Goal: Task Accomplishment & Management: Manage account settings

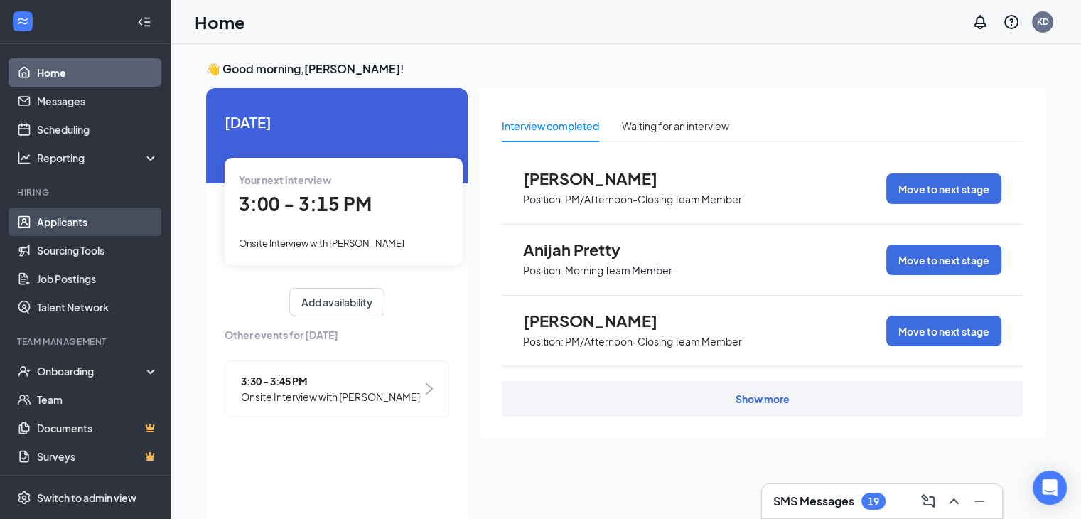
click at [76, 225] on link "Applicants" at bounding box center [98, 222] width 122 height 28
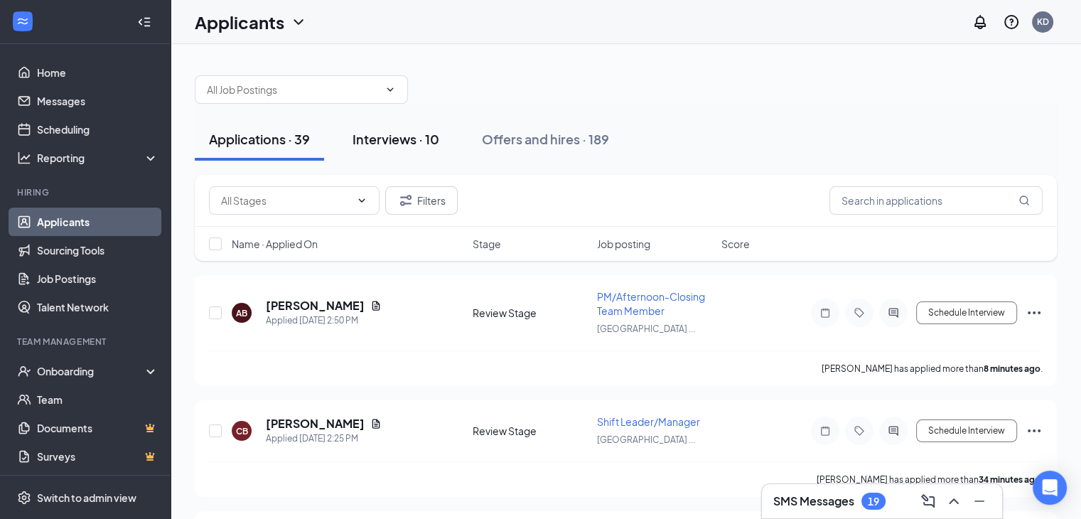
click at [411, 146] on div "Interviews · 10" at bounding box center [396, 139] width 87 height 18
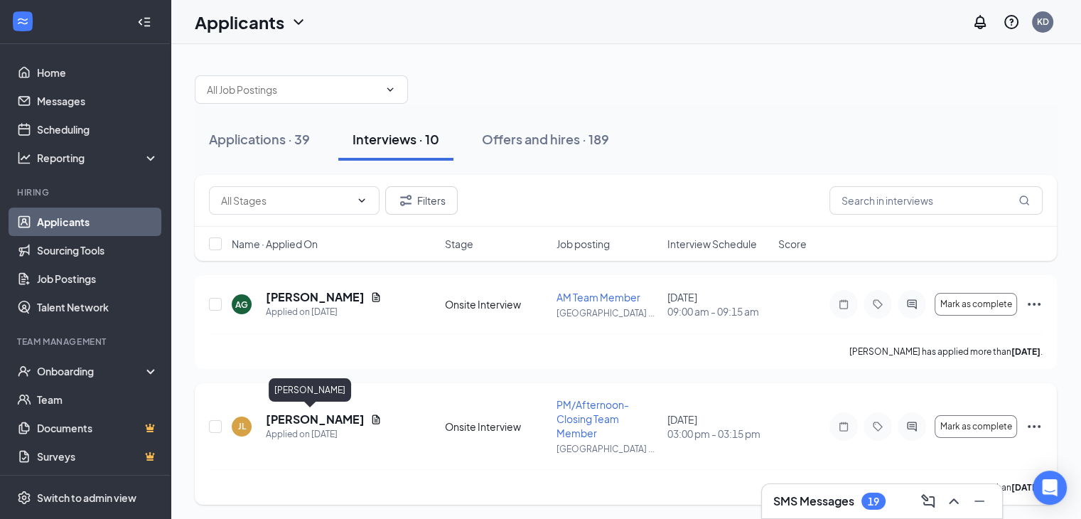
click at [299, 417] on h5 "[PERSON_NAME]" at bounding box center [315, 420] width 99 height 16
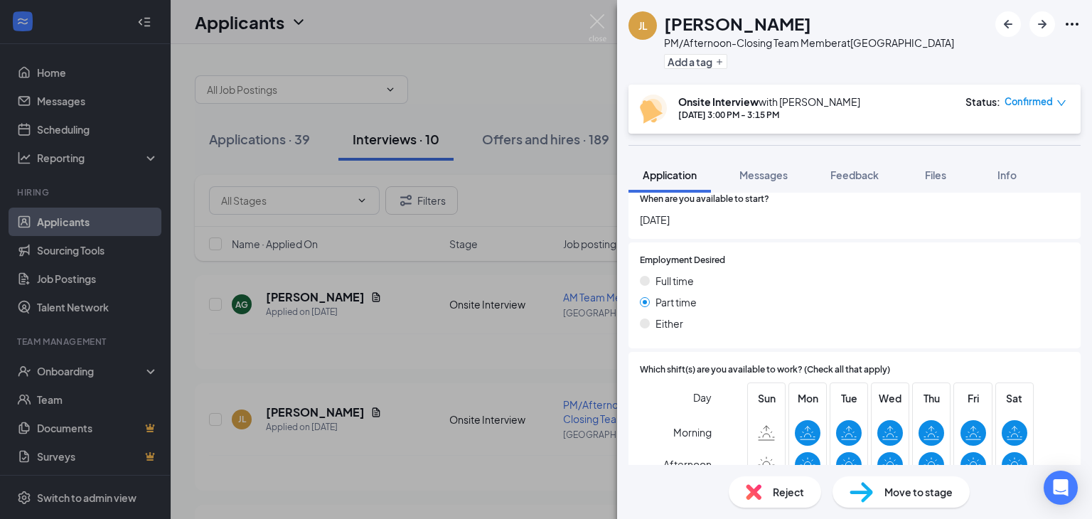
scroll to position [626, 0]
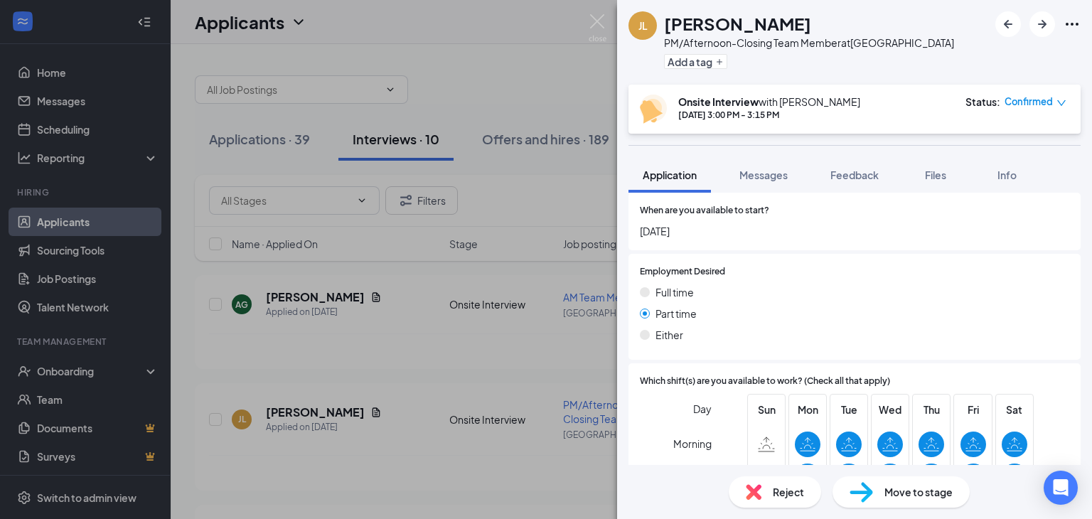
click at [802, 327] on div "Either" at bounding box center [854, 335] width 429 height 16
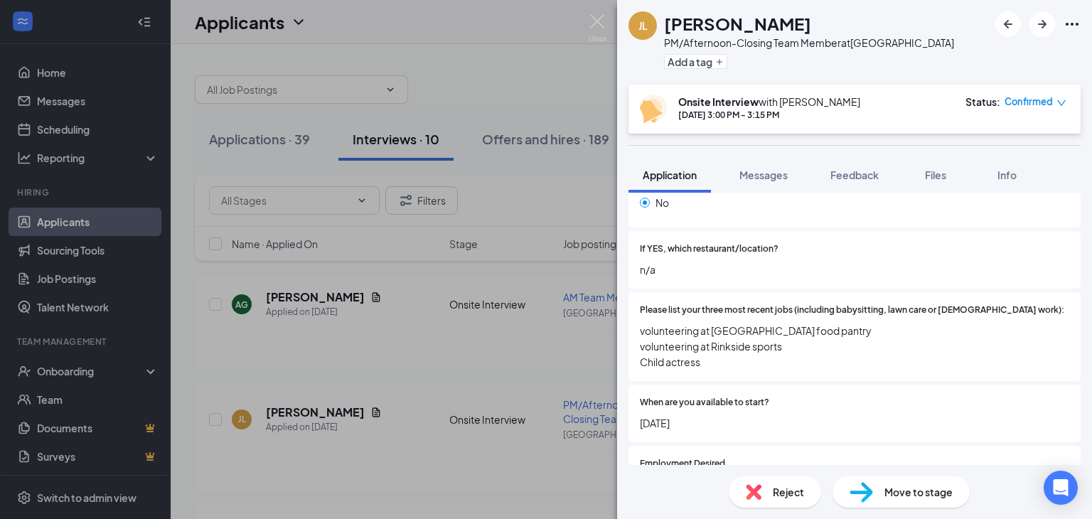
scroll to position [436, 0]
click at [768, 200] on div "Yes No" at bounding box center [854, 193] width 429 height 43
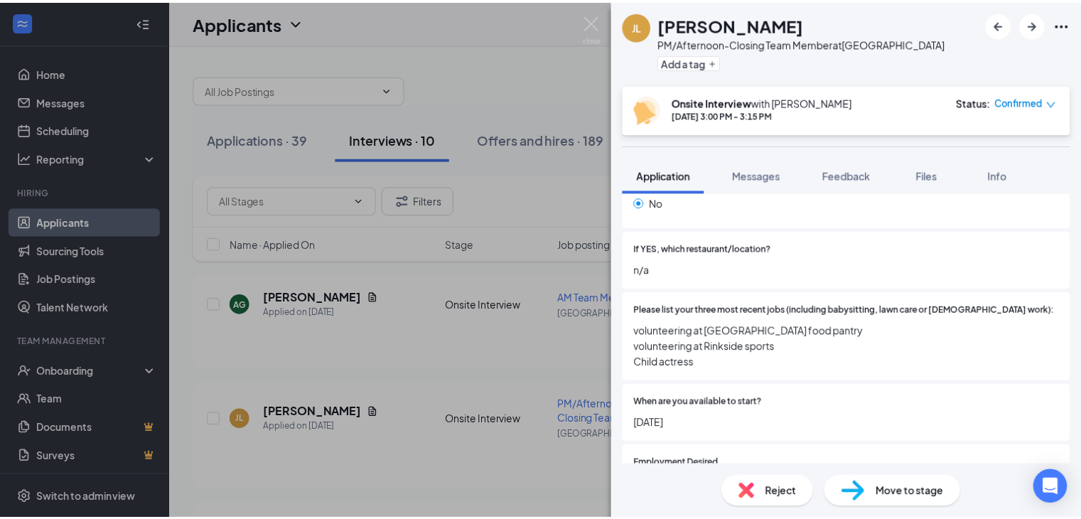
scroll to position [443, 0]
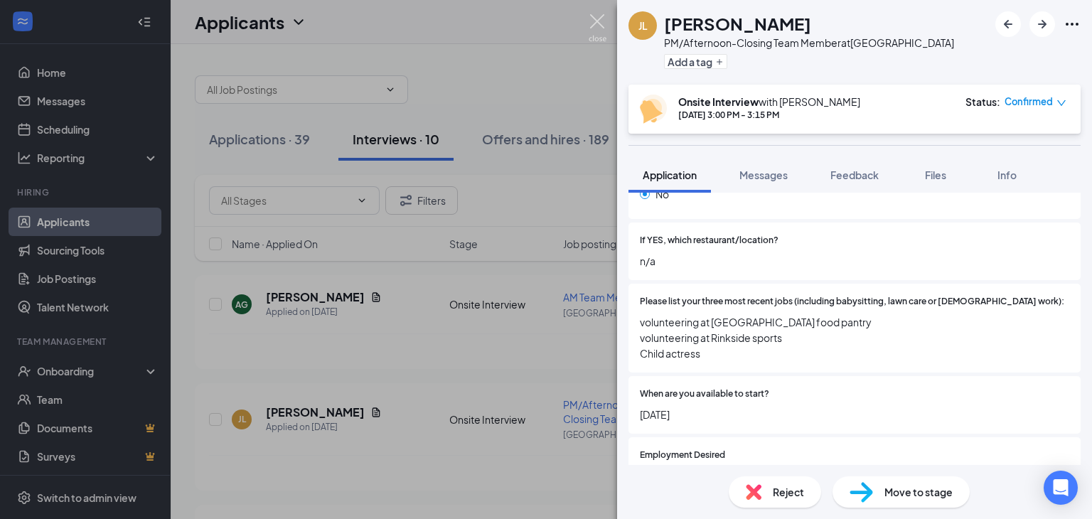
click at [606, 23] on img at bounding box center [598, 28] width 18 height 28
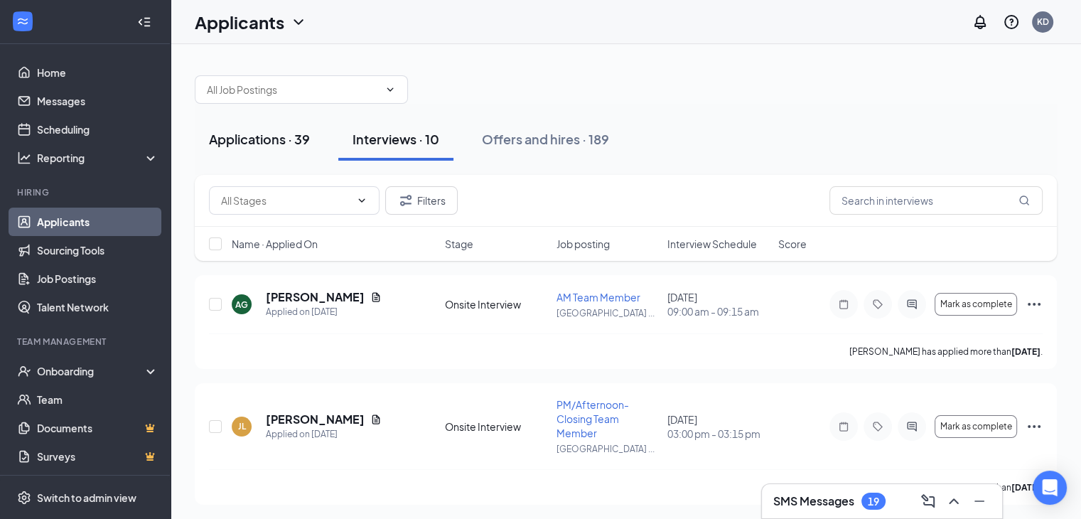
click at [247, 137] on div "Applications · 39" at bounding box center [259, 139] width 101 height 18
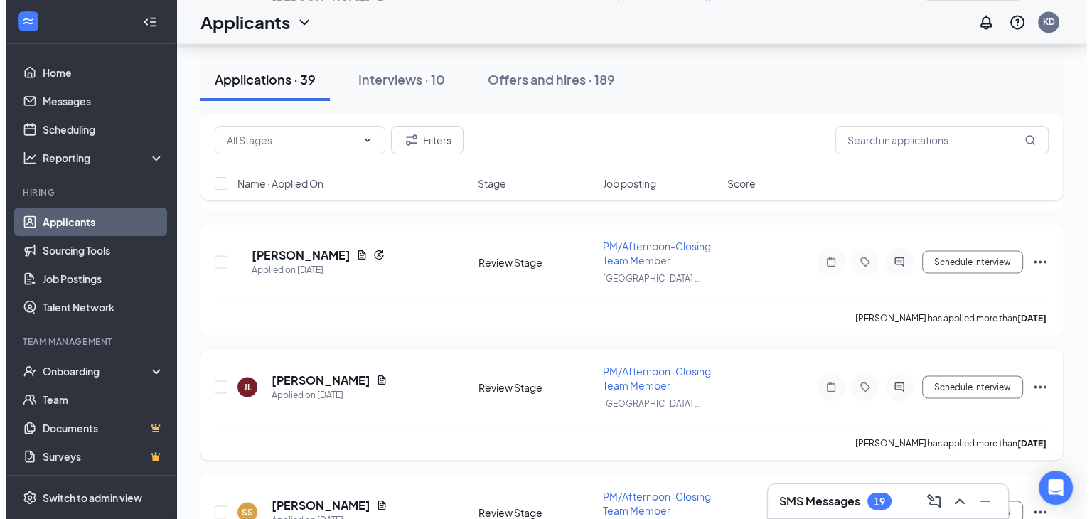
scroll to position [2458, 0]
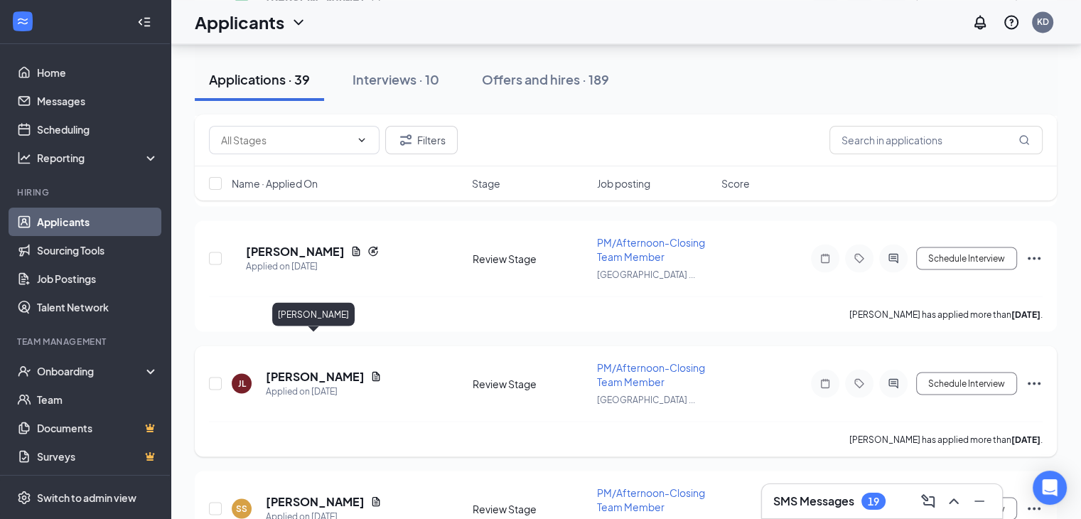
click at [329, 368] on h5 "[PERSON_NAME]" at bounding box center [315, 376] width 99 height 16
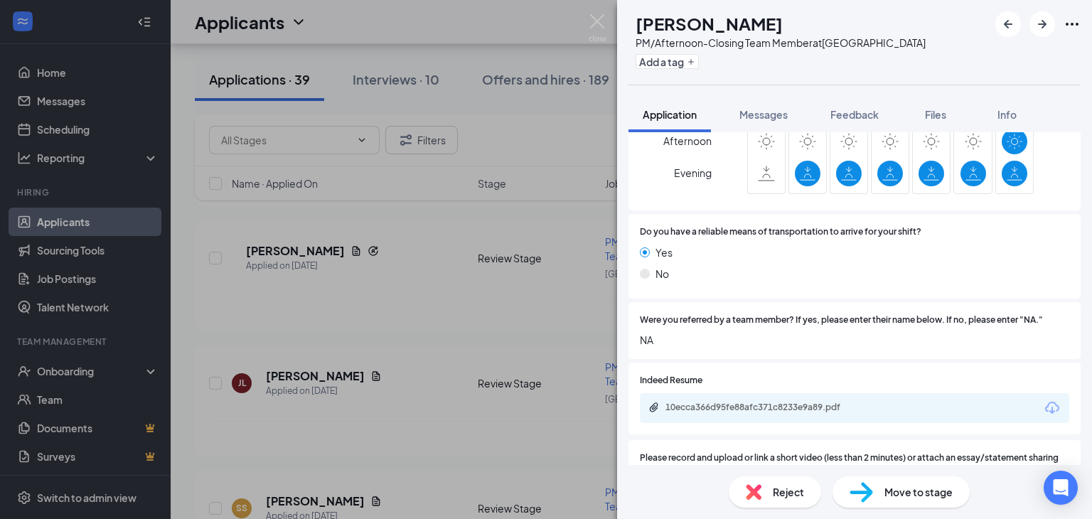
scroll to position [1015, 0]
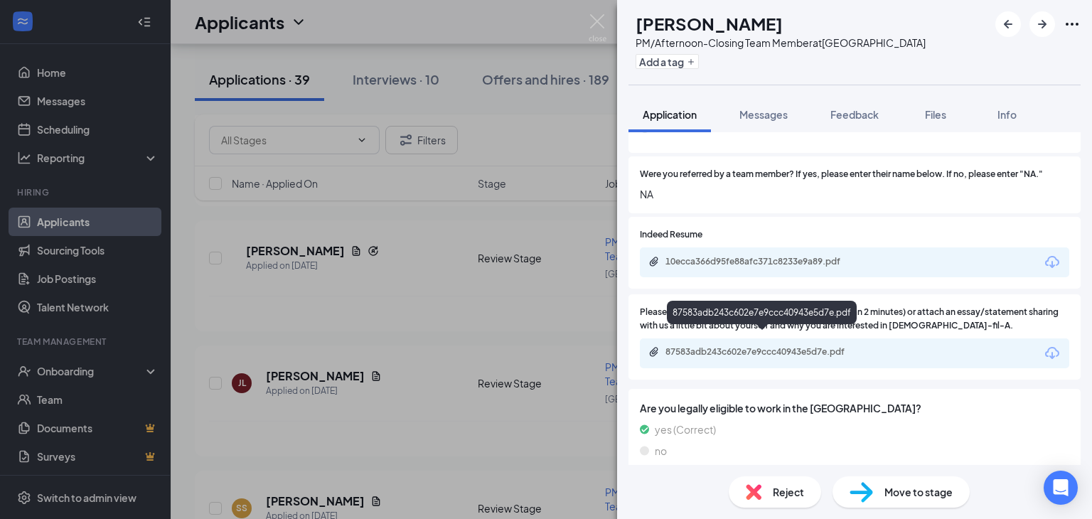
click at [778, 346] on div "87583adb243c602e7e9ccc40943e5d7e.pdf" at bounding box center [764, 351] width 199 height 11
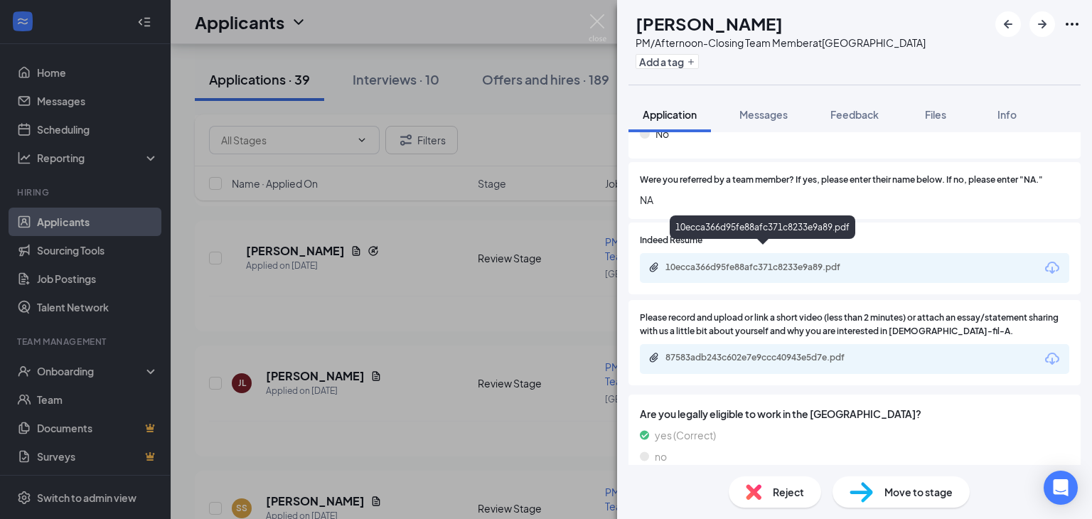
click at [724, 262] on div "10ecca366d95fe88afc371c8233e9a89.pdf" at bounding box center [764, 267] width 199 height 11
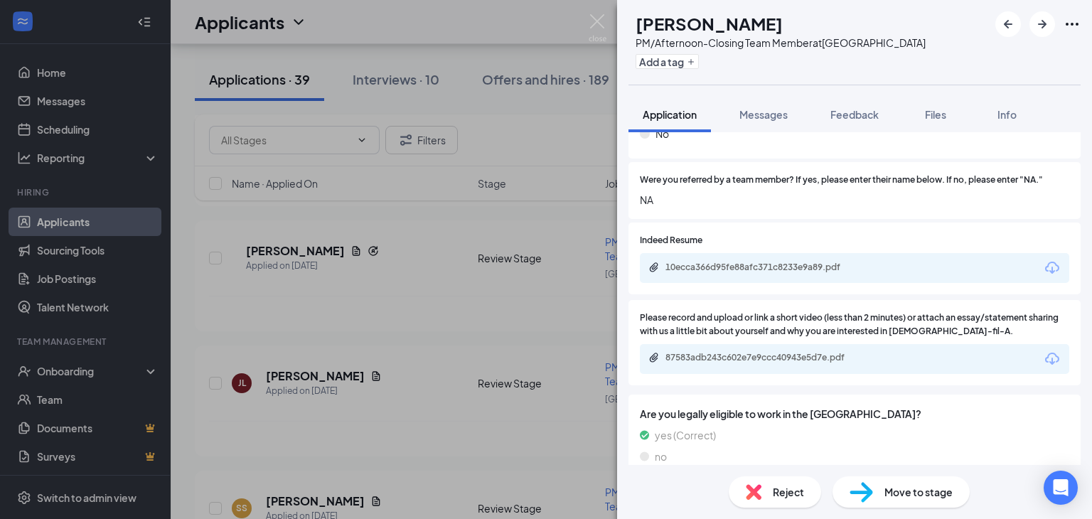
click at [778, 499] on div "Reject" at bounding box center [775, 491] width 92 height 31
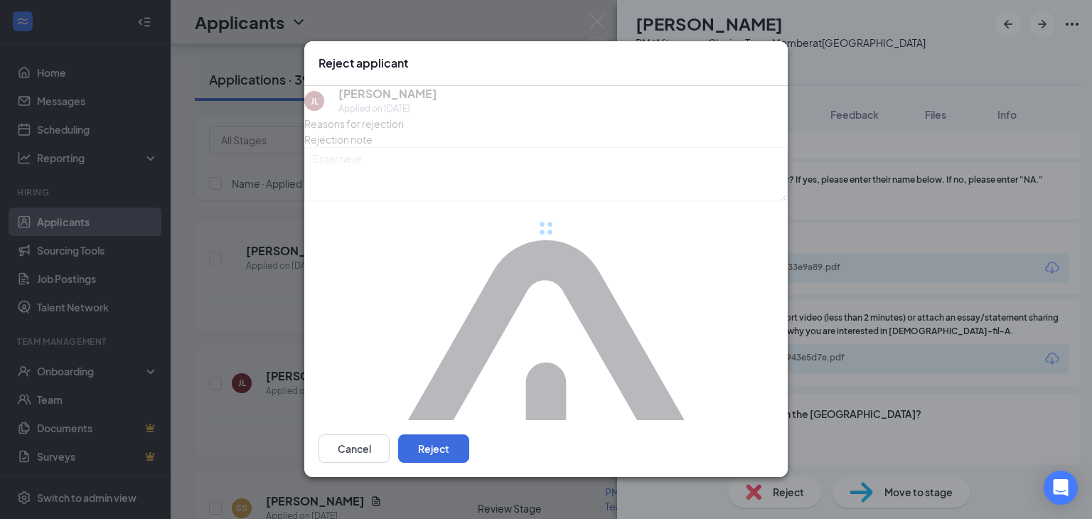
click at [778, 498] on div "Reject applicant [PERSON_NAME] Lanzing Applied on [DATE] Reasons for rejection …" at bounding box center [546, 259] width 1092 height 519
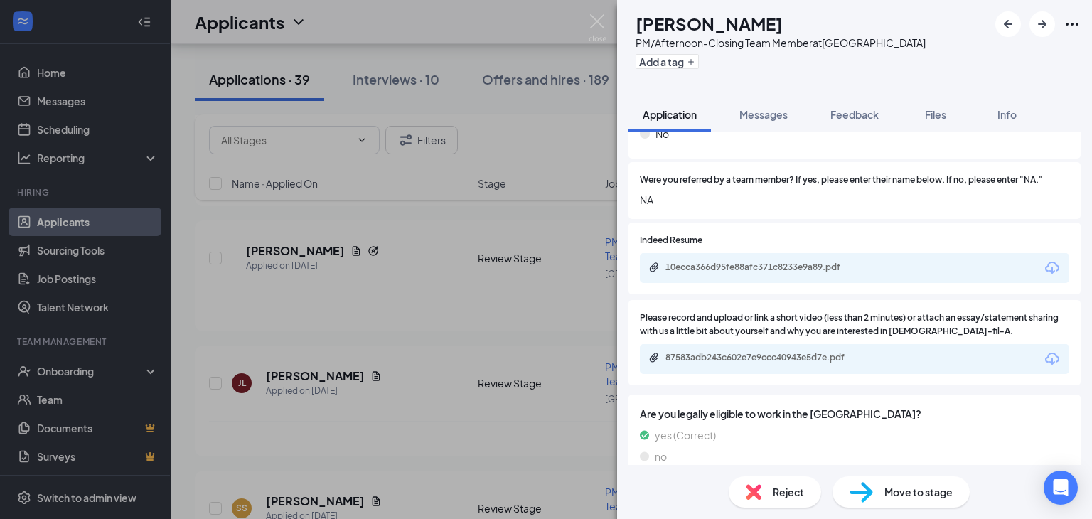
click at [786, 496] on span "Reject" at bounding box center [788, 492] width 31 height 16
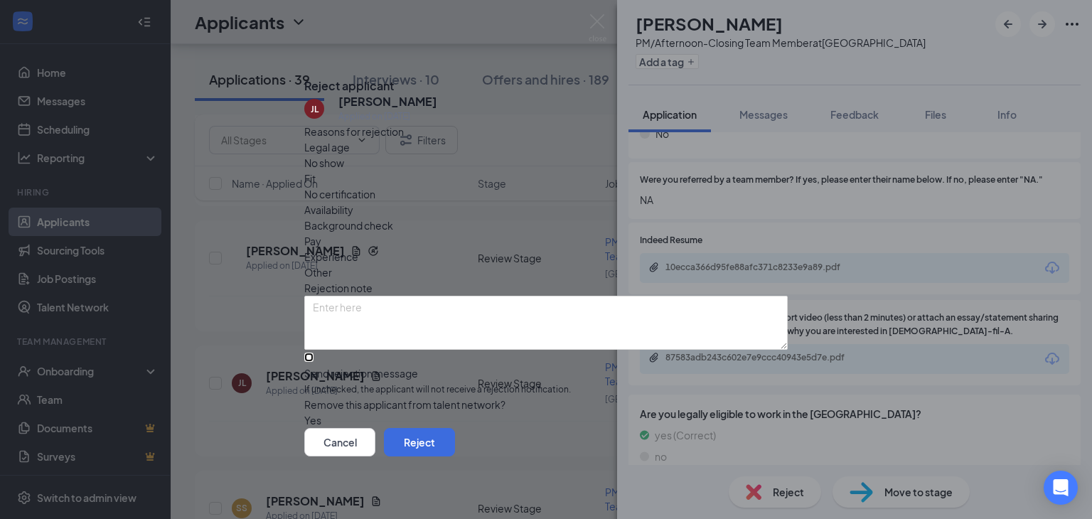
click at [314, 353] on input "Send rejection message If unchecked, the applicant will not receive a rejection…" at bounding box center [308, 357] width 9 height 9
checkbox input "true"
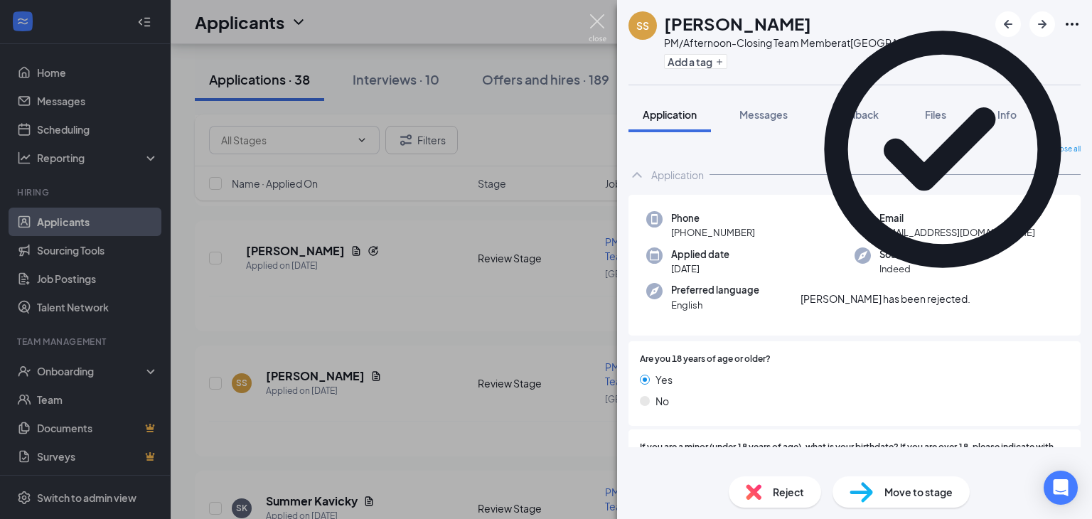
click at [596, 22] on img at bounding box center [598, 28] width 18 height 28
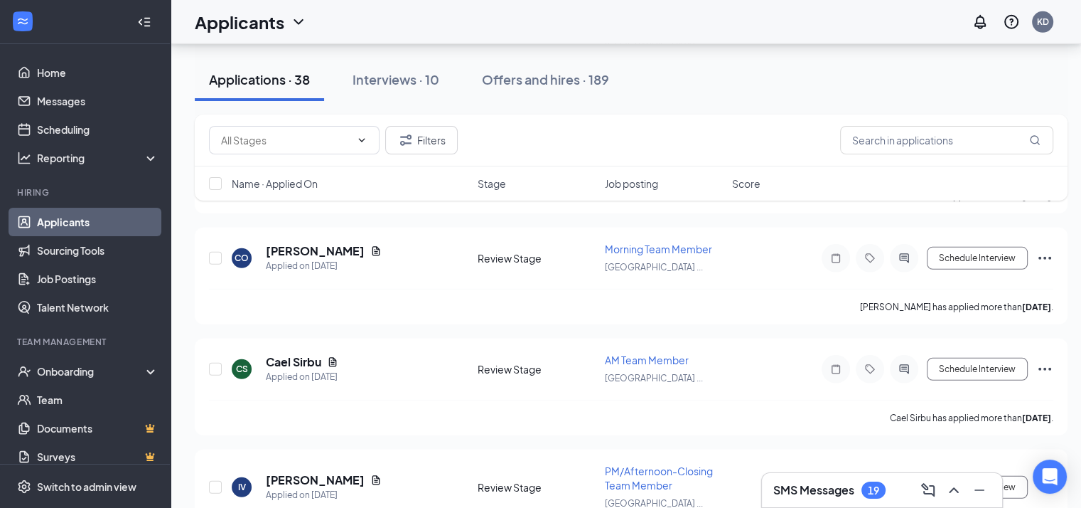
scroll to position [4282, 11]
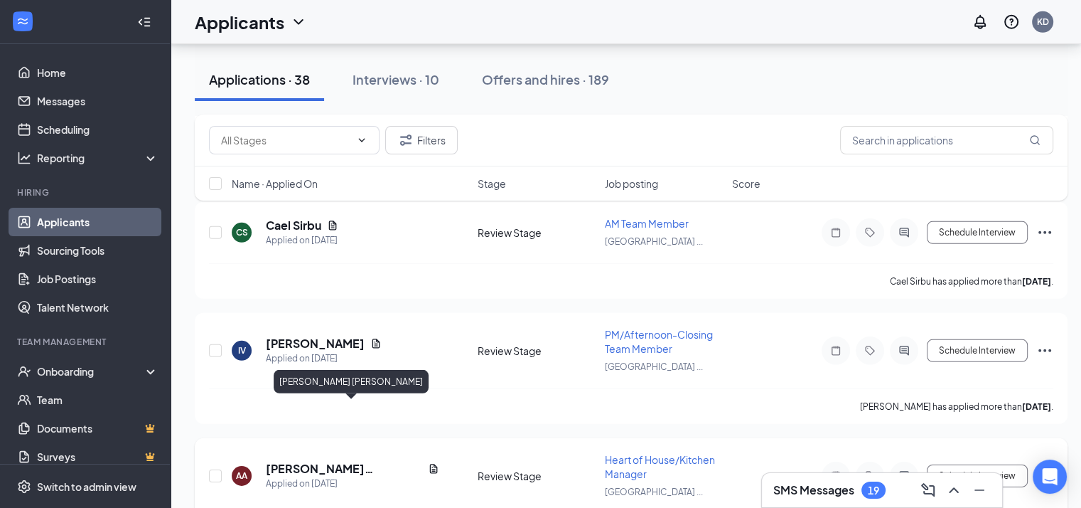
click at [338, 461] on h5 "[PERSON_NAME] [PERSON_NAME]" at bounding box center [344, 469] width 156 height 16
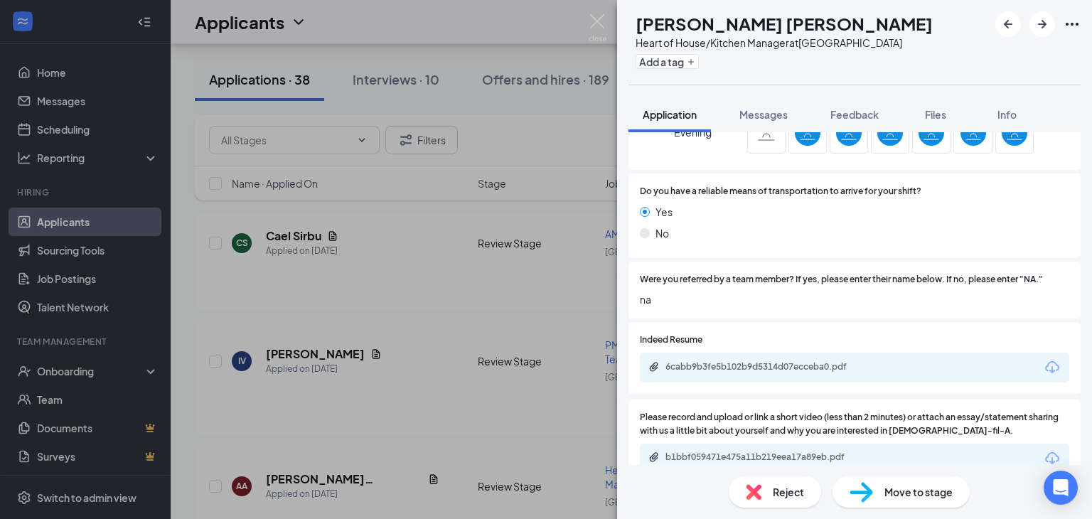
scroll to position [1046, 0]
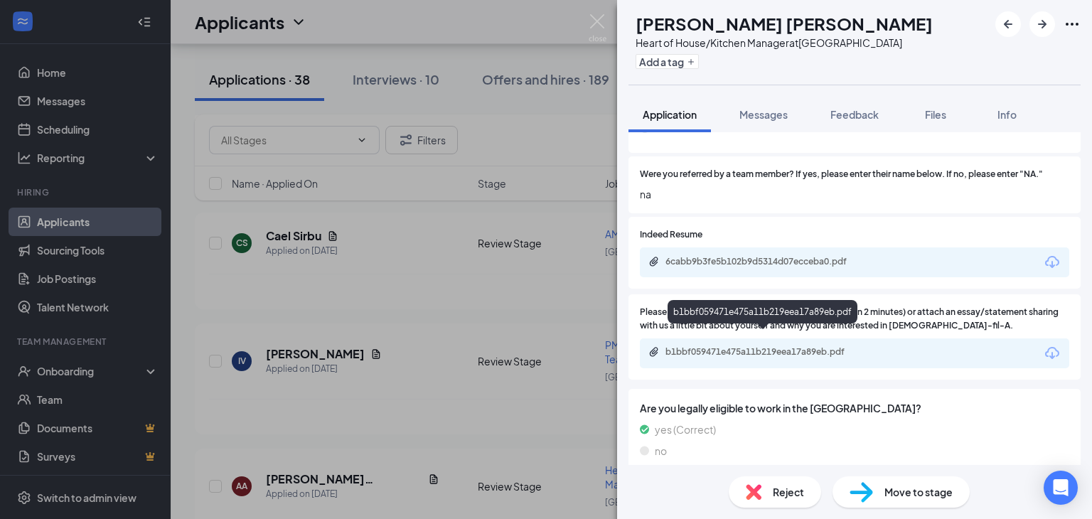
click at [774, 346] on div "b1bbf059471e475a11b219eea17a89eb.pdf" at bounding box center [764, 351] width 199 height 11
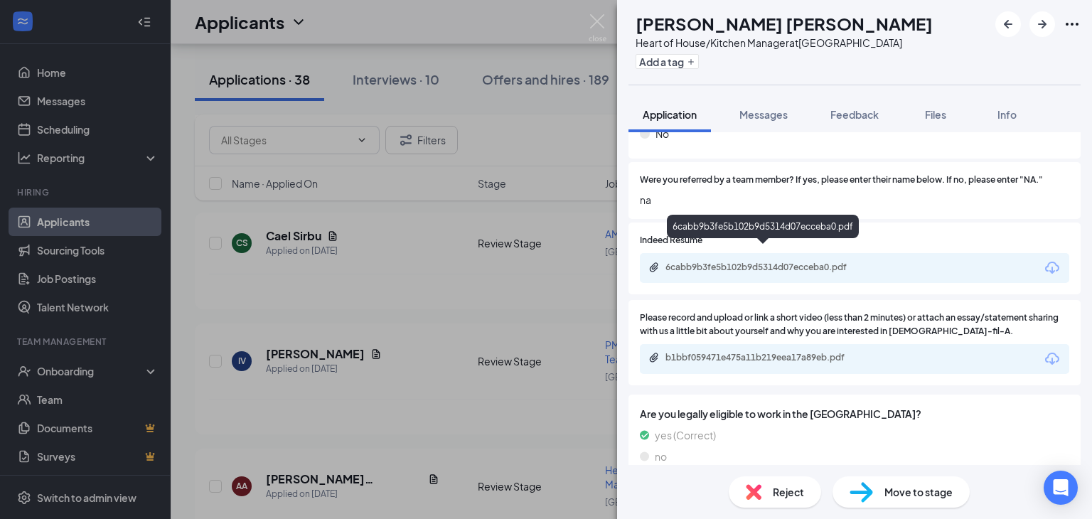
click at [791, 262] on div "6cabb9b3fe5b102b9d5314d07ecceba0.pdf" at bounding box center [764, 267] width 199 height 11
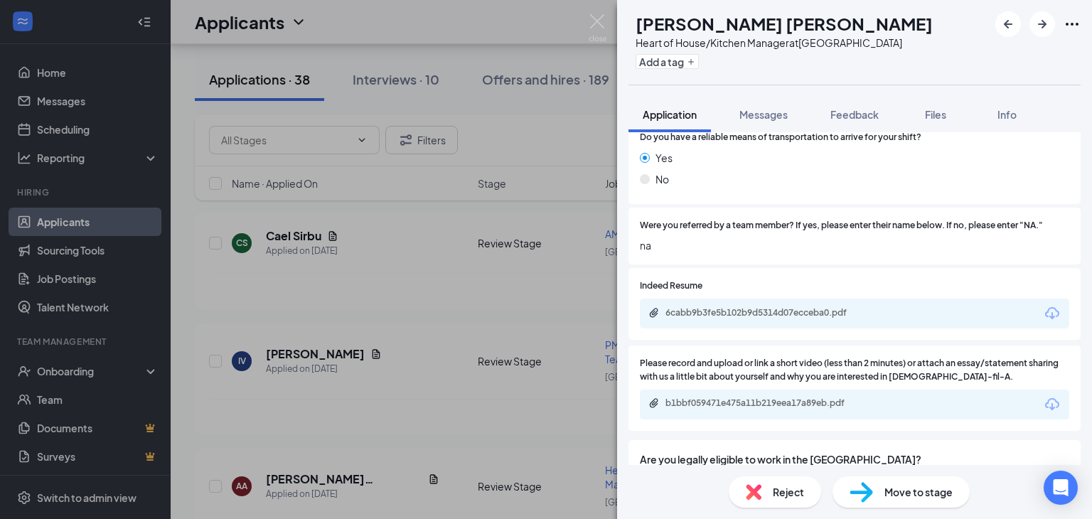
scroll to position [1046, 0]
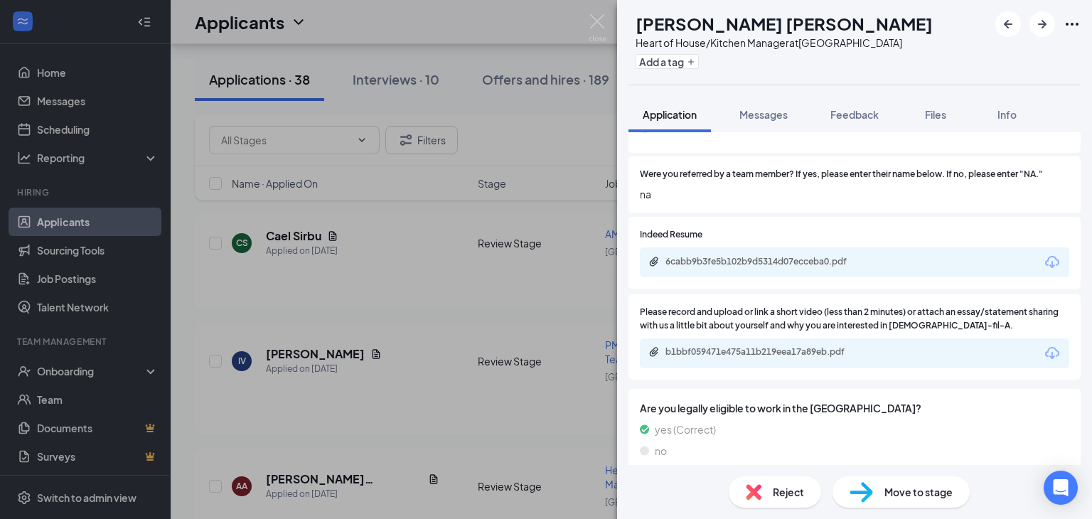
click at [916, 493] on span "Move to stage" at bounding box center [918, 492] width 68 height 16
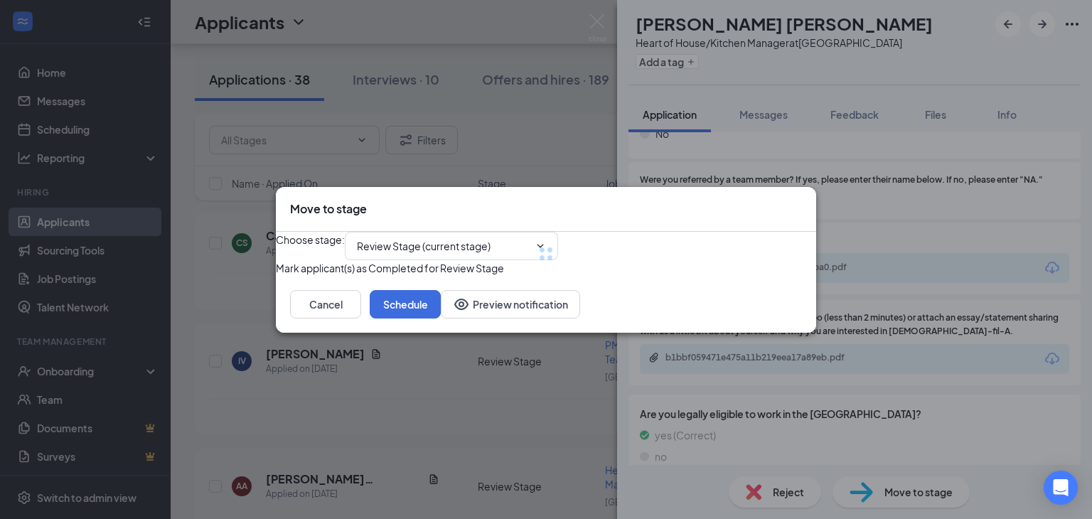
type input "Onsite Interview (next stage)"
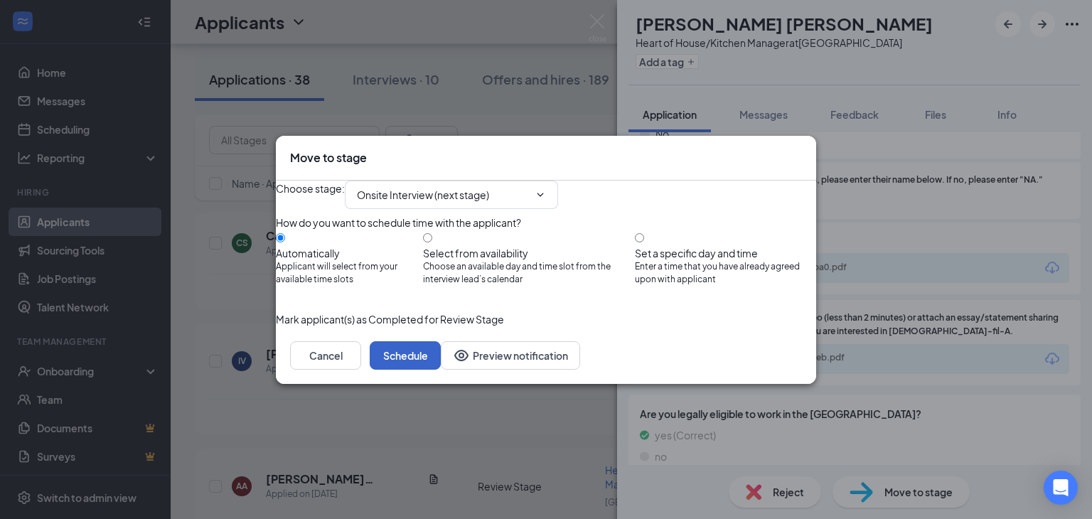
click at [441, 370] on button "Schedule" at bounding box center [405, 355] width 71 height 28
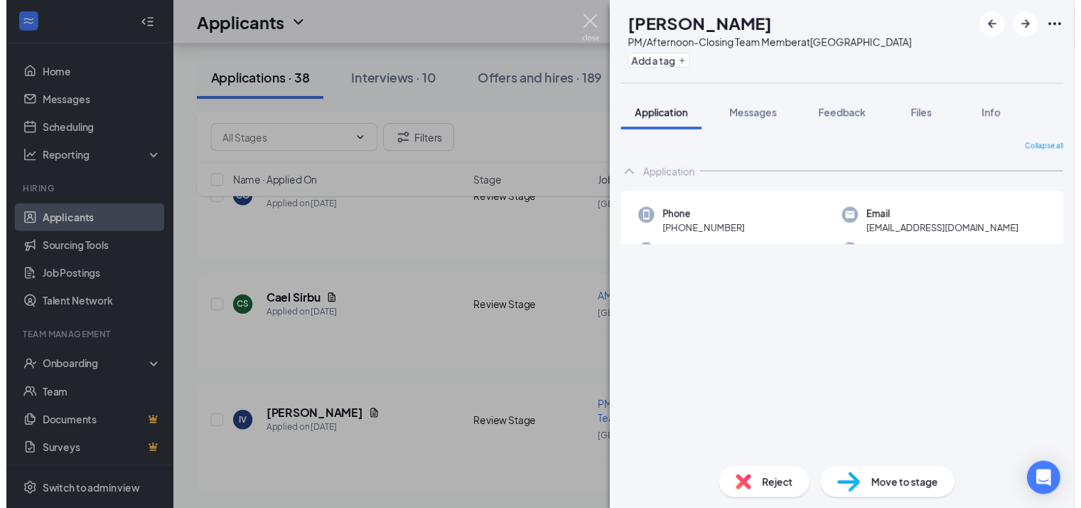
scroll to position [4145, 0]
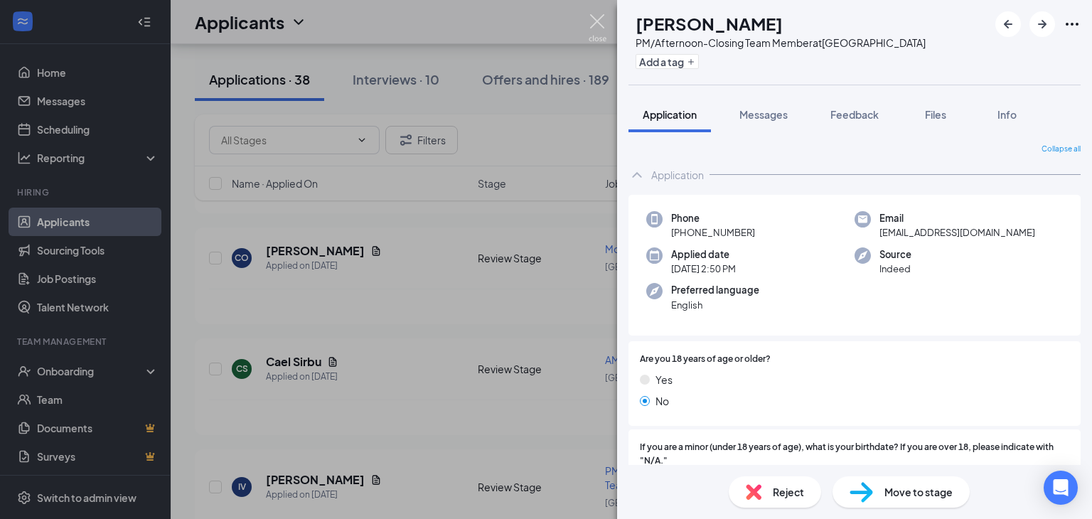
click at [594, 21] on img at bounding box center [598, 28] width 18 height 28
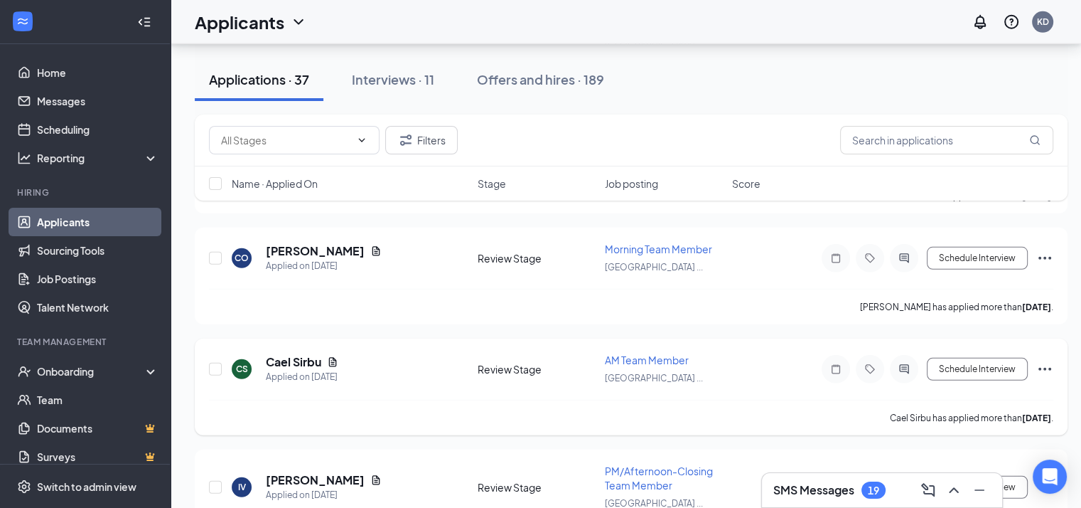
scroll to position [4156, 11]
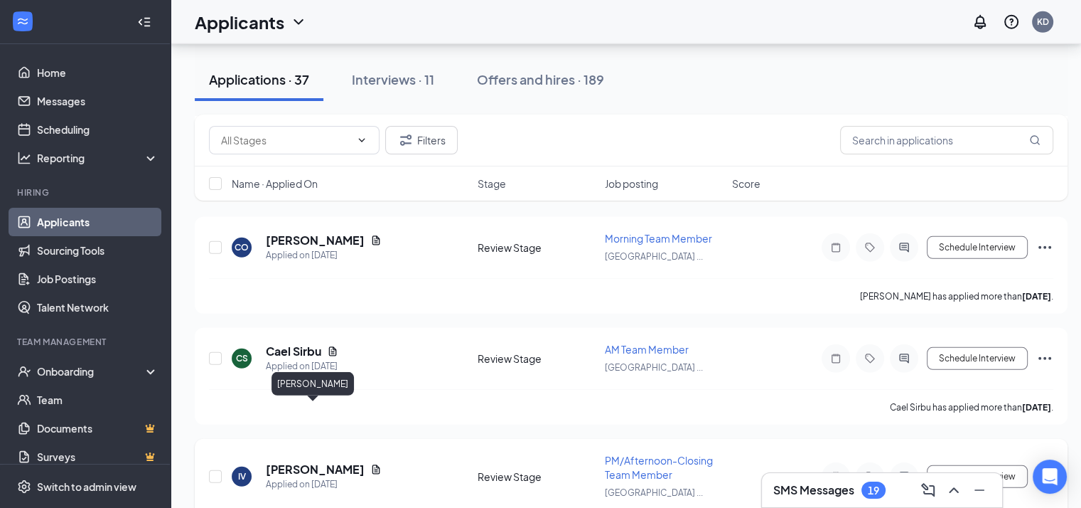
click at [293, 461] on h5 "[PERSON_NAME]" at bounding box center [315, 469] width 99 height 16
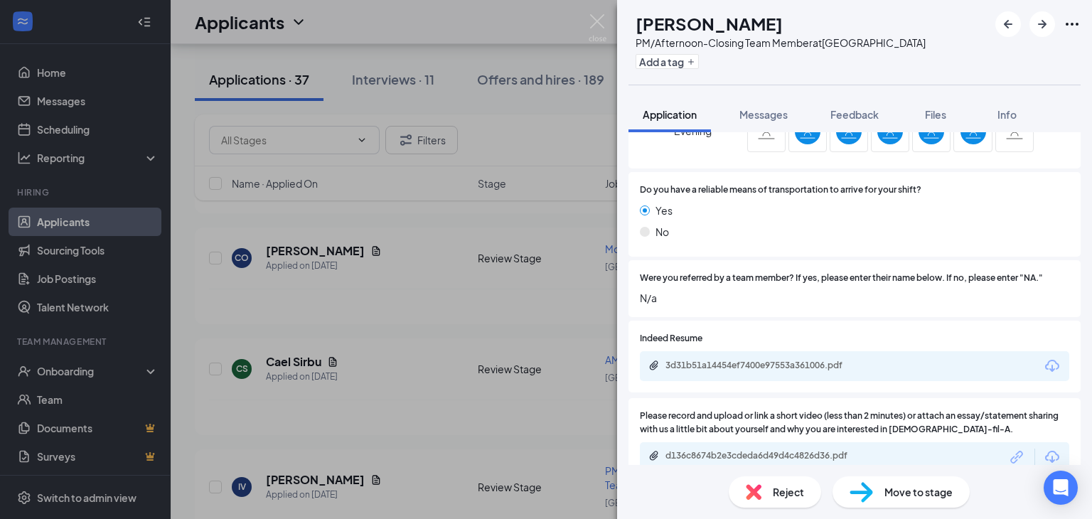
scroll to position [1015, 0]
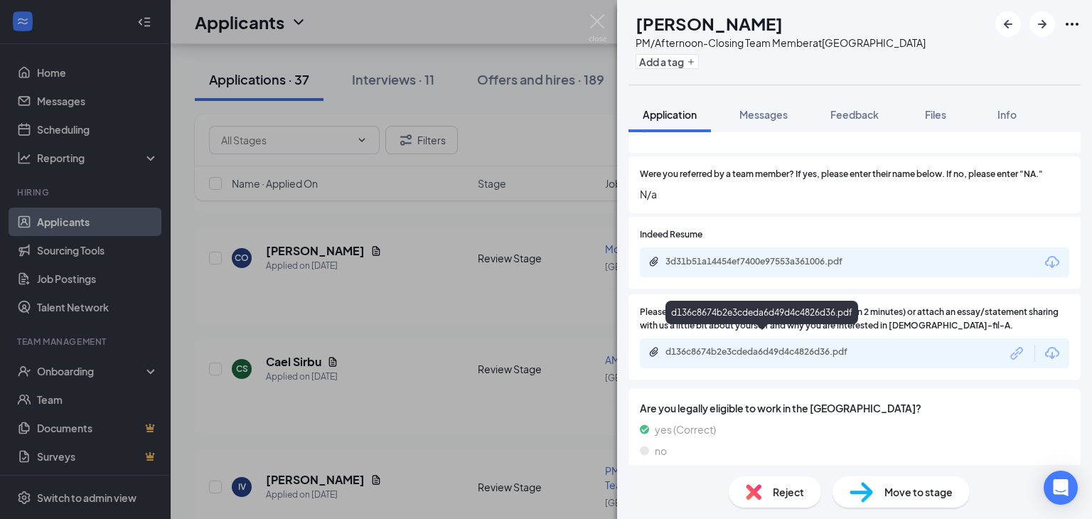
click at [783, 346] on div "d136c8674b2e3cdeda6d49d4c4826d36.pdf" at bounding box center [764, 351] width 199 height 11
click at [751, 256] on div "3d31b51a14454ef7400e97553a361006.pdf" at bounding box center [764, 261] width 199 height 11
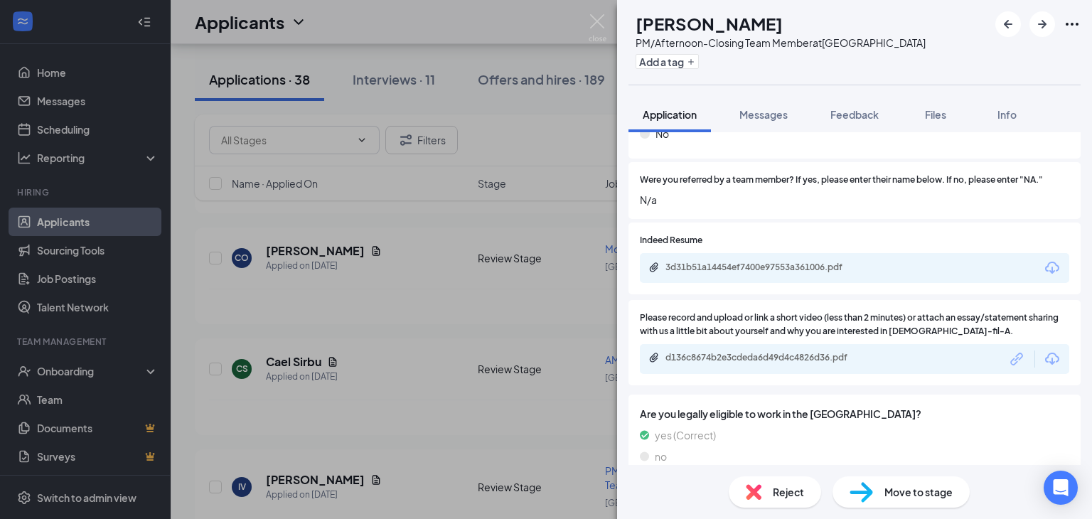
click at [874, 490] on div "Move to stage" at bounding box center [900, 491] width 137 height 31
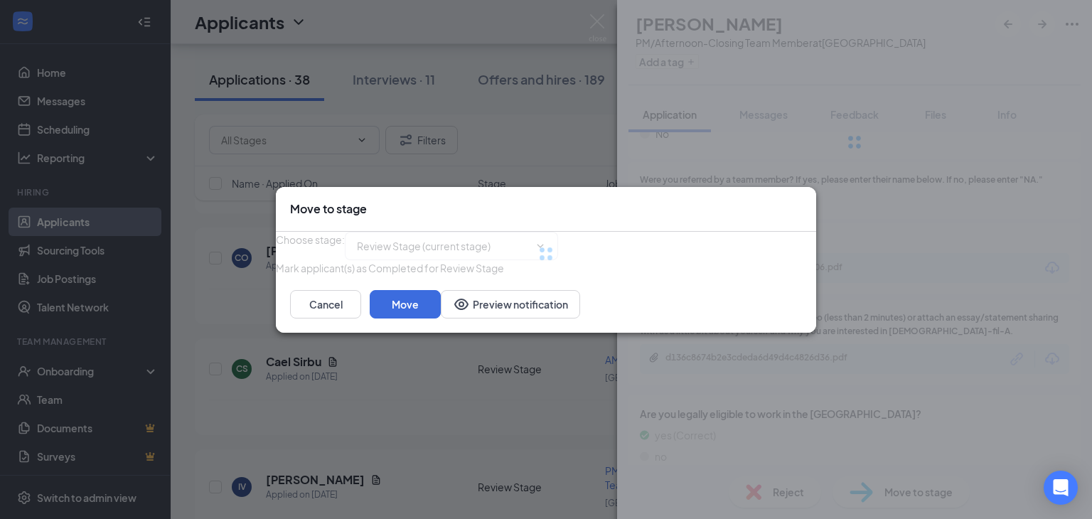
type input "Onsite Interview (next stage)"
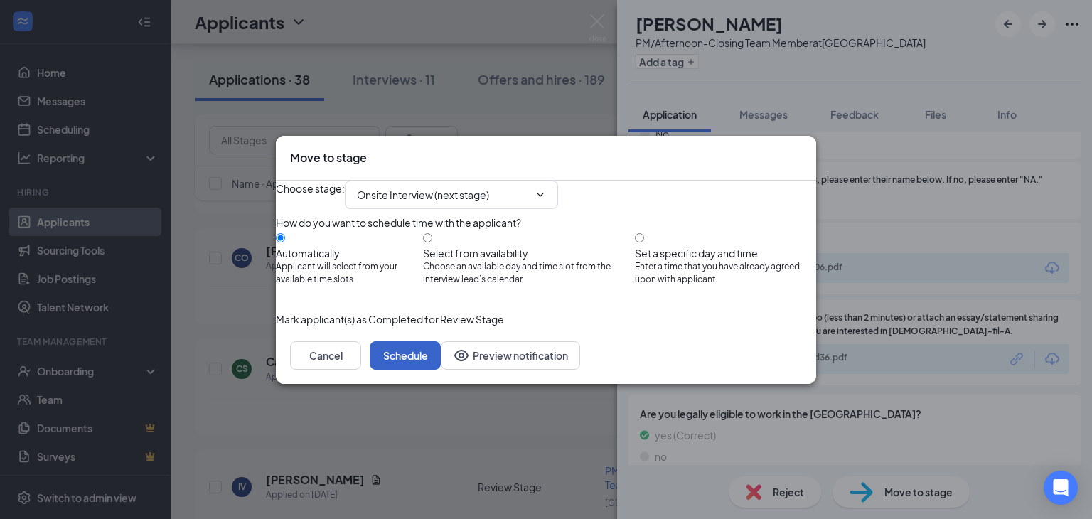
click at [441, 370] on button "Schedule" at bounding box center [405, 355] width 71 height 28
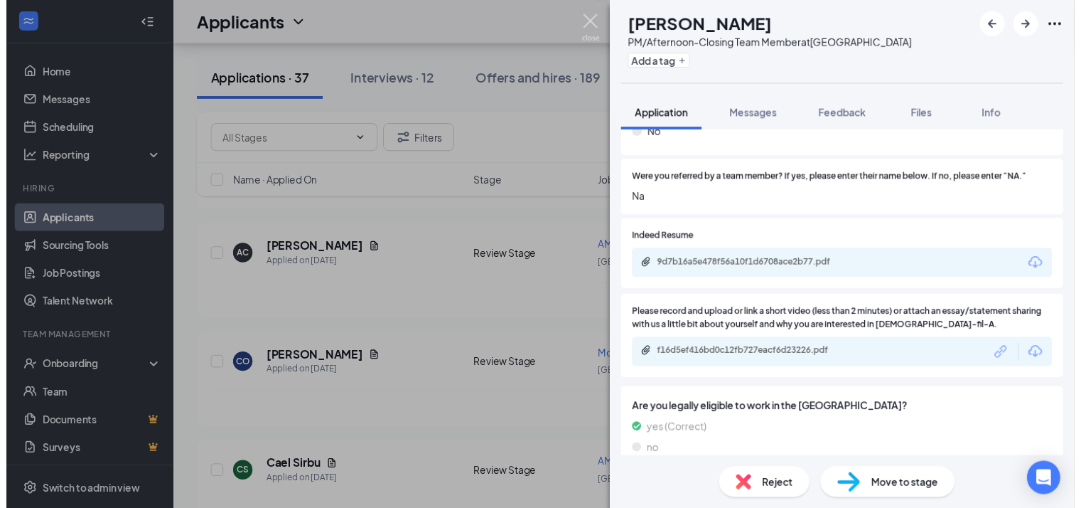
scroll to position [4131, 0]
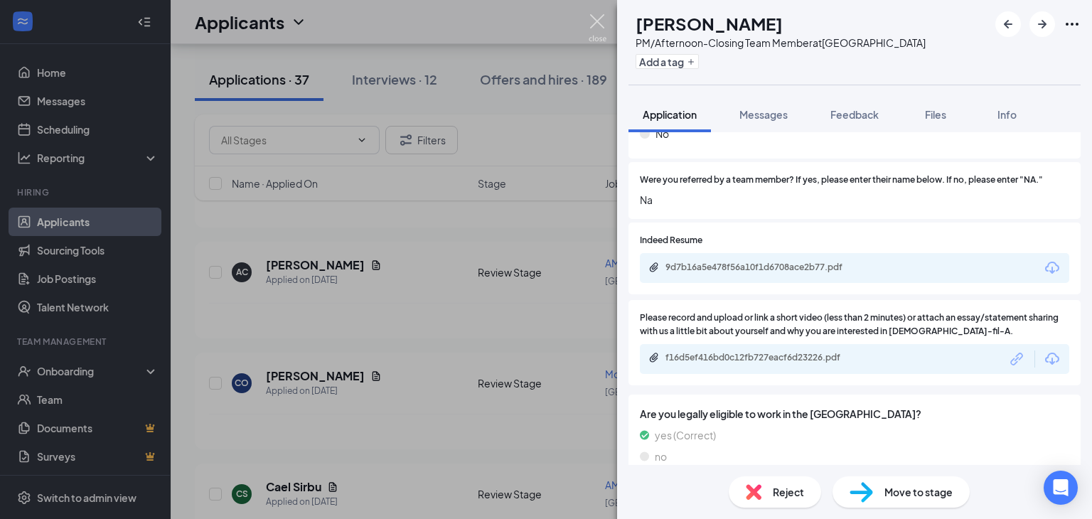
click at [599, 21] on img at bounding box center [598, 28] width 18 height 28
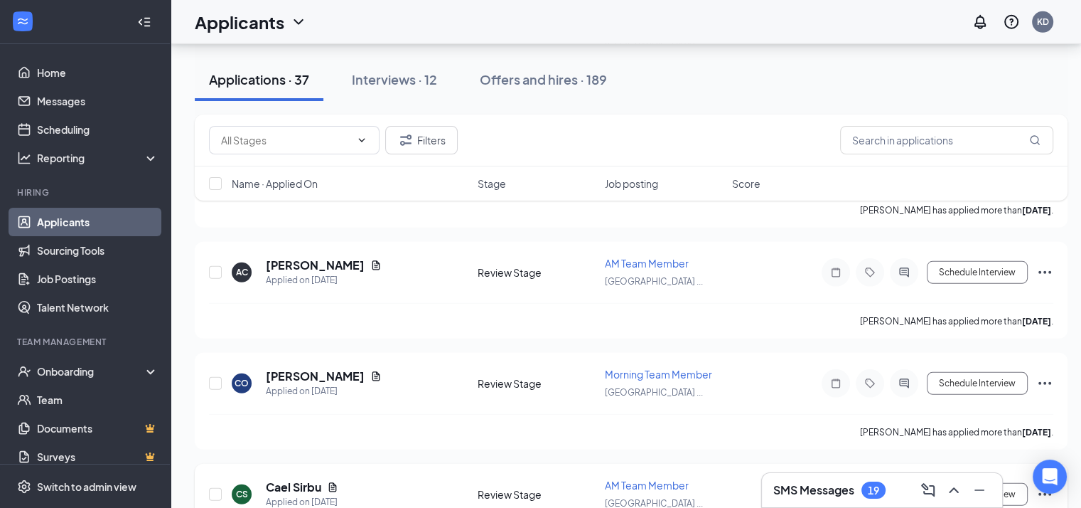
scroll to position [4142, 0]
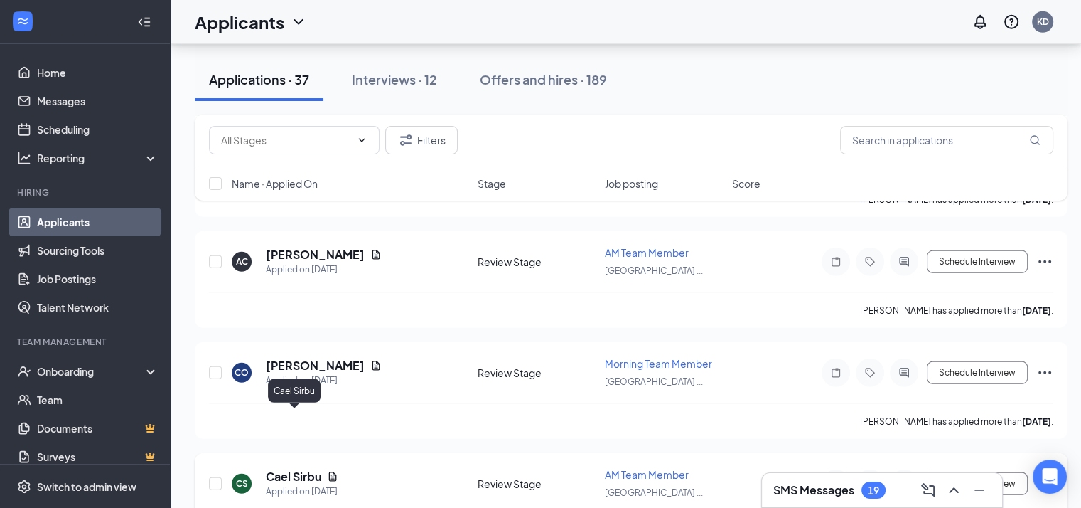
click at [305, 469] on h5 "Cael Sirbu" at bounding box center [293, 477] width 55 height 16
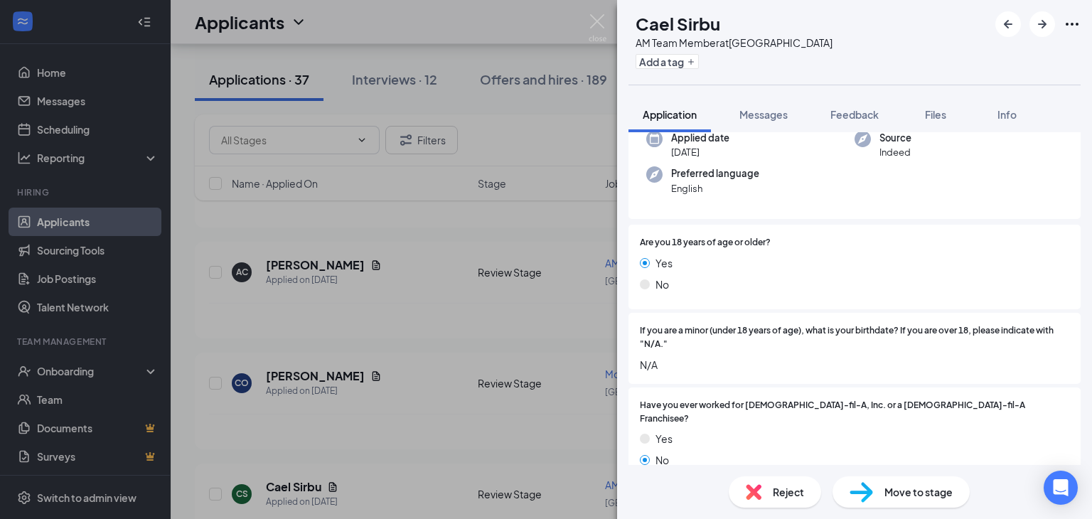
scroll to position [118, 0]
click at [832, 372] on div "If you are a minor (under 18 years of age), what is your birthdate? If you are …" at bounding box center [854, 346] width 452 height 71
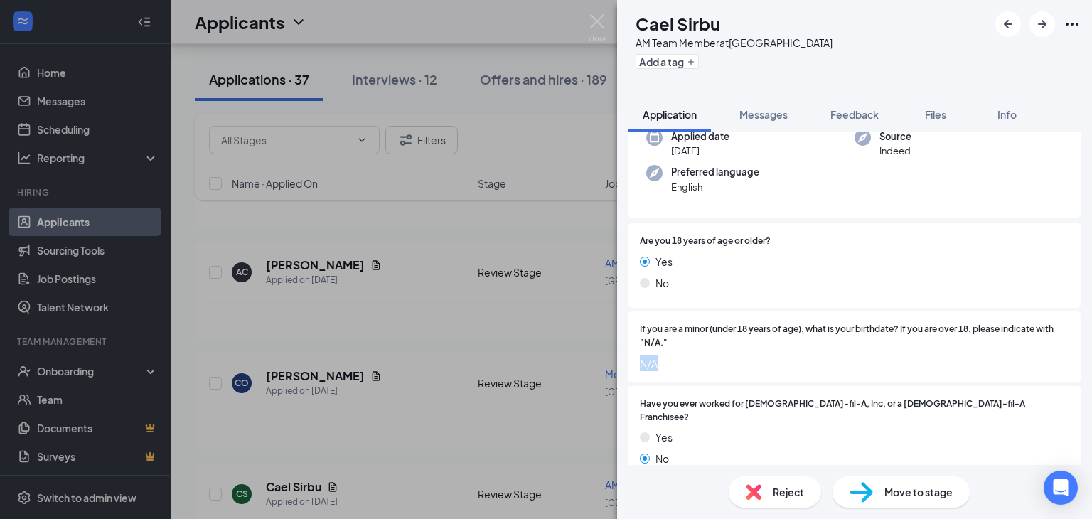
click at [832, 372] on div "If you are a minor (under 18 years of age), what is your birthdate? If you are …" at bounding box center [854, 346] width 452 height 71
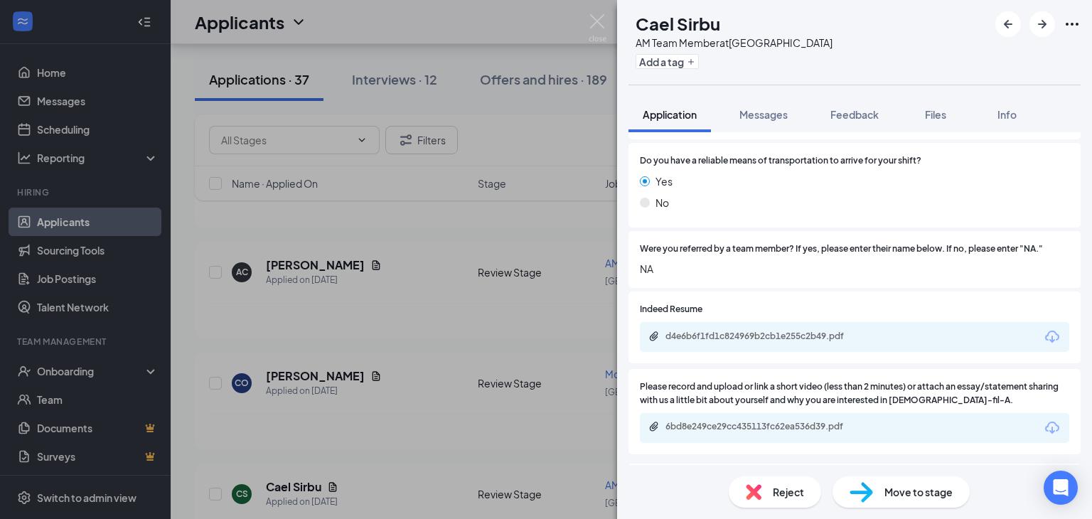
scroll to position [1015, 0]
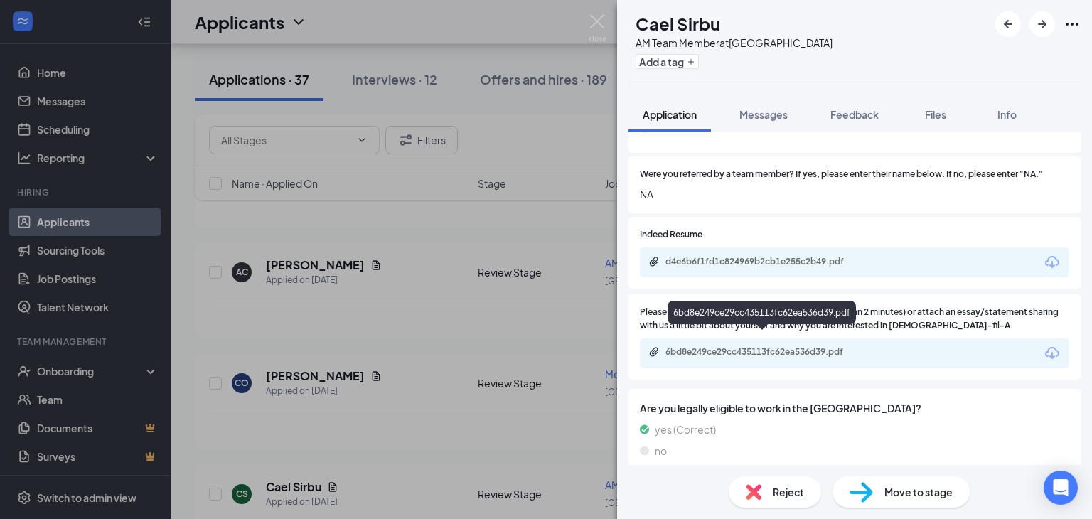
click at [771, 346] on div "6bd8e249ce29cc435113fc62ea536d39.pdf" at bounding box center [764, 351] width 199 height 11
drag, startPoint x: 916, startPoint y: 493, endPoint x: 936, endPoint y: 498, distance: 20.5
click at [936, 498] on span "Move to stage" at bounding box center [918, 492] width 68 height 16
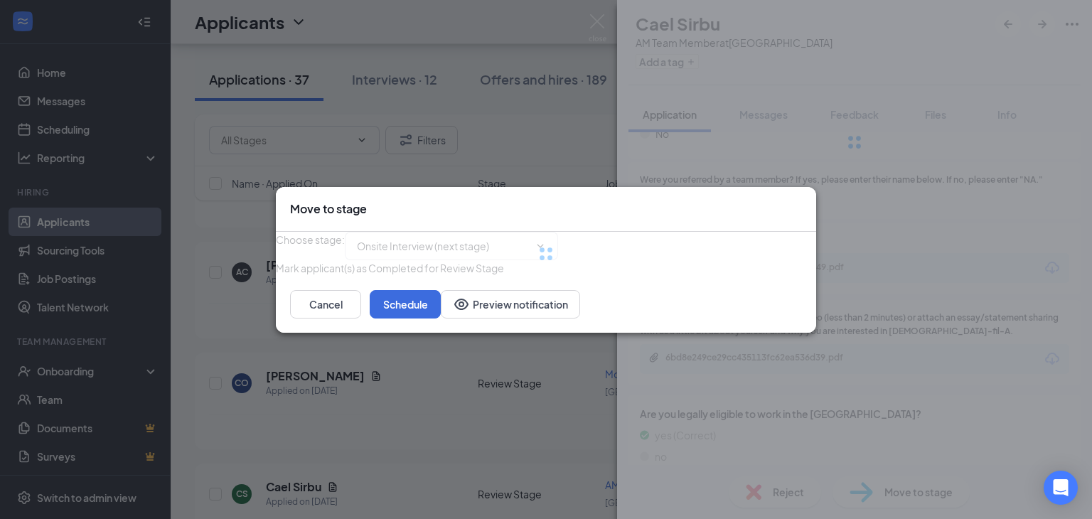
click at [936, 498] on div "Move to stage Choose stage : Onsite Interview (next stage) [PERSON_NAME](s) as …" at bounding box center [546, 259] width 1092 height 519
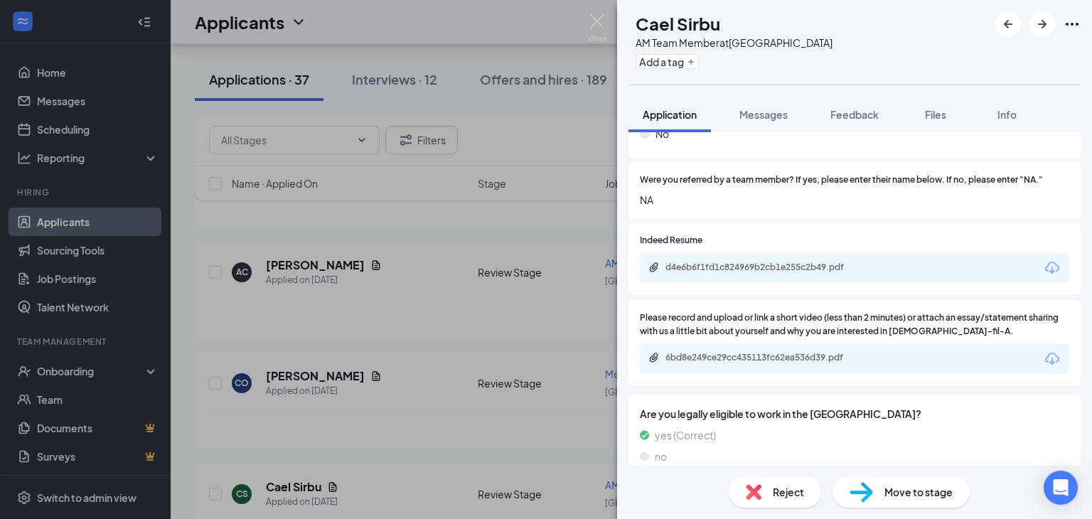
click at [889, 449] on div "no" at bounding box center [854, 457] width 429 height 16
click at [877, 491] on div "Move to stage" at bounding box center [900, 491] width 137 height 31
type input "Onsite Interview (next stage)"
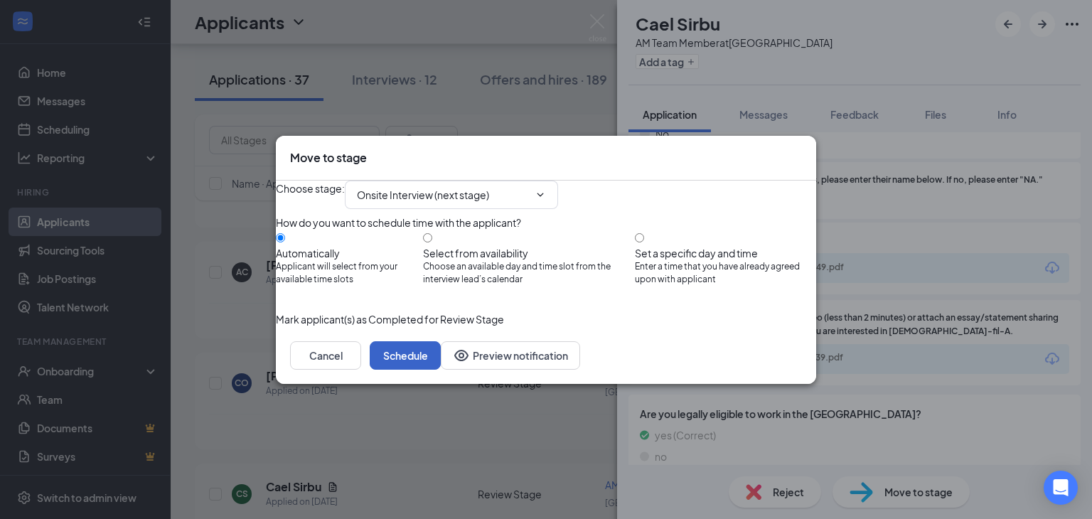
click at [441, 370] on button "Schedule" at bounding box center [405, 355] width 71 height 28
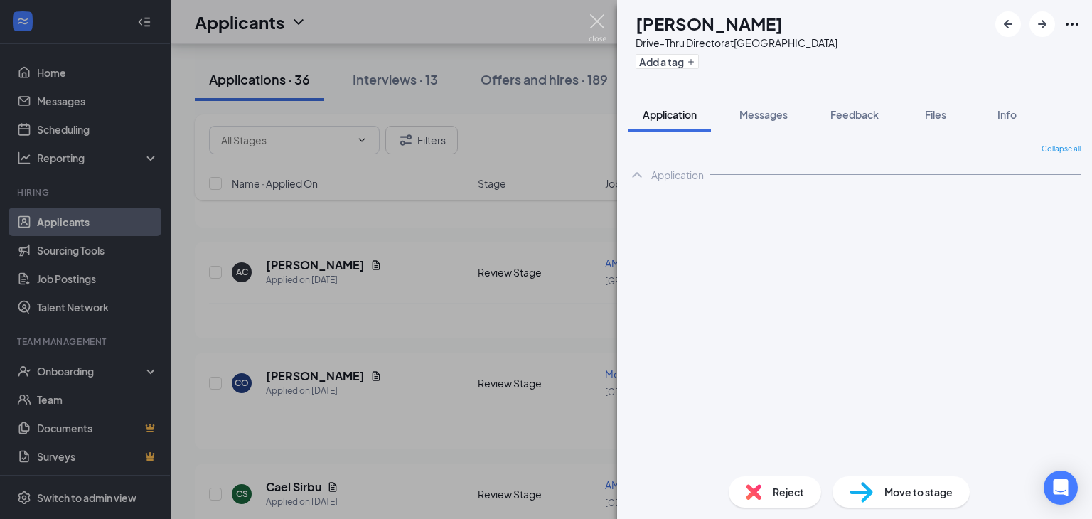
click at [597, 21] on img at bounding box center [598, 28] width 18 height 28
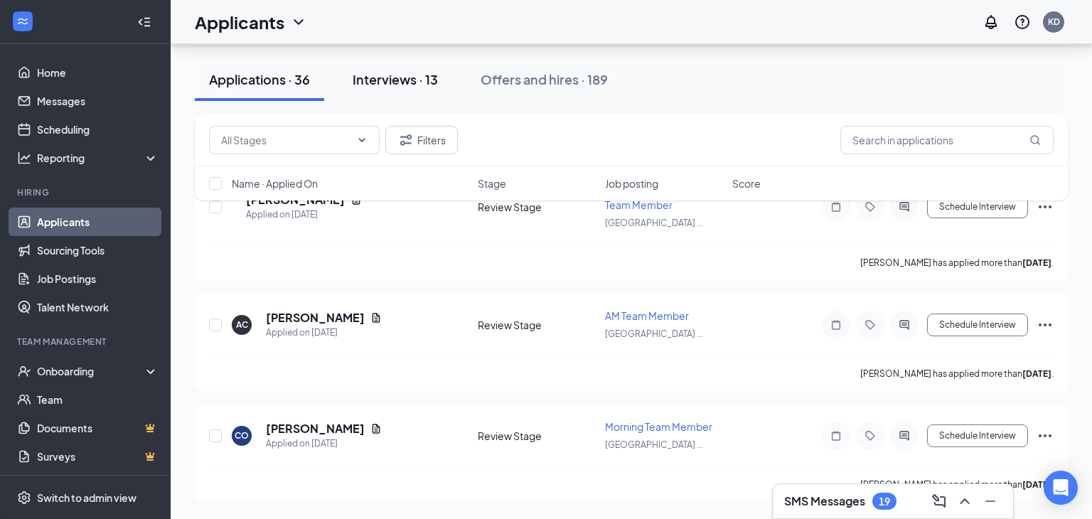
scroll to position [4022, 0]
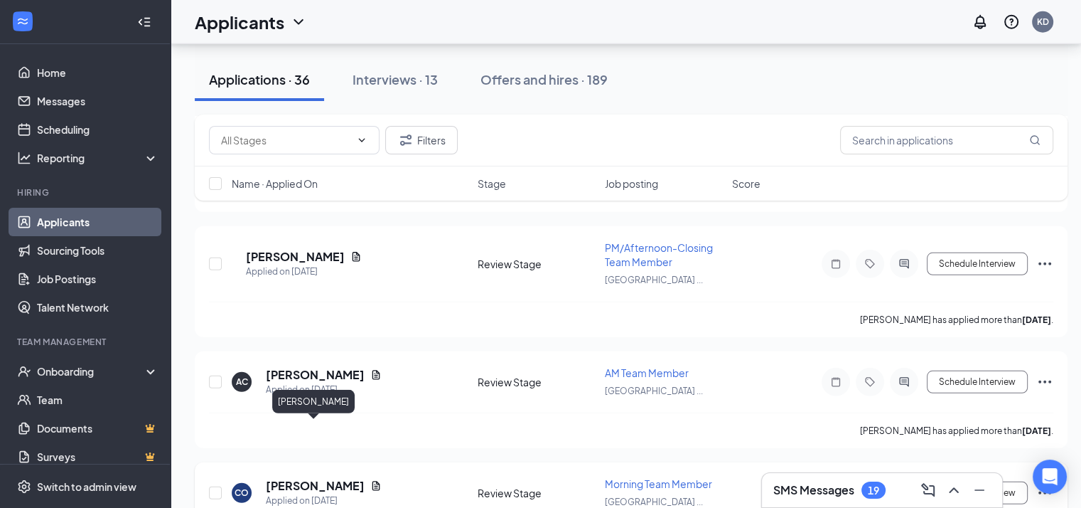
click at [316, 478] on h5 "[PERSON_NAME]" at bounding box center [315, 486] width 99 height 16
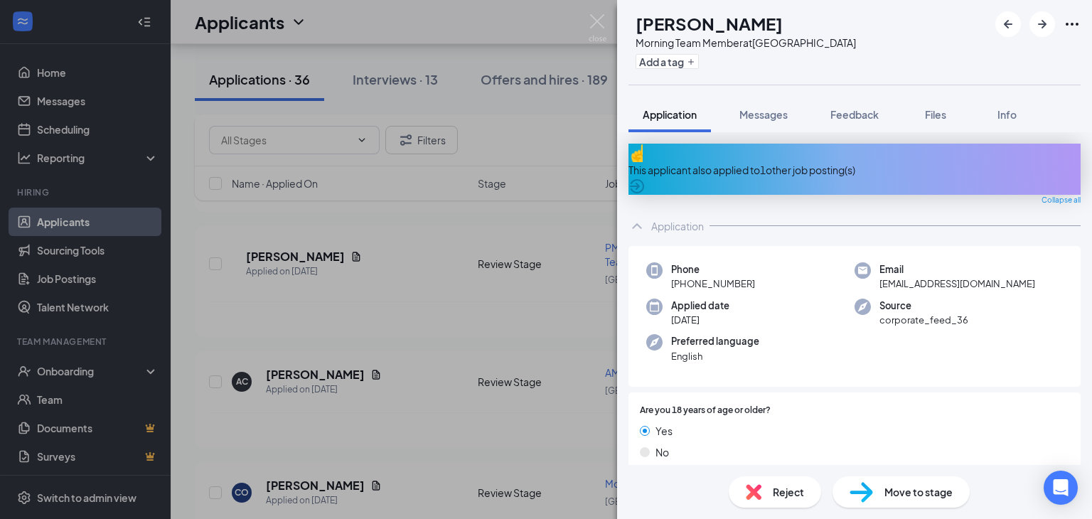
click at [777, 162] on div "This applicant also applied to 1 other job posting(s)" at bounding box center [854, 170] width 452 height 16
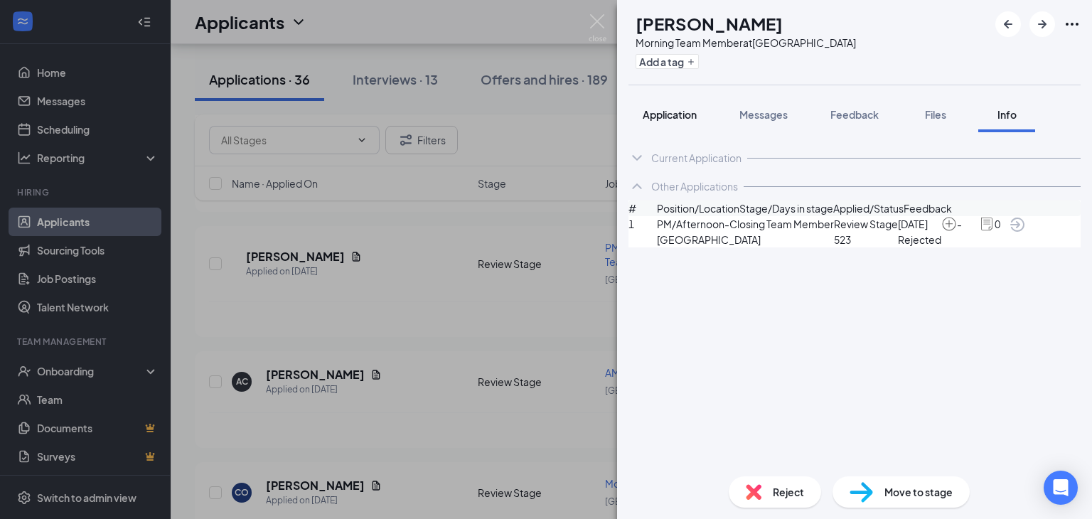
click at [665, 109] on span "Application" at bounding box center [670, 114] width 54 height 13
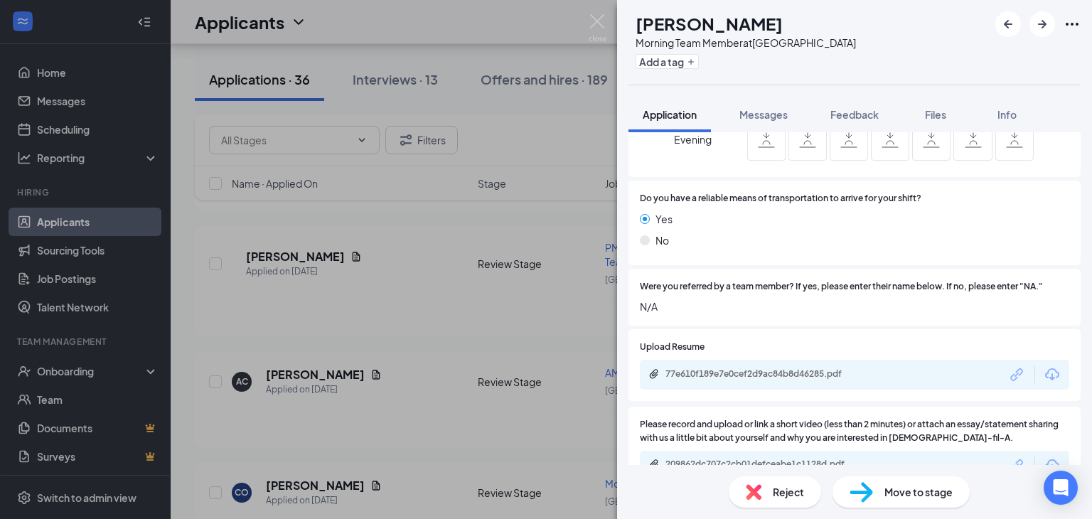
scroll to position [1066, 0]
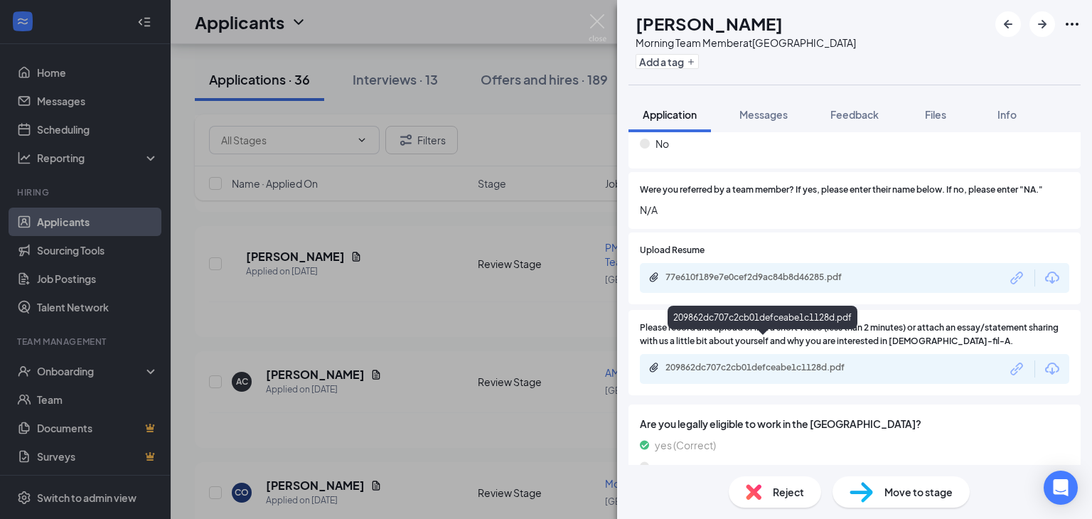
click at [720, 362] on div "209862dc707c2cb01defceabe1c1128d.pdf" at bounding box center [764, 367] width 199 height 11
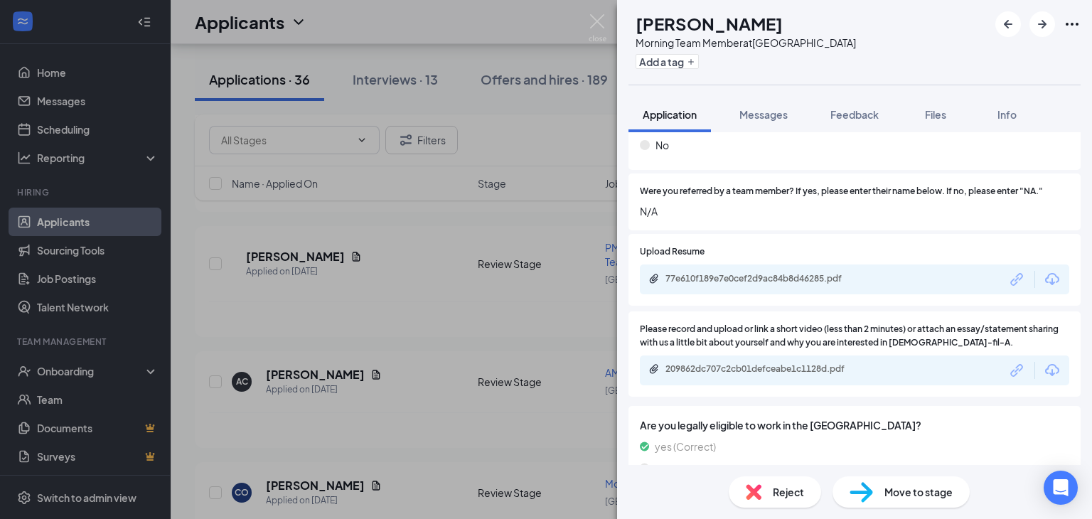
scroll to position [1066, 0]
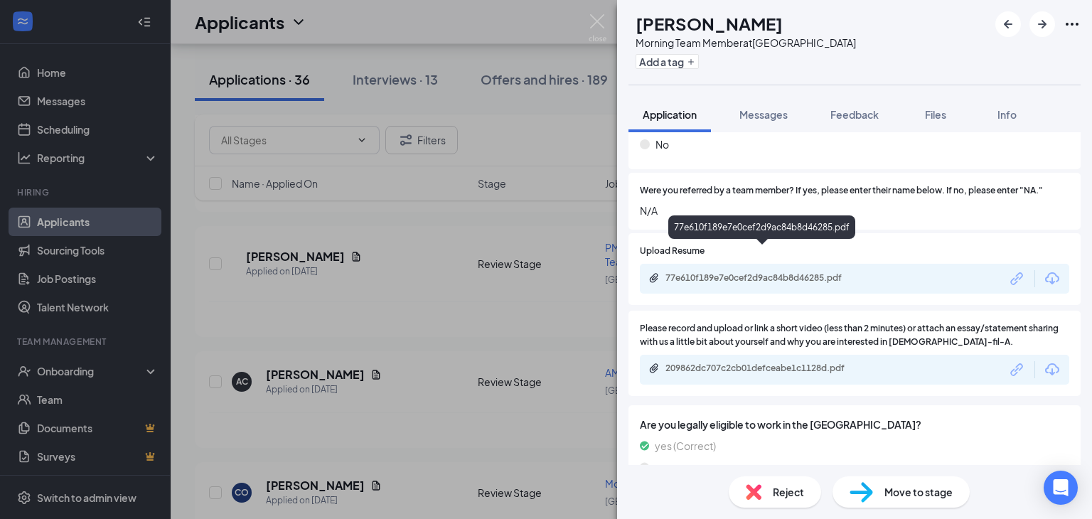
click at [740, 272] on div "77e610f189e7e0cef2d9ac84b8d46285.pdf" at bounding box center [764, 277] width 199 height 11
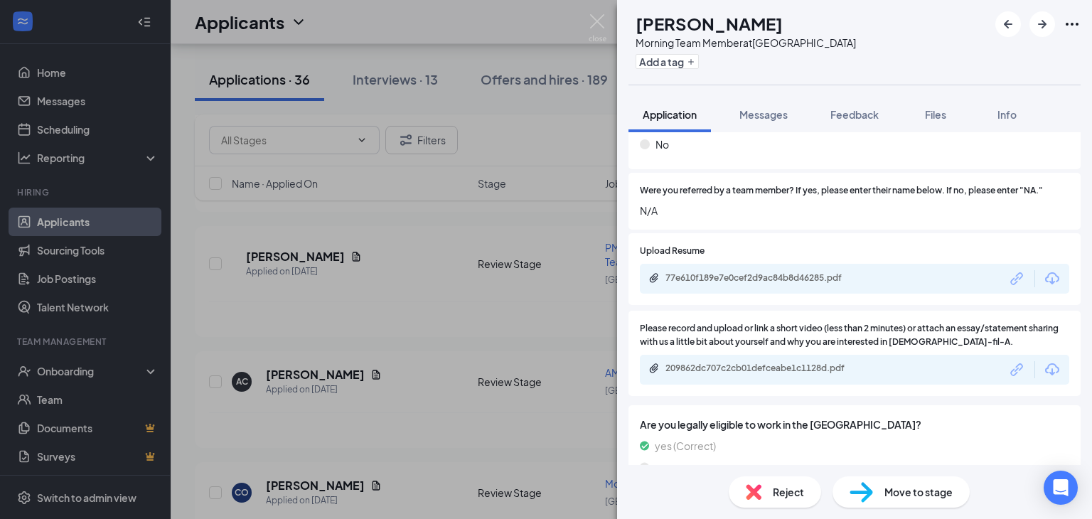
scroll to position [1065, 0]
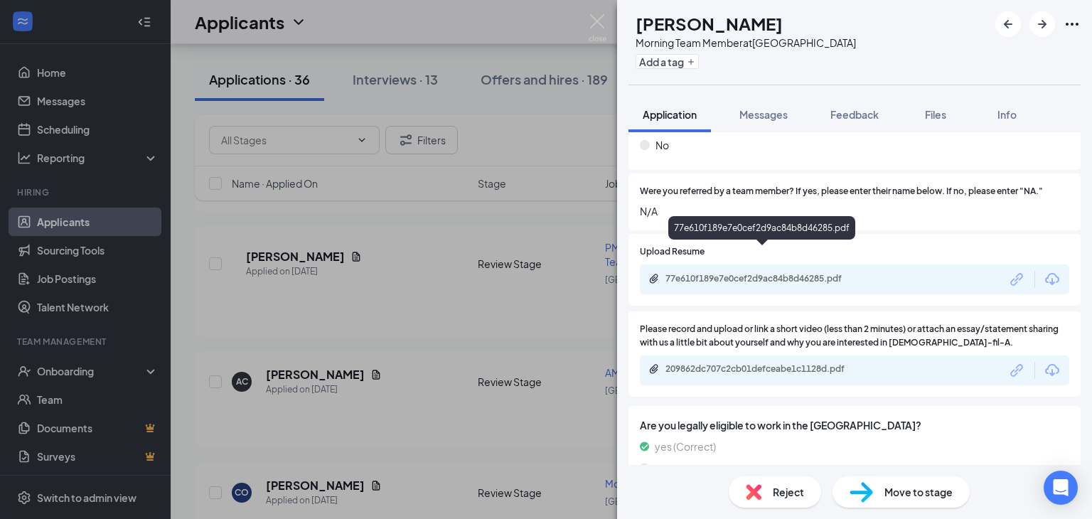
click at [772, 273] on div "77e610f189e7e0cef2d9ac84b8d46285.pdf" at bounding box center [764, 278] width 199 height 11
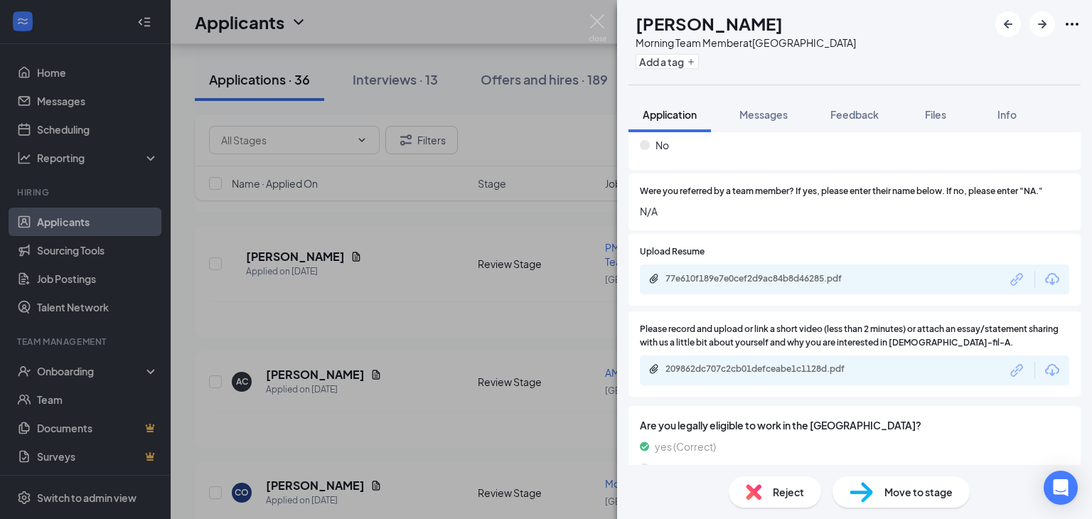
click at [783, 491] on span "Reject" at bounding box center [788, 492] width 31 height 16
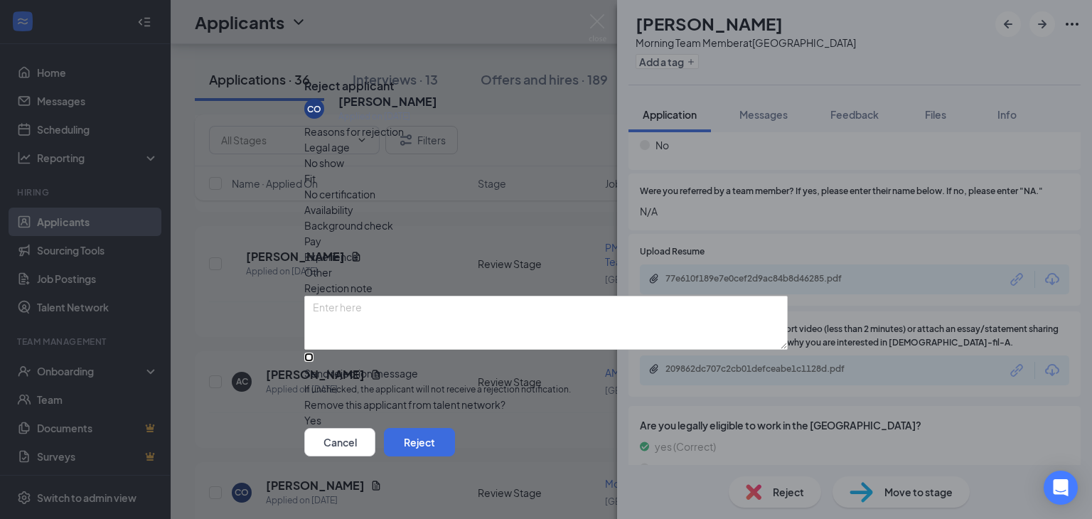
click at [314, 353] on input "Send rejection message If unchecked, the applicant will not receive a rejection…" at bounding box center [308, 357] width 9 height 9
checkbox input "true"
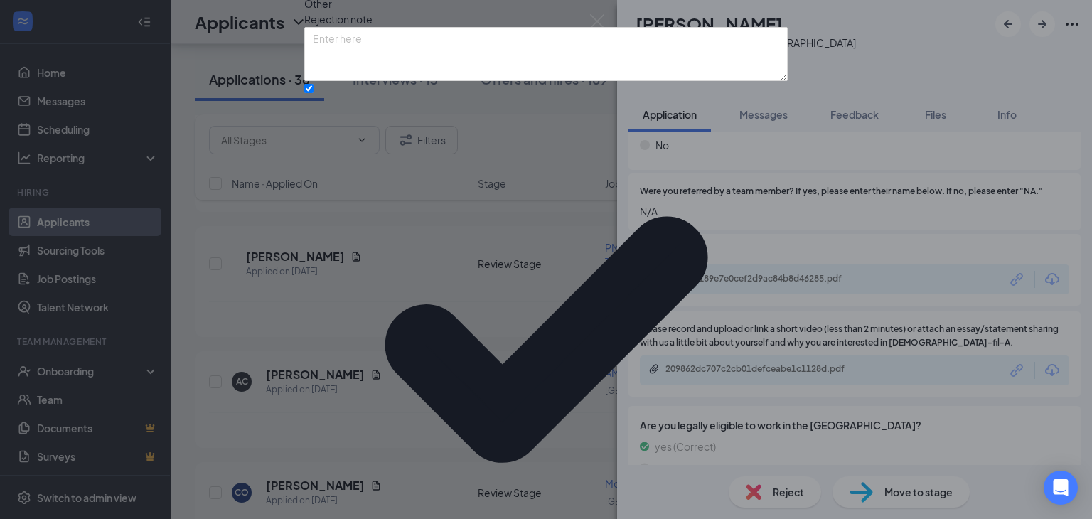
drag, startPoint x: 748, startPoint y: 434, endPoint x: 737, endPoint y: 451, distance: 21.1
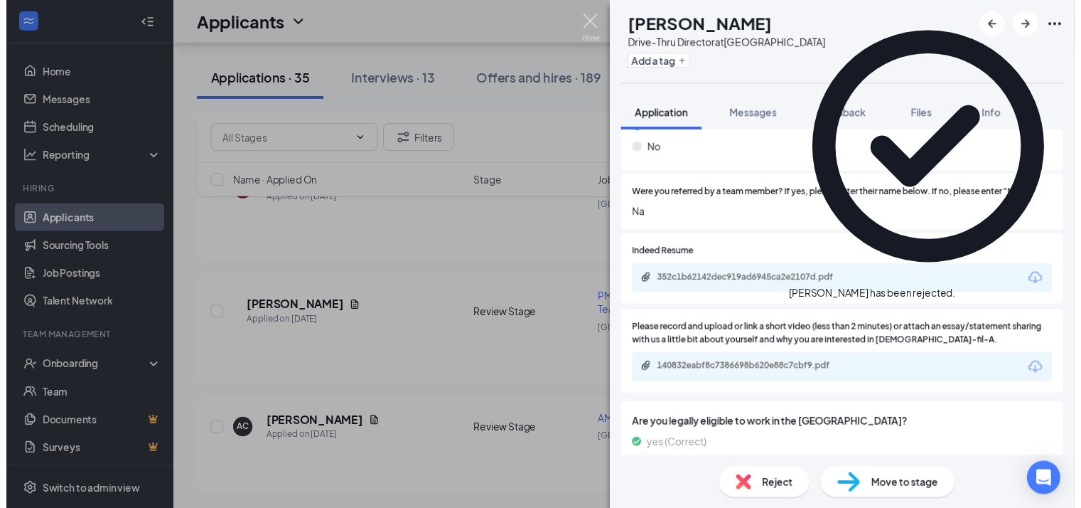
scroll to position [3913, 0]
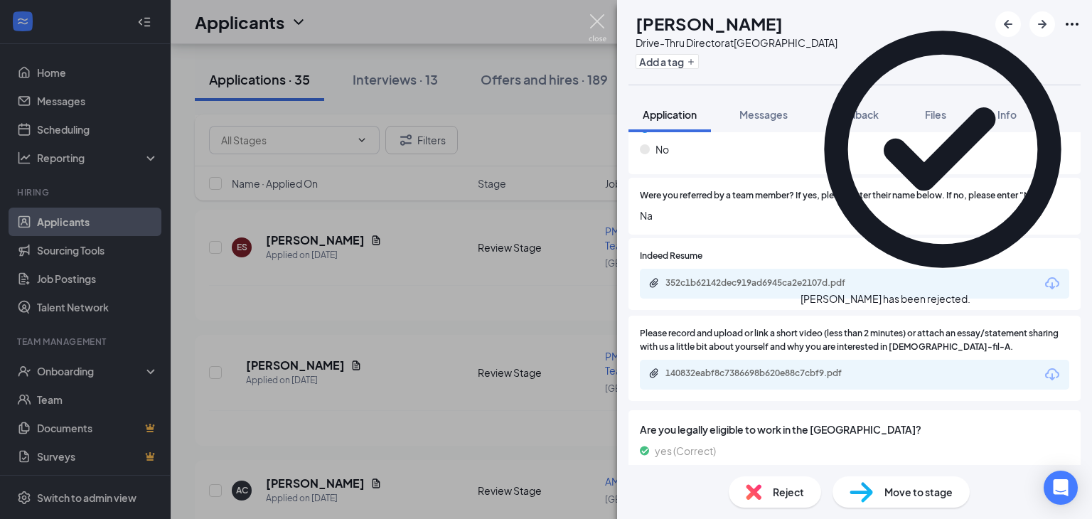
click at [600, 18] on img at bounding box center [598, 28] width 18 height 28
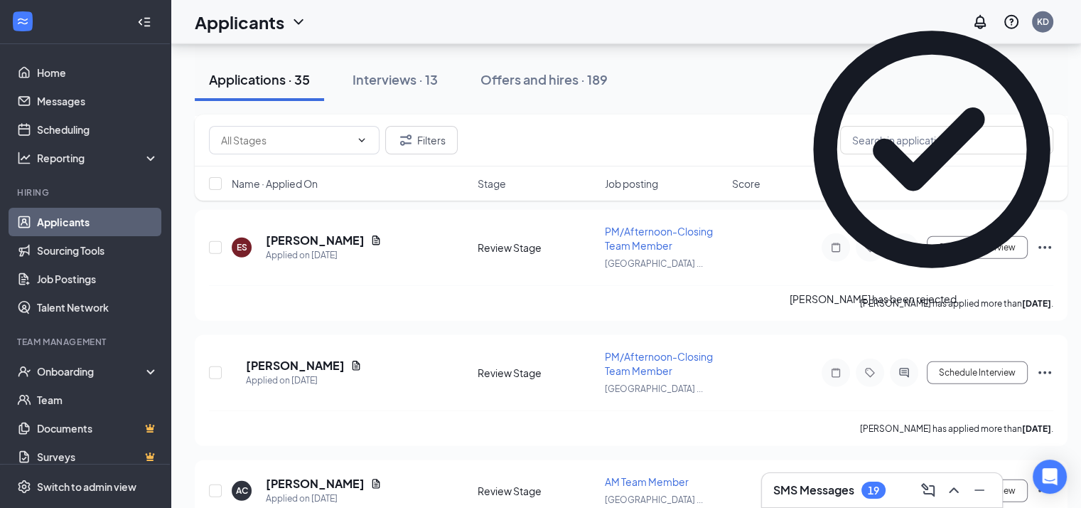
scroll to position [3924, 0]
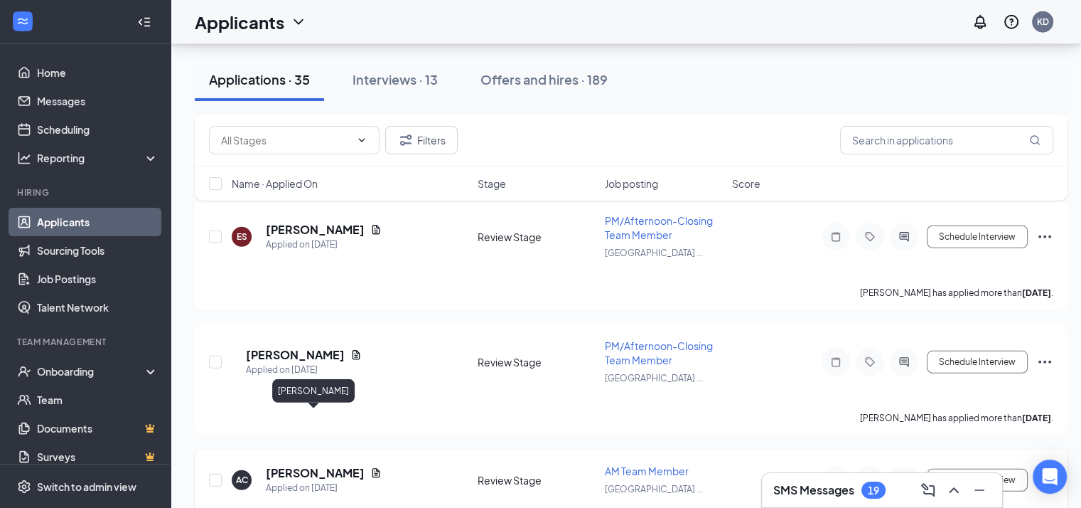
click at [301, 465] on h5 "[PERSON_NAME]" at bounding box center [315, 473] width 99 height 16
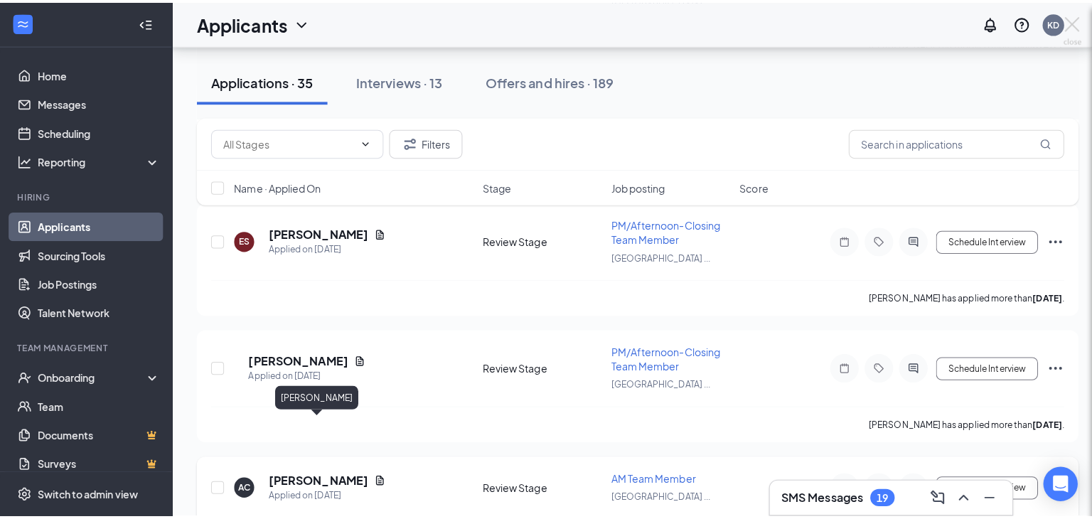
scroll to position [3913, 0]
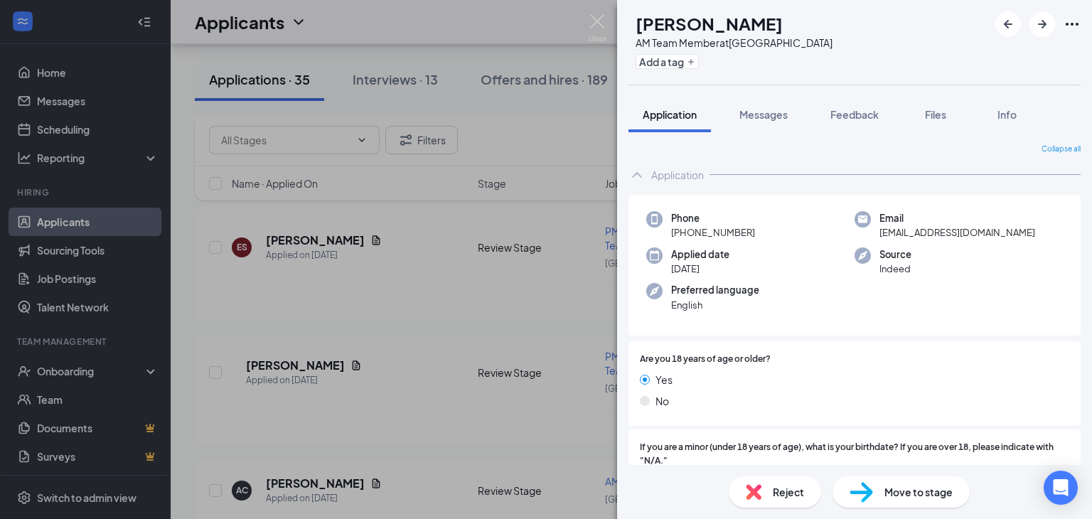
click at [791, 362] on div at bounding box center [920, 360] width 299 height 14
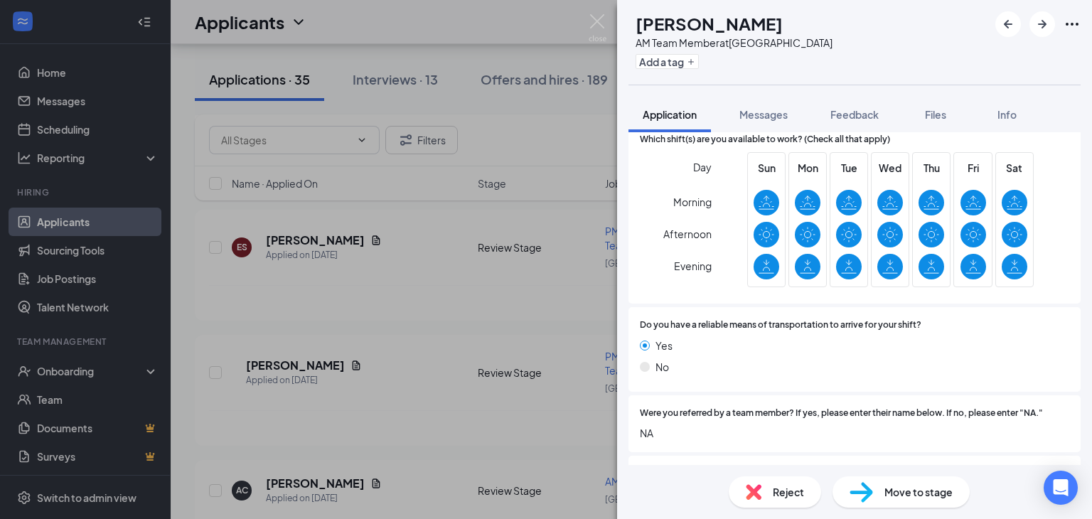
scroll to position [1046, 0]
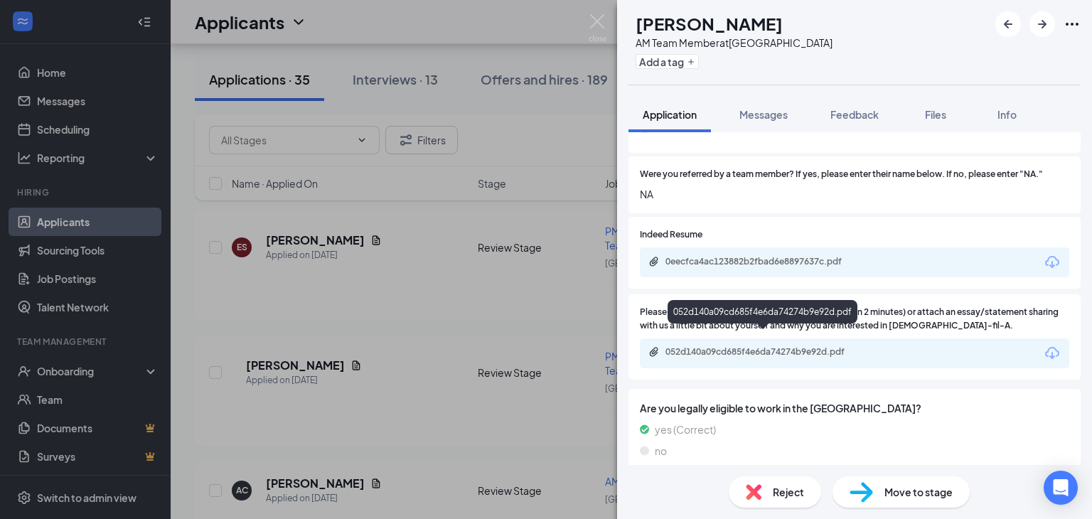
click at [752, 346] on div "052d140a09cd685f4e6da74274b9e92d.pdf" at bounding box center [764, 351] width 199 height 11
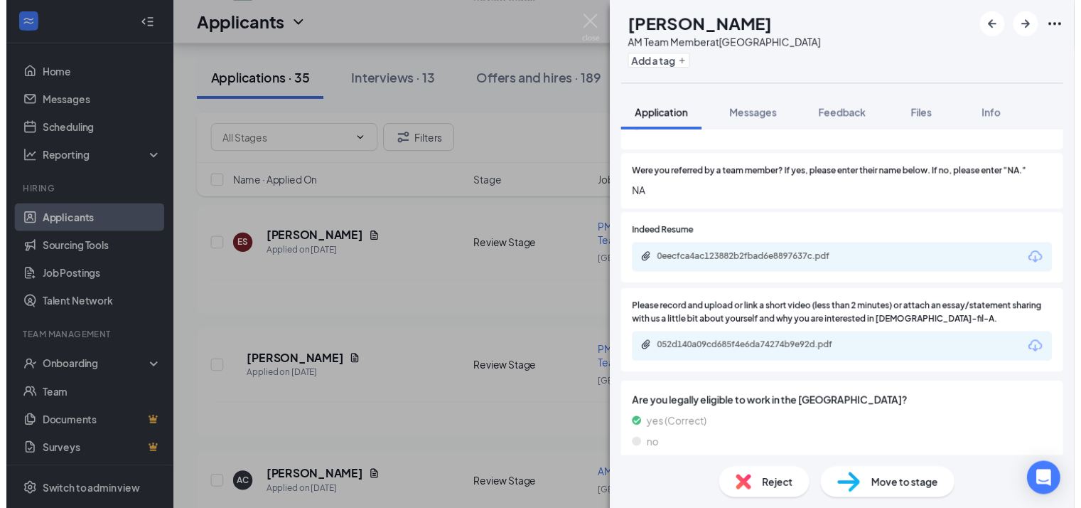
scroll to position [1041, 0]
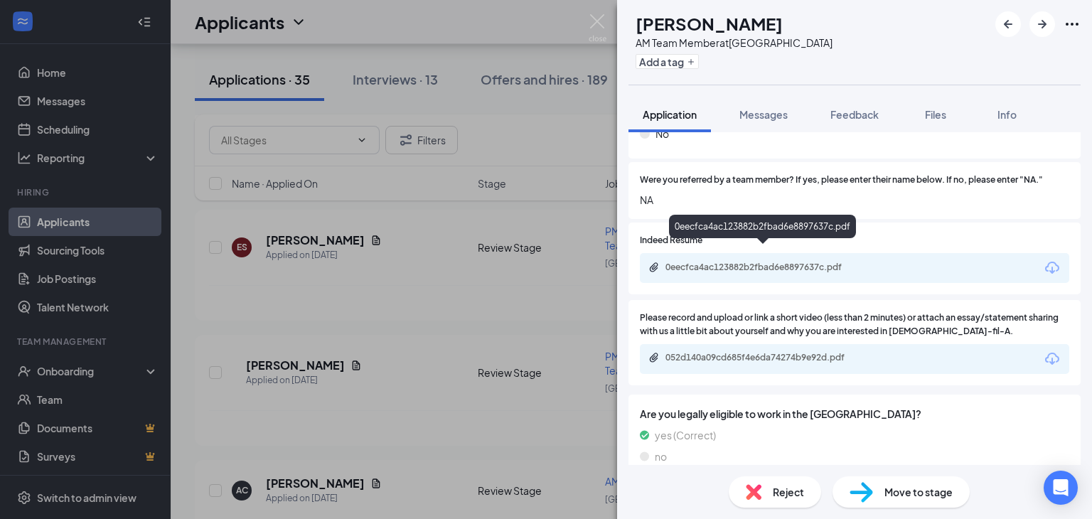
click at [745, 262] on div "0eecfca4ac123882b2fbad6e8897637c.pdf" at bounding box center [764, 267] width 199 height 11
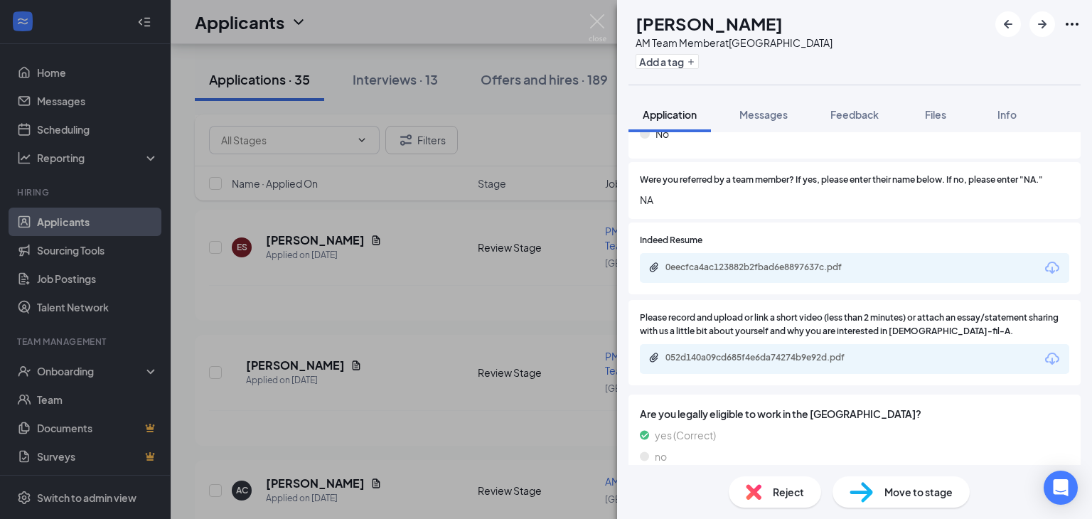
click at [791, 491] on span "Reject" at bounding box center [788, 492] width 31 height 16
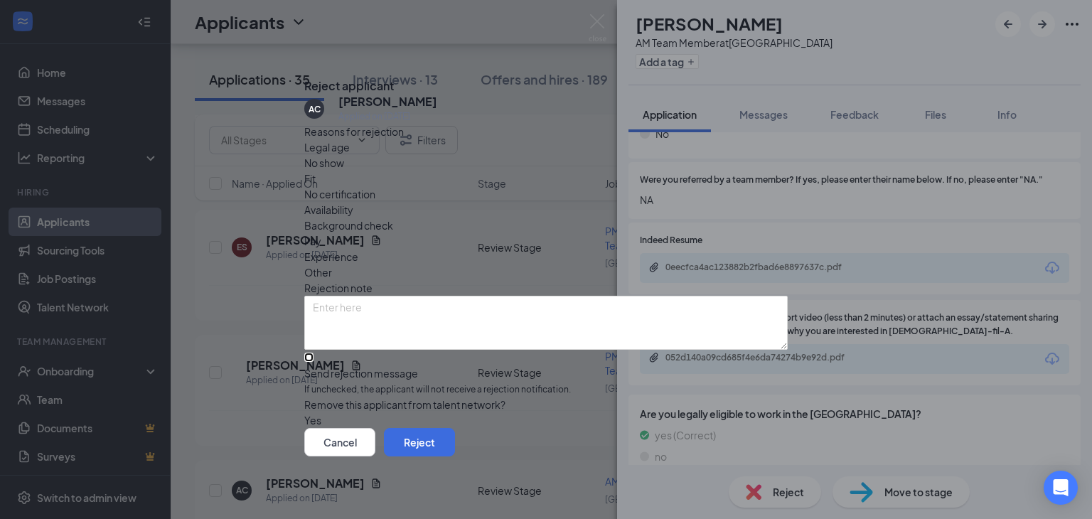
click at [314, 353] on input "Send rejection message If unchecked, the applicant will not receive a rejection…" at bounding box center [308, 357] width 9 height 9
checkbox input "true"
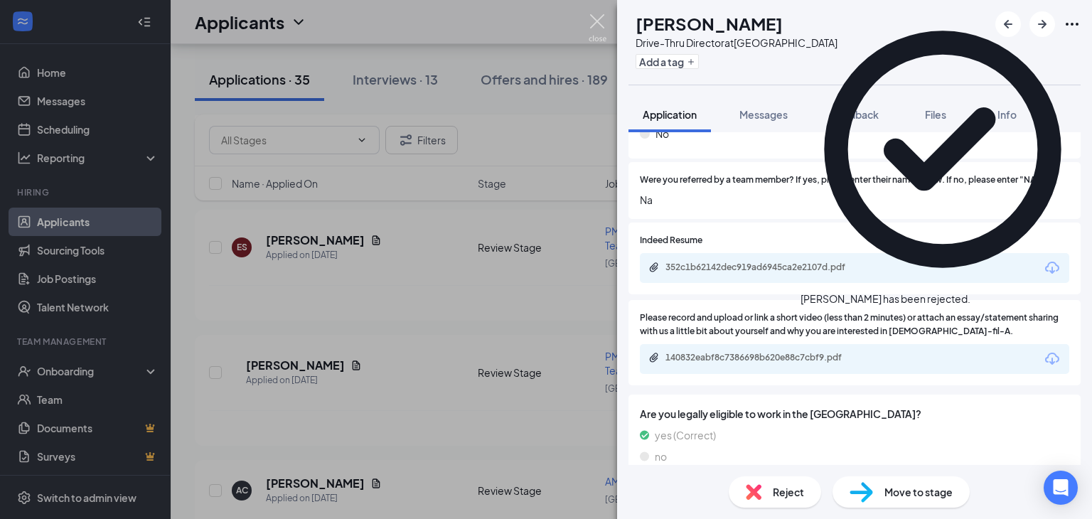
click at [596, 23] on img at bounding box center [598, 28] width 18 height 28
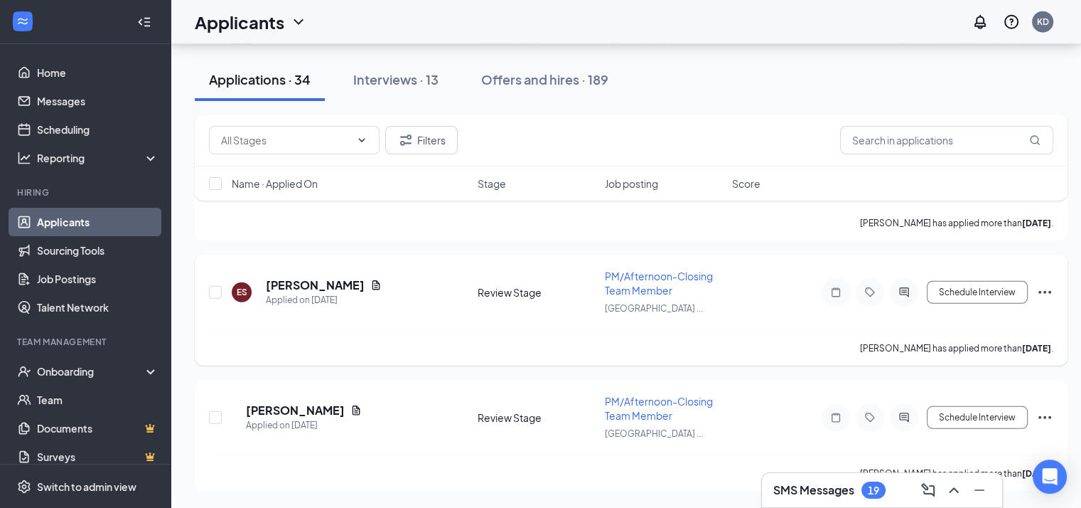
scroll to position [3814, 11]
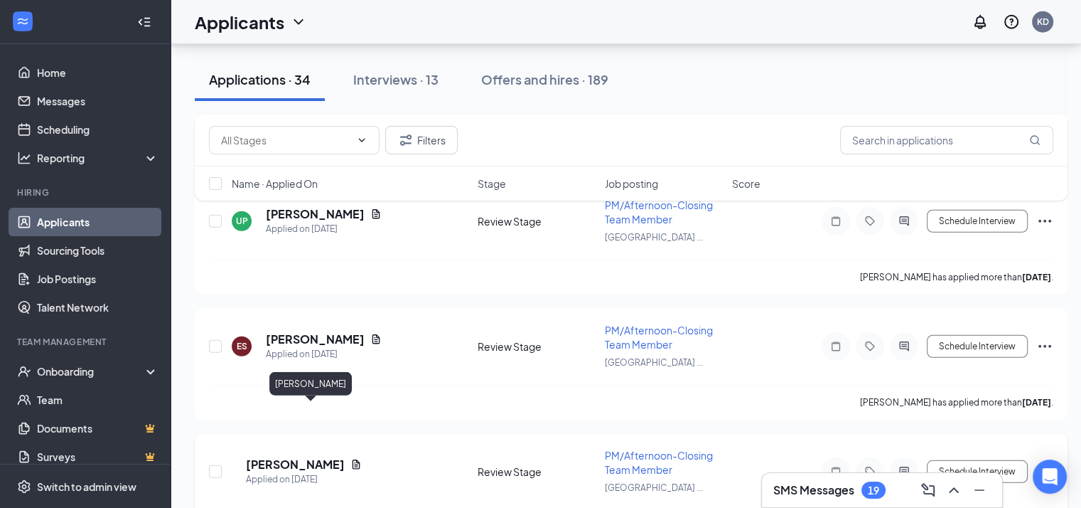
click at [296, 456] on h5 "[PERSON_NAME]" at bounding box center [295, 464] width 99 height 16
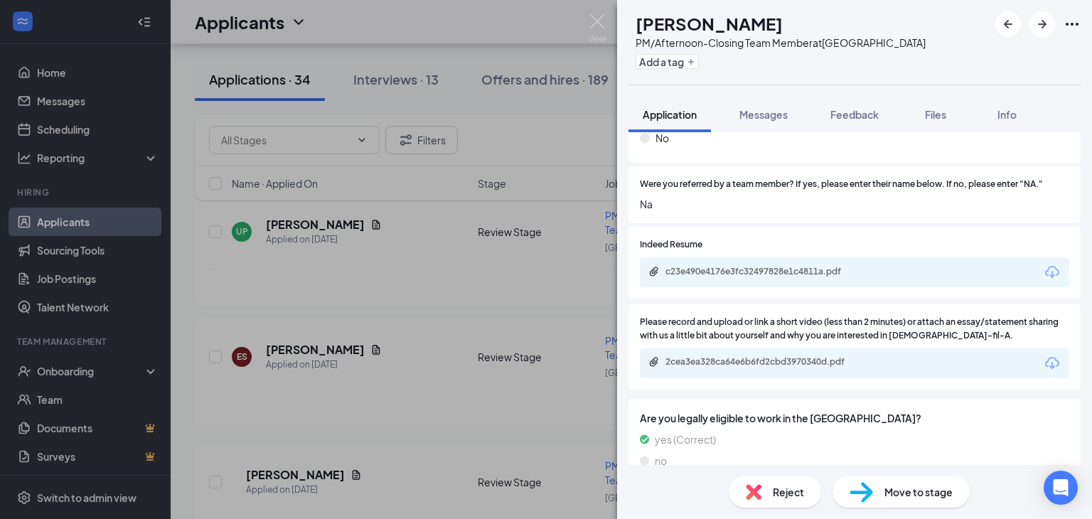
scroll to position [1015, 0]
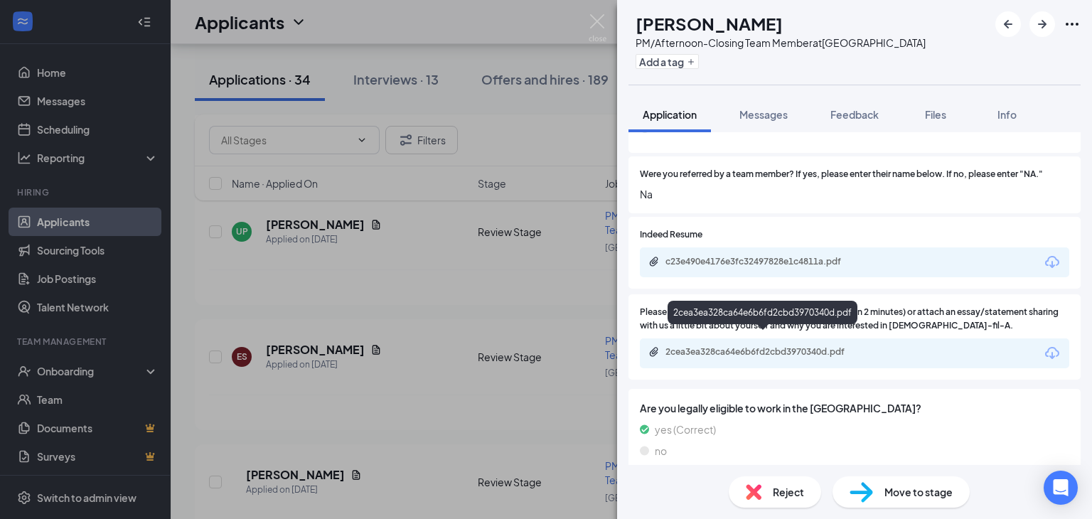
click at [783, 346] on div "2cea3ea328ca64e6b6fd2cbd3970340d.pdf" at bounding box center [764, 351] width 199 height 11
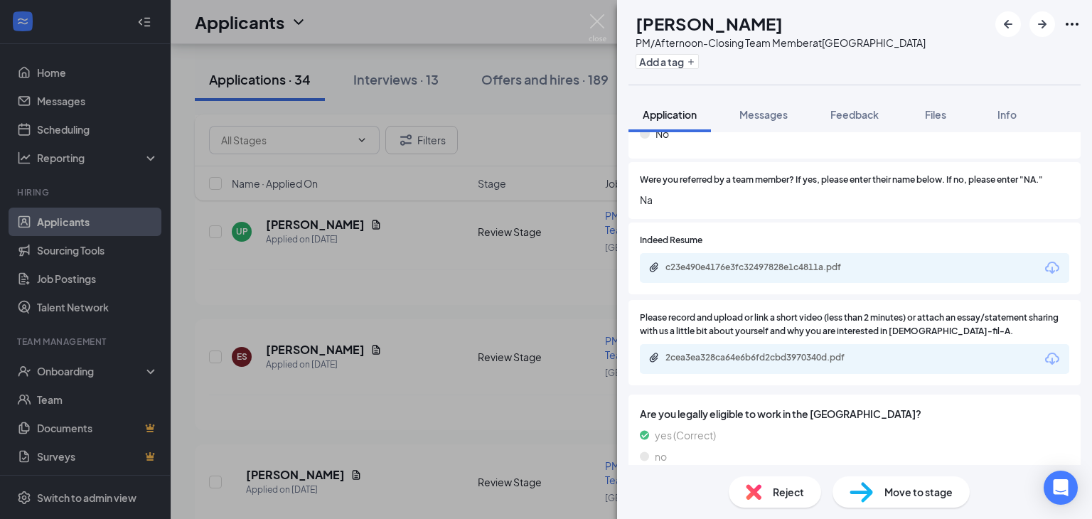
click at [786, 488] on span "Reject" at bounding box center [788, 492] width 31 height 16
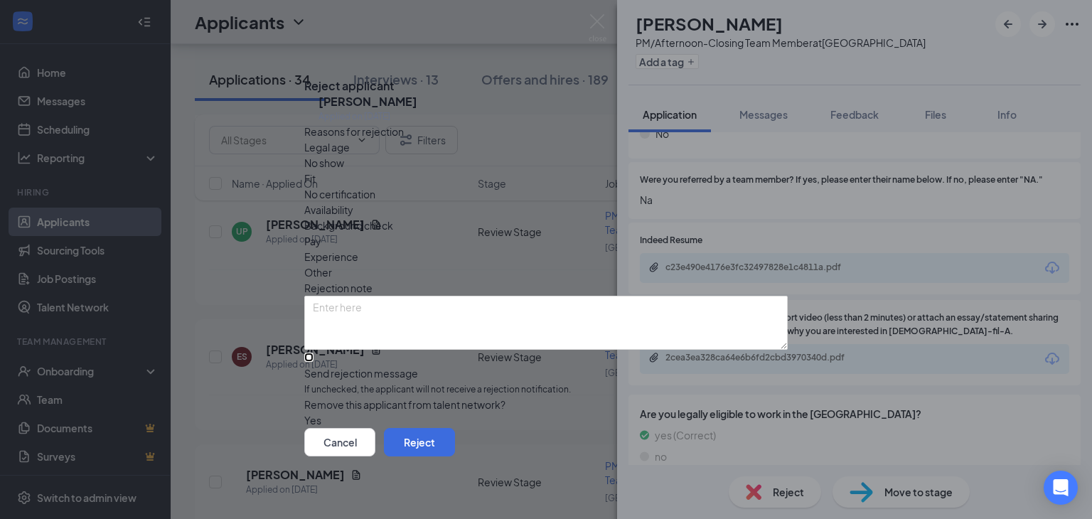
click at [314, 353] on input "Send rejection message If unchecked, the applicant will not receive a rejection…" at bounding box center [308, 357] width 9 height 9
checkbox input "true"
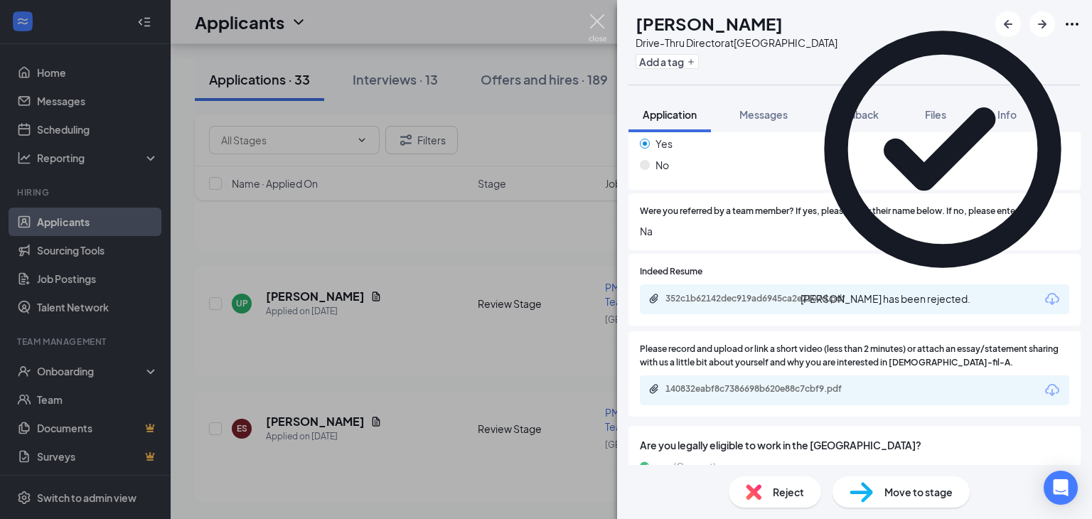
click at [597, 19] on img at bounding box center [598, 28] width 18 height 28
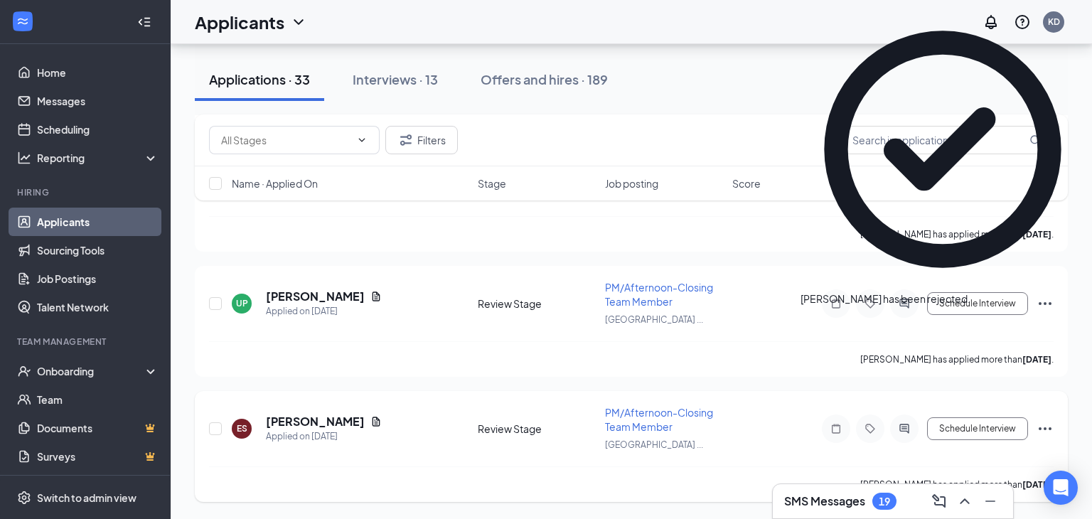
scroll to position [3680, 0]
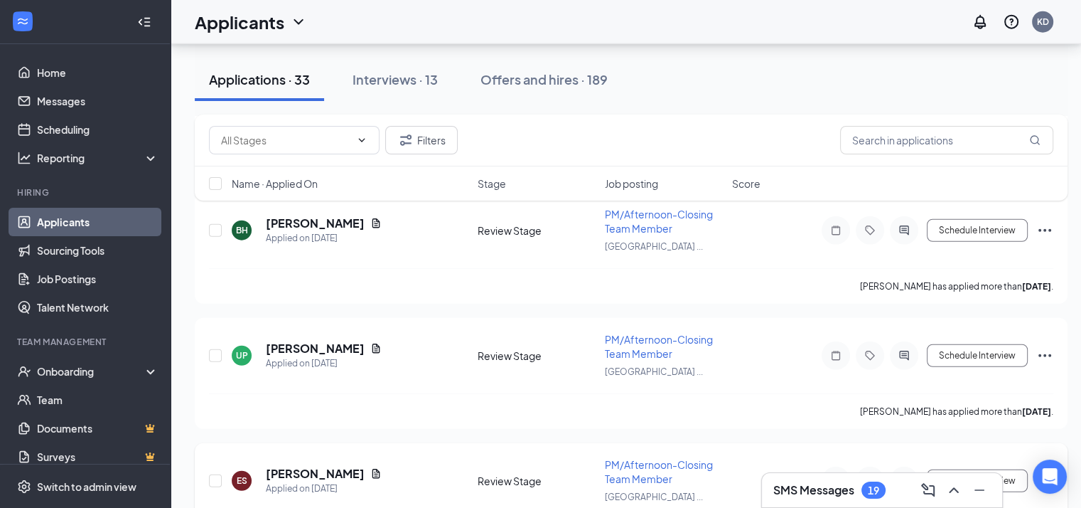
click at [316, 457] on div "ES [PERSON_NAME] Applied on [DATE] Review Stage PM/Afternoon-Closing Team Membe…" at bounding box center [631, 487] width 845 height 61
click at [310, 466] on h5 "[PERSON_NAME]" at bounding box center [315, 474] width 99 height 16
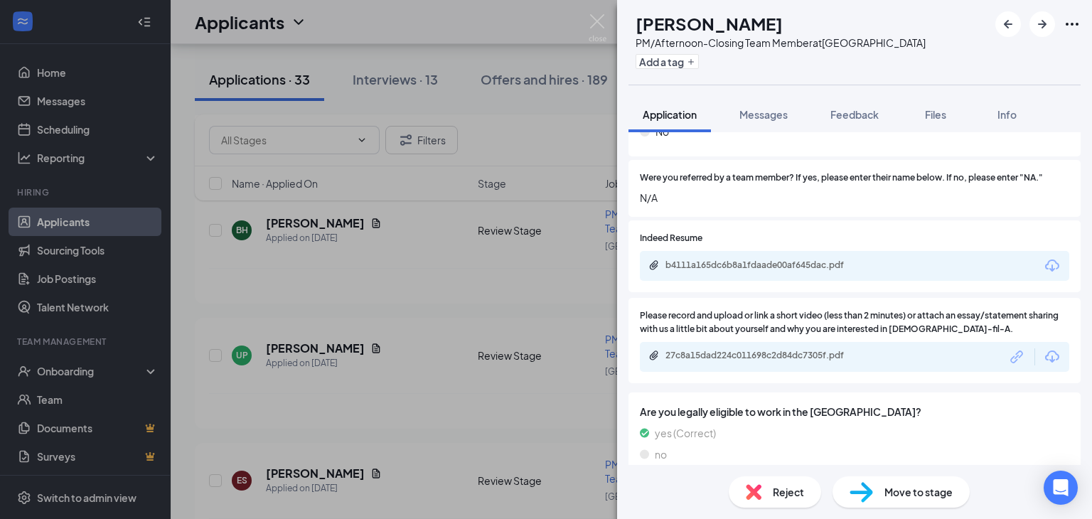
scroll to position [1015, 0]
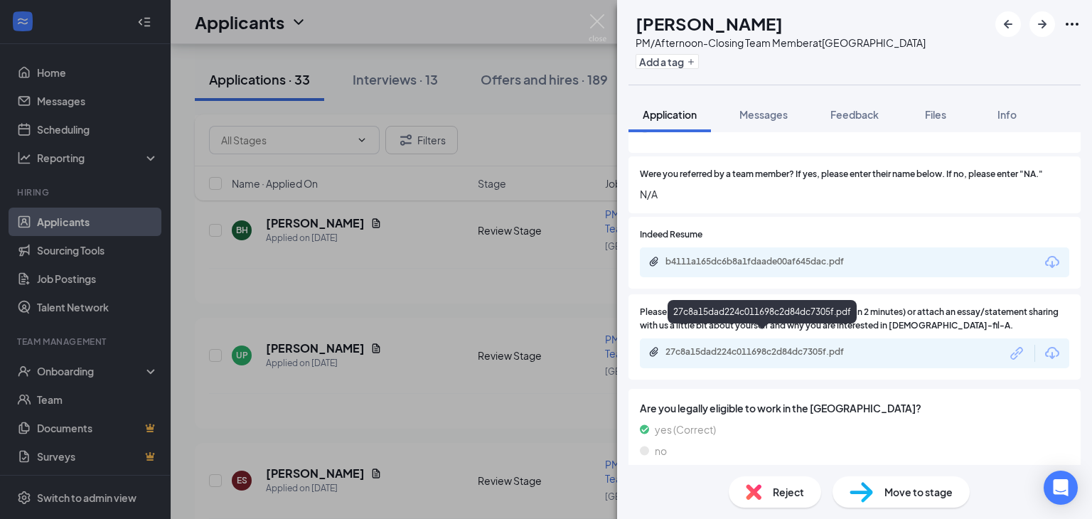
click at [764, 346] on div "27c8a15dad224c011698c2d84dc7305f.pdf" at bounding box center [764, 351] width 199 height 11
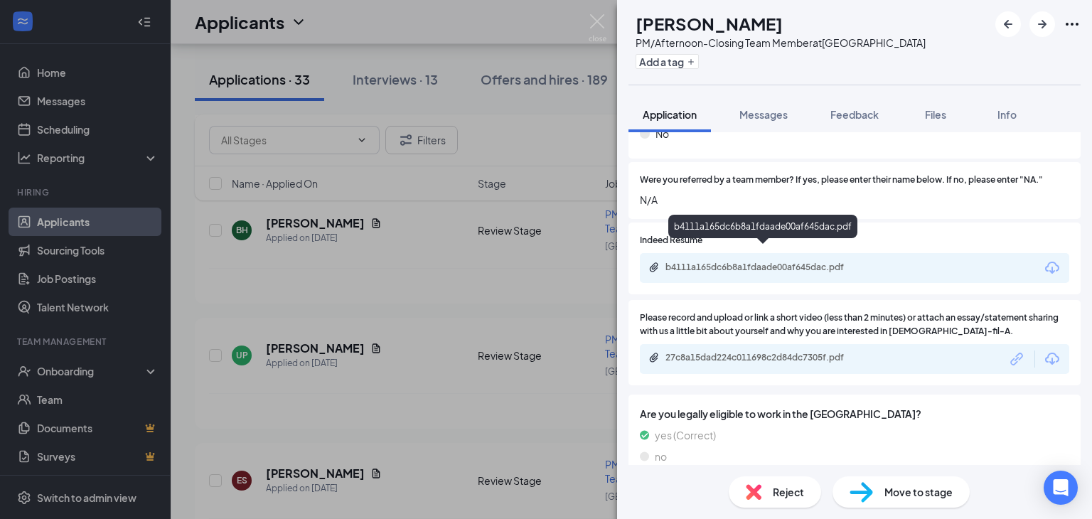
click at [737, 262] on div "b4111a165dc6b8a1fdaade00af645dac.pdf" at bounding box center [764, 267] width 199 height 11
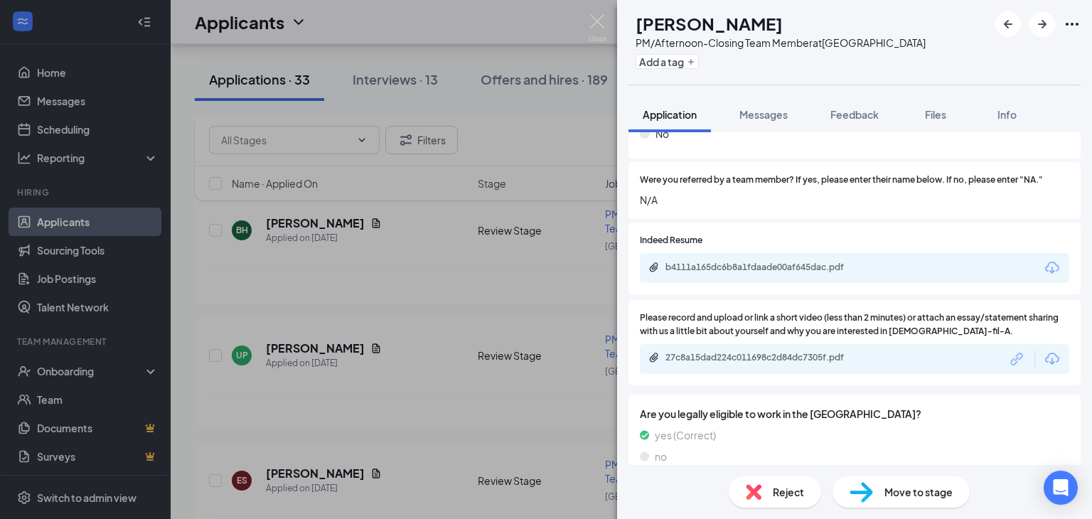
click at [785, 494] on span "Reject" at bounding box center [788, 492] width 31 height 16
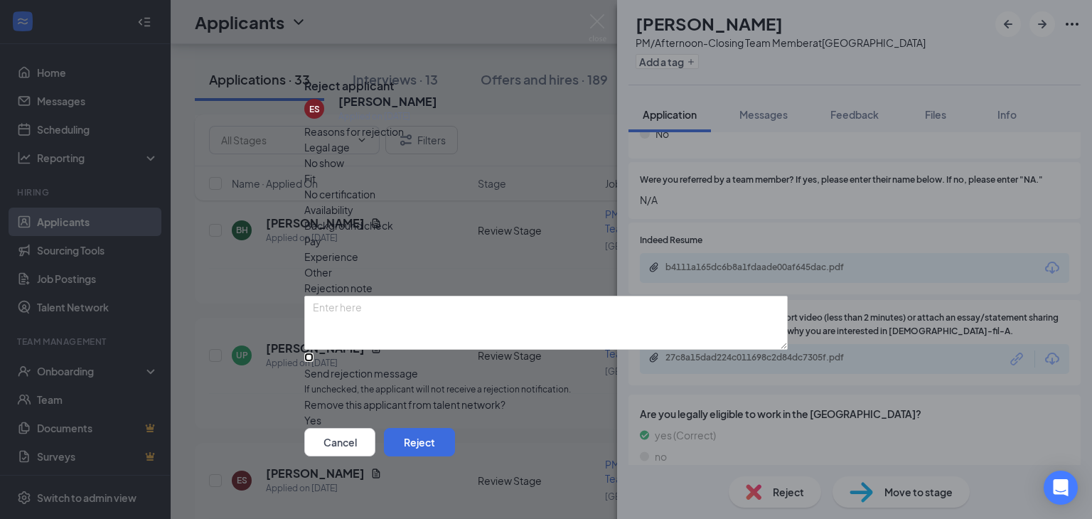
click at [314, 353] on input "Send rejection message If unchecked, the applicant will not receive a rejection…" at bounding box center [308, 357] width 9 height 9
checkbox input "true"
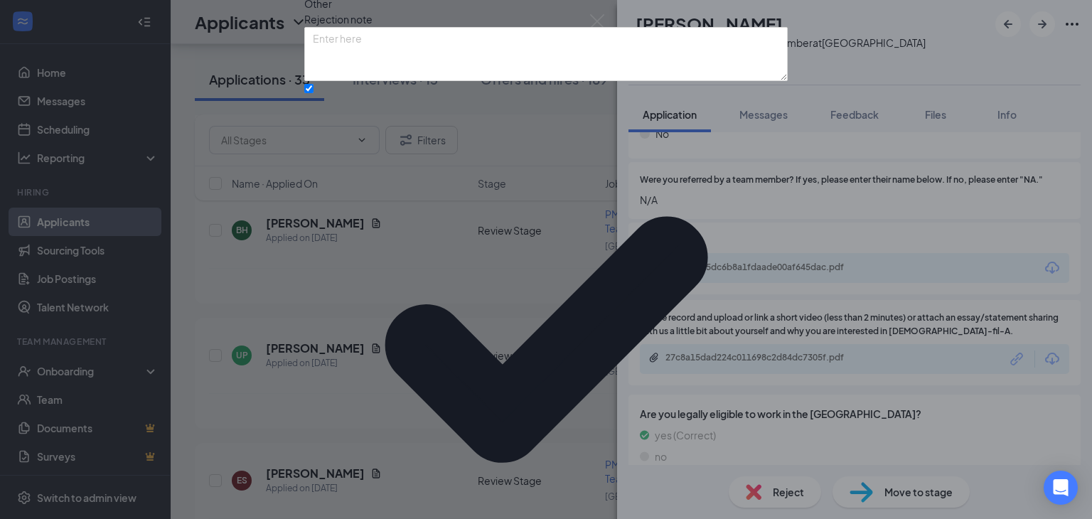
drag, startPoint x: 727, startPoint y: 458, endPoint x: 732, endPoint y: 447, distance: 12.1
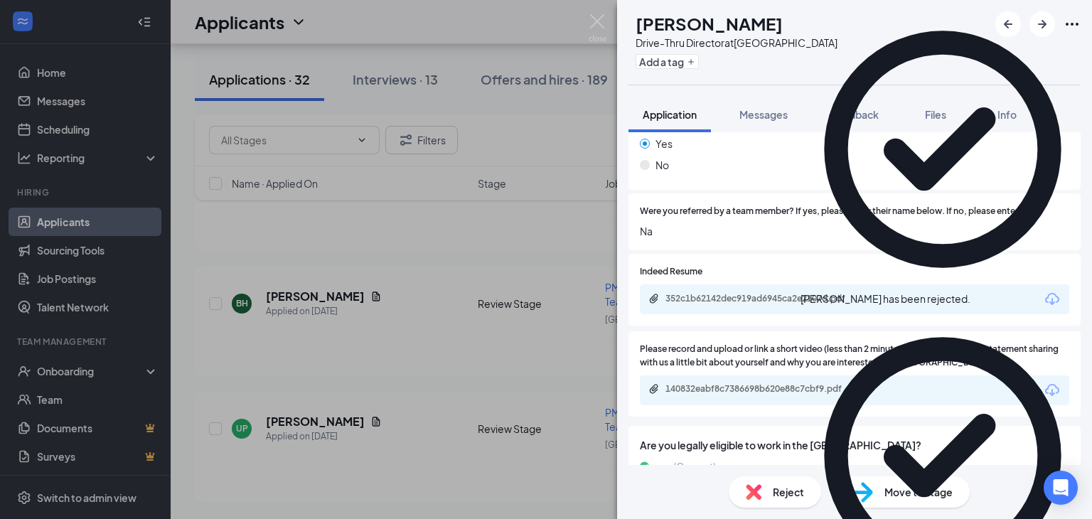
scroll to position [3556, 0]
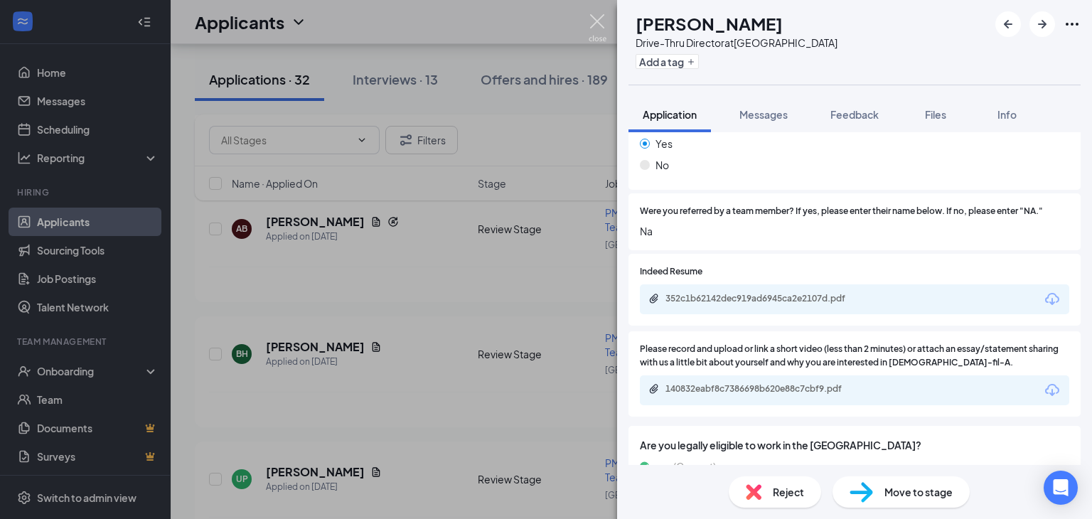
click at [597, 18] on img at bounding box center [598, 28] width 18 height 28
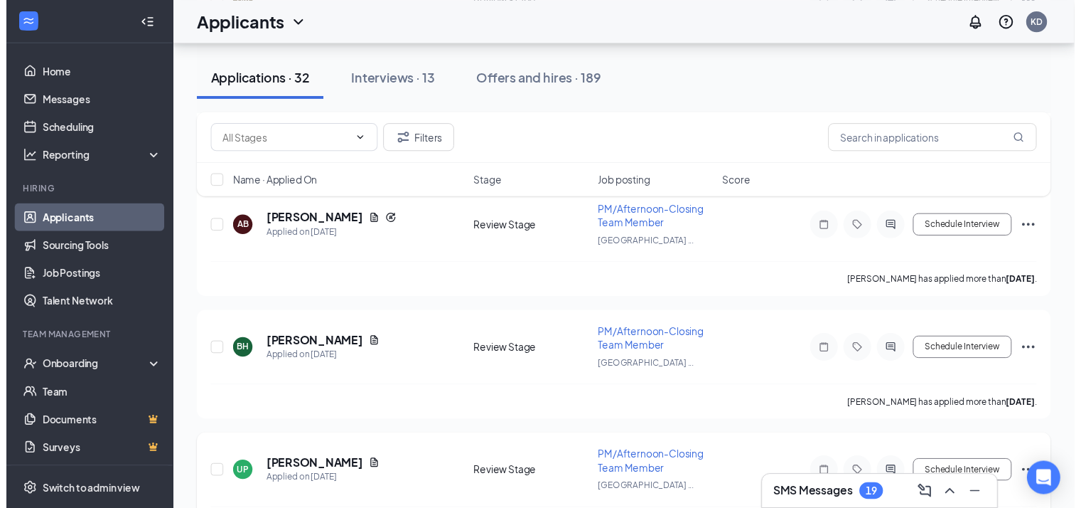
scroll to position [3567, 0]
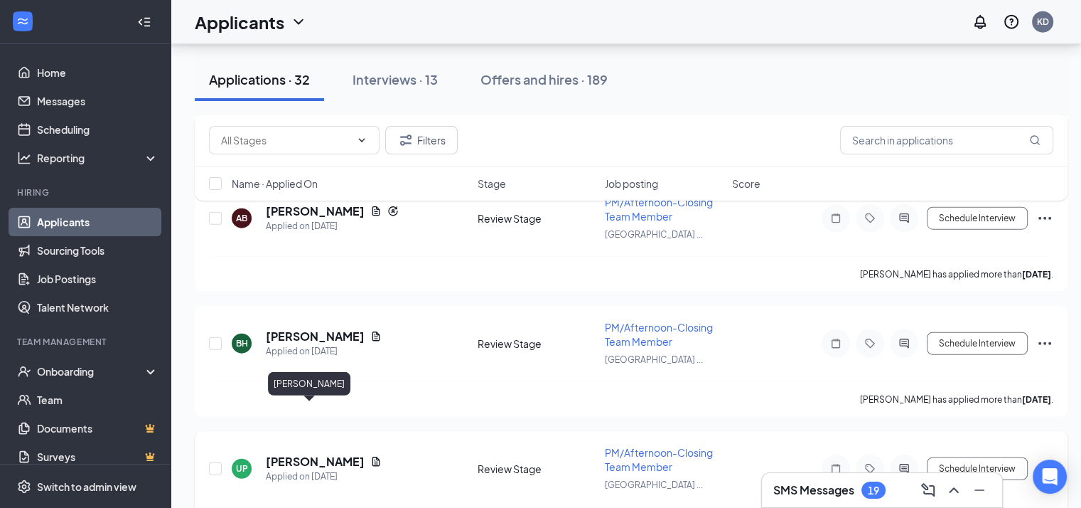
click at [304, 454] on h5 "[PERSON_NAME]" at bounding box center [315, 462] width 99 height 16
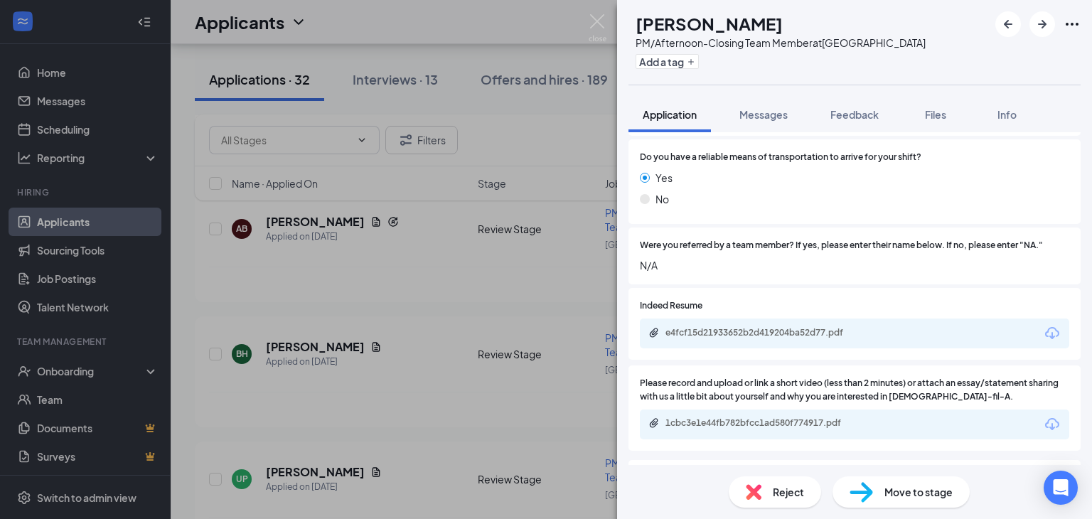
scroll to position [1015, 0]
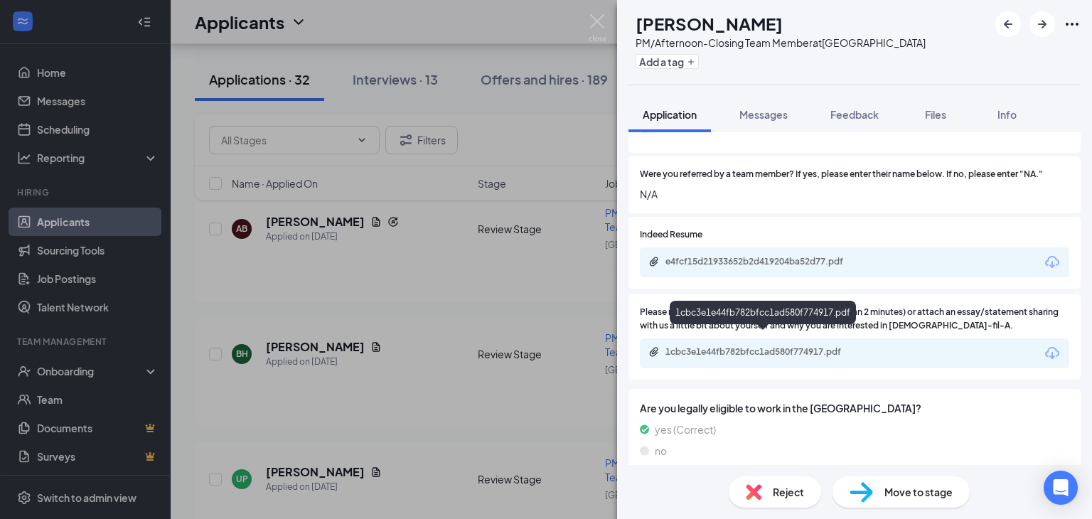
click at [760, 346] on div "1cbc3e1e44fb782bfcc1ad580f774917.pdf" at bounding box center [764, 351] width 199 height 11
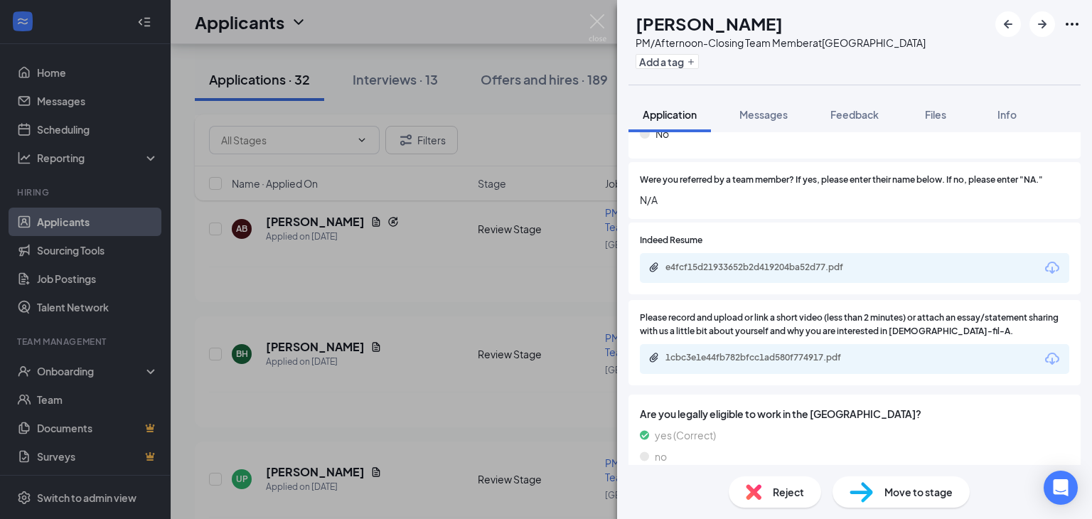
click at [771, 486] on div "Reject" at bounding box center [775, 491] width 92 height 31
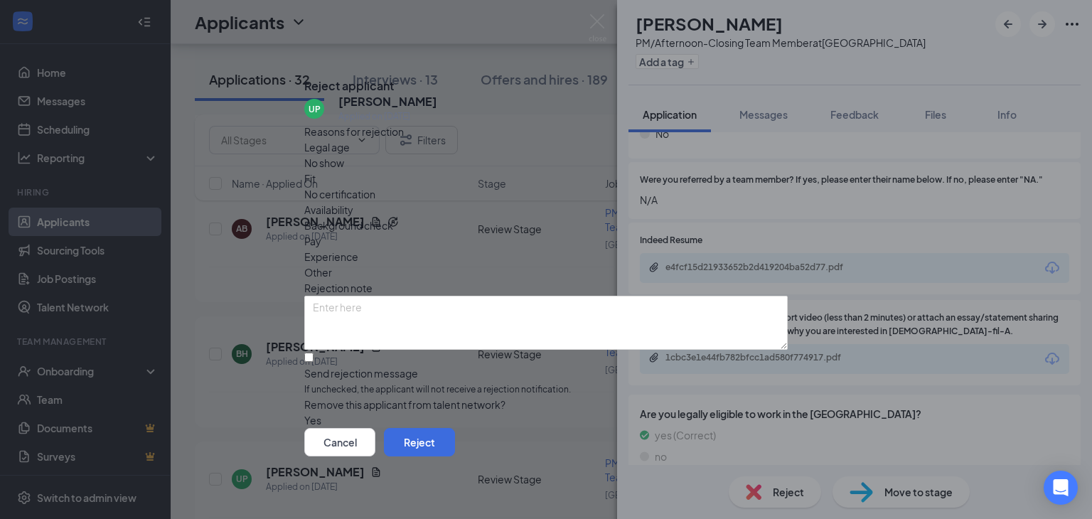
click at [358, 249] on span "Experience" at bounding box center [331, 257] width 54 height 16
click at [314, 353] on input "Send rejection message If unchecked, the applicant will not receive a rejection…" at bounding box center [308, 357] width 9 height 9
checkbox input "true"
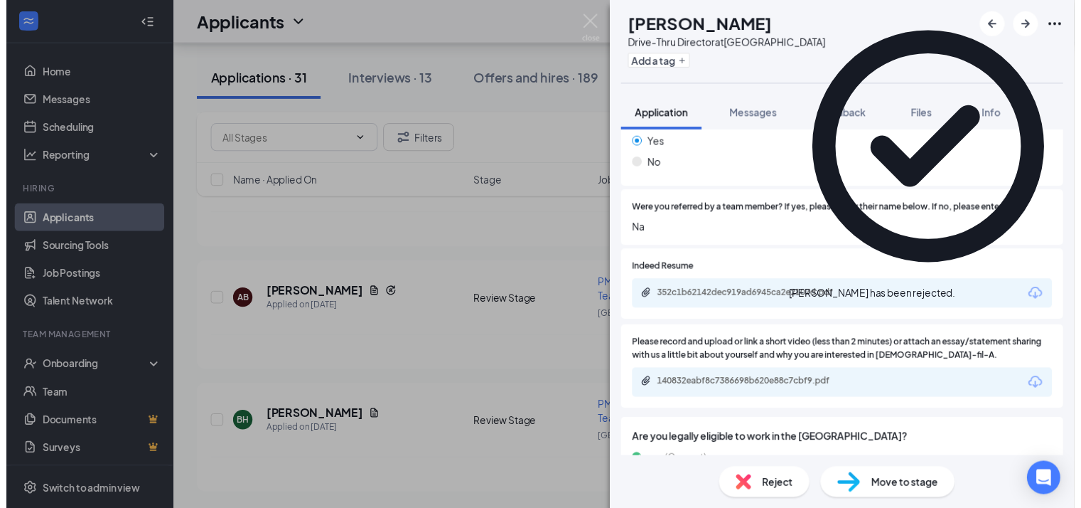
scroll to position [3432, 0]
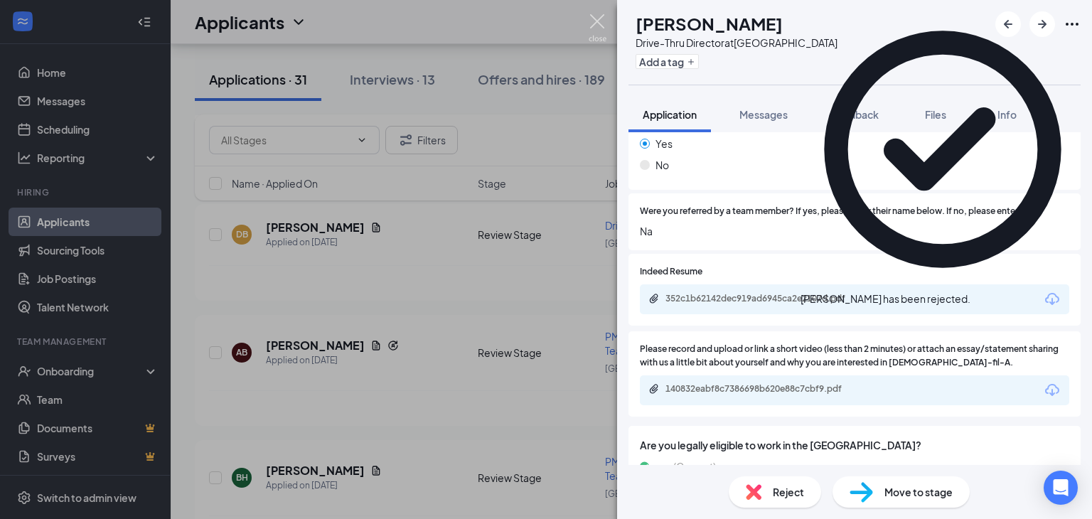
click at [599, 17] on img at bounding box center [598, 28] width 18 height 28
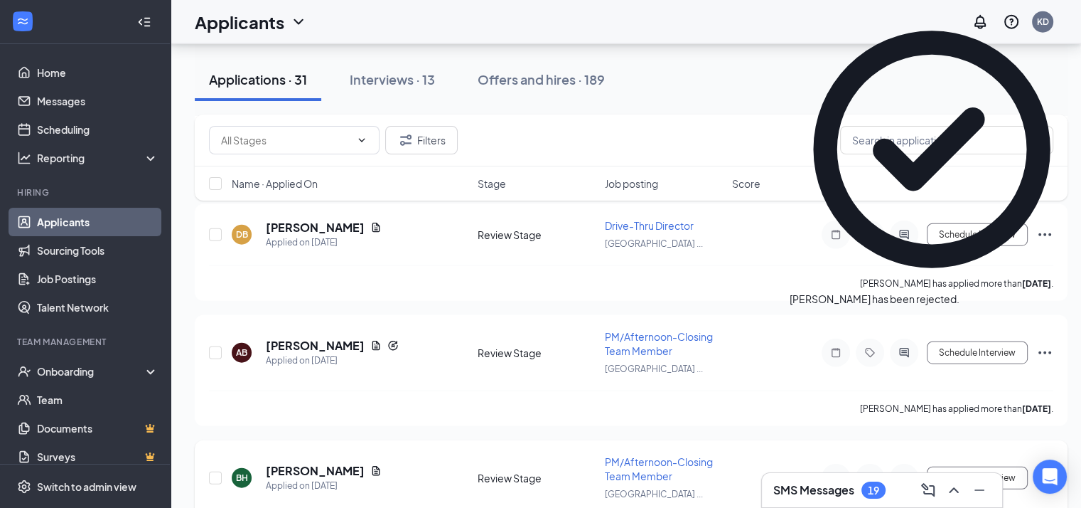
scroll to position [3444, 0]
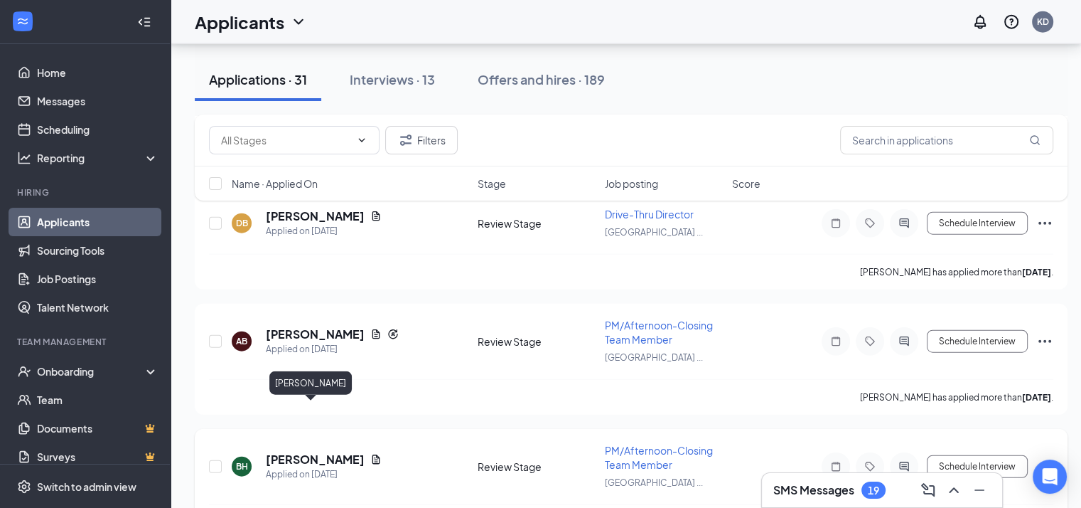
click at [296, 451] on h5 "[PERSON_NAME]" at bounding box center [315, 459] width 99 height 16
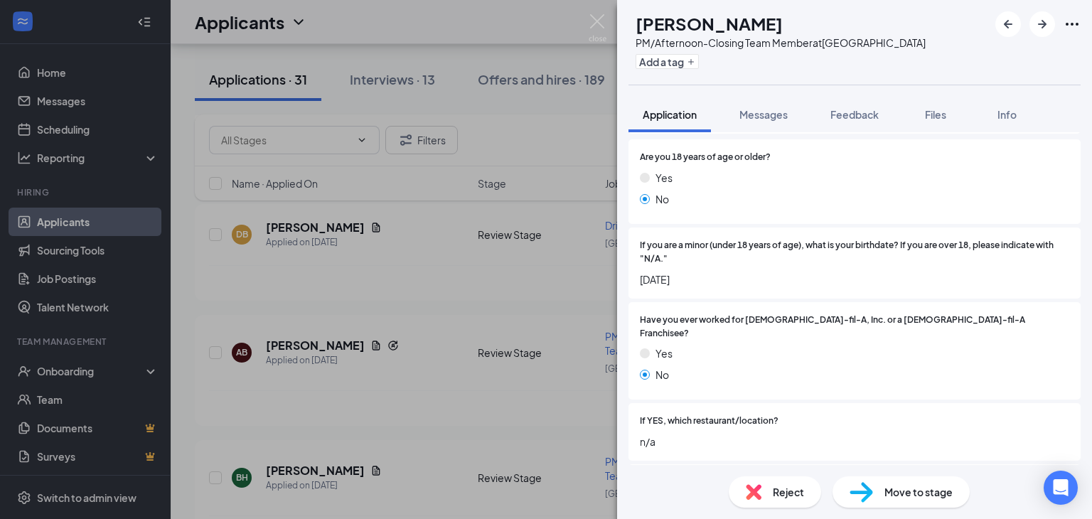
scroll to position [202, 0]
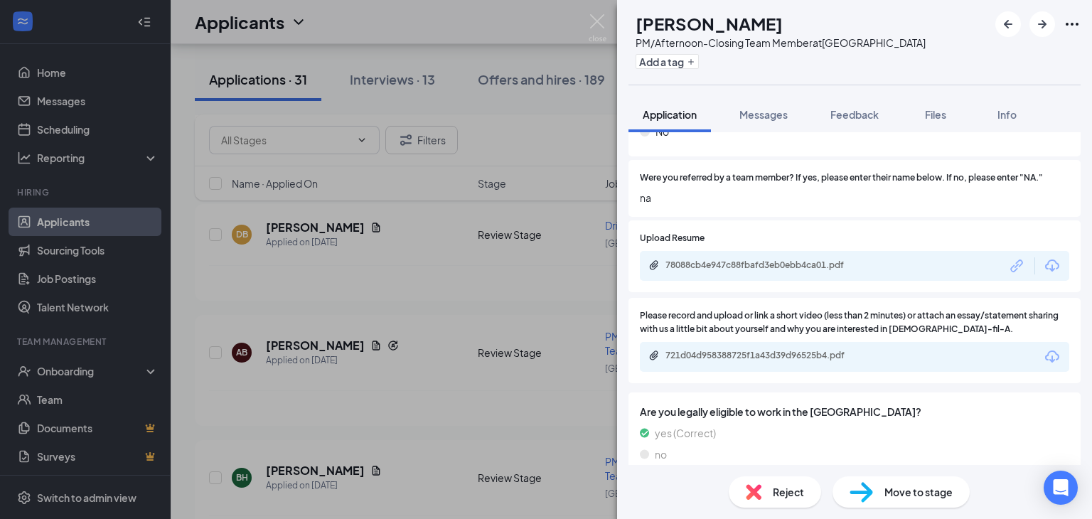
scroll to position [1015, 0]
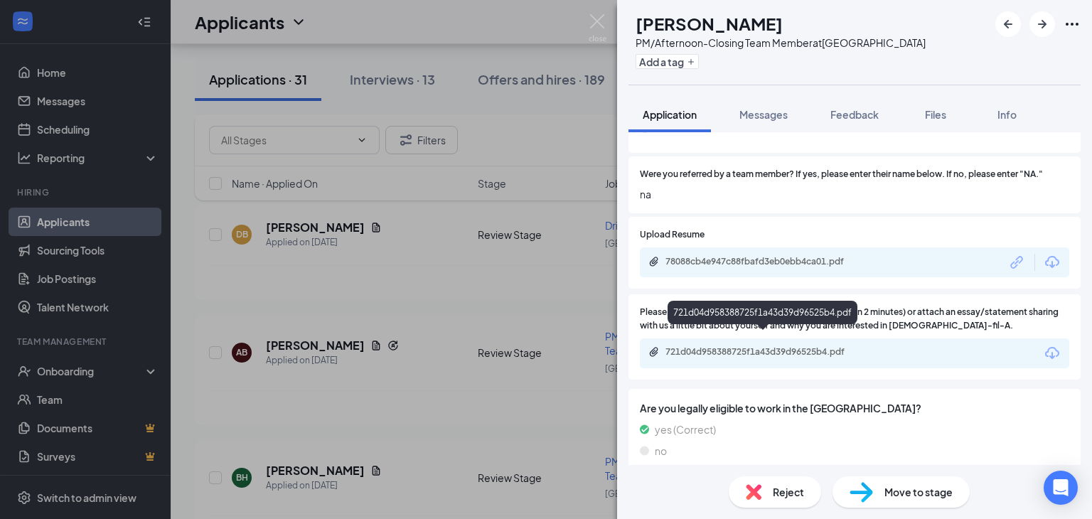
click at [754, 346] on div "721d04d958388725f1a43d39d96525b4.pdf" at bounding box center [764, 351] width 199 height 11
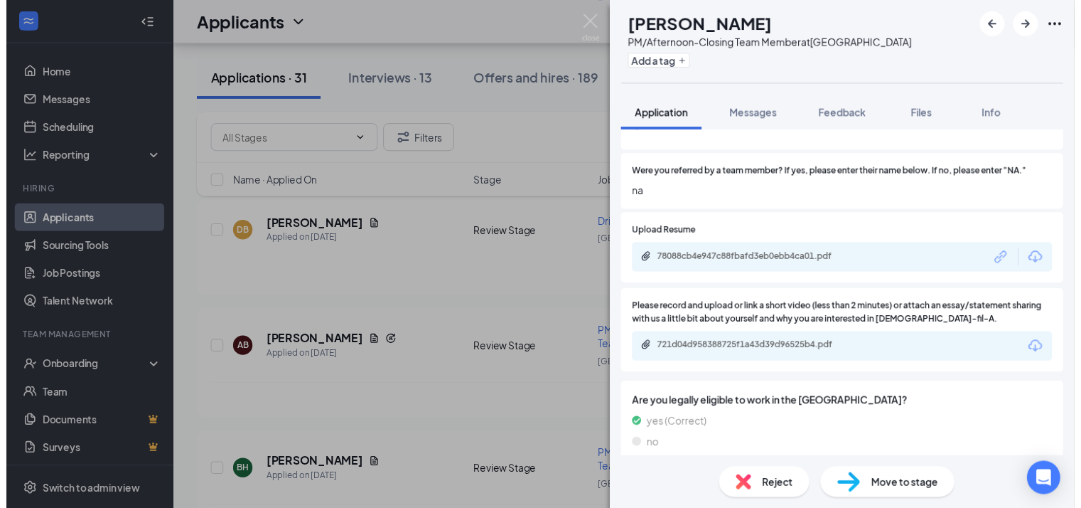
scroll to position [1010, 0]
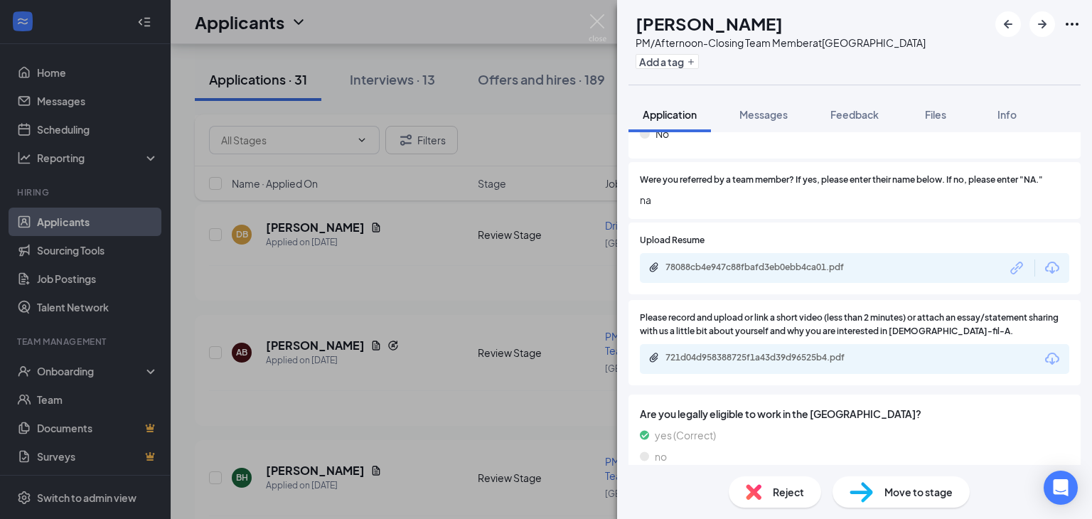
click at [702, 262] on div "78088cb4e947c88fbafd3eb0ebb4ca01.pdf" at bounding box center [764, 267] width 199 height 11
click at [911, 491] on span "Move to stage" at bounding box center [918, 492] width 68 height 16
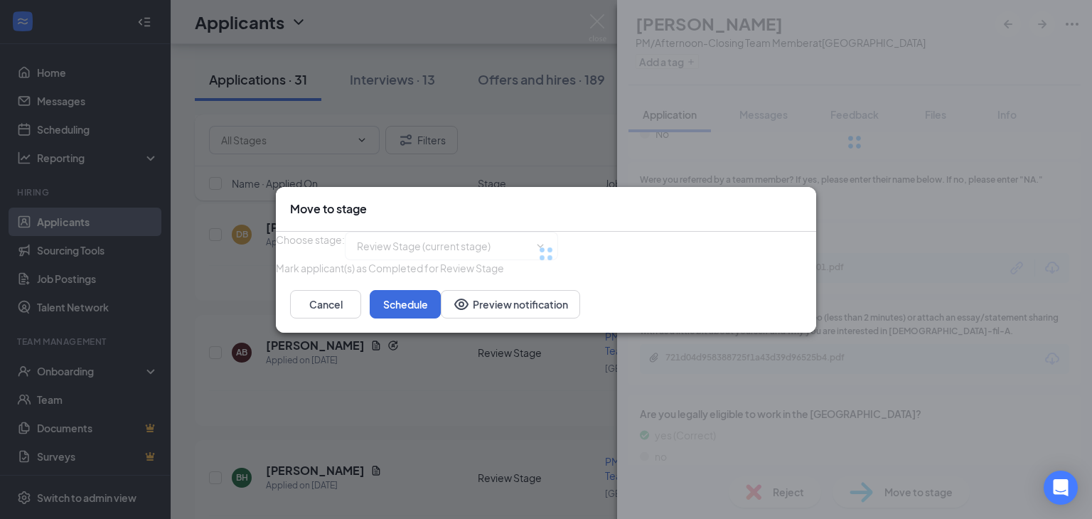
type input "Onsite Interview (next stage)"
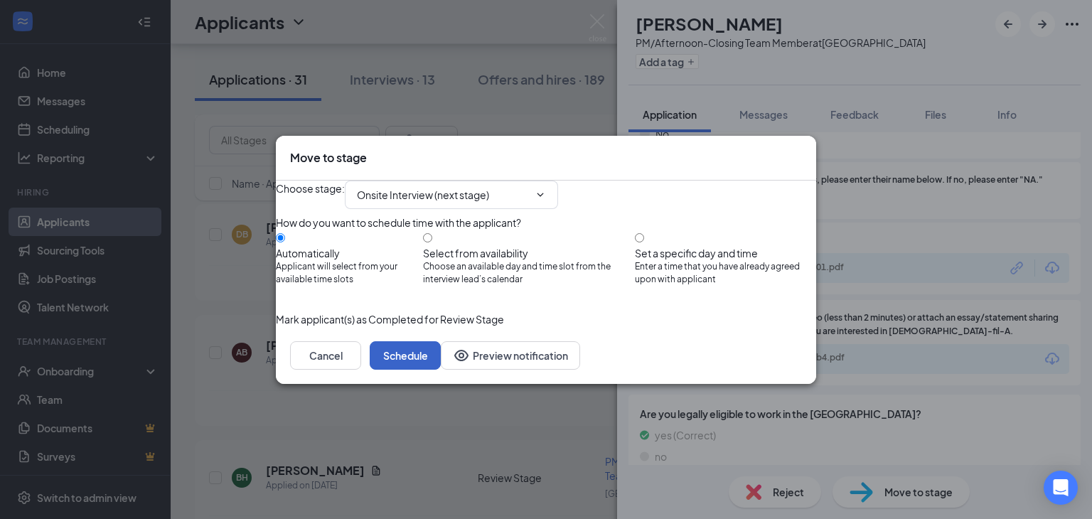
click at [441, 370] on button "Schedule" at bounding box center [405, 355] width 71 height 28
click at [599, 21] on img at bounding box center [598, 28] width 18 height 28
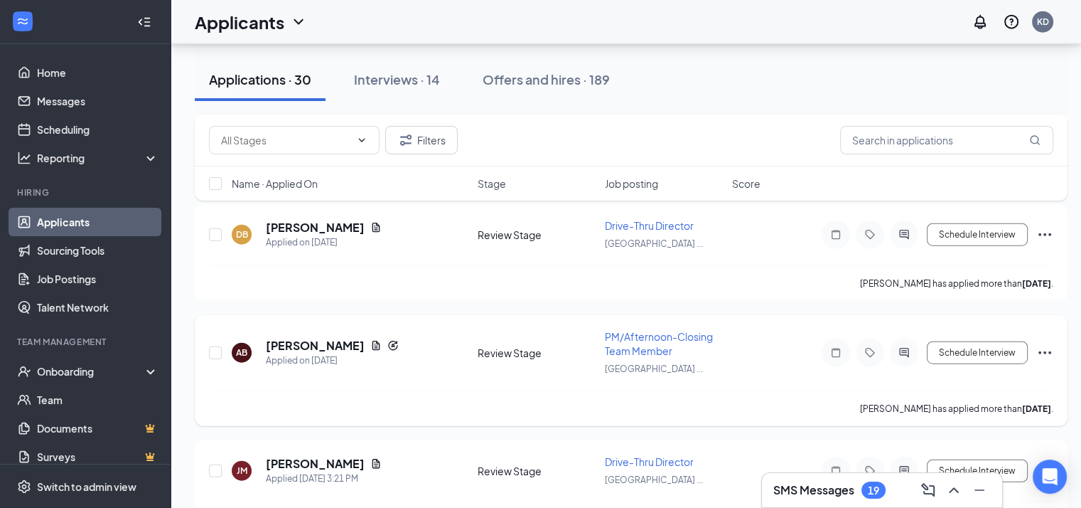
scroll to position [3680, 11]
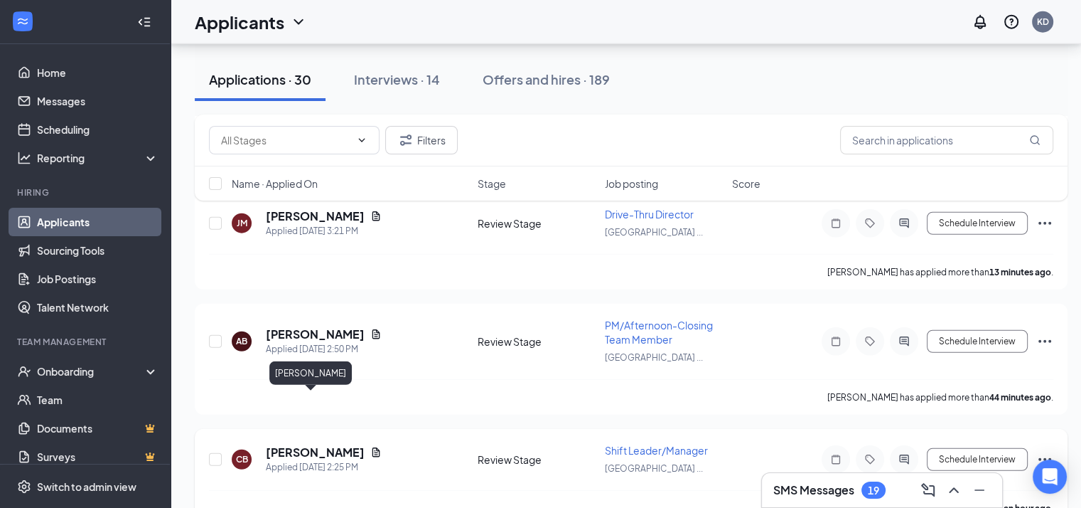
click at [293, 444] on h5 "[PERSON_NAME]" at bounding box center [315, 452] width 99 height 16
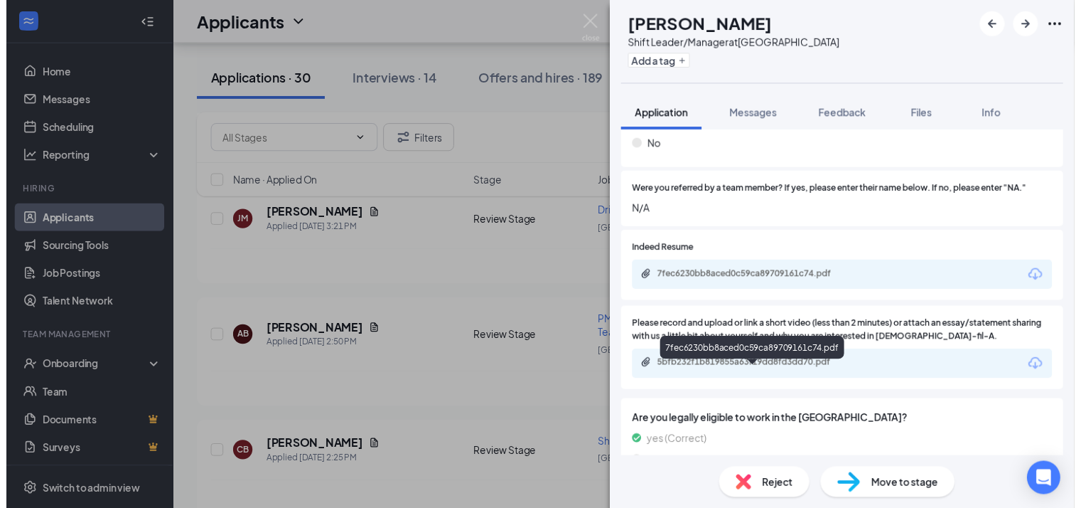
scroll to position [1046, 0]
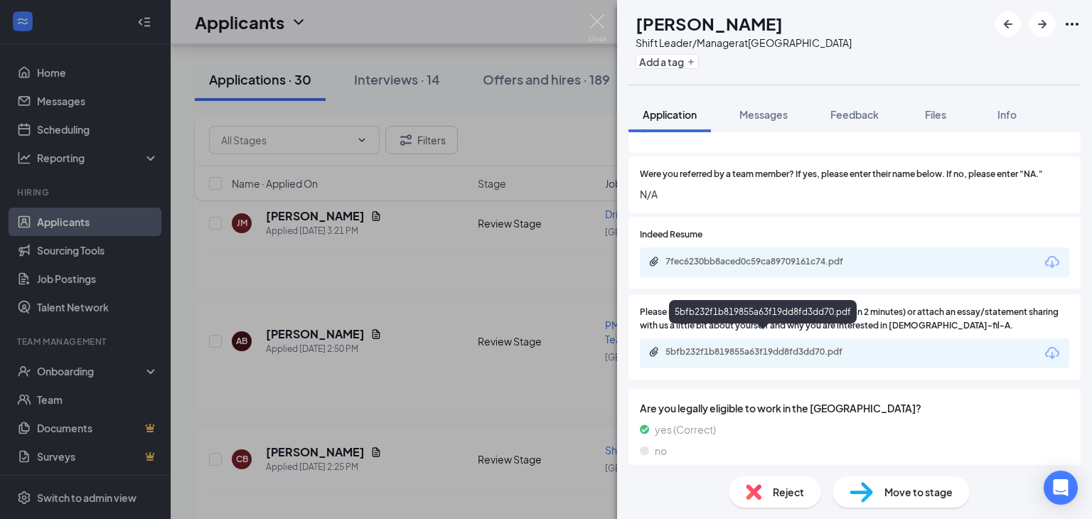
click at [814, 346] on div "5bfb232f1b819855a63f19dd8fd3dd70.pdf" at bounding box center [764, 351] width 199 height 11
click at [595, 15] on img at bounding box center [598, 28] width 18 height 28
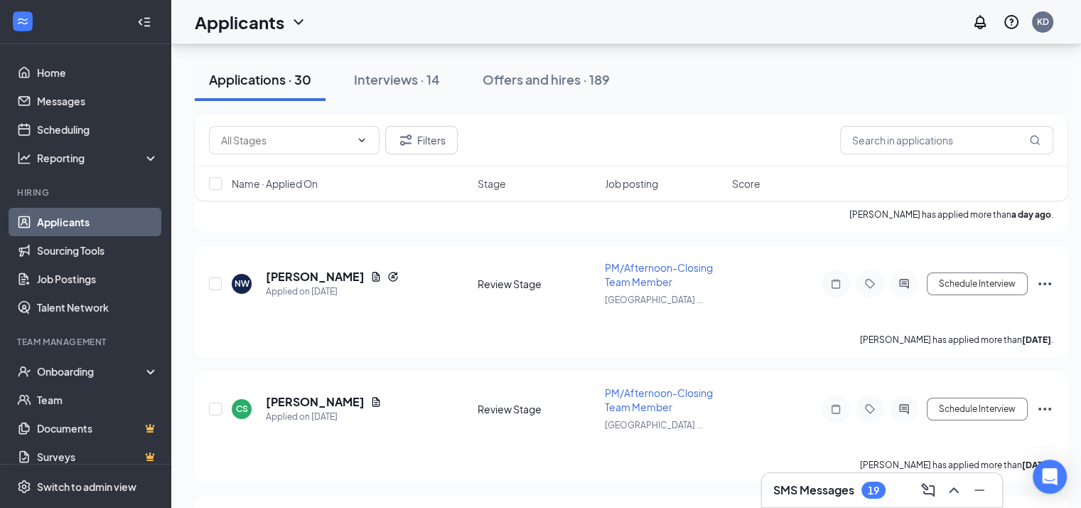
scroll to position [5185, 3]
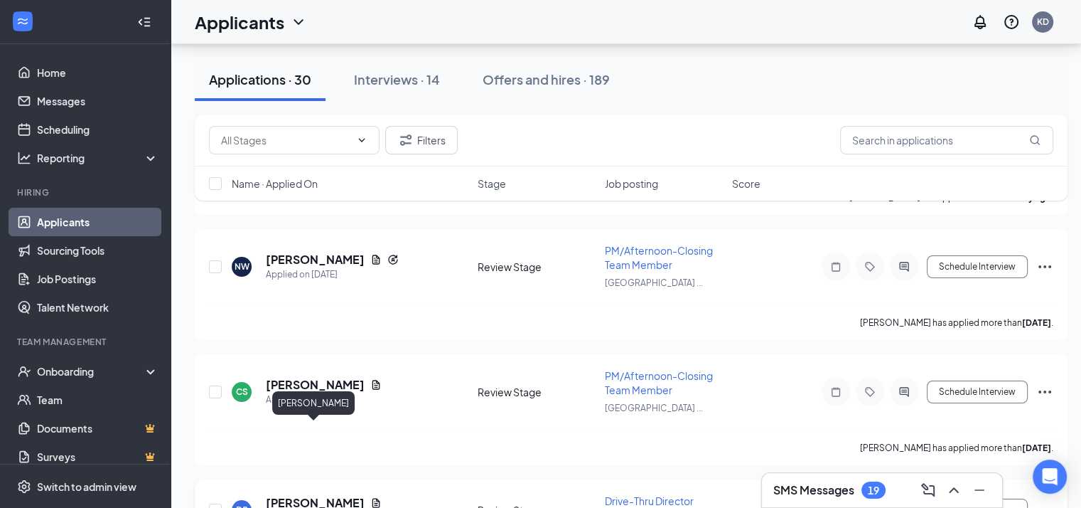
click at [340, 495] on h5 "[PERSON_NAME]" at bounding box center [315, 503] width 99 height 16
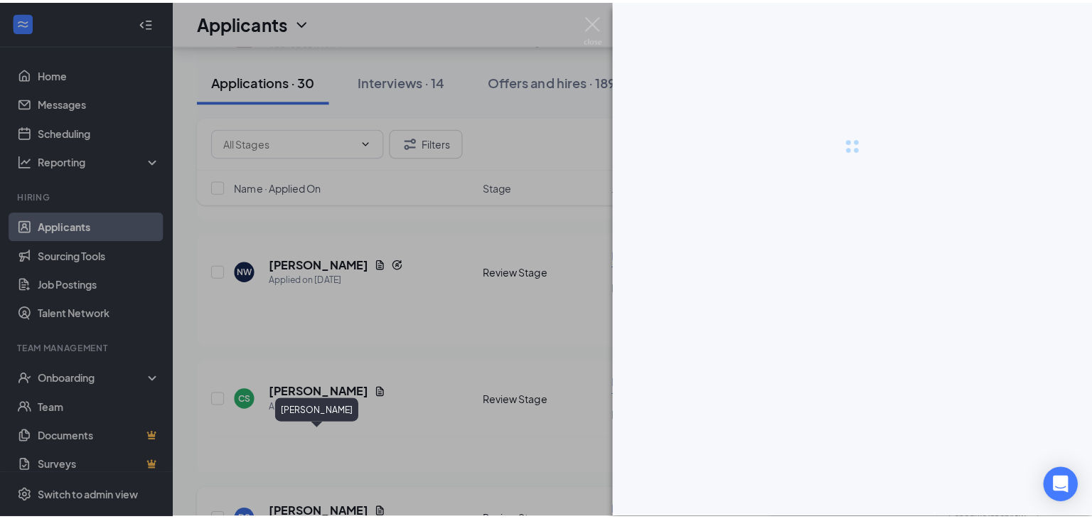
scroll to position [5185, 0]
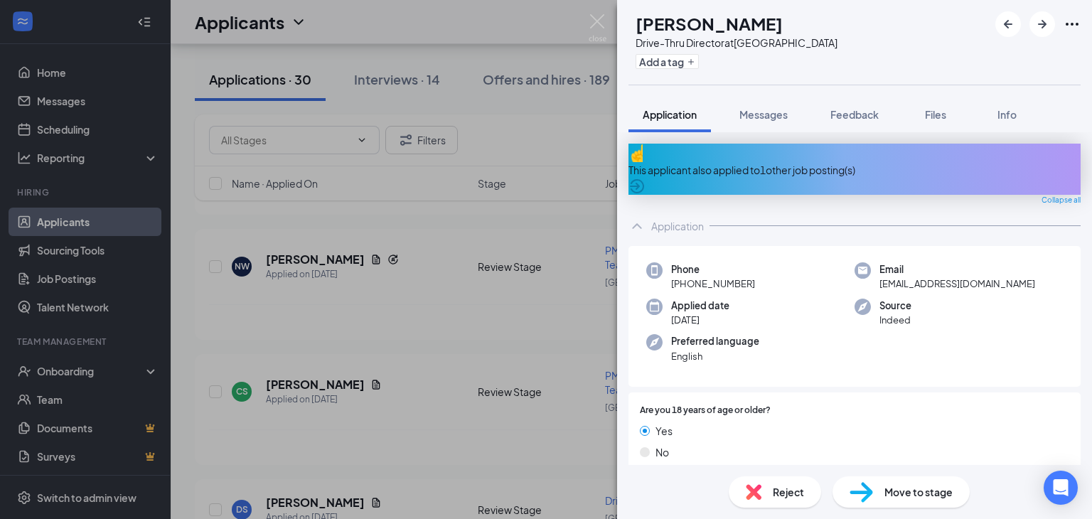
click at [772, 164] on div "This applicant also applied to 1 other job posting(s)" at bounding box center [854, 170] width 452 height 16
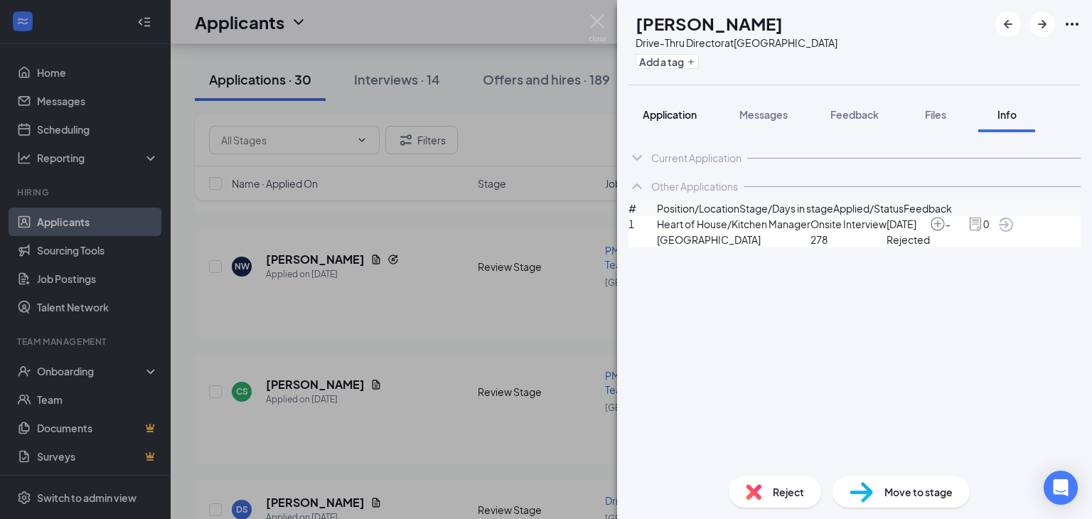
click at [680, 119] on span "Application" at bounding box center [670, 114] width 54 height 13
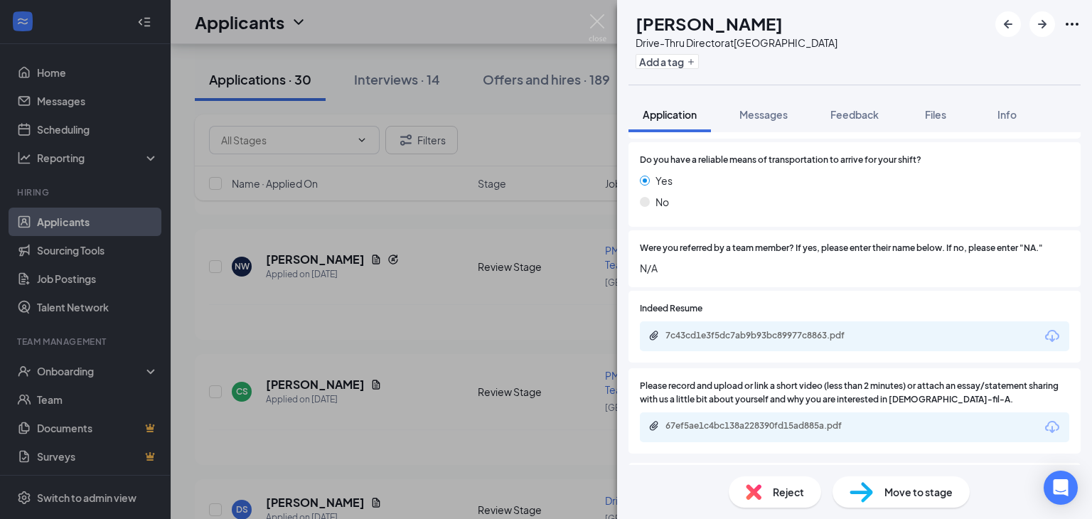
scroll to position [1055, 0]
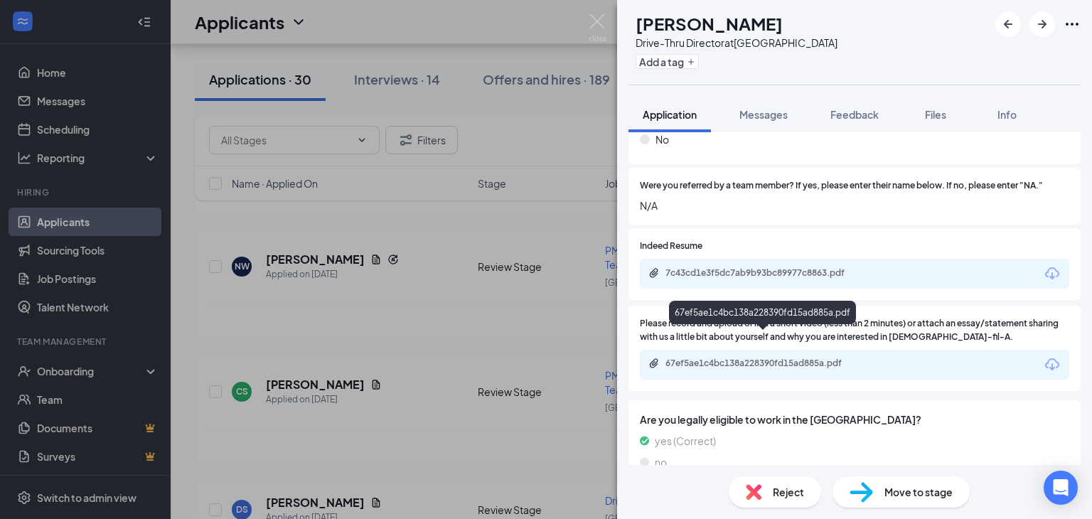
click at [762, 358] on div "67ef5ae1c4bc138a228390fd15ad885a.pdf" at bounding box center [764, 363] width 199 height 11
click at [788, 496] on span "Reject" at bounding box center [788, 492] width 31 height 16
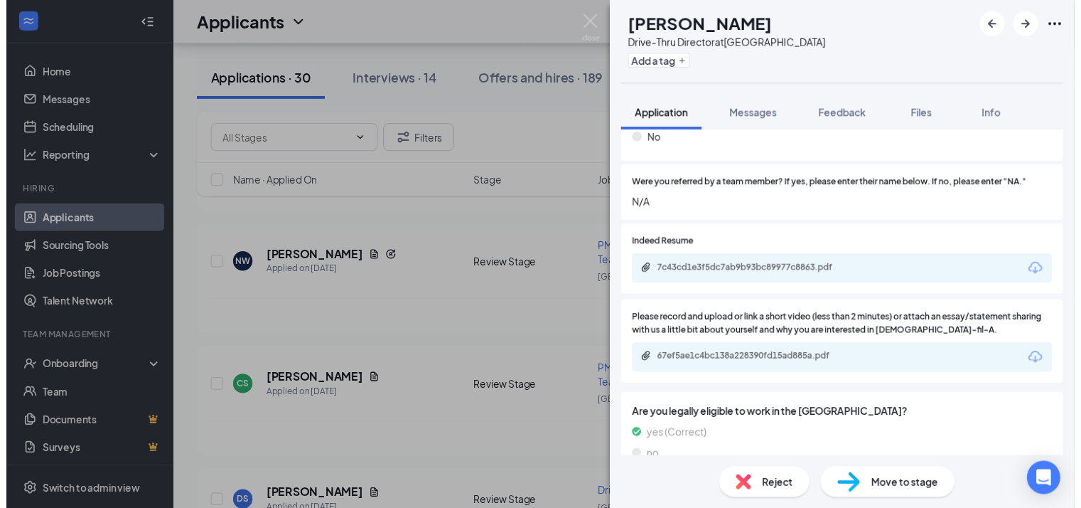
scroll to position [1049, 0]
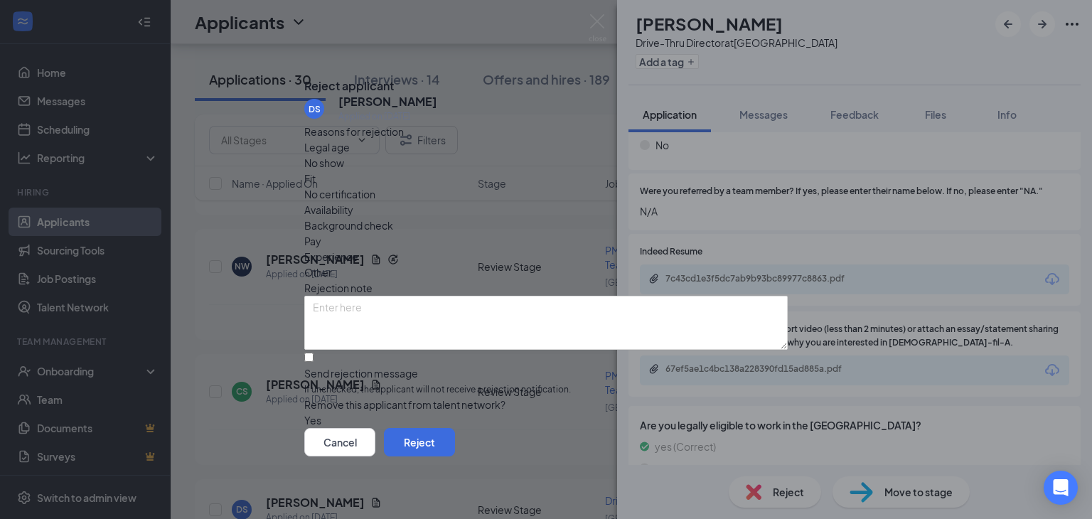
click at [317, 79] on icon "Cross" at bounding box center [313, 83] width 9 height 9
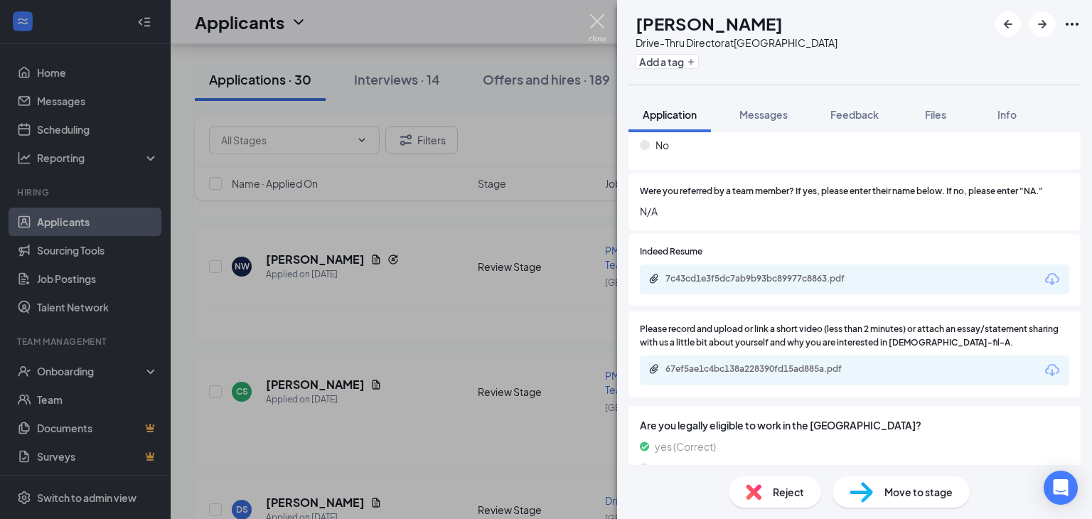
click at [592, 17] on img at bounding box center [598, 28] width 18 height 28
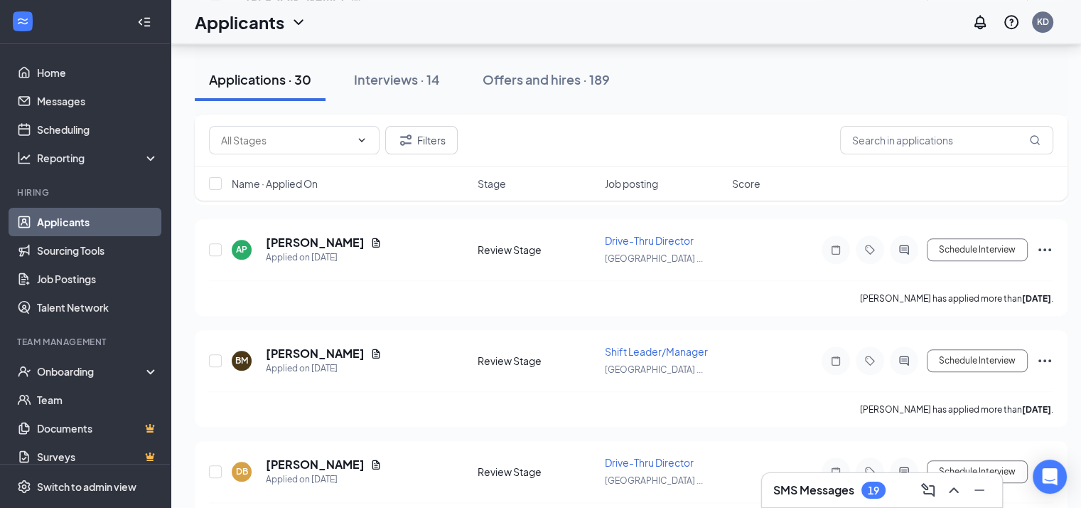
scroll to position [6870, 11]
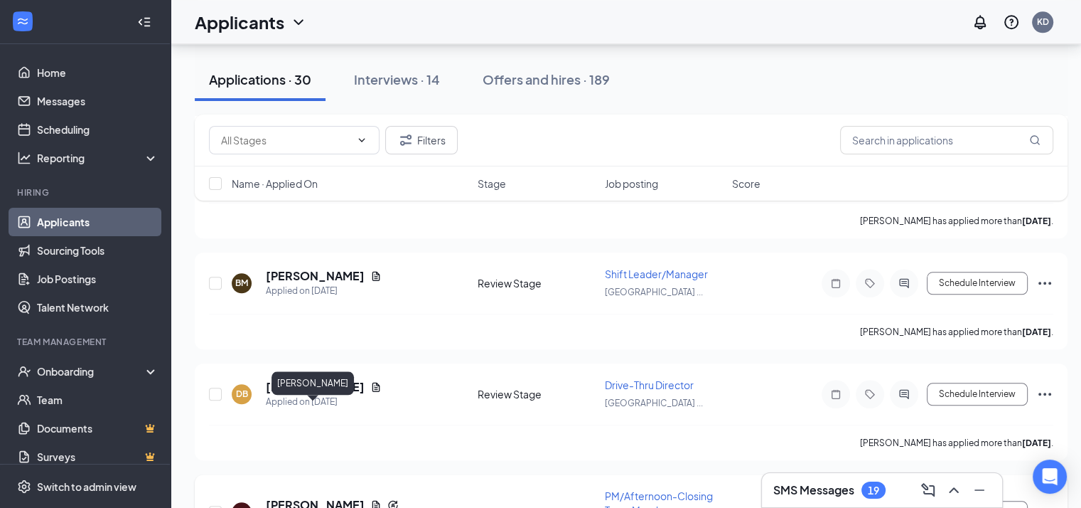
click at [313, 497] on h5 "[PERSON_NAME]" at bounding box center [315, 505] width 99 height 16
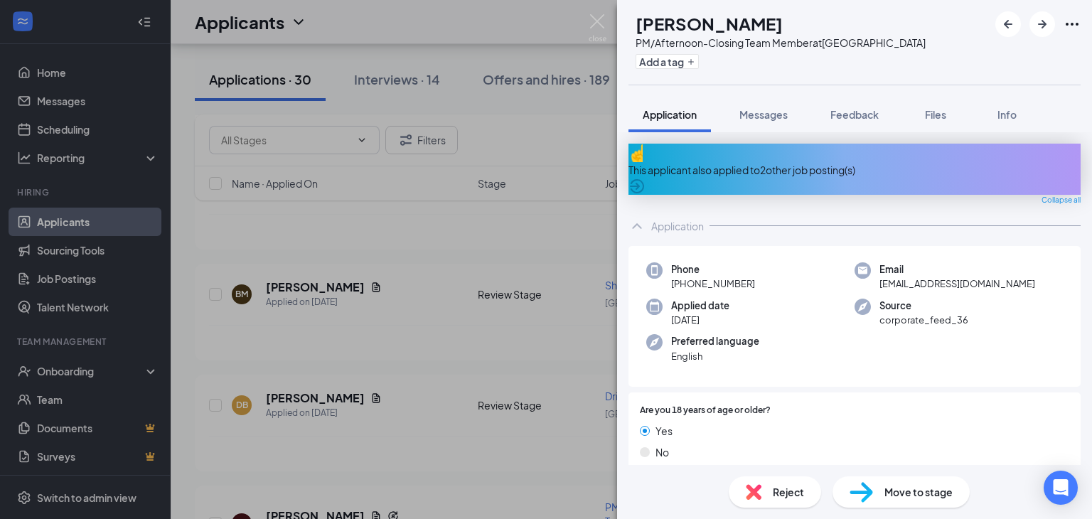
click at [779, 162] on div "This applicant also applied to 2 other job posting(s)" at bounding box center [854, 170] width 452 height 16
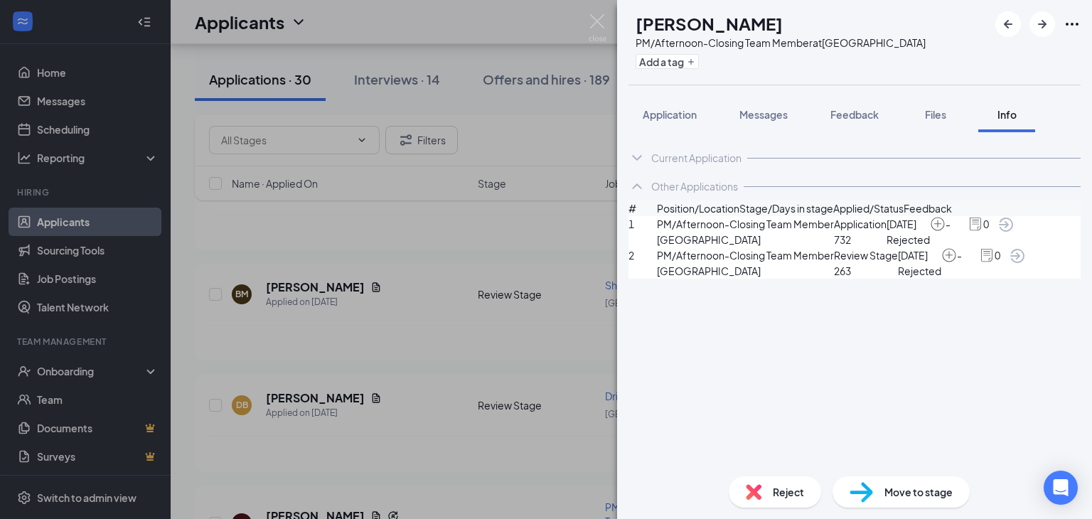
drag, startPoint x: 780, startPoint y: 493, endPoint x: 773, endPoint y: 487, distance: 9.6
click at [773, 487] on span "Reject" at bounding box center [788, 492] width 31 height 16
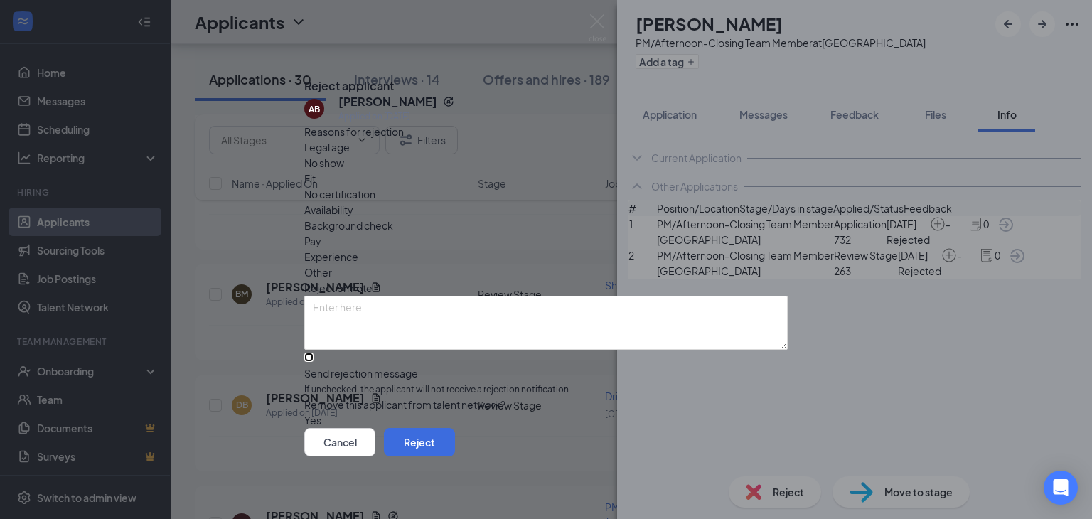
click at [314, 353] on input "Send rejection message If unchecked, the applicant will not receive a rejection…" at bounding box center [308, 357] width 9 height 9
checkbox input "true"
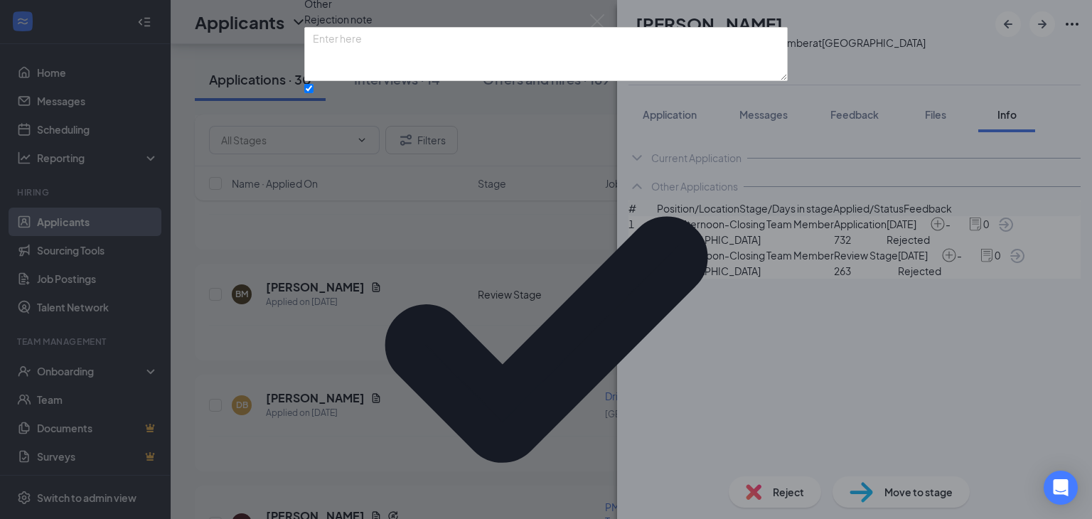
drag, startPoint x: 743, startPoint y: 446, endPoint x: 725, endPoint y: 446, distance: 17.8
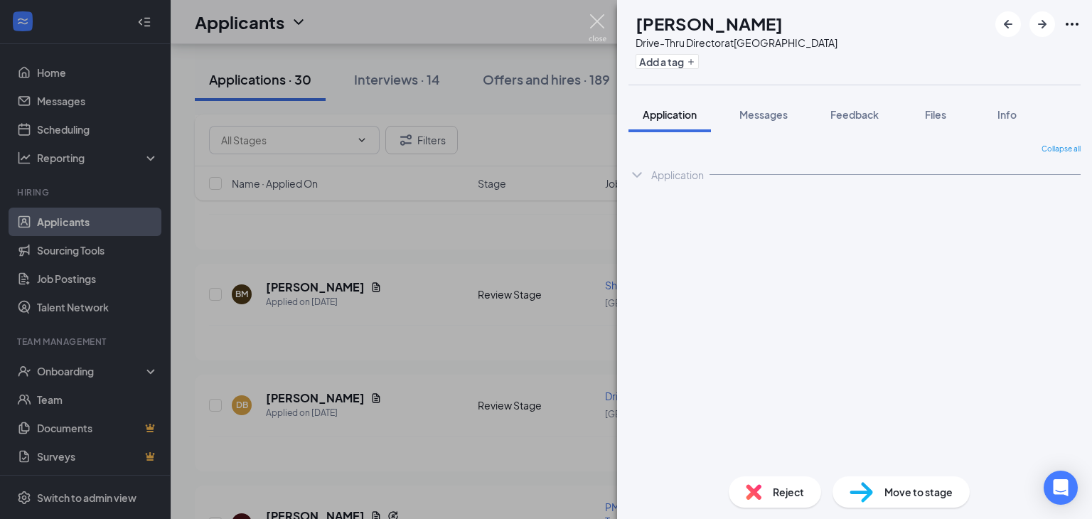
click at [599, 26] on img at bounding box center [598, 28] width 18 height 28
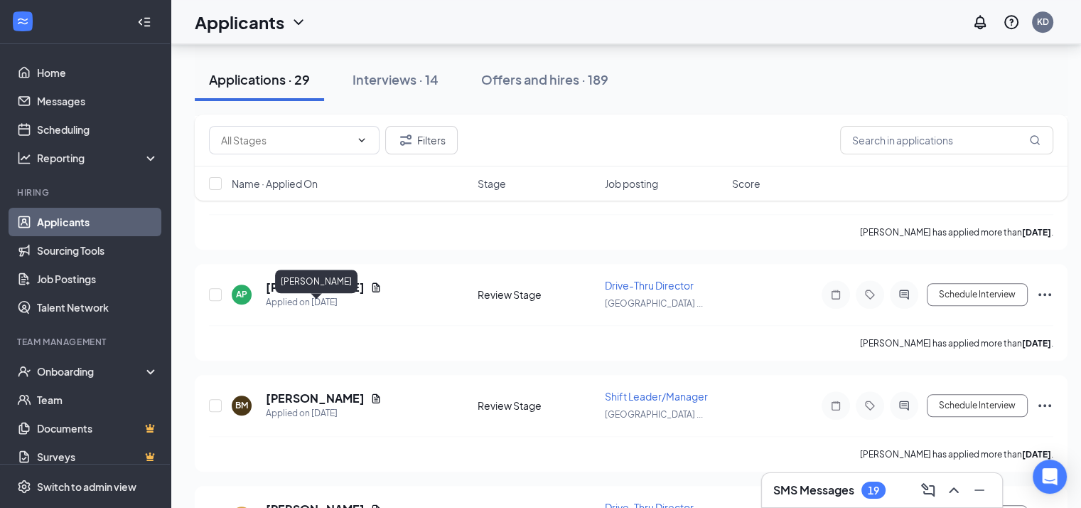
click at [293, 390] on h5 "[PERSON_NAME]" at bounding box center [315, 398] width 99 height 16
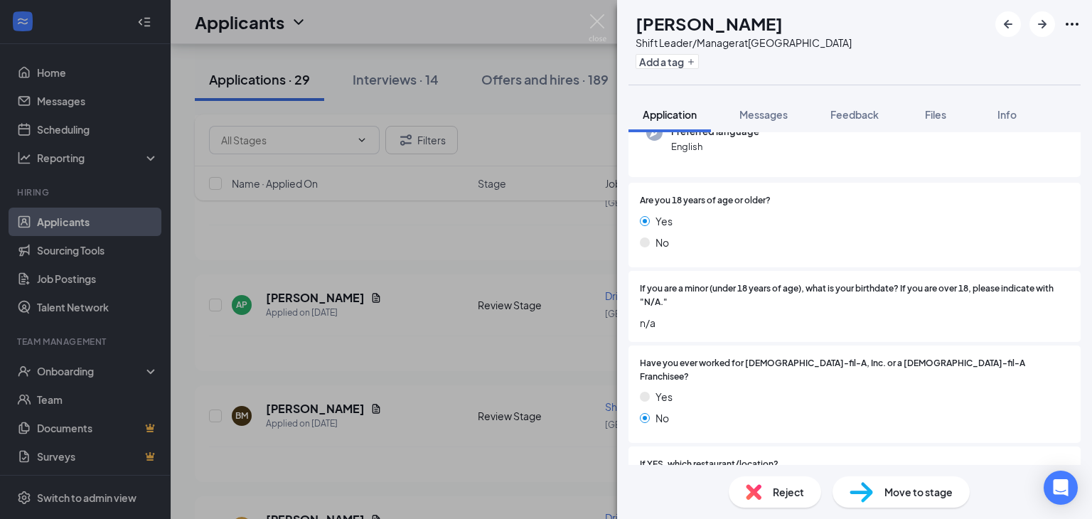
scroll to position [159, 0]
click at [842, 319] on span "n/a" at bounding box center [854, 322] width 429 height 16
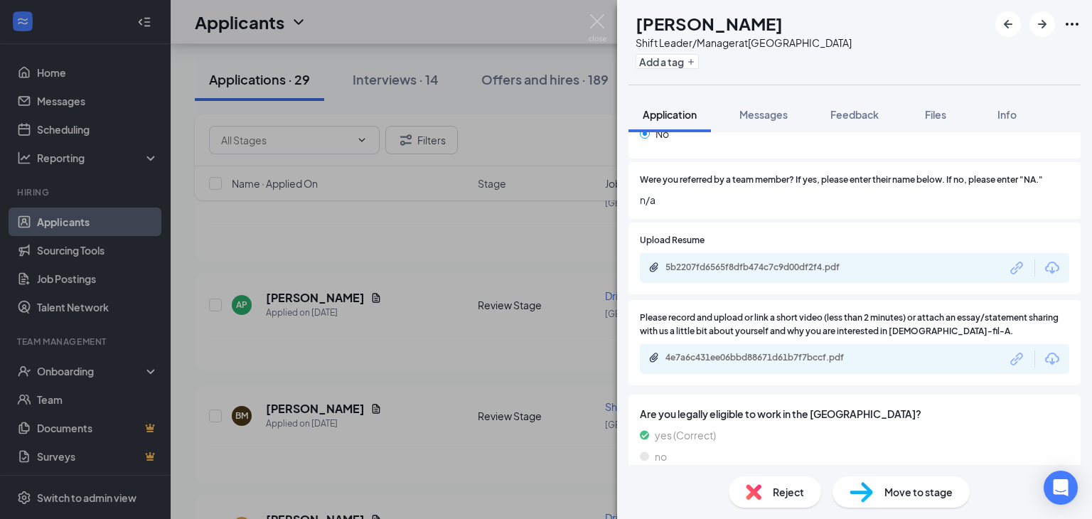
scroll to position [1015, 0]
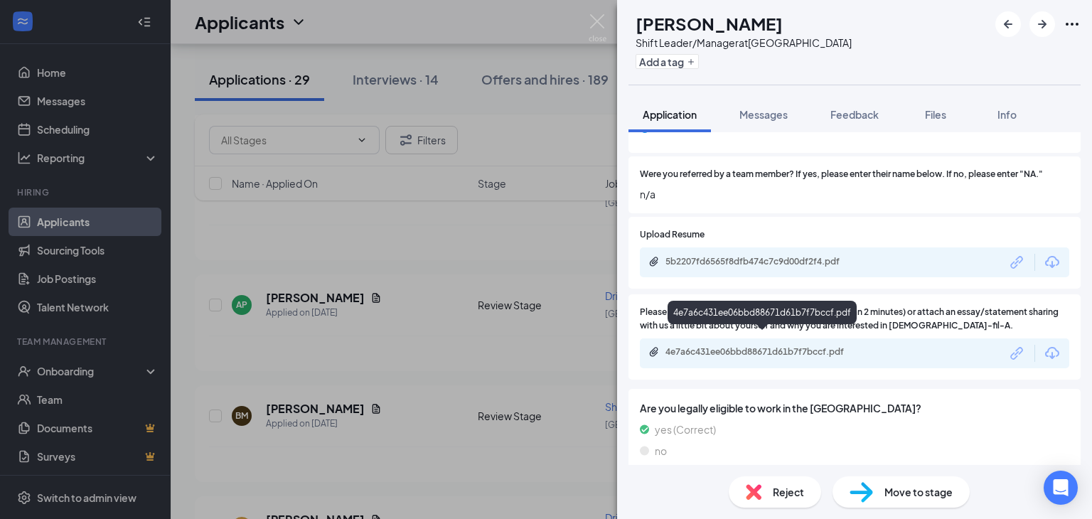
click at [743, 346] on div "4e7a6c431ee06bbd88671d61b7f7bccf.pdf" at bounding box center [763, 353] width 230 height 14
click at [781, 493] on span "Reject" at bounding box center [788, 492] width 31 height 16
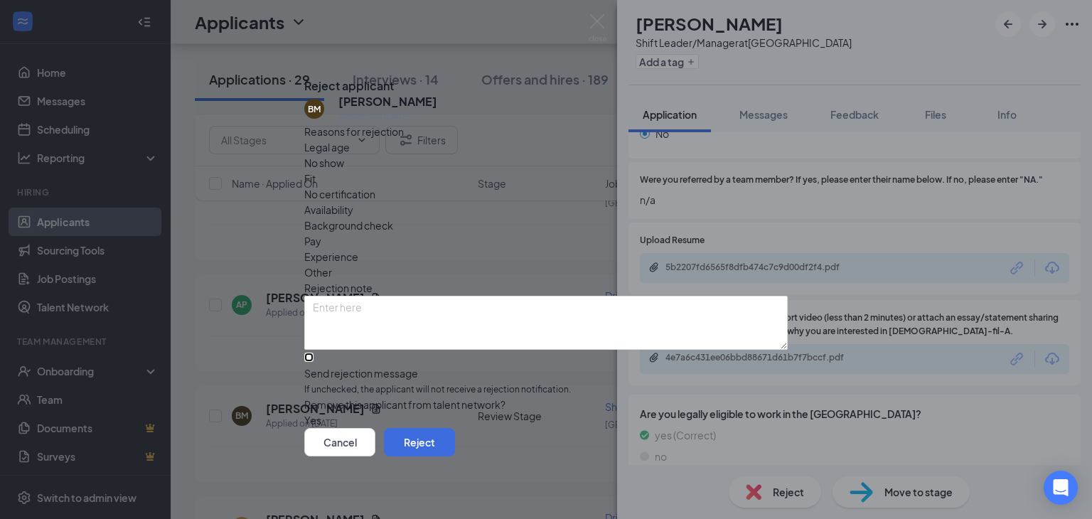
click at [314, 353] on input "Send rejection message If unchecked, the applicant will not receive a rejection…" at bounding box center [308, 357] width 9 height 9
checkbox input "true"
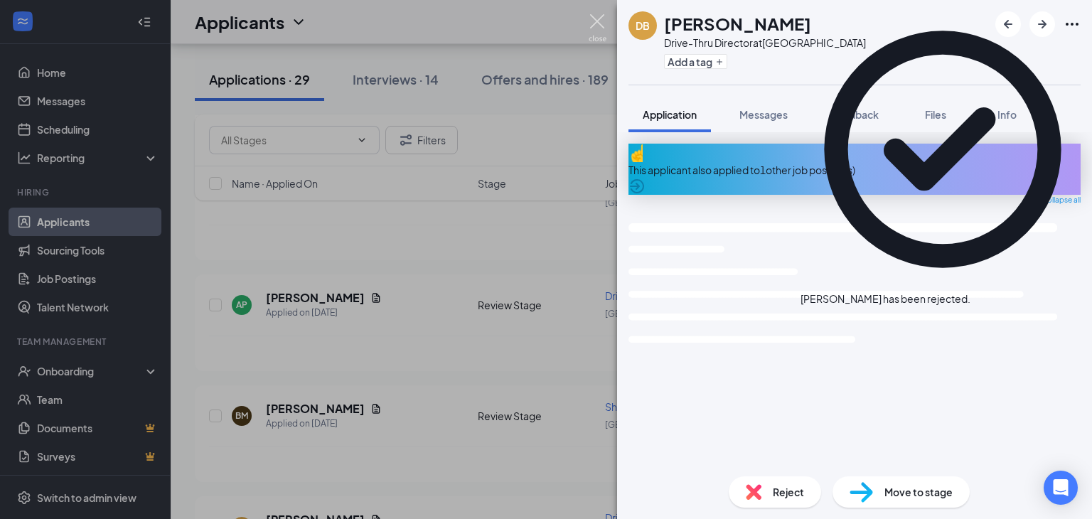
click at [598, 19] on img at bounding box center [598, 28] width 18 height 28
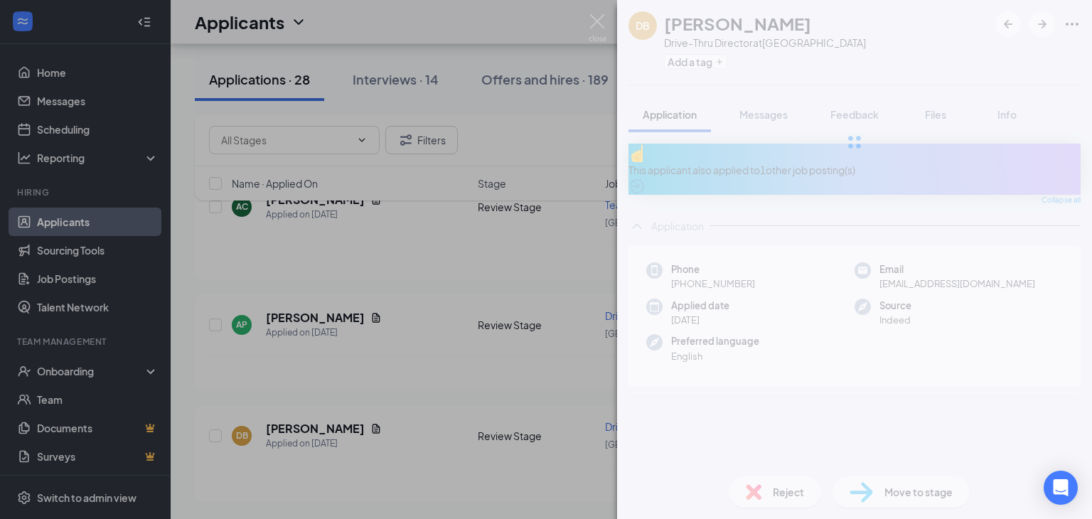
scroll to position [6393, 0]
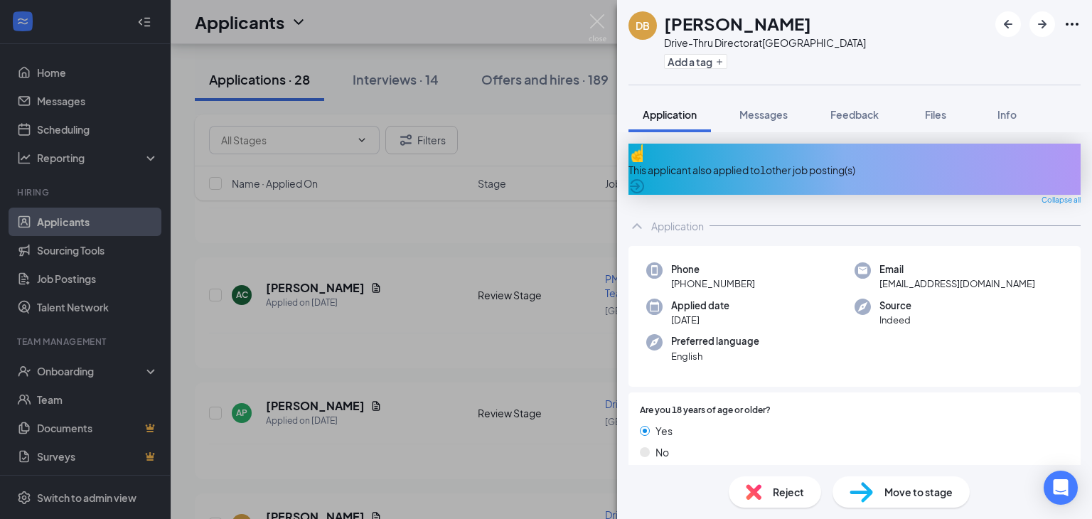
click at [764, 165] on div "This applicant also applied to 1 other job posting(s)" at bounding box center [854, 170] width 452 height 16
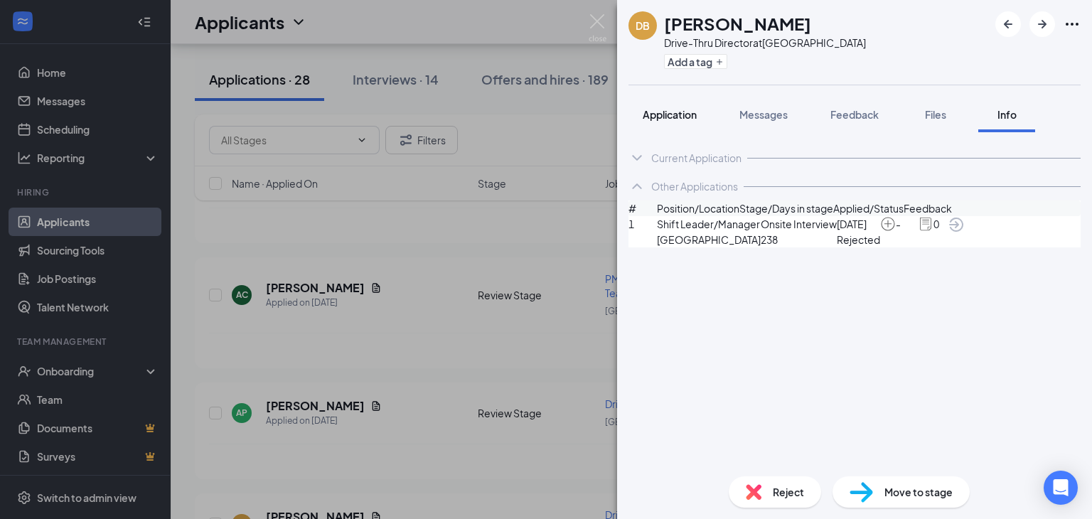
click at [665, 118] on span "Application" at bounding box center [670, 114] width 54 height 13
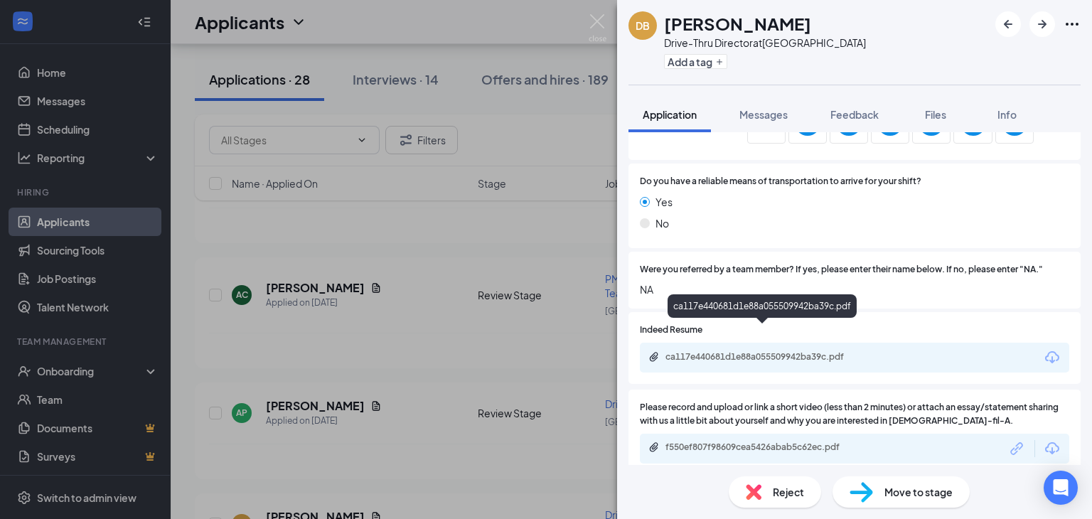
scroll to position [1055, 0]
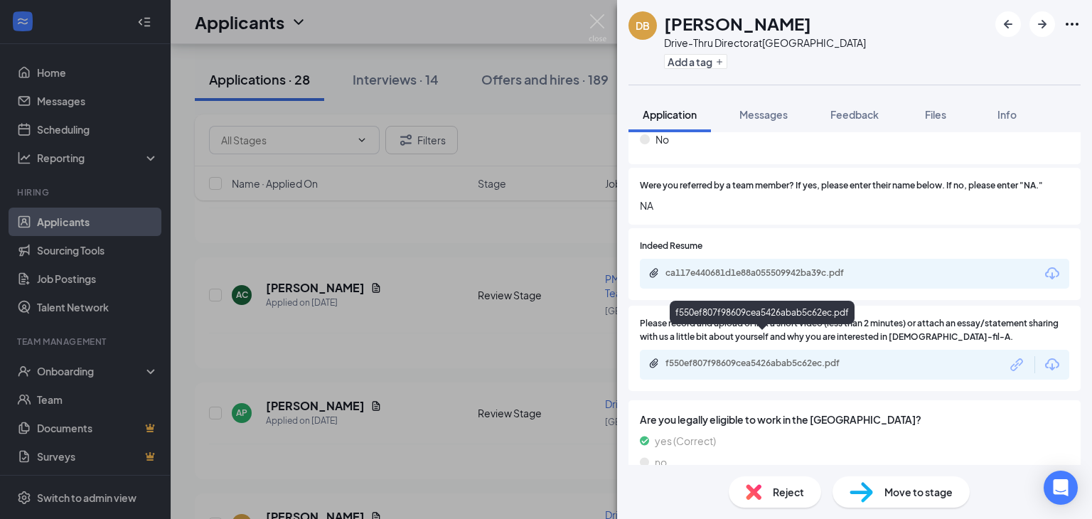
click at [774, 358] on div "f550ef807f98609cea5426abab5c62ec.pdf" at bounding box center [764, 363] width 199 height 11
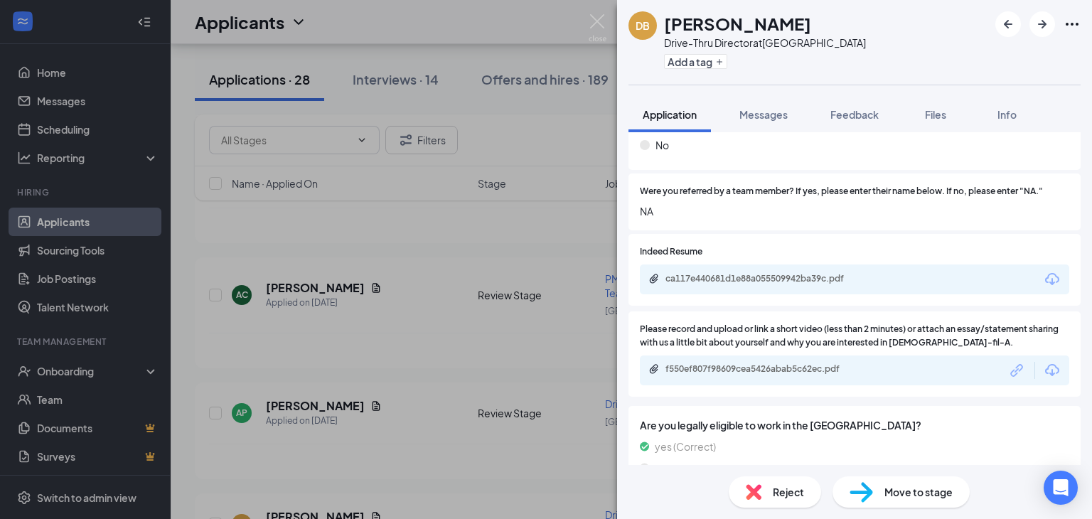
click at [875, 491] on div "Move to stage" at bounding box center [900, 491] width 137 height 31
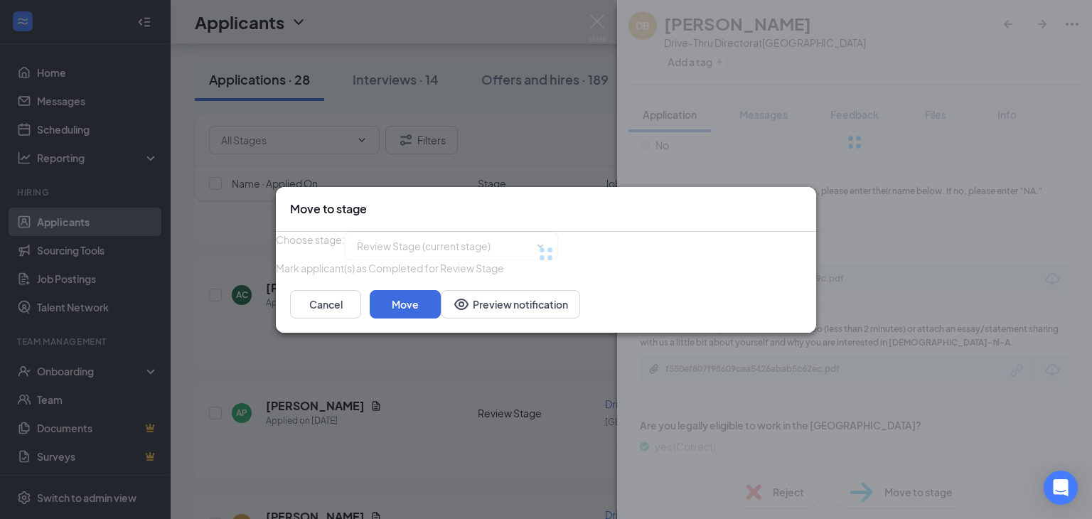
type input "Onsite Interview (next stage)"
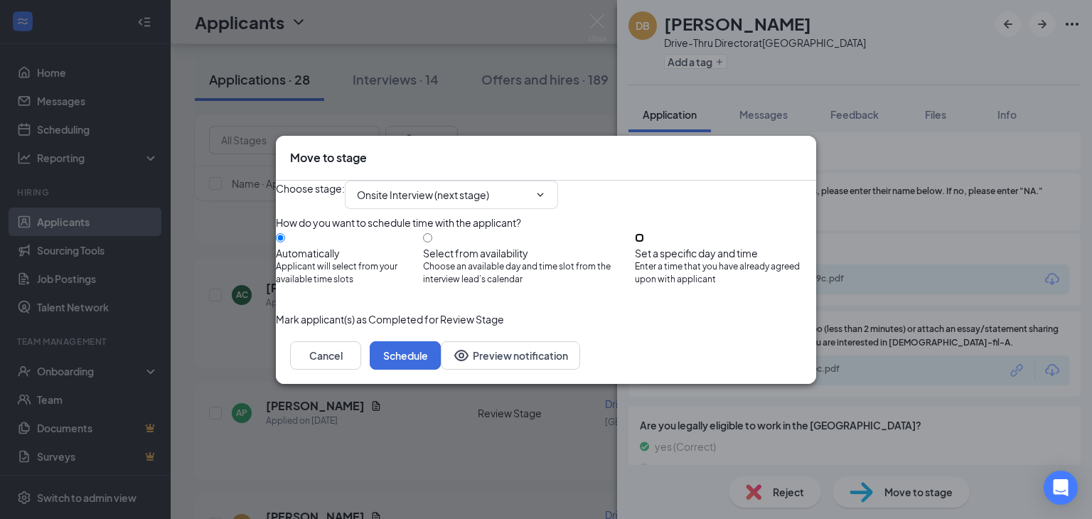
click at [644, 240] on input "Set a specific day and time Enter a time that you have already agreed upon with…" at bounding box center [639, 237] width 9 height 9
radio input "true"
radio input "false"
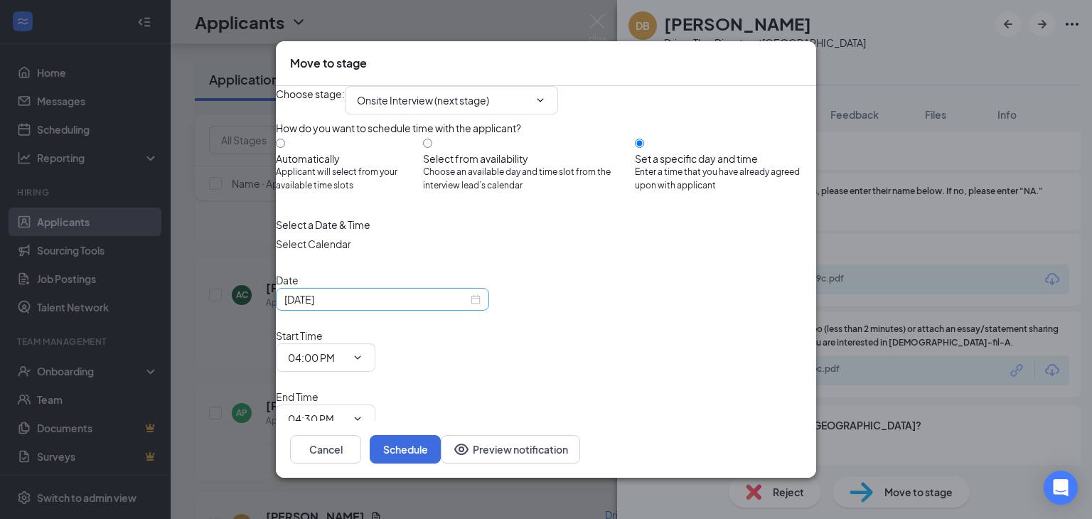
click at [481, 307] on div "[DATE]" at bounding box center [382, 299] width 196 height 16
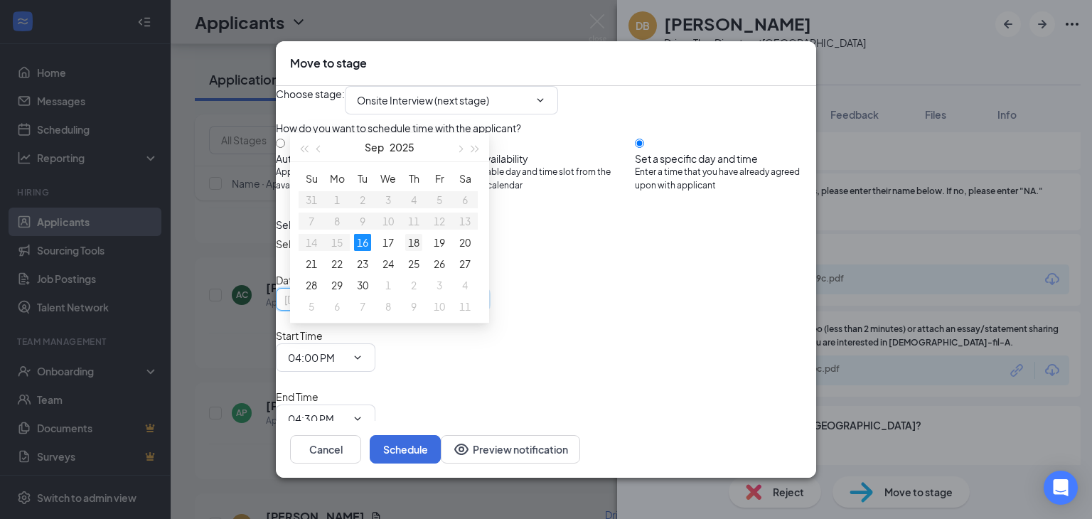
type input "[DATE]"
click at [409, 240] on div "18" at bounding box center [413, 242] width 17 height 17
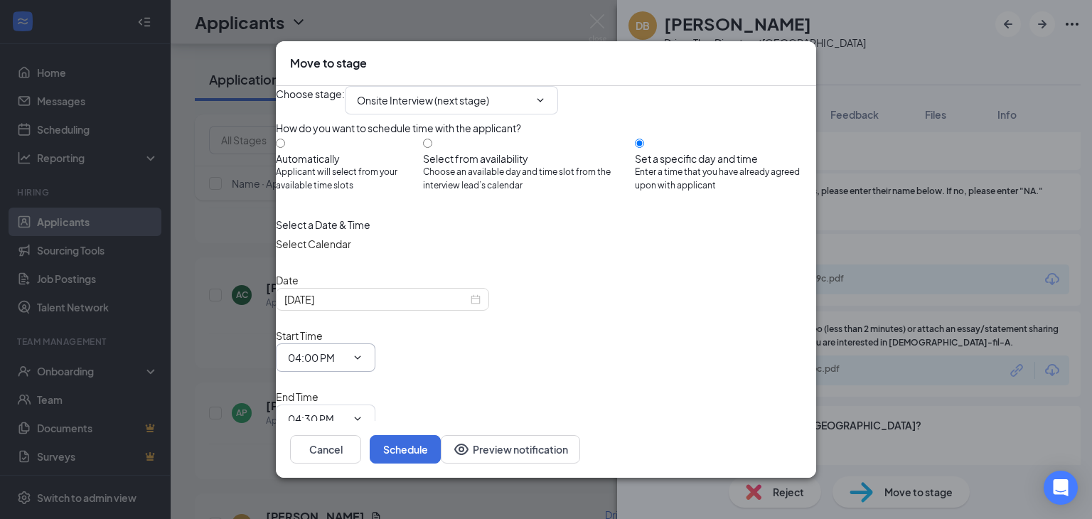
click at [346, 350] on input "04:00 PM" at bounding box center [317, 358] width 58 height 16
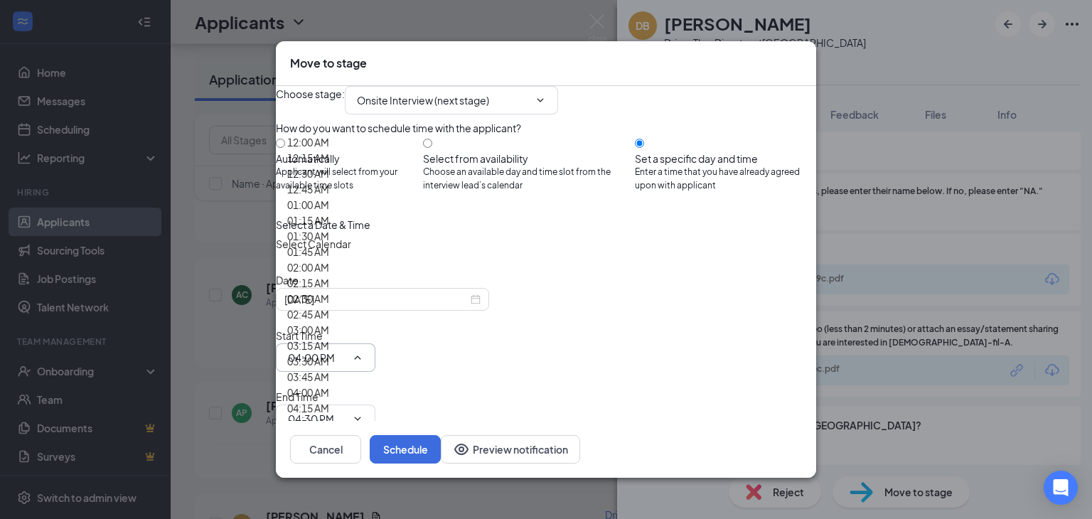
scroll to position [1786, 0]
type input "02:15 PM"
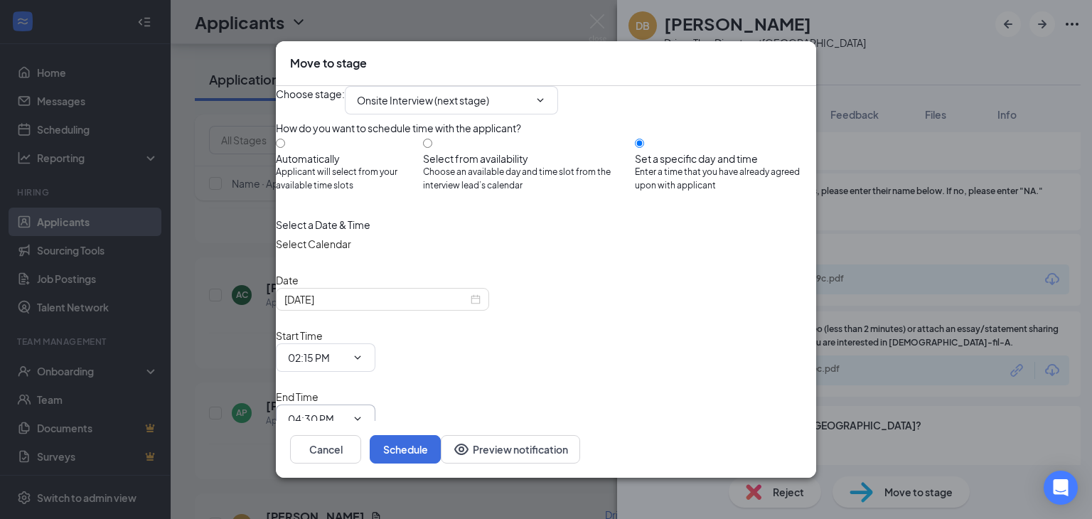
click at [346, 411] on input "04:30 PM" at bounding box center [317, 419] width 58 height 16
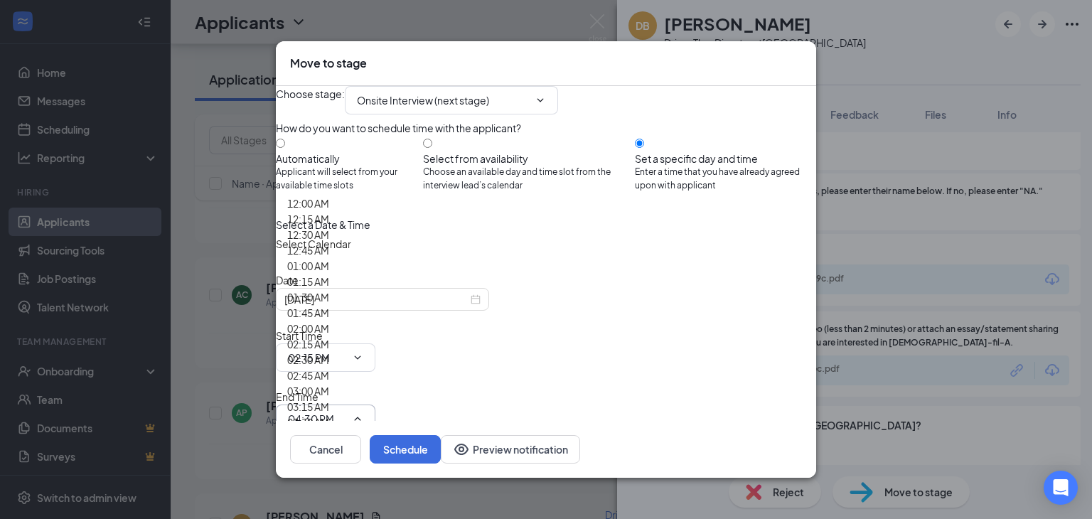
scroll to position [1863, 0]
type input "02:30 PM"
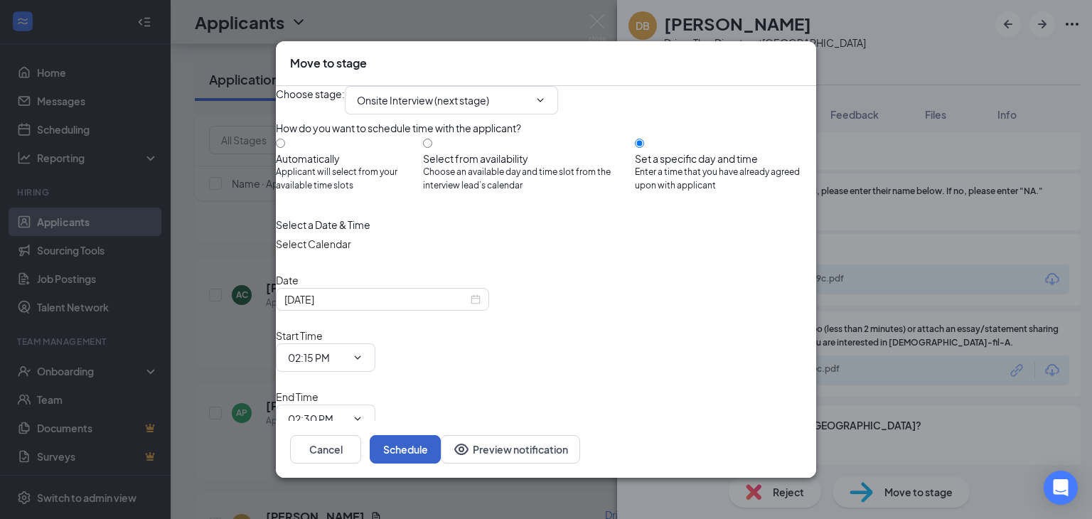
click at [441, 441] on button "Schedule" at bounding box center [405, 449] width 71 height 28
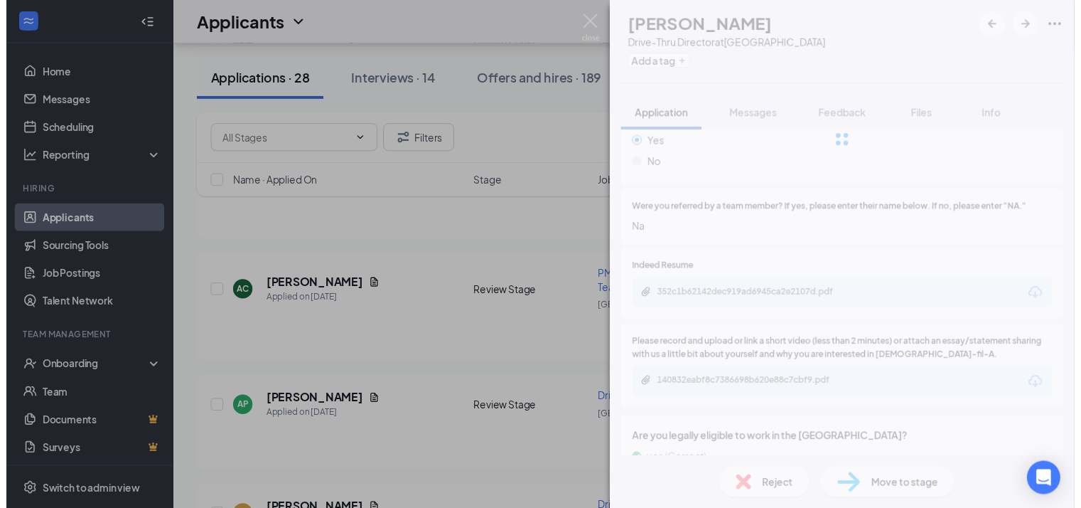
scroll to position [1010, 0]
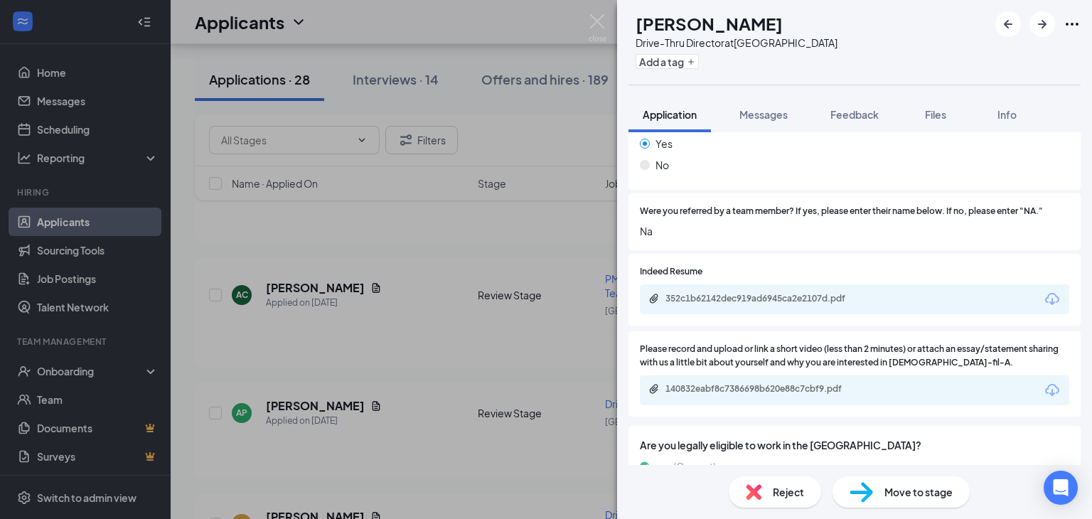
click at [384, 78] on div "[PERSON_NAME] [PERSON_NAME] Drive-Thru Director at [GEOGRAPHIC_DATA] Add a tag …" at bounding box center [546, 259] width 1092 height 519
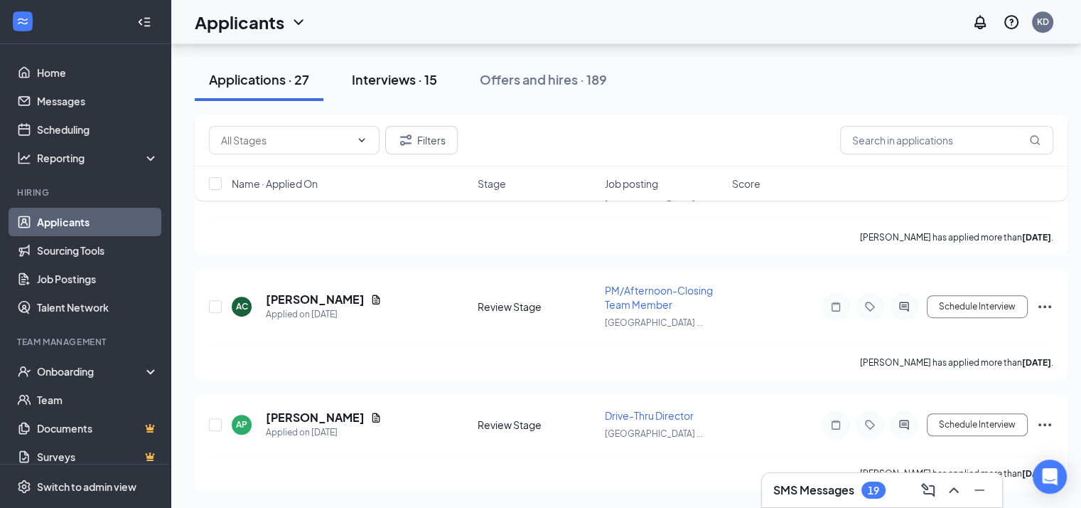
scroll to position [6186, 0]
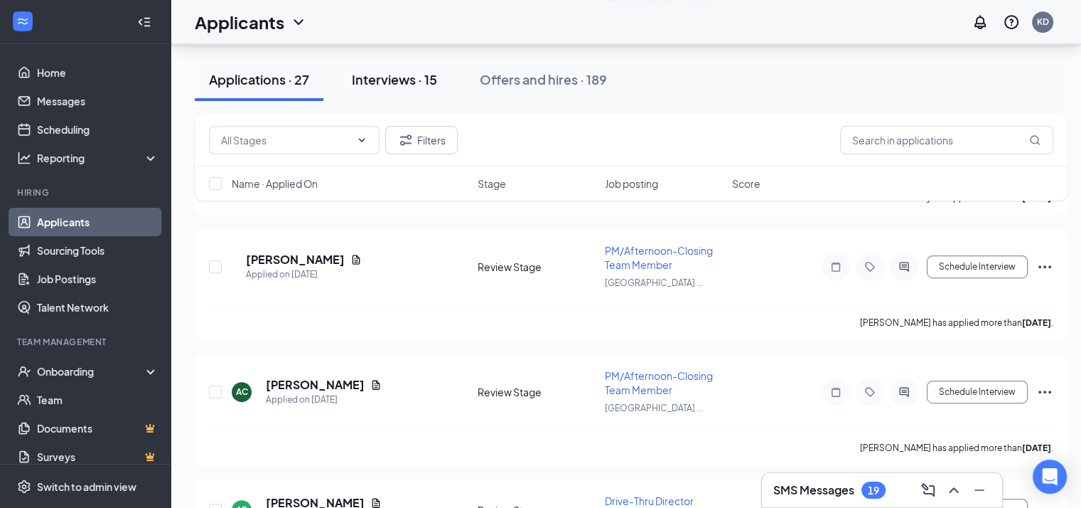
click at [400, 79] on div "Interviews · 15" at bounding box center [394, 79] width 85 height 18
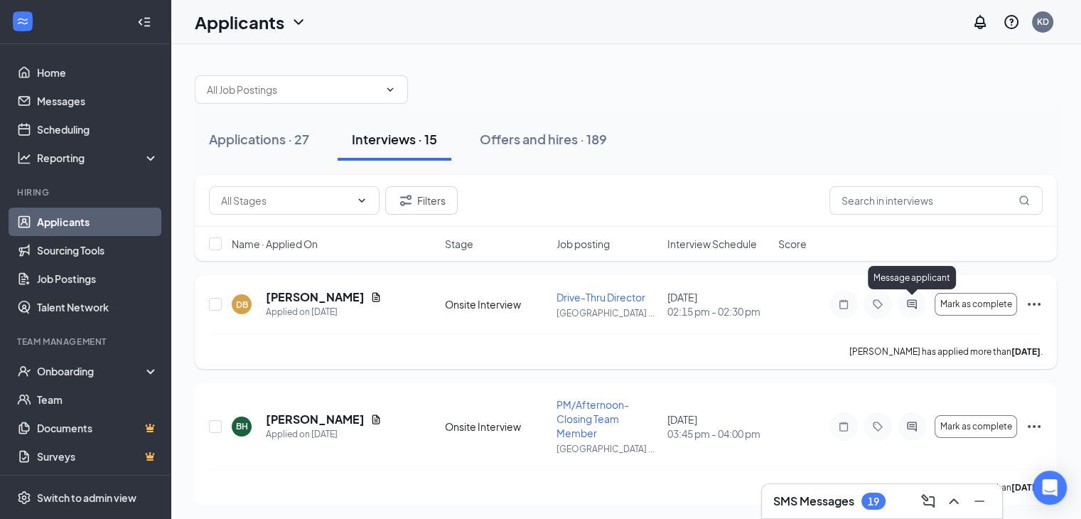
click at [914, 305] on icon "ActiveChat" at bounding box center [912, 304] width 17 height 11
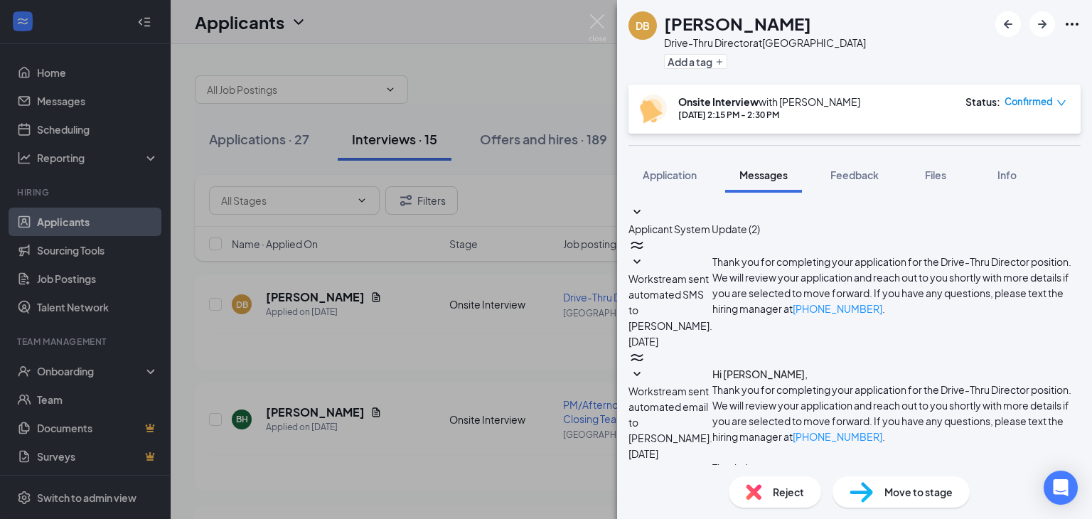
scroll to position [173, 0]
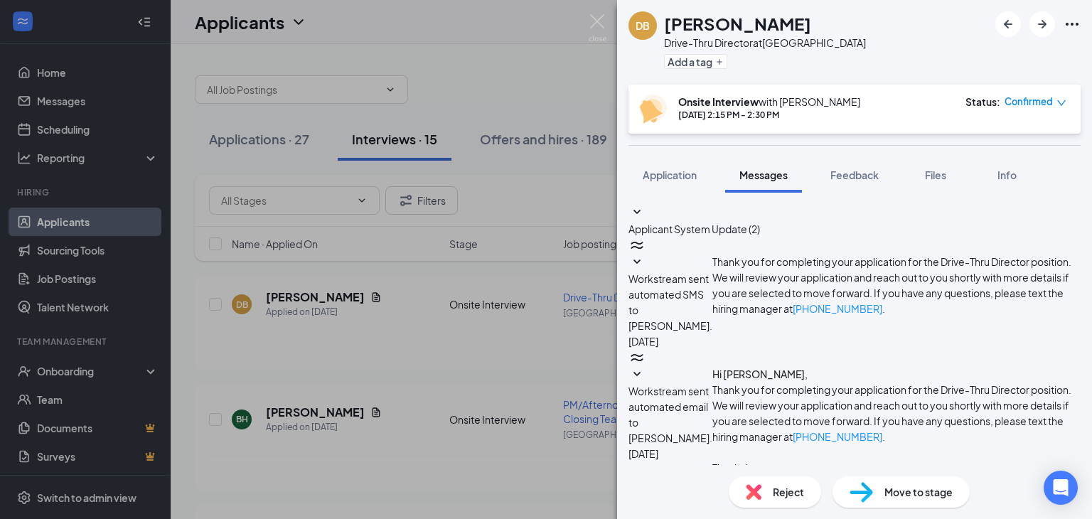
scroll to position [14, 0]
type textarea "Hi [PERSON_NAME] We scheduled an interview for [DATE] 2:15 PM. If this works fo…"
checkbox input "true"
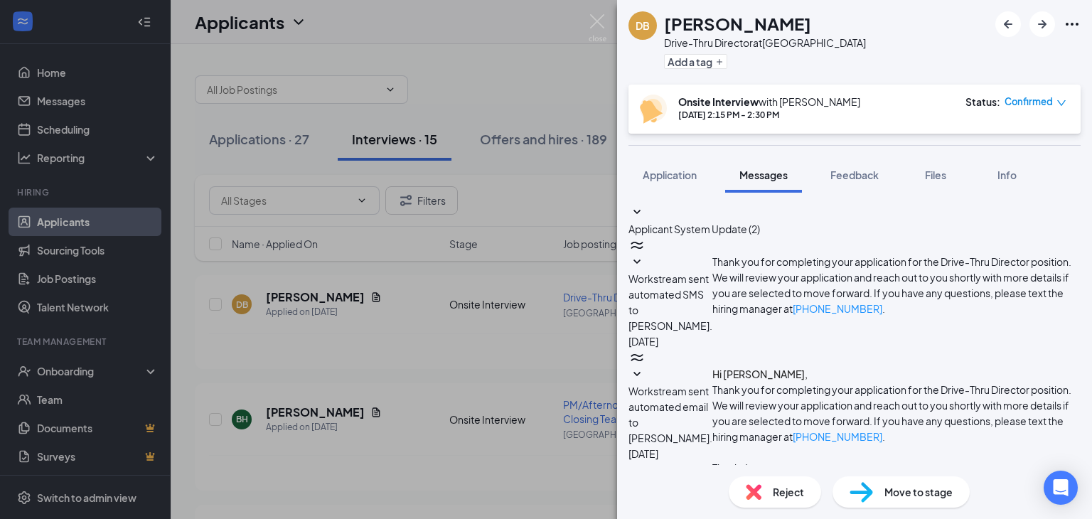
drag, startPoint x: 791, startPoint y: 347, endPoint x: 801, endPoint y: 355, distance: 13.7
drag, startPoint x: 823, startPoint y: 373, endPoint x: 799, endPoint y: 370, distance: 23.7
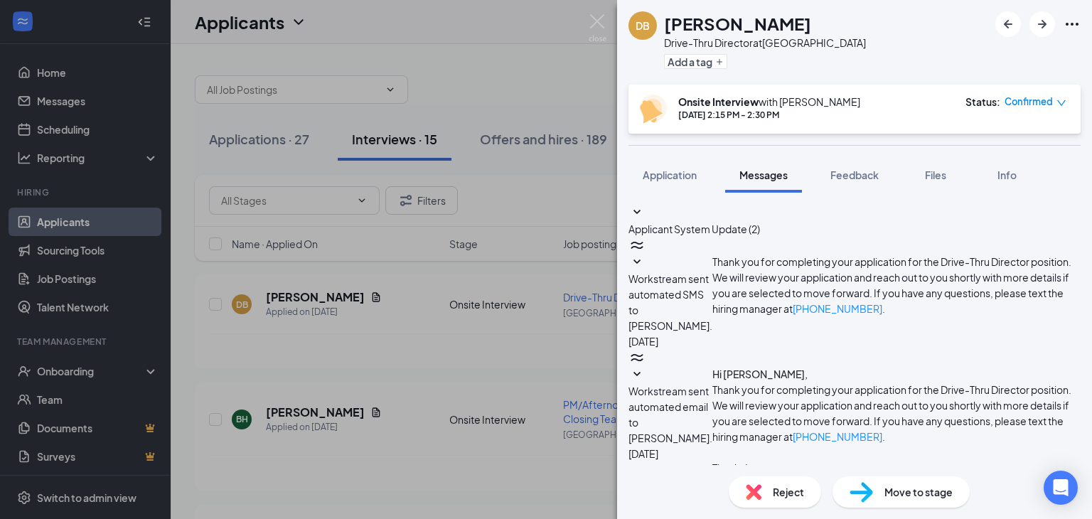
scroll to position [0, 0]
type textarea "Hi [PERSON_NAME] We scheduled an interview with you for [DATE] 2:15 PM. If this…"
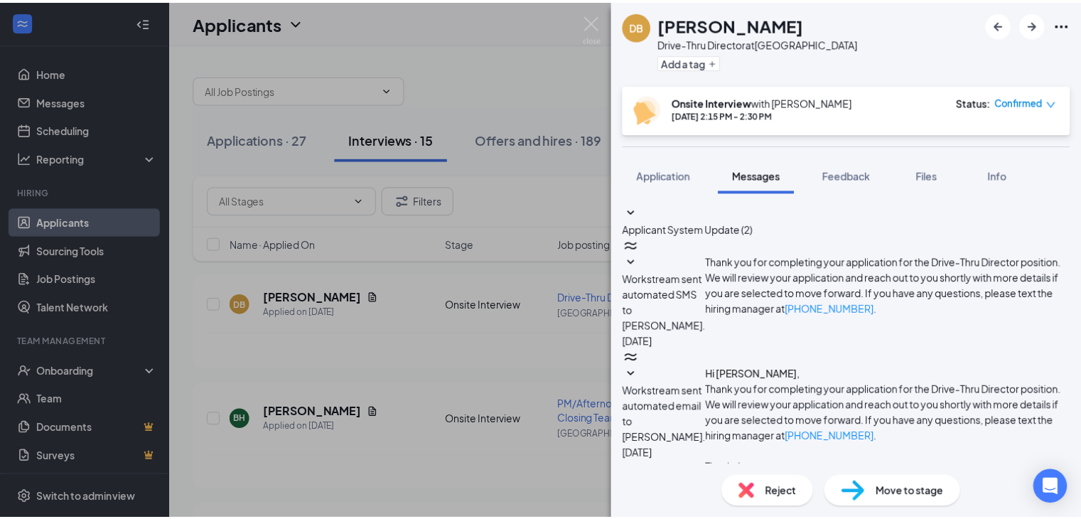
scroll to position [785, 0]
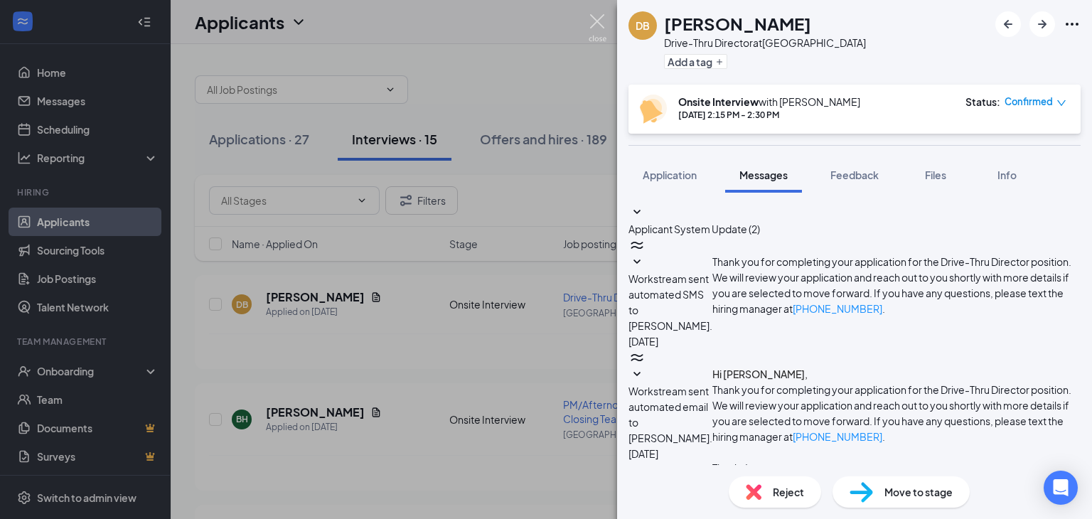
click at [598, 16] on img at bounding box center [598, 28] width 18 height 28
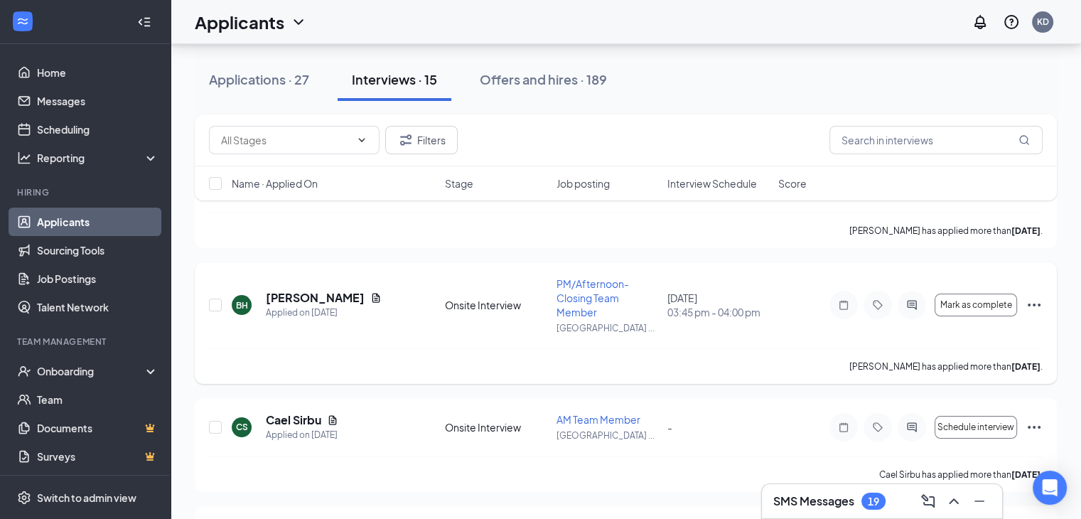
scroll to position [148, 0]
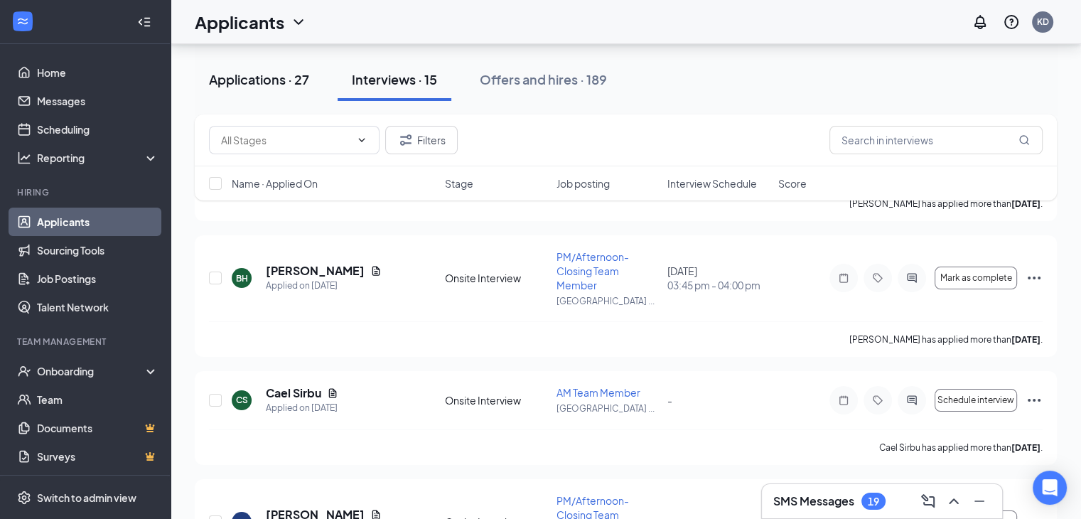
click at [274, 85] on div "Applications · 27" at bounding box center [259, 79] width 100 height 18
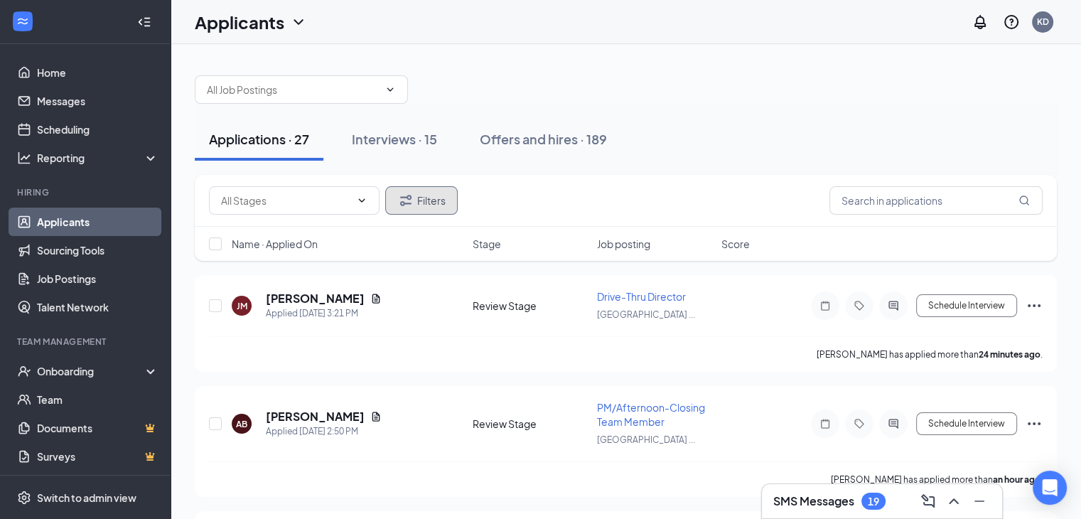
click at [403, 201] on icon "Filter" at bounding box center [405, 200] width 11 height 11
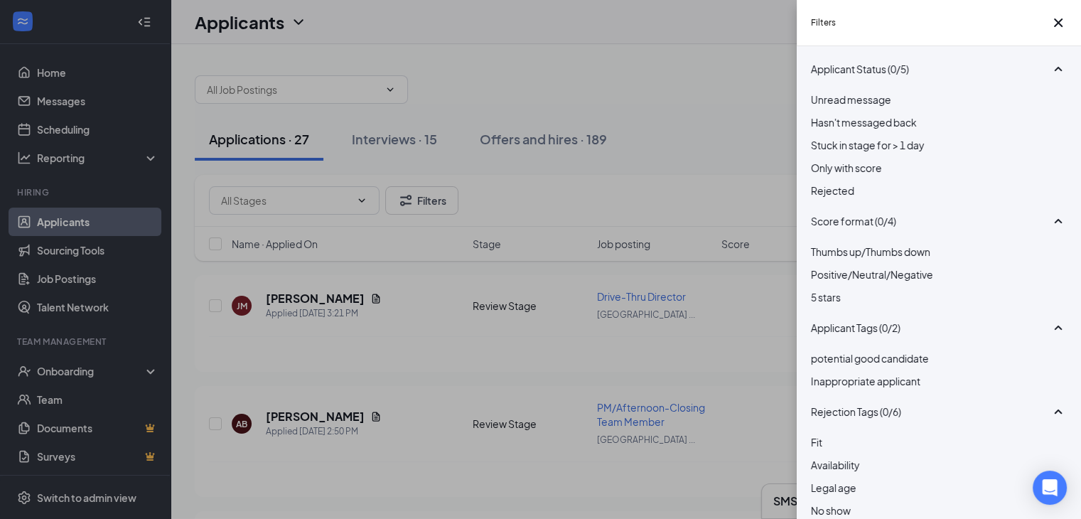
drag, startPoint x: 783, startPoint y: 15, endPoint x: 630, endPoint y: 163, distance: 213.2
click at [630, 163] on div "Filters Applicant Status (0/5) Unread message Hasn't messaged back Stuck in sta…" at bounding box center [540, 259] width 1081 height 519
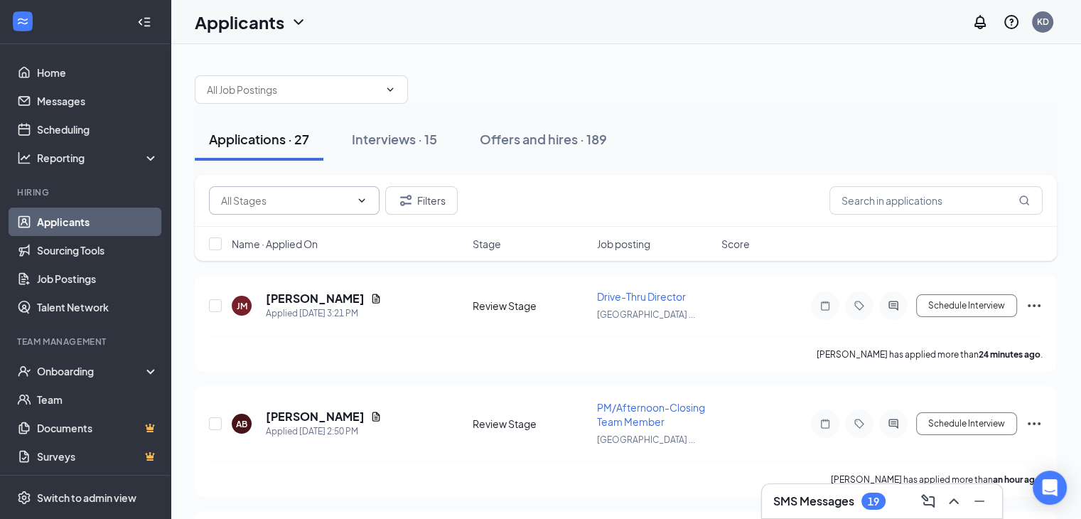
click at [366, 200] on icon "ChevronDown" at bounding box center [361, 200] width 11 height 11
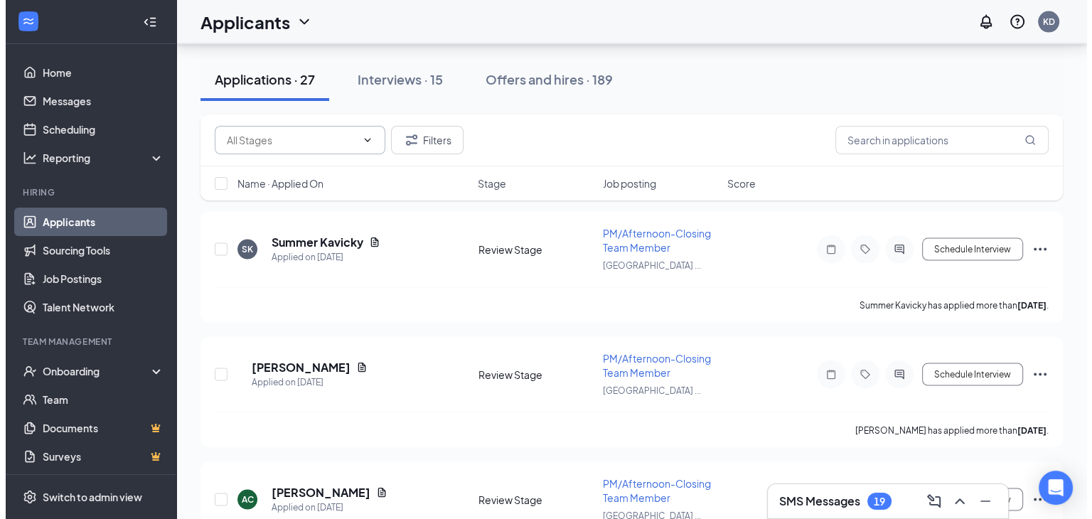
scroll to position [2967, 0]
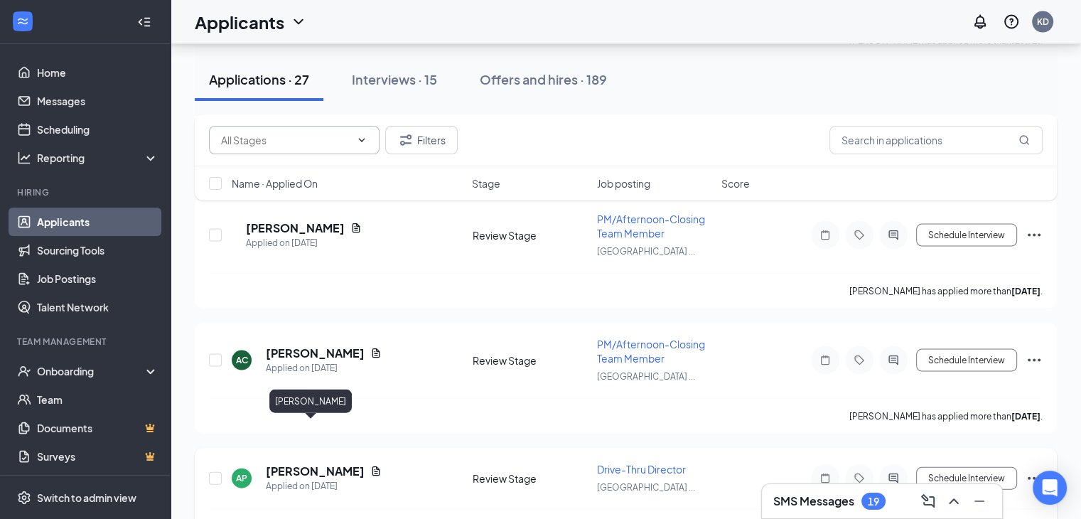
click at [296, 464] on h5 "[PERSON_NAME]" at bounding box center [315, 472] width 99 height 16
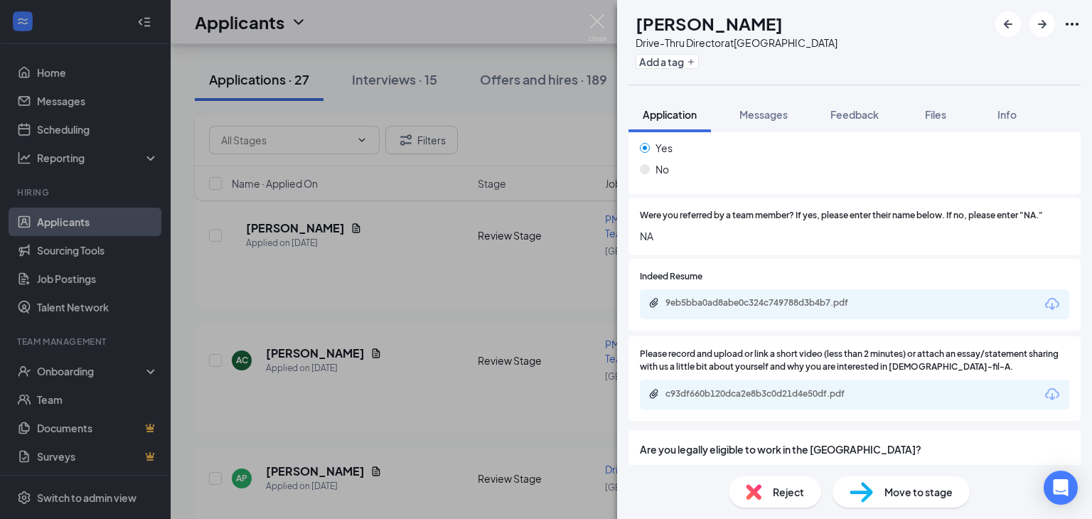
scroll to position [1015, 0]
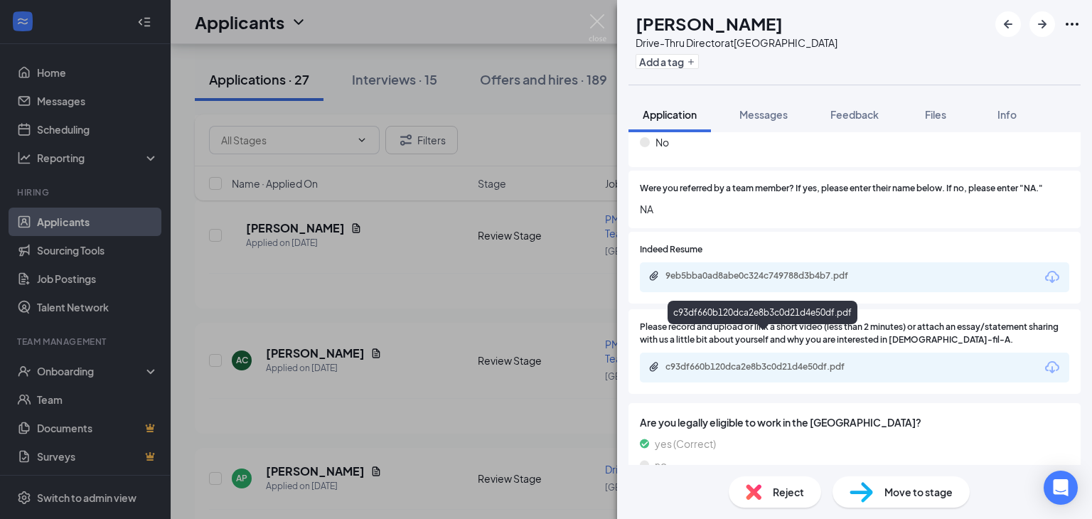
click at [754, 361] on div "c93df660b120dca2e8b3c0d21d4e50df.pdf" at bounding box center [764, 366] width 199 height 11
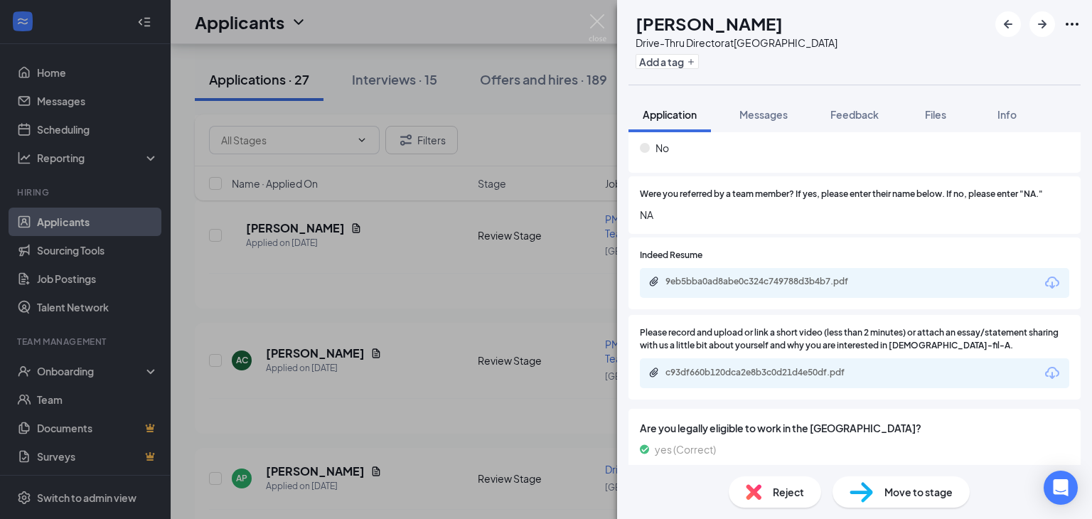
drag, startPoint x: 777, startPoint y: 479, endPoint x: 775, endPoint y: 487, distance: 8.1
click at [775, 487] on span "Reject" at bounding box center [788, 492] width 31 height 16
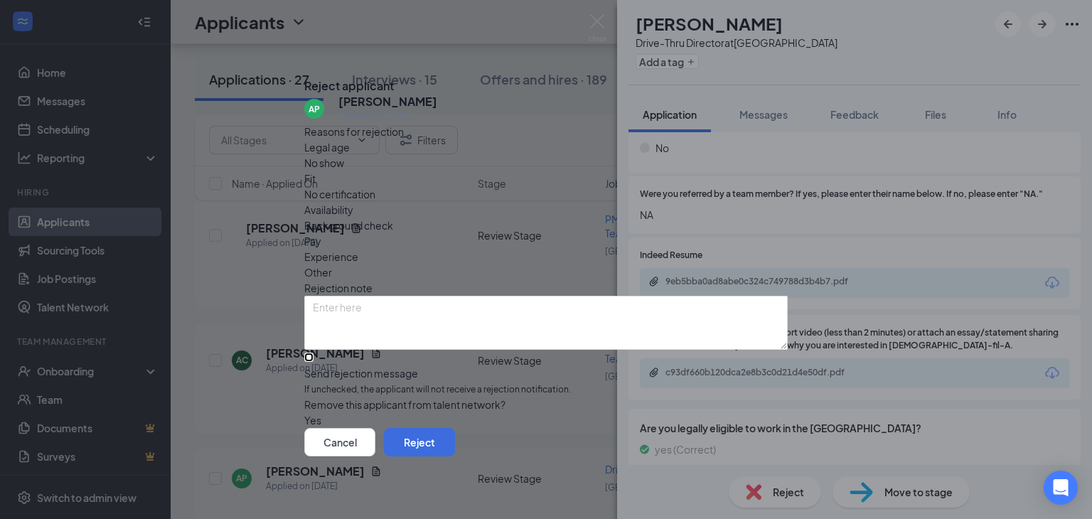
click at [314, 353] on input "Send rejection message If unchecked, the applicant will not receive a rejection…" at bounding box center [308, 357] width 9 height 9
checkbox input "true"
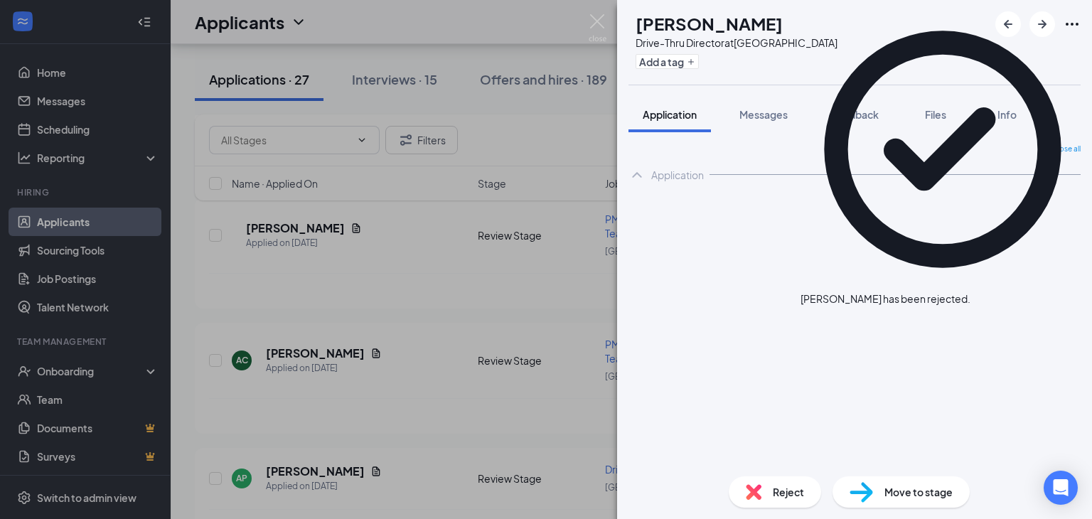
click at [594, 19] on img at bounding box center [598, 28] width 18 height 28
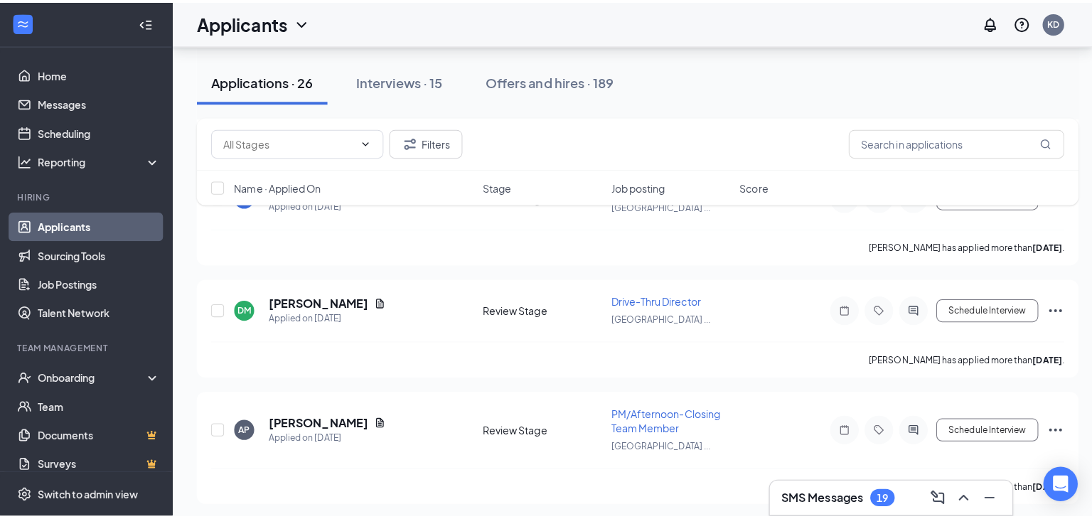
scroll to position [1901, 0]
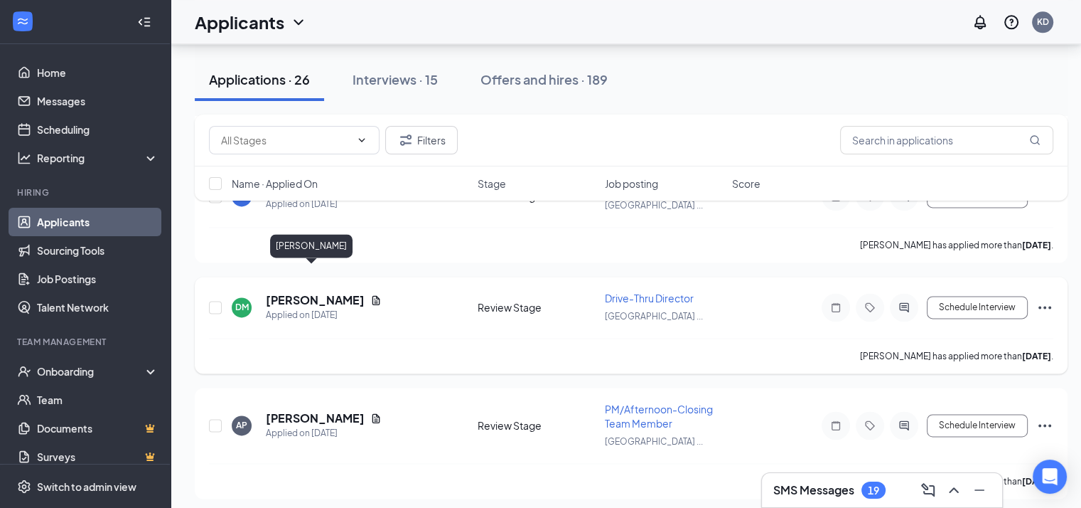
click at [307, 292] on h5 "[PERSON_NAME]" at bounding box center [315, 300] width 99 height 16
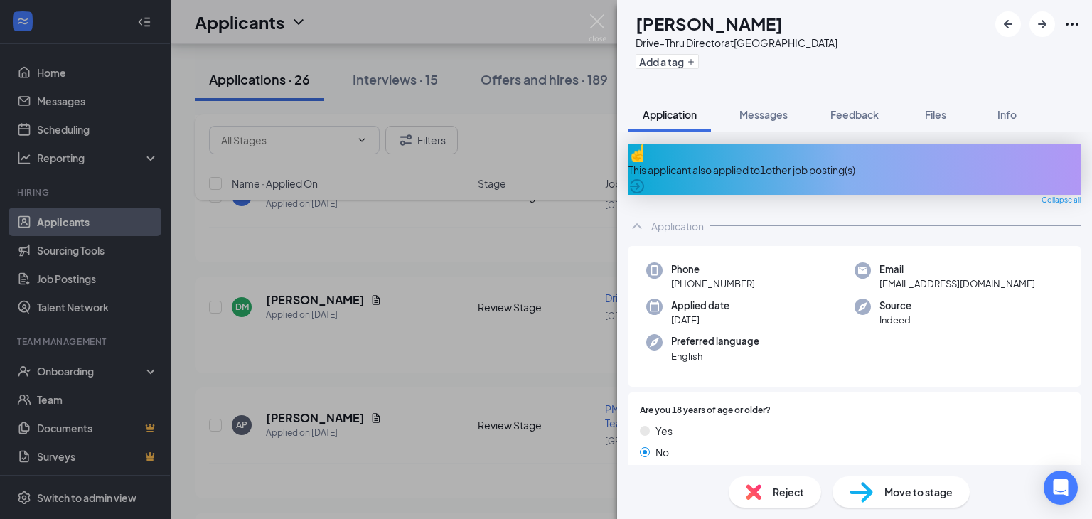
click at [705, 162] on div "This applicant also applied to 1 other job posting(s)" at bounding box center [854, 170] width 452 height 16
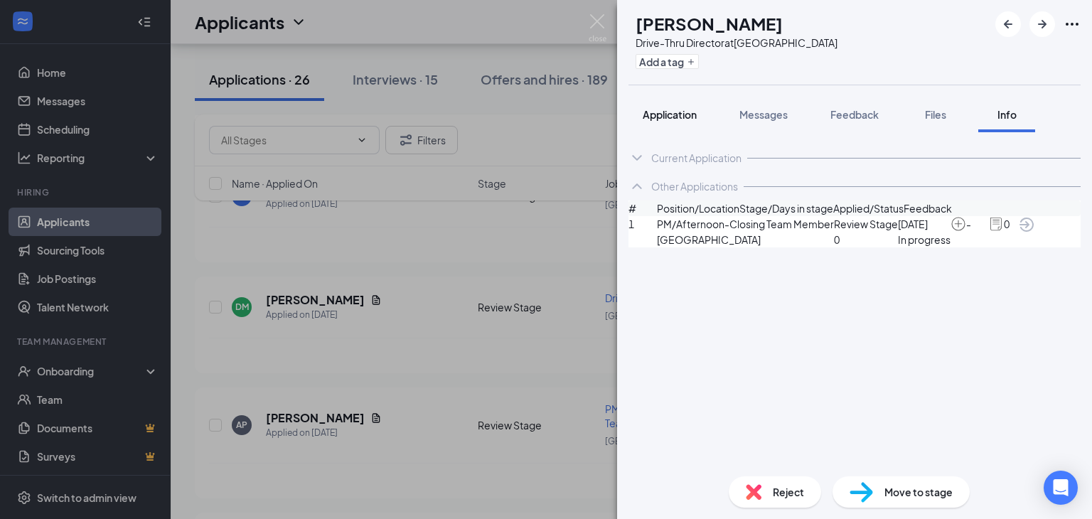
click at [685, 117] on span "Application" at bounding box center [670, 114] width 54 height 13
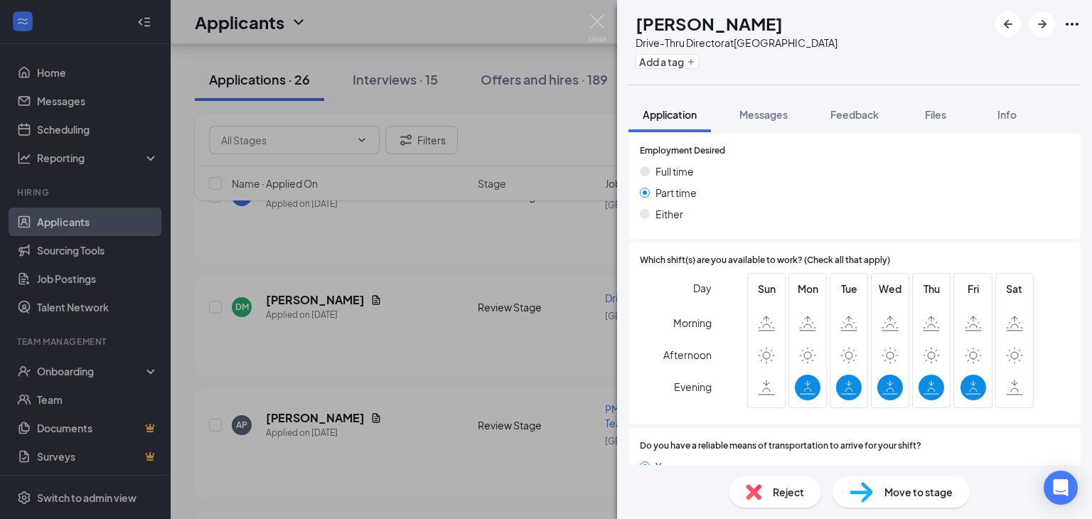
scroll to position [708, 0]
click at [779, 486] on span "Reject" at bounding box center [788, 492] width 31 height 16
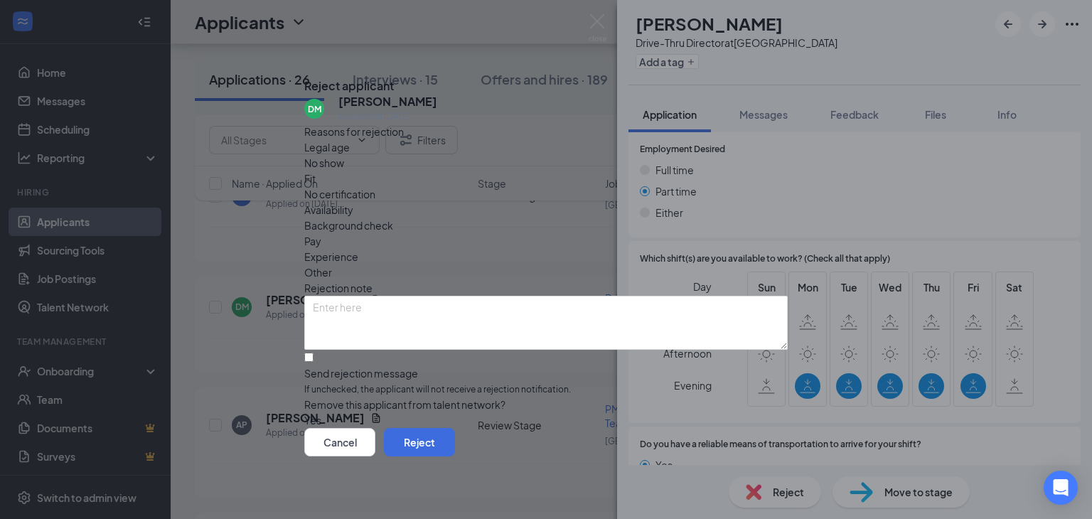
click at [353, 202] on span "Availability" at bounding box center [328, 210] width 49 height 16
click at [314, 353] on input "Send rejection message If unchecked, the applicant will not receive a rejection…" at bounding box center [308, 357] width 9 height 9
checkbox input "true"
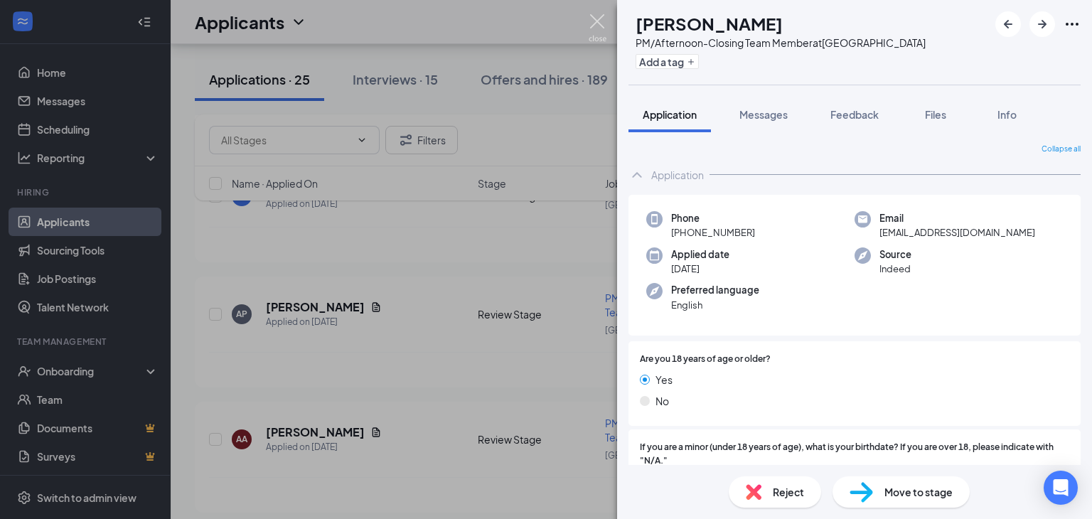
click at [598, 20] on img at bounding box center [598, 28] width 18 height 28
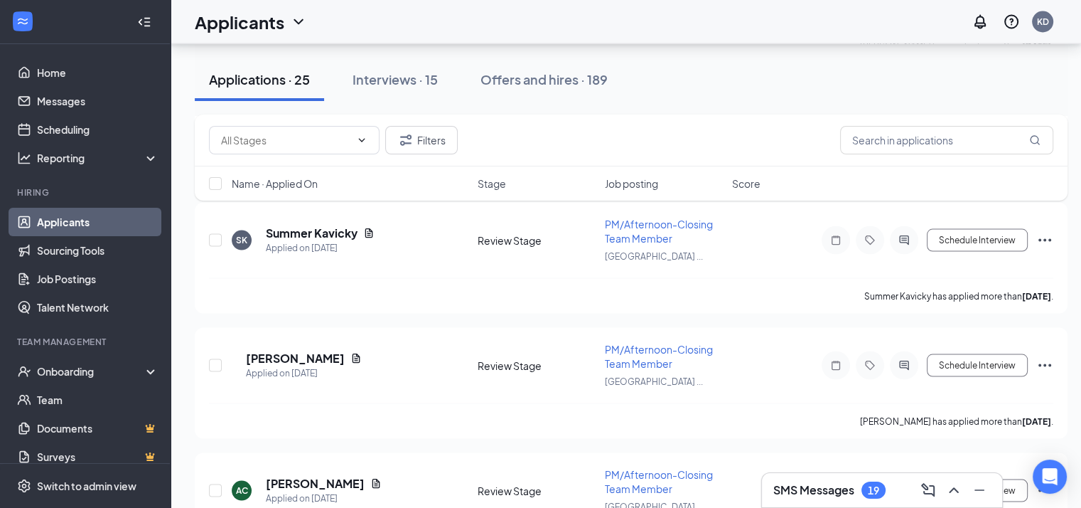
scroll to position [2758, 11]
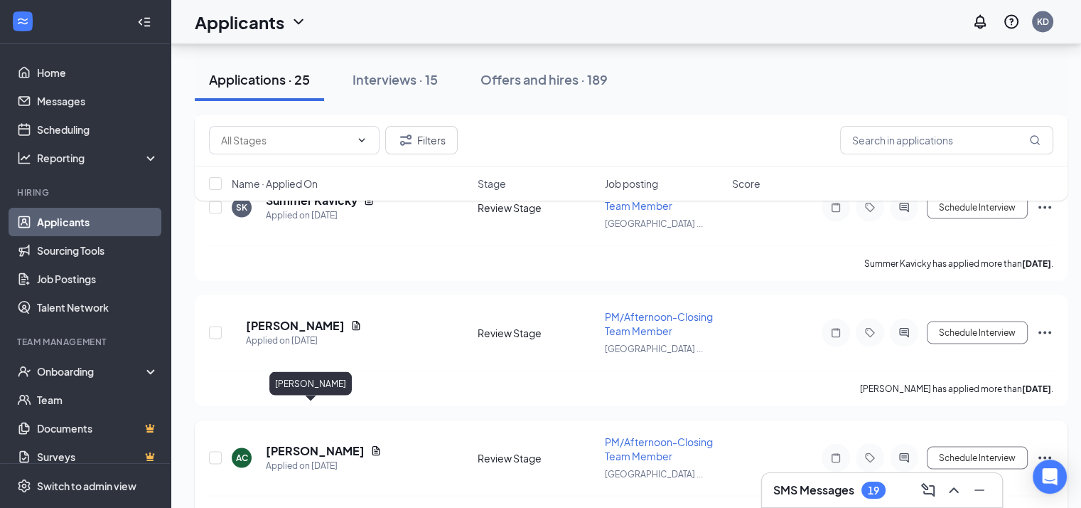
click at [313, 443] on h5 "[PERSON_NAME]" at bounding box center [315, 451] width 99 height 16
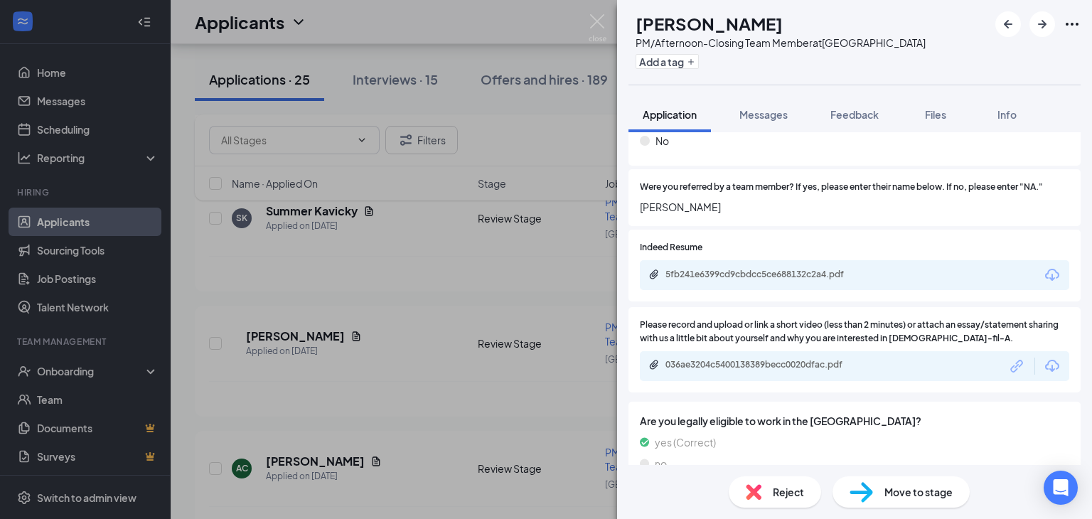
scroll to position [1015, 0]
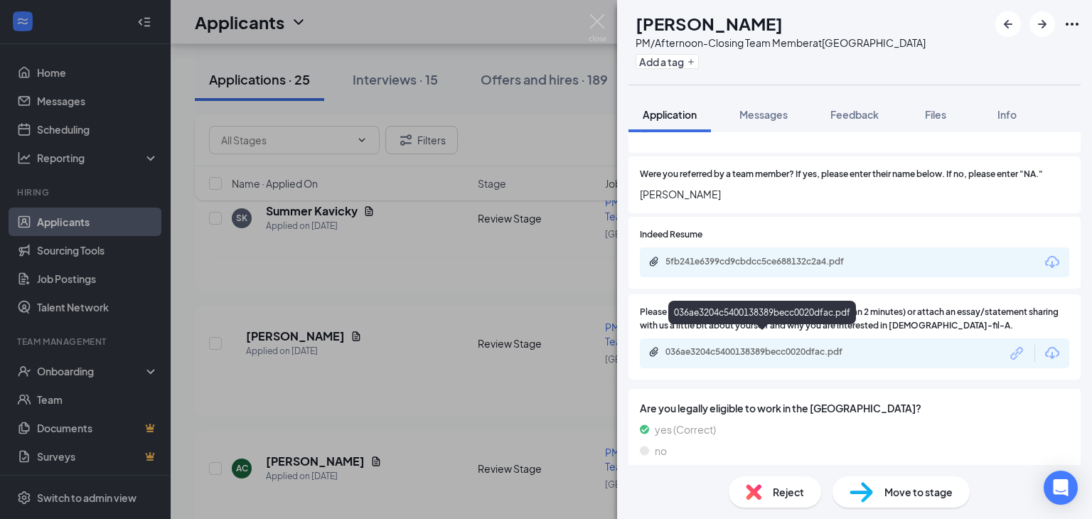
click at [764, 346] on div "036ae3204c5400138389becc0020dfac.pdf" at bounding box center [764, 351] width 199 height 11
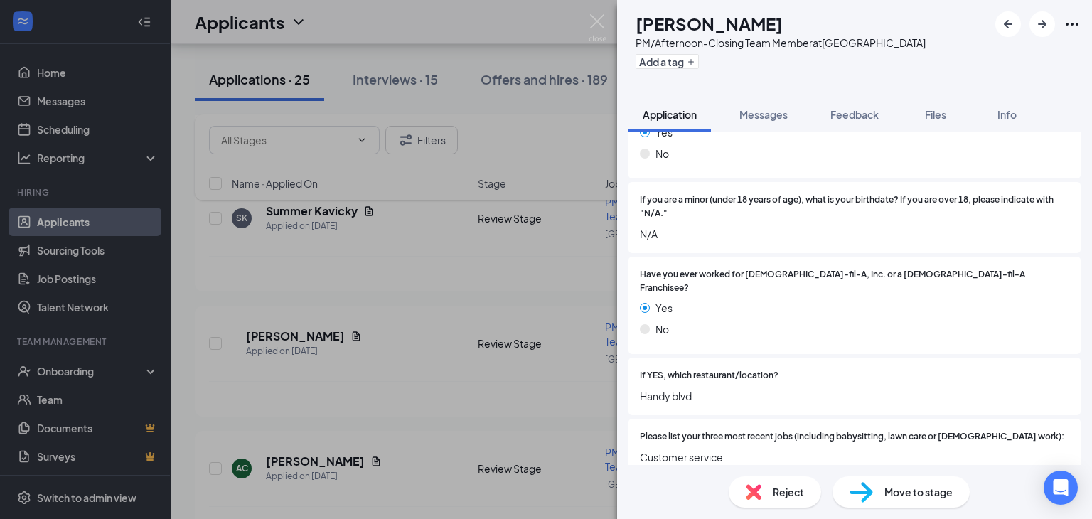
scroll to position [279, 0]
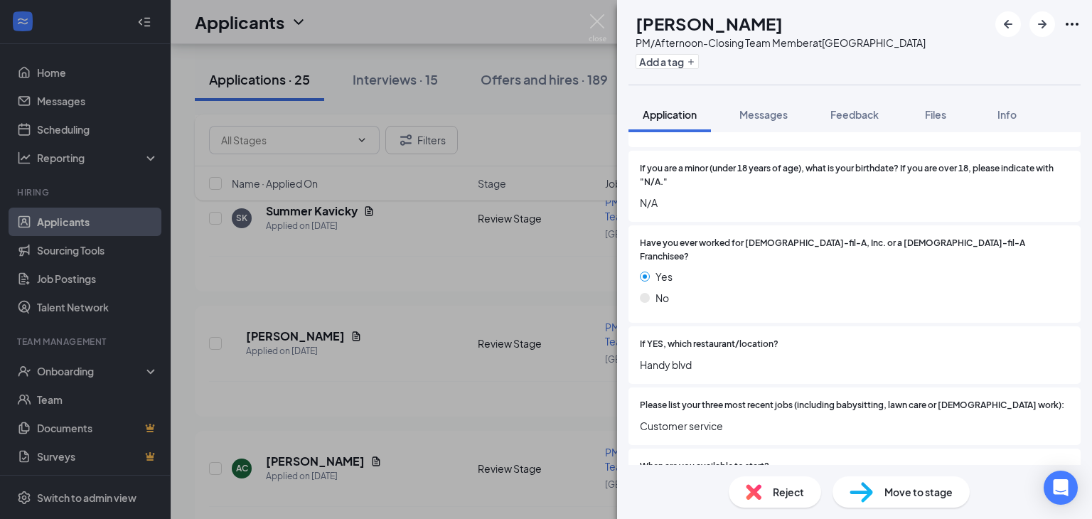
click at [787, 488] on span "Reject" at bounding box center [788, 492] width 31 height 16
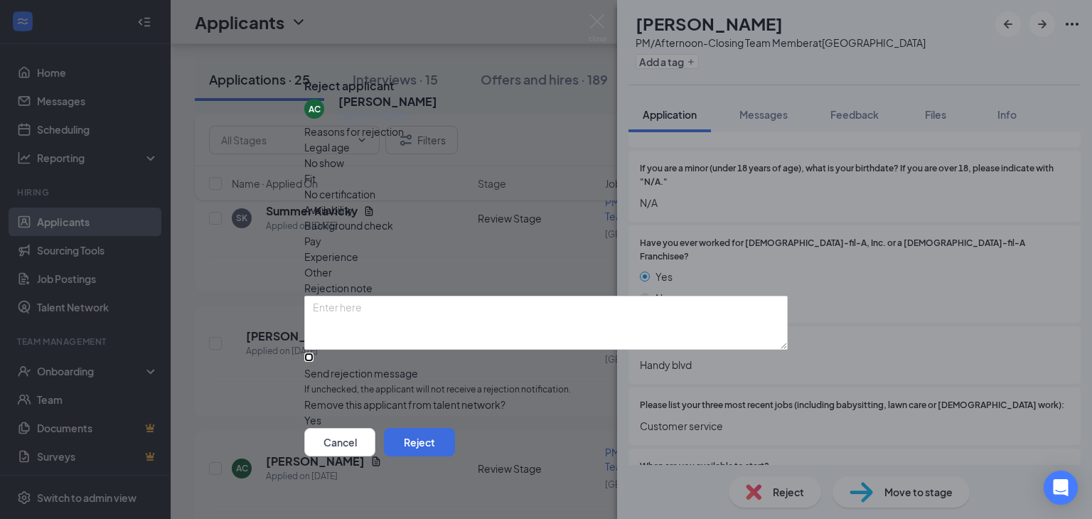
click at [314, 353] on input "Send rejection message If unchecked, the applicant will not receive a rejection…" at bounding box center [308, 357] width 9 height 9
checkbox input "true"
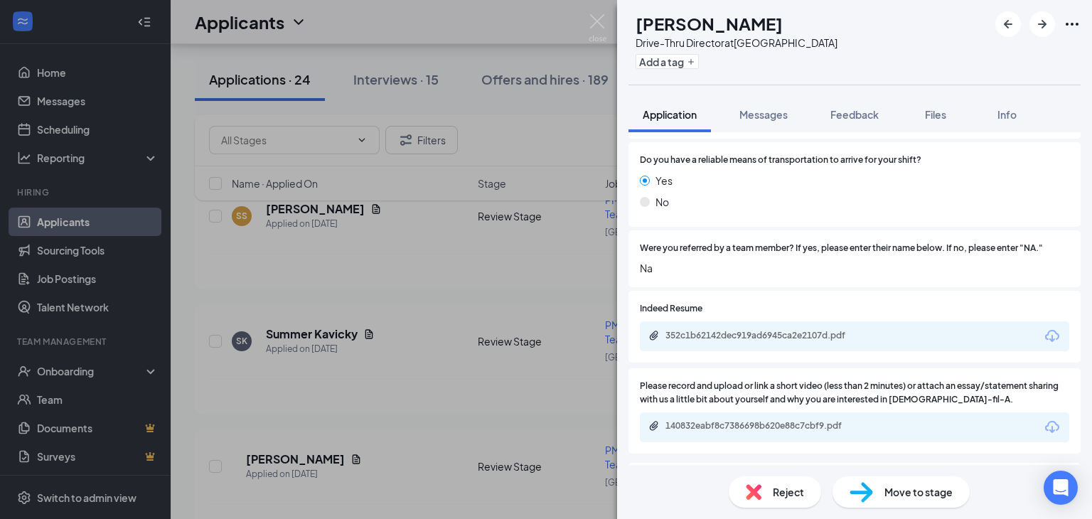
scroll to position [1046, 0]
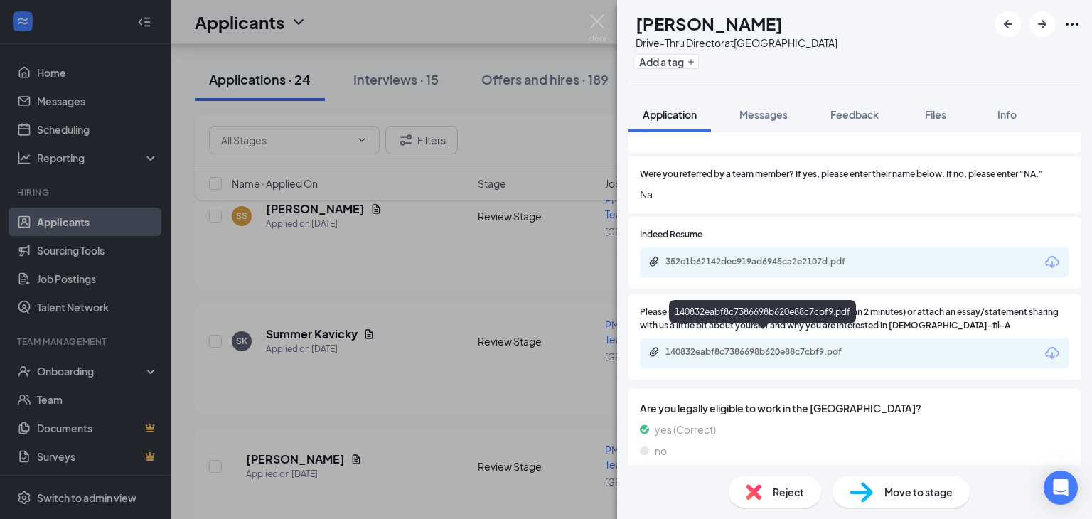
click at [746, 346] on div "140832eabf8c7386698b620e88c7cbf9.pdf" at bounding box center [764, 351] width 199 height 11
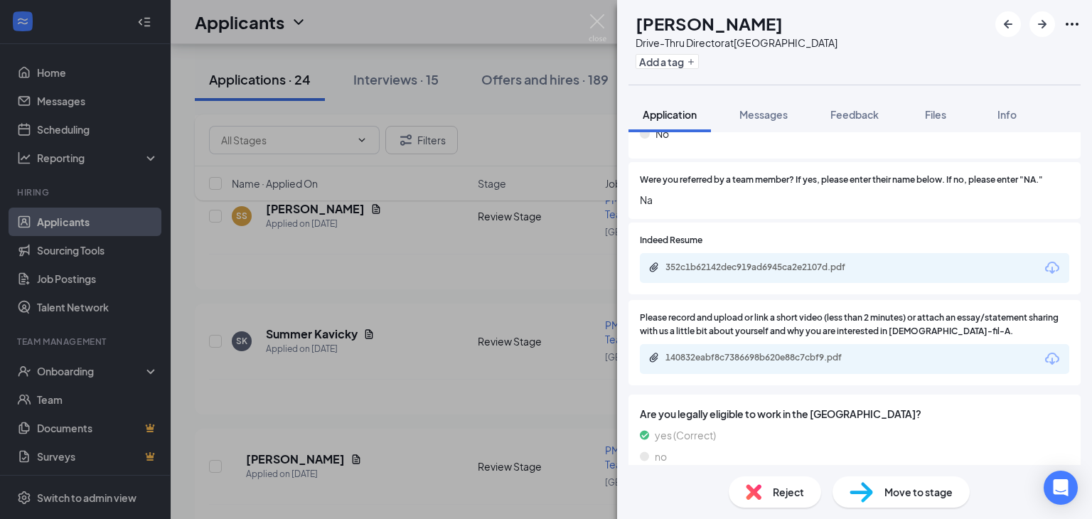
click at [774, 491] on span "Reject" at bounding box center [788, 492] width 31 height 16
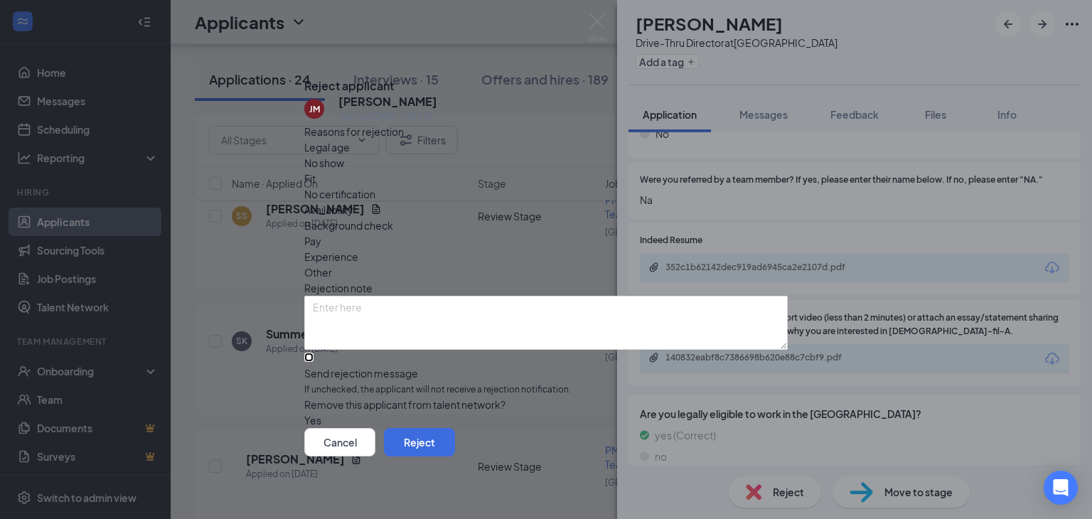
click at [314, 353] on input "Send rejection message If unchecked, the applicant will not receive a rejection…" at bounding box center [308, 357] width 9 height 9
checkbox input "true"
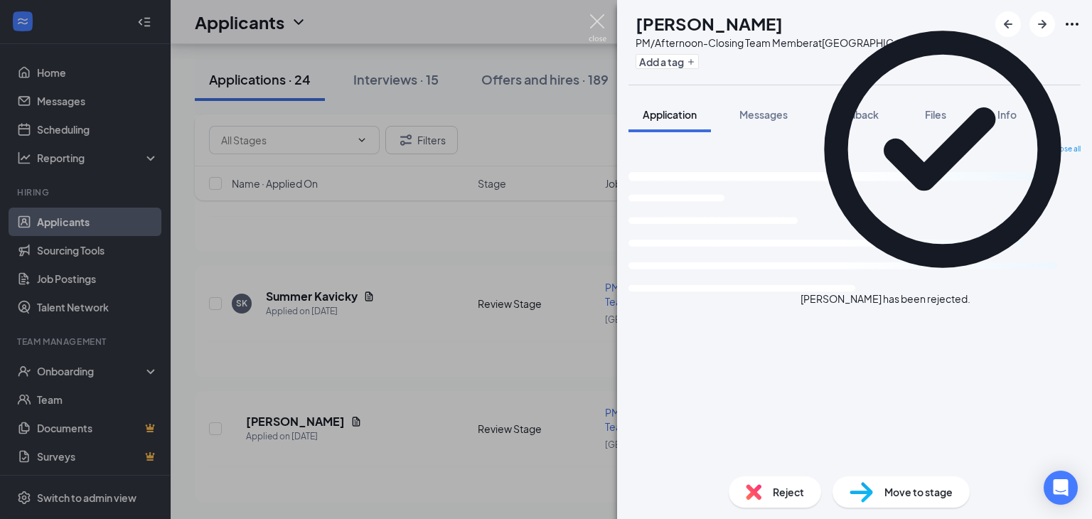
click at [596, 19] on img at bounding box center [598, 28] width 18 height 28
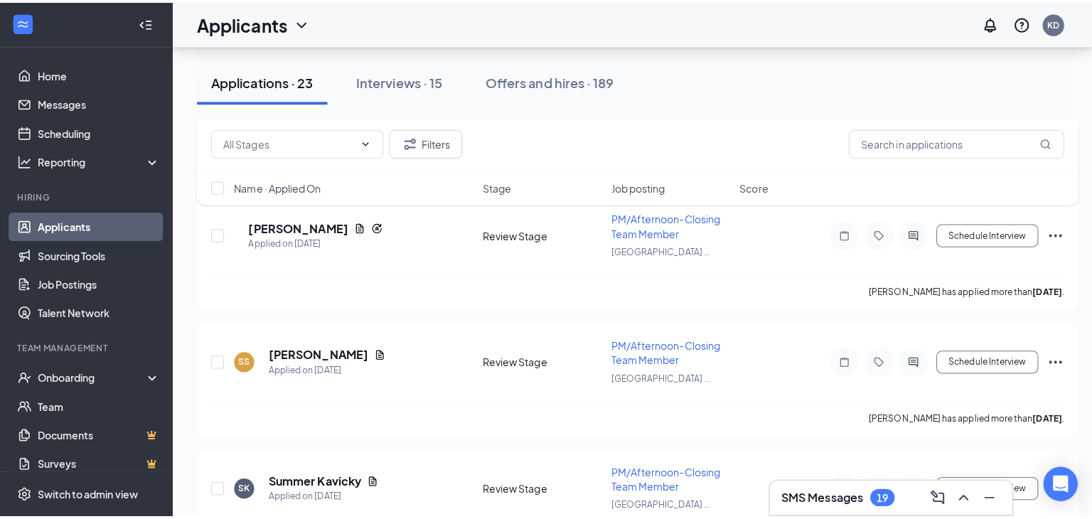
scroll to position [2367, 0]
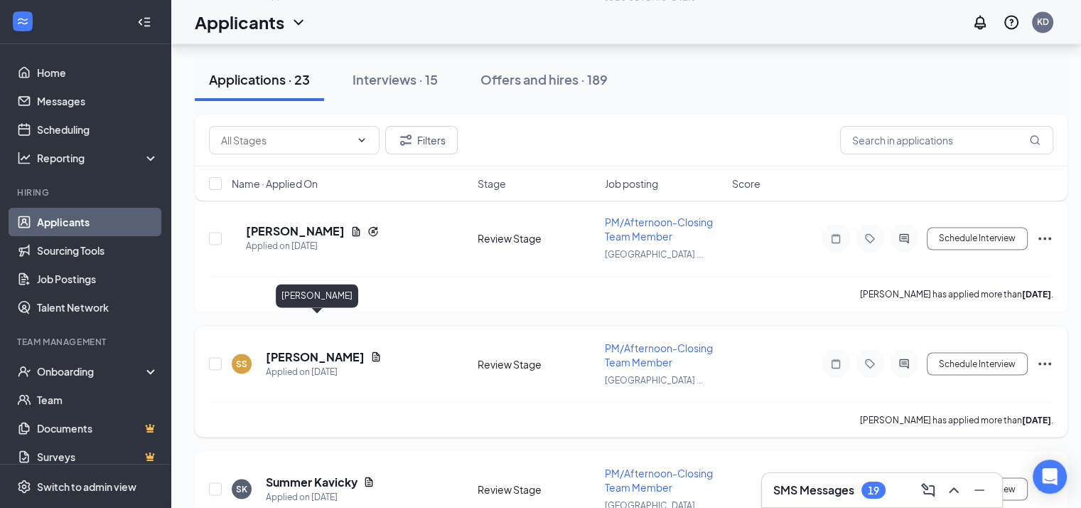
click at [307, 348] on h5 "[PERSON_NAME]" at bounding box center [315, 356] width 99 height 16
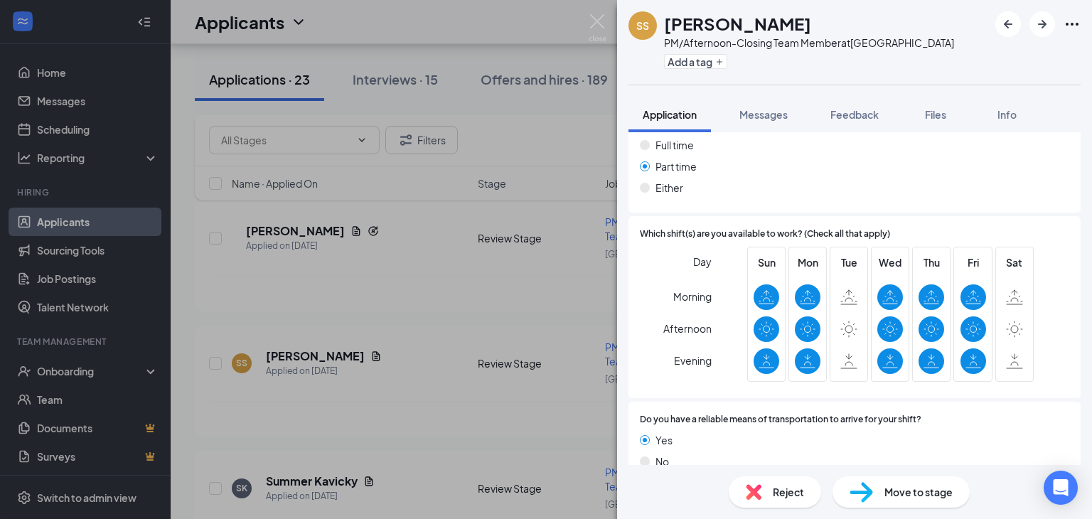
scroll to position [682, 0]
click at [786, 495] on span "Reject" at bounding box center [788, 492] width 31 height 16
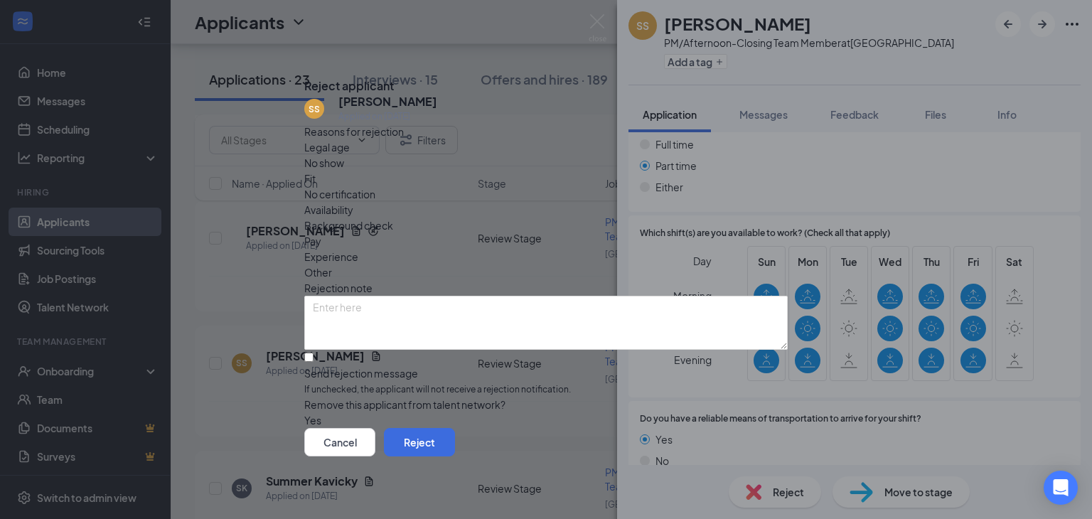
click at [353, 202] on span "Availability" at bounding box center [328, 210] width 49 height 16
click at [523, 296] on textarea at bounding box center [545, 323] width 483 height 54
type textarea "No [DATE] availability"
click at [314, 353] on input "Send rejection message If unchecked, the applicant will not receive a rejection…" at bounding box center [308, 357] width 9 height 9
checkbox input "true"
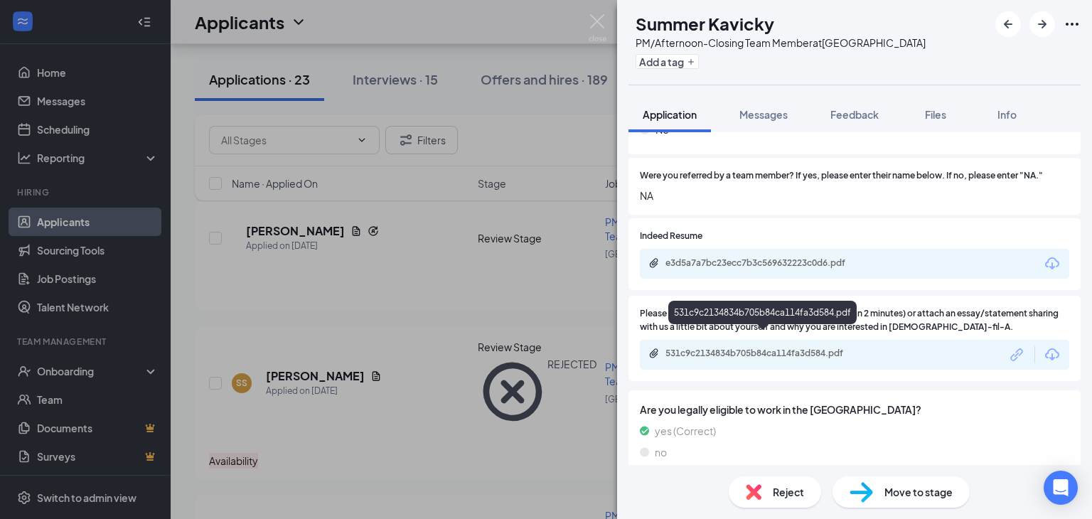
scroll to position [1015, 0]
click at [788, 346] on div "531c9c2134834b705b84ca114fa3d584.pdf" at bounding box center [764, 351] width 199 height 11
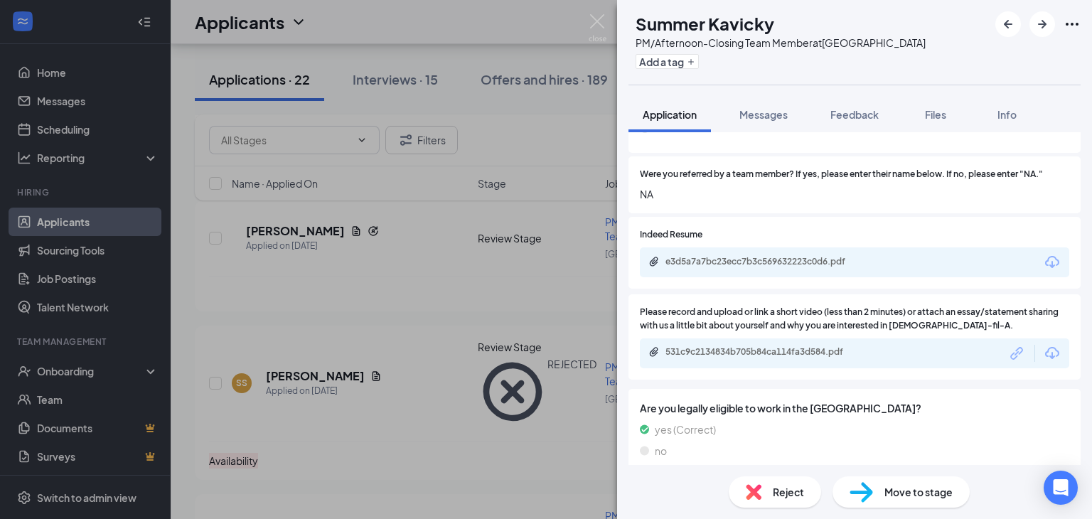
scroll to position [1010, 0]
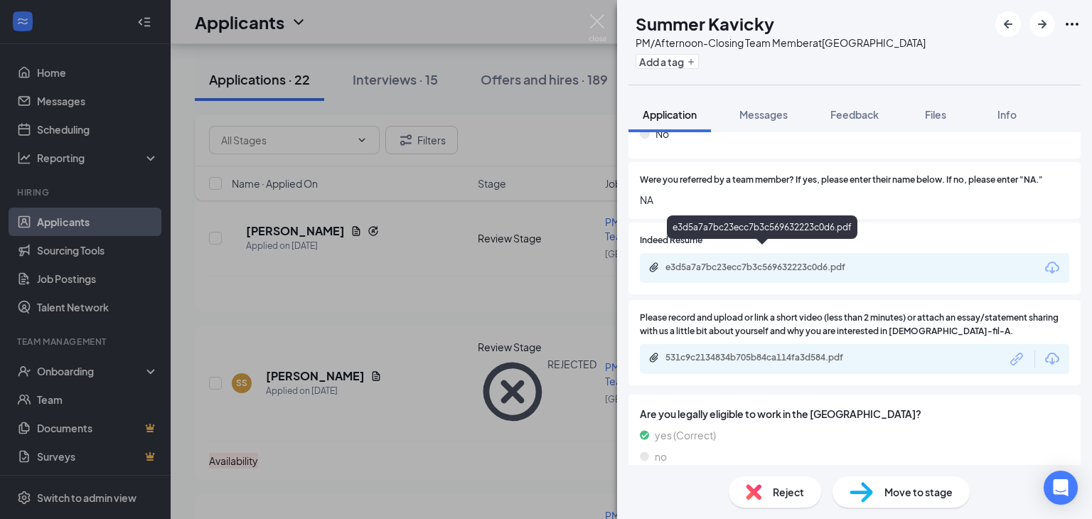
click at [741, 262] on div "e3d5a7a7bc23ecc7b3c569632223c0d6.pdf" at bounding box center [764, 267] width 199 height 11
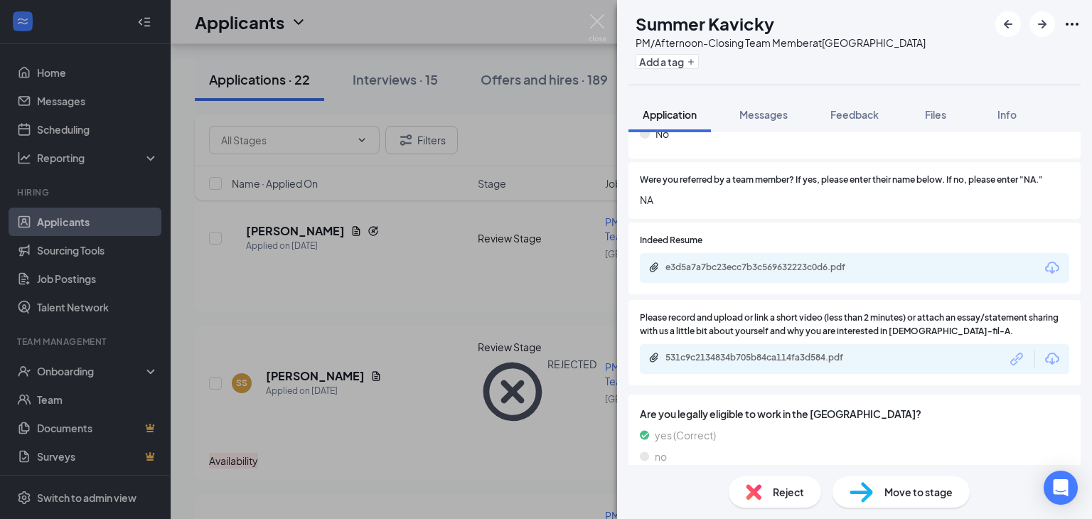
click at [902, 498] on span "Move to stage" at bounding box center [918, 492] width 68 height 16
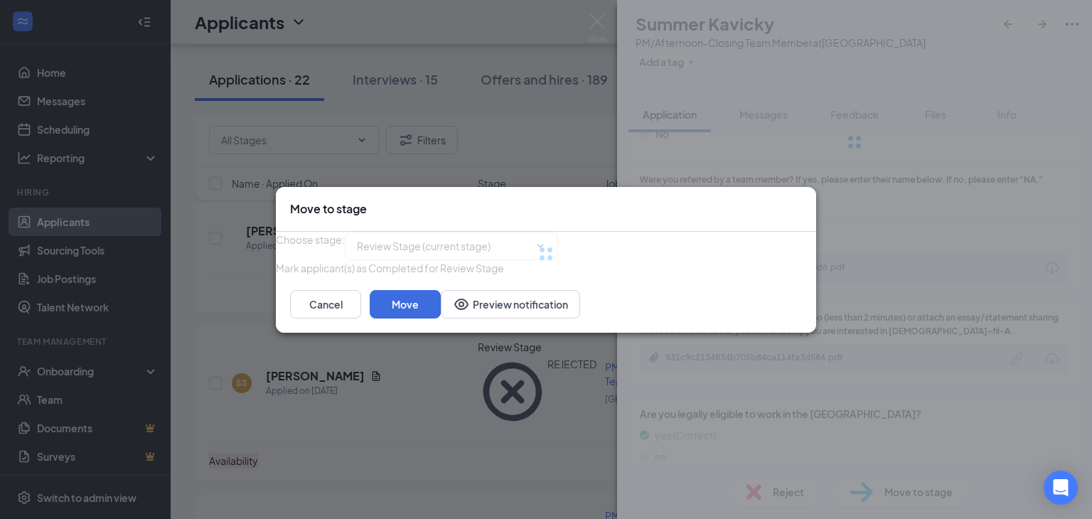
type input "Onsite Interview (next stage)"
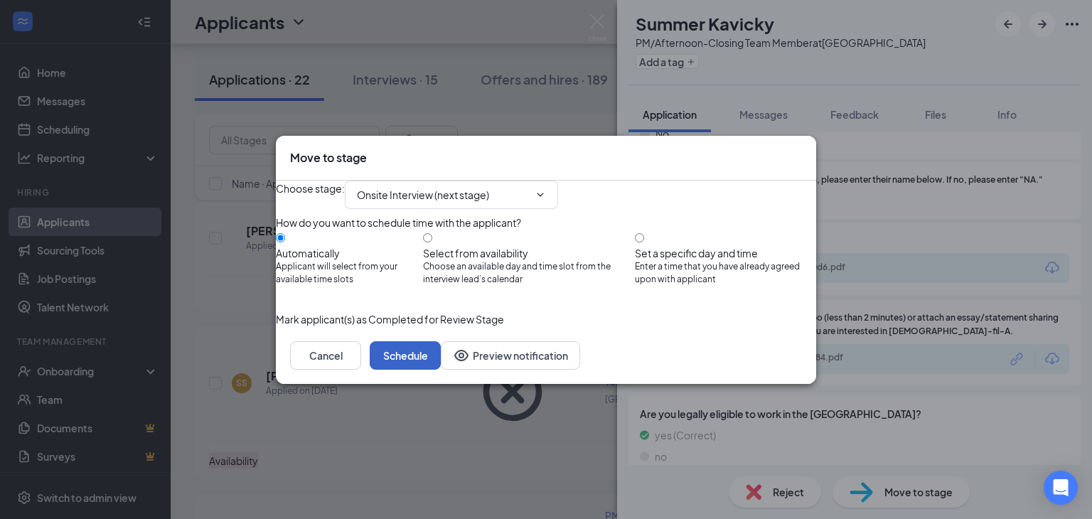
click at [441, 370] on button "Schedule" at bounding box center [405, 355] width 71 height 28
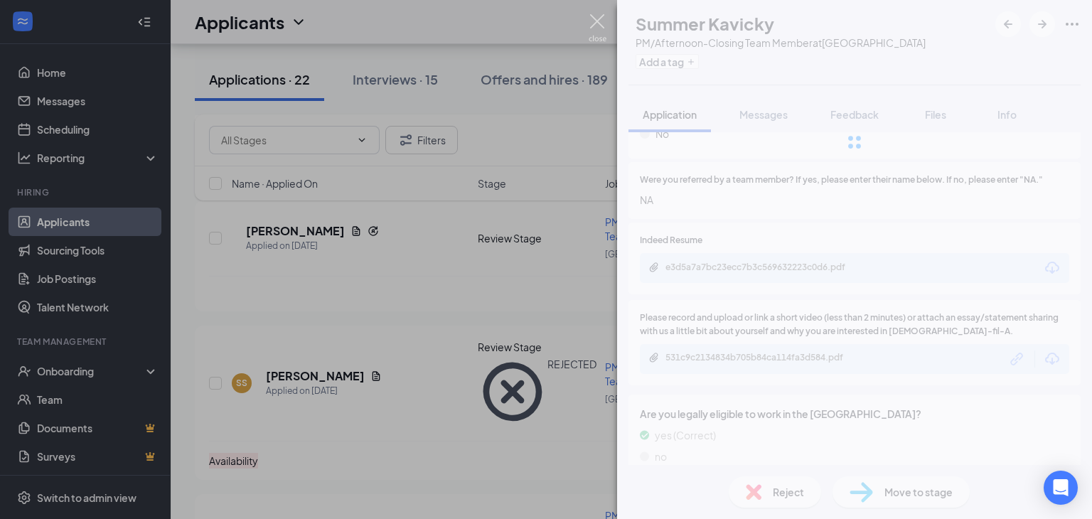
click at [594, 18] on img at bounding box center [598, 28] width 18 height 28
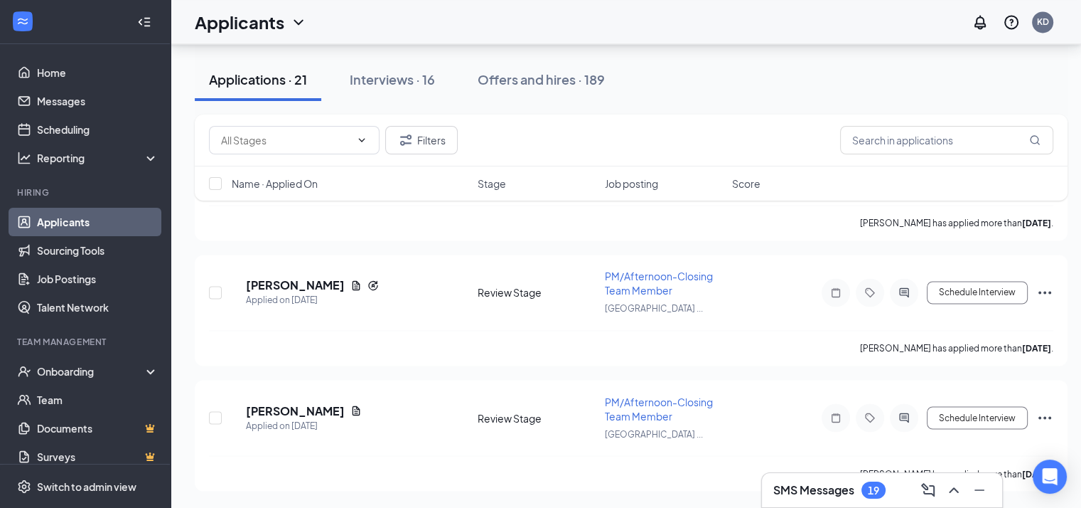
scroll to position [2279, 11]
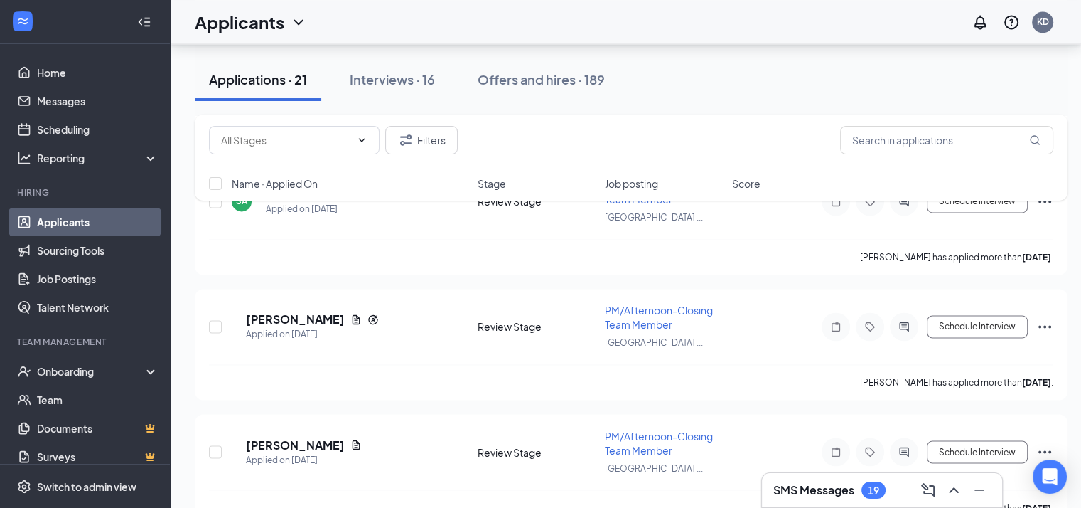
click at [407, 437] on div "NM [PERSON_NAME] Applied on [DATE]" at bounding box center [350, 452] width 237 height 30
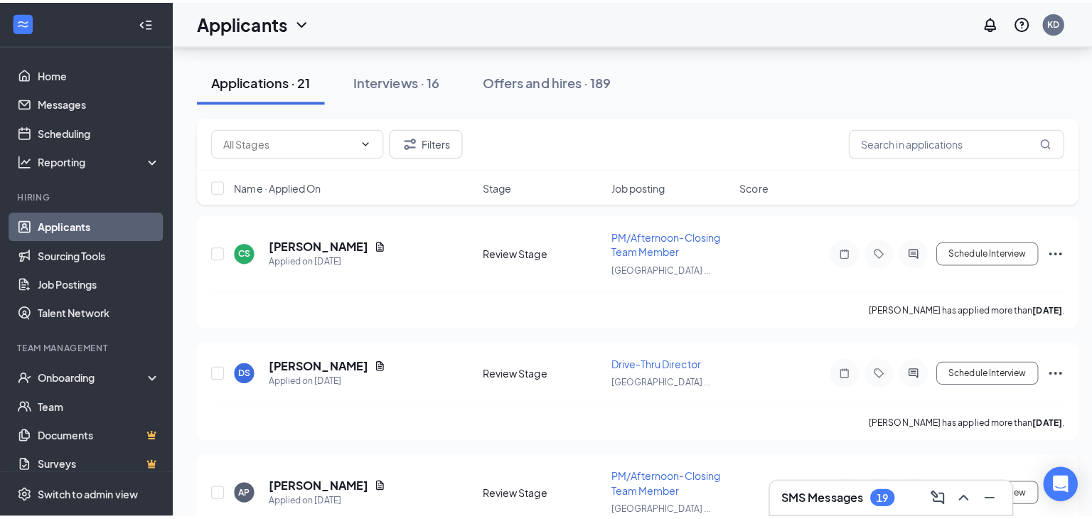
scroll to position [1619, 0]
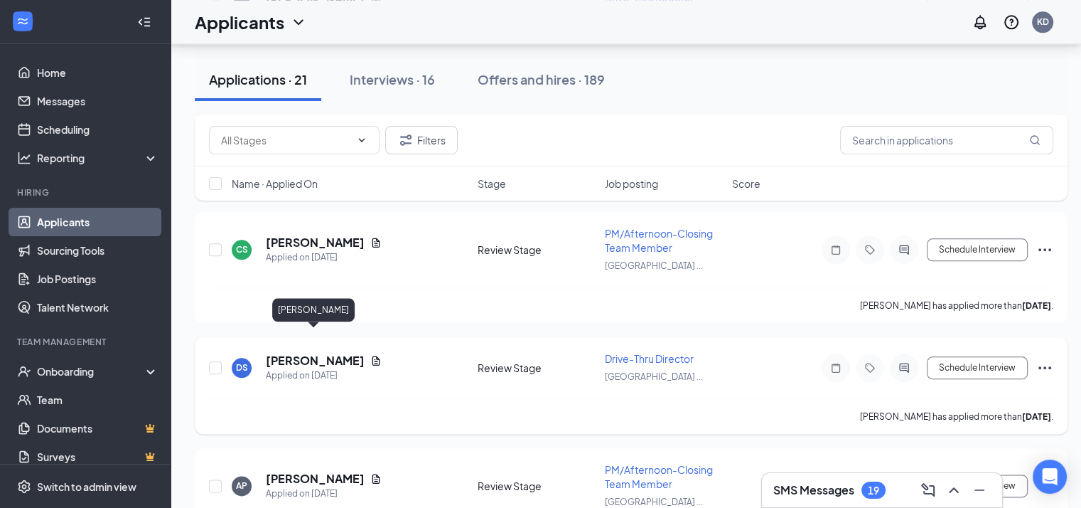
click at [335, 353] on h5 "[PERSON_NAME]" at bounding box center [315, 361] width 99 height 16
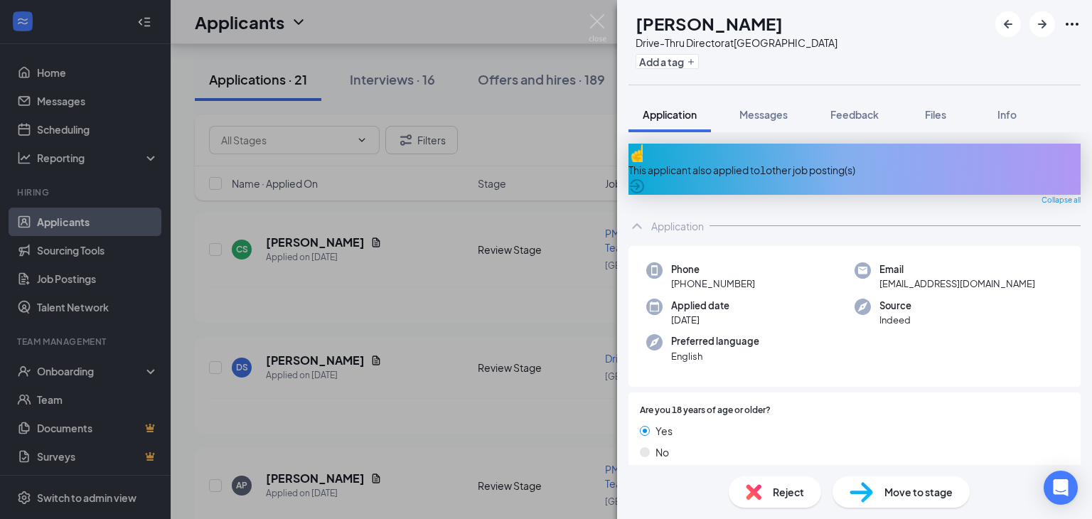
click at [816, 162] on div "This applicant also applied to 1 other job posting(s)" at bounding box center [854, 170] width 452 height 16
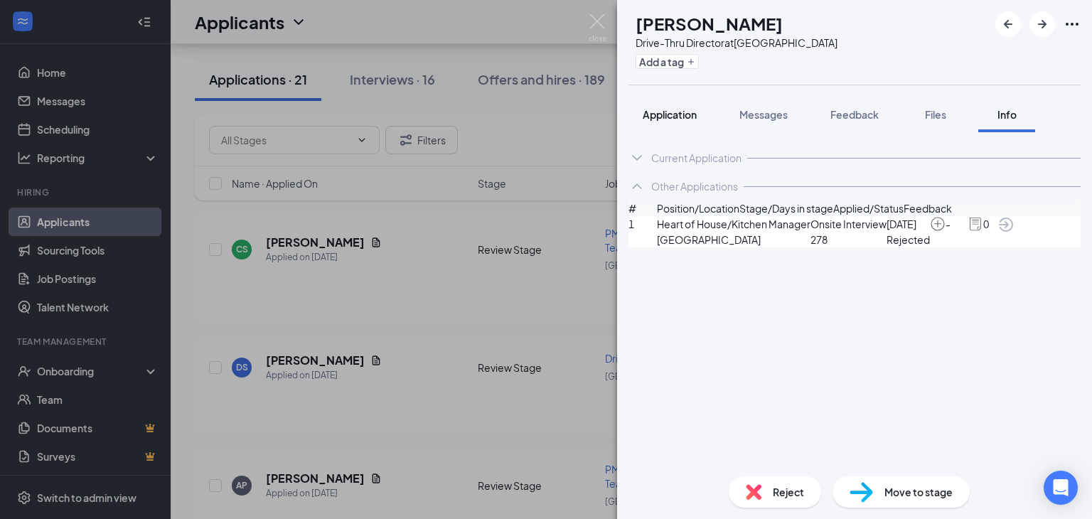
click at [688, 114] on span "Application" at bounding box center [670, 114] width 54 height 13
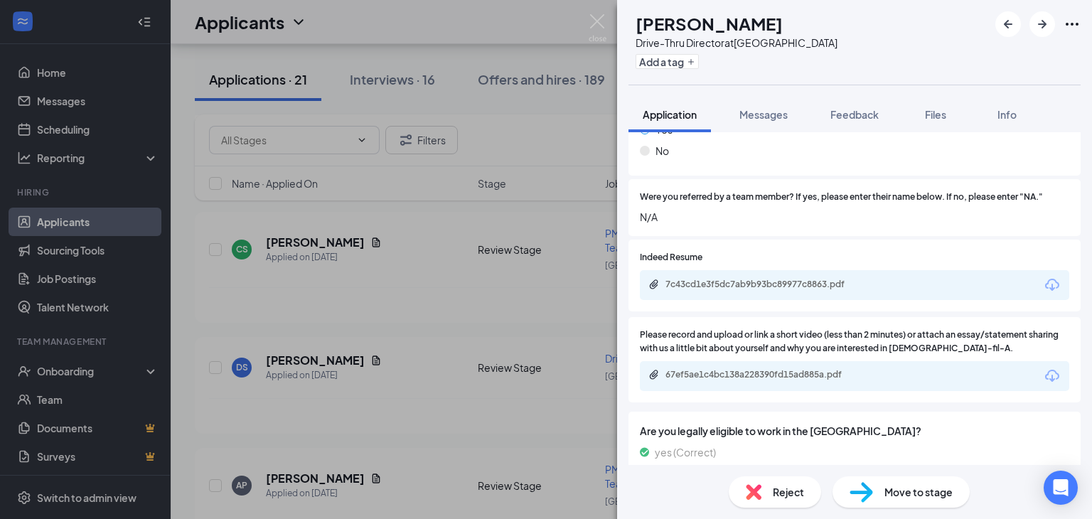
scroll to position [1055, 0]
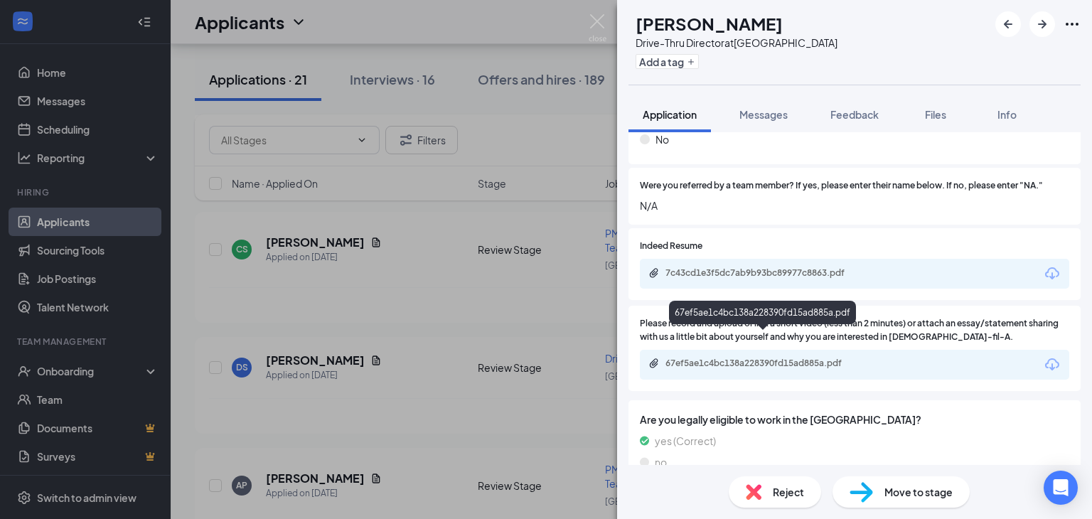
click at [781, 358] on div "67ef5ae1c4bc138a228390fd15ad885a.pdf" at bounding box center [764, 363] width 199 height 11
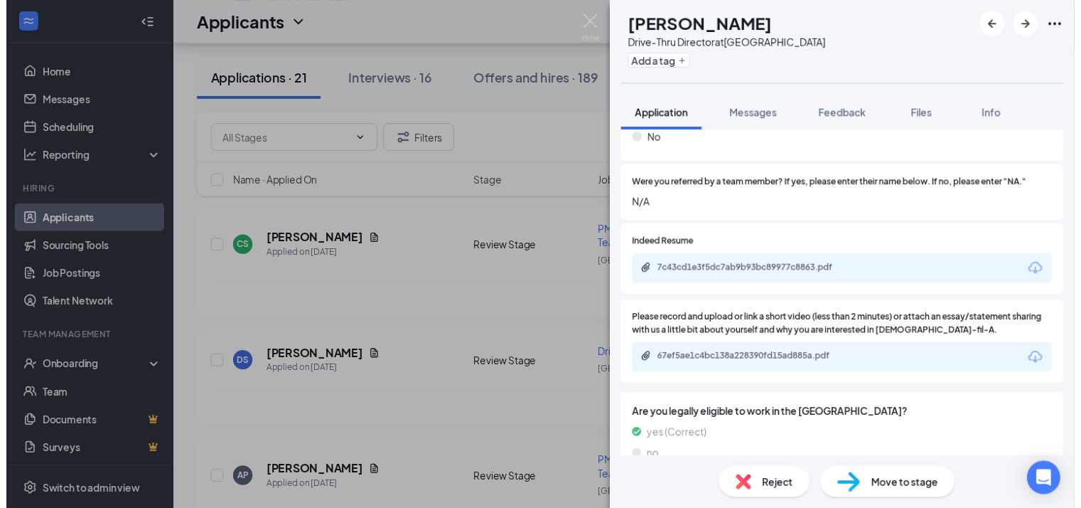
scroll to position [1049, 0]
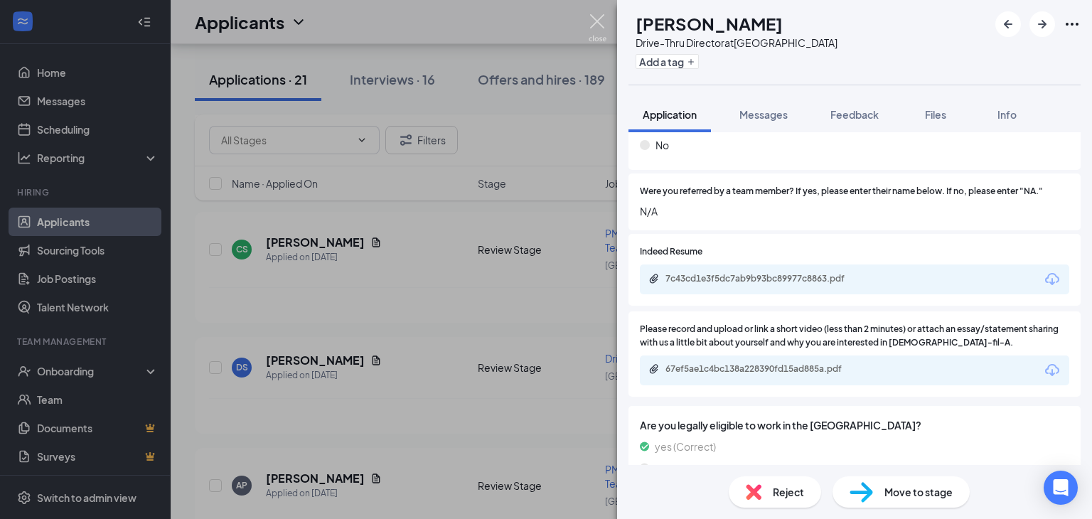
click at [600, 15] on img at bounding box center [598, 28] width 18 height 28
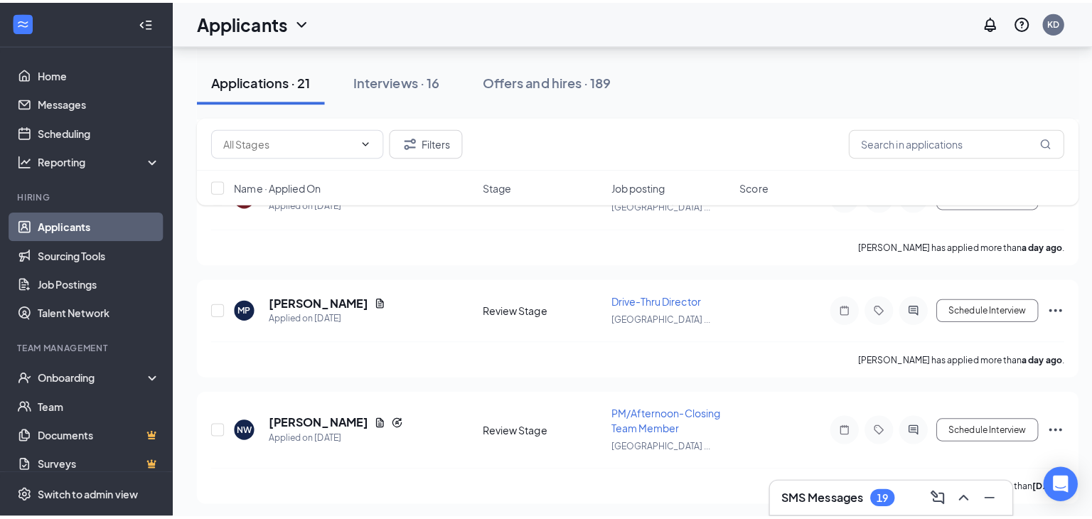
scroll to position [1319, 0]
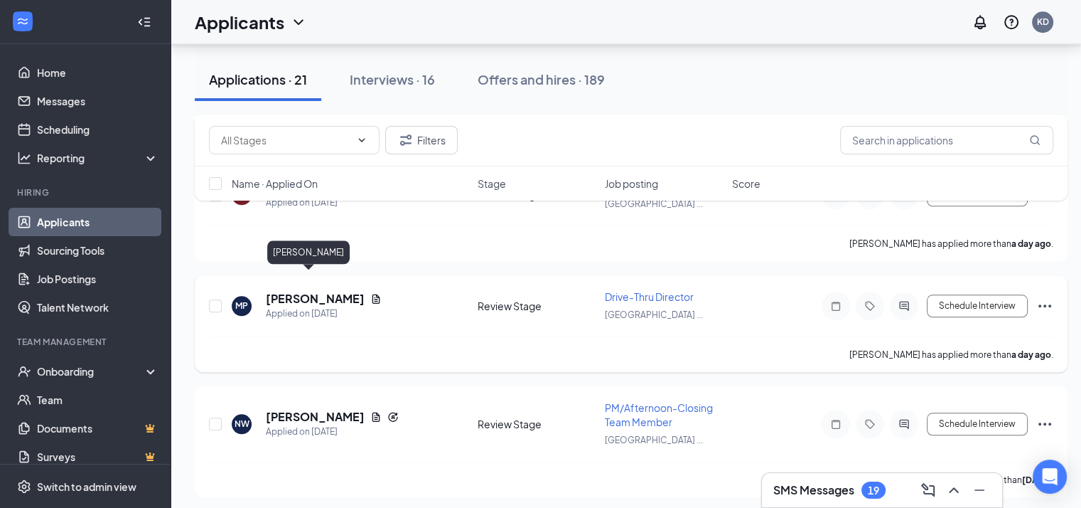
click at [304, 291] on h5 "[PERSON_NAME]" at bounding box center [315, 299] width 99 height 16
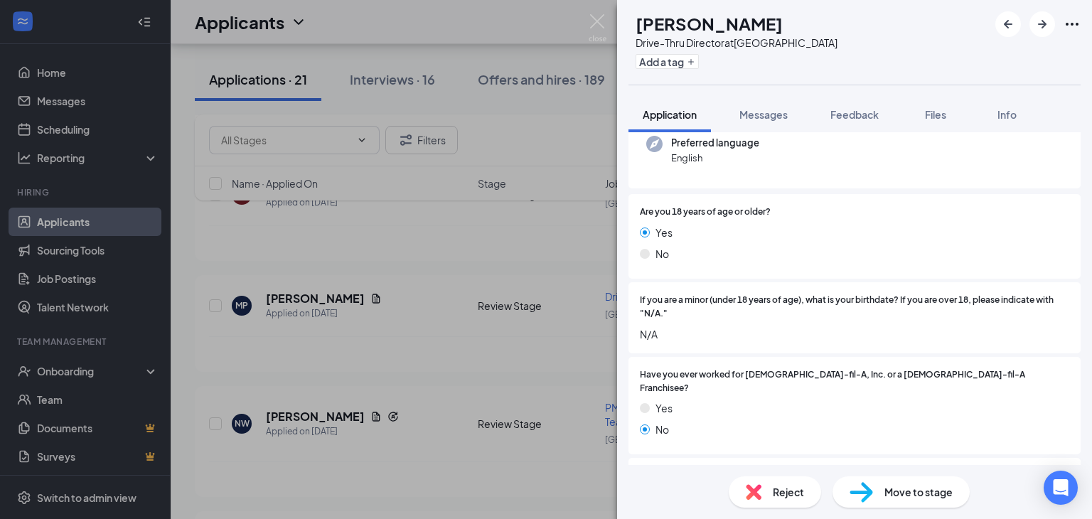
scroll to position [148, 0]
click at [806, 331] on span "N/A" at bounding box center [854, 334] width 429 height 16
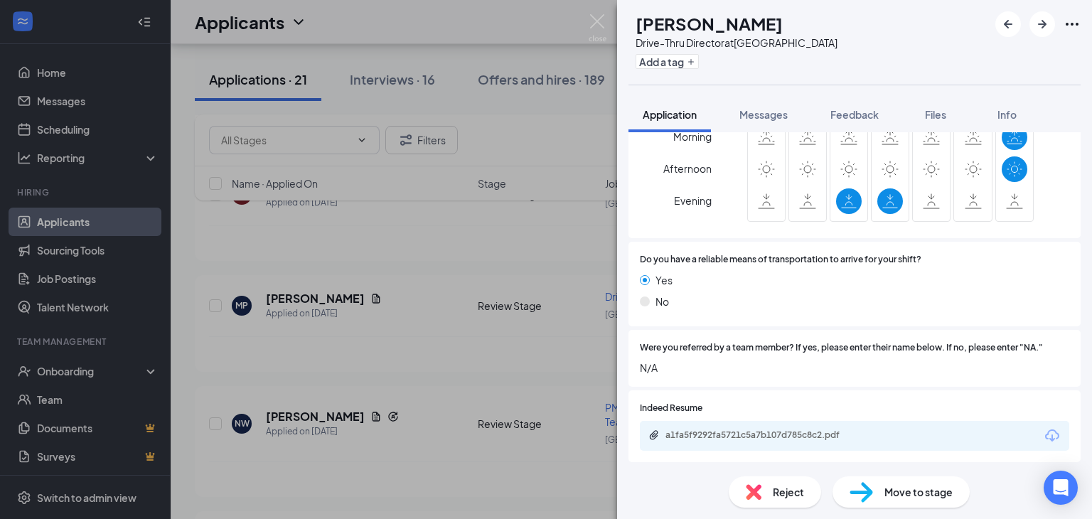
scroll to position [882, 0]
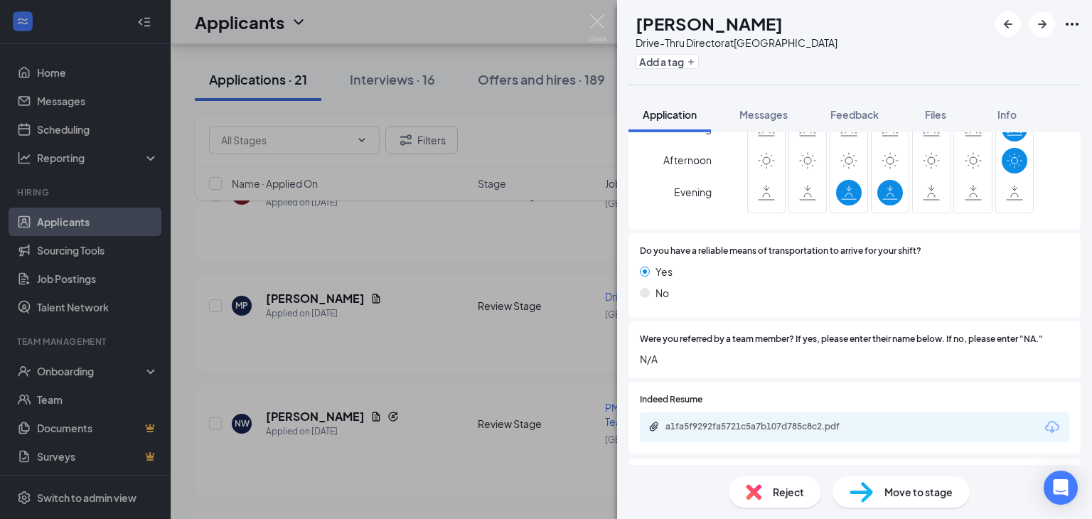
click at [783, 491] on span "Reject" at bounding box center [788, 492] width 31 height 16
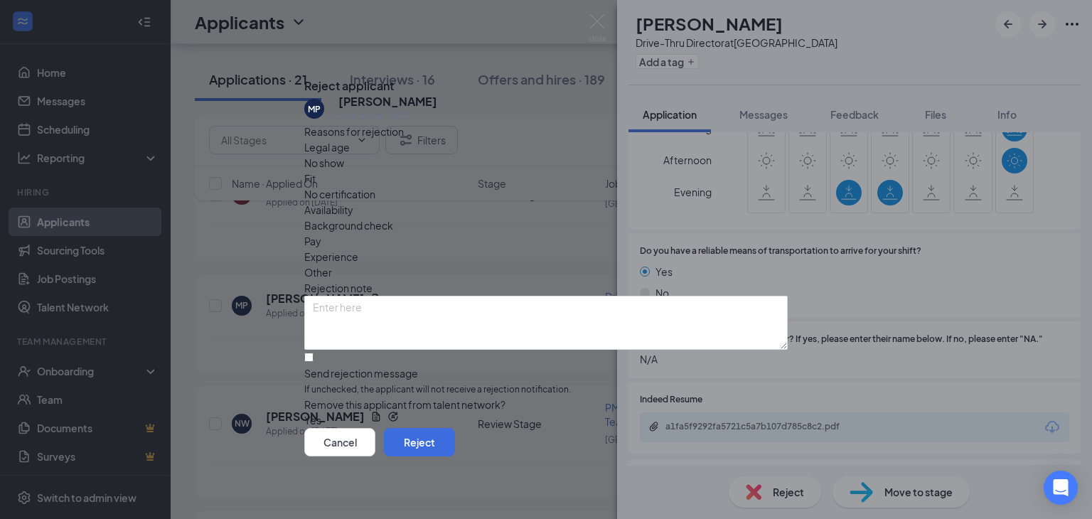
click at [353, 202] on span "Availability" at bounding box center [328, 210] width 49 height 16
click at [314, 353] on input "Send rejection message If unchecked, the applicant will not receive a rejection…" at bounding box center [308, 357] width 9 height 9
checkbox input "true"
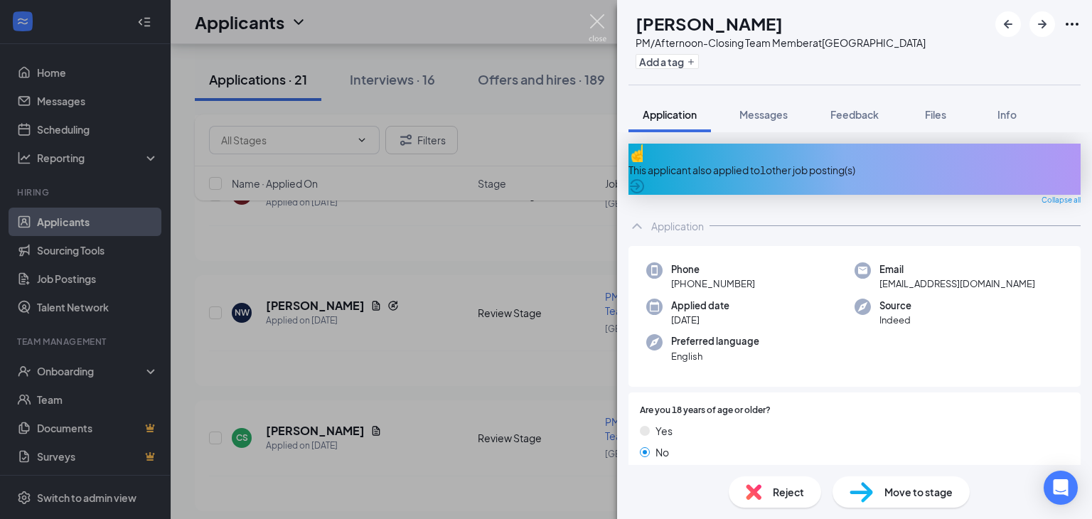
click at [592, 19] on img at bounding box center [598, 28] width 18 height 28
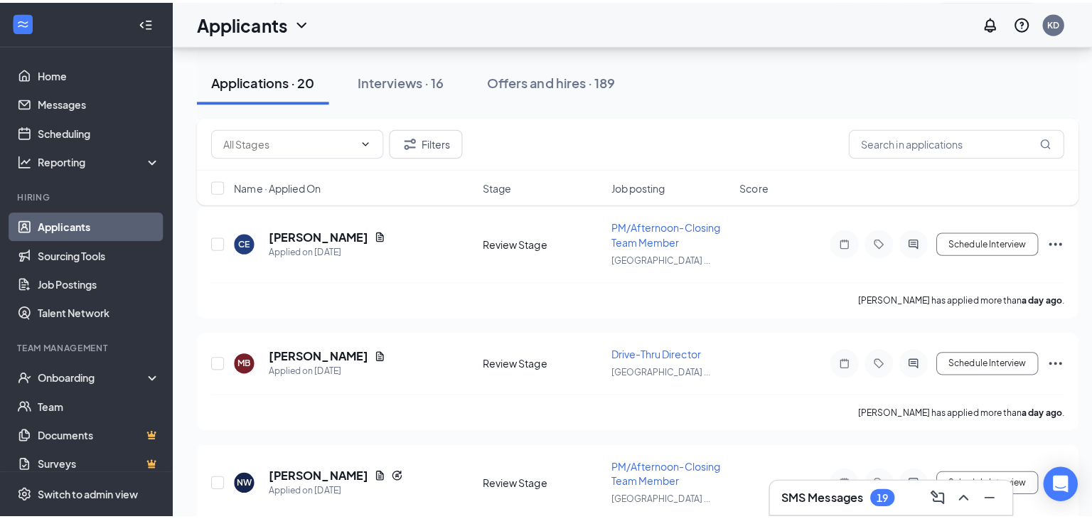
scroll to position [1156, 0]
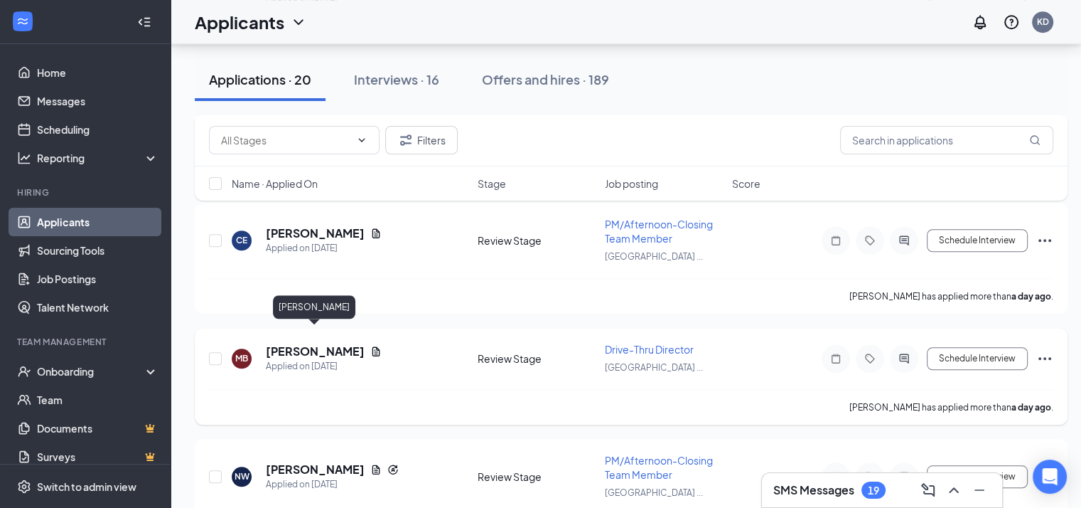
click at [321, 343] on h5 "[PERSON_NAME]" at bounding box center [315, 351] width 99 height 16
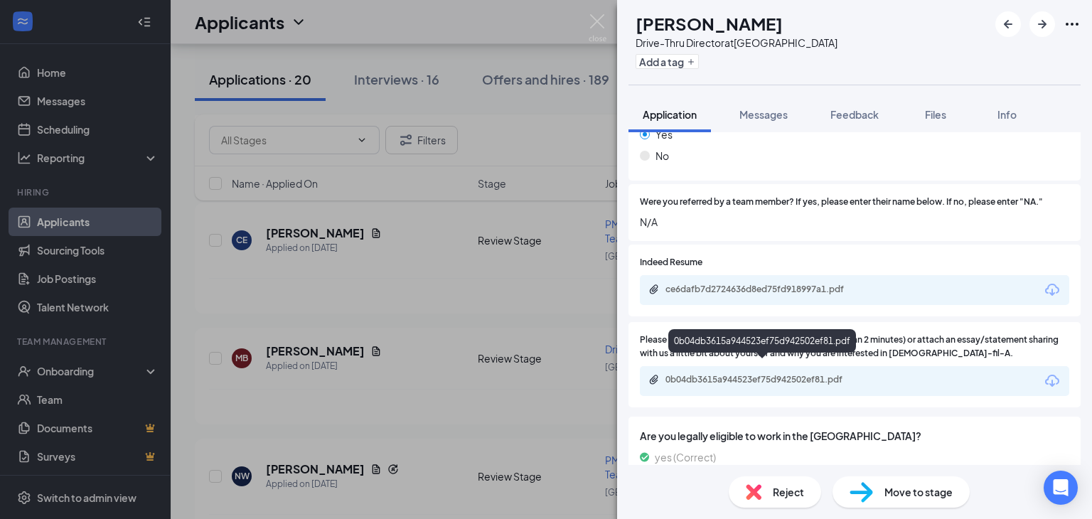
scroll to position [1032, 0]
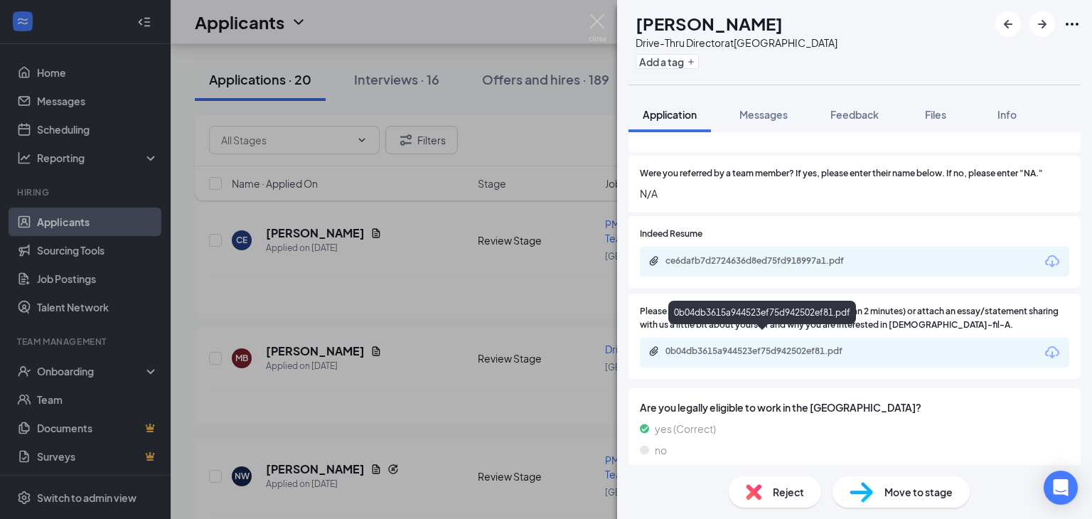
click at [813, 346] on div "0b04db3615a944523ef75d942502ef81.pdf" at bounding box center [764, 351] width 199 height 11
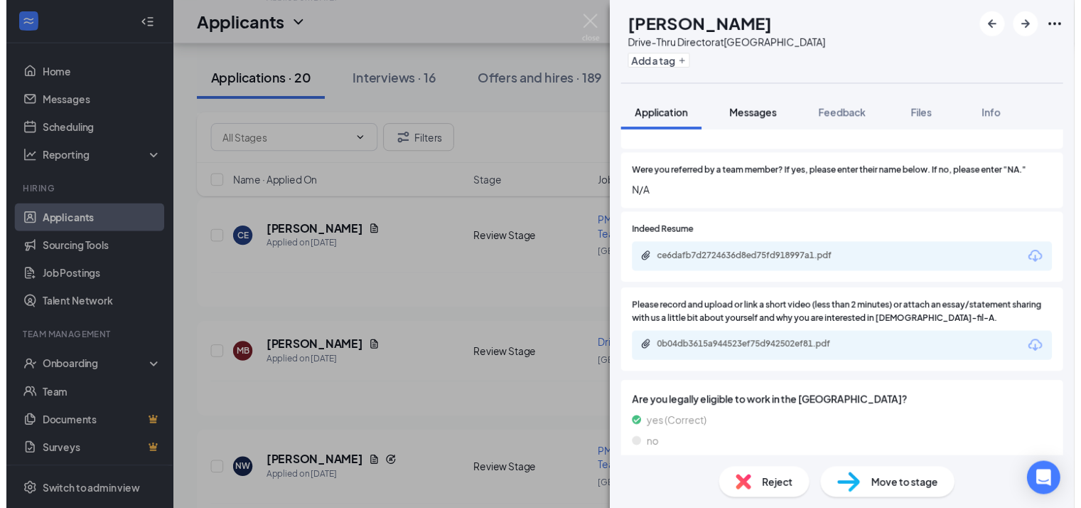
scroll to position [1025, 0]
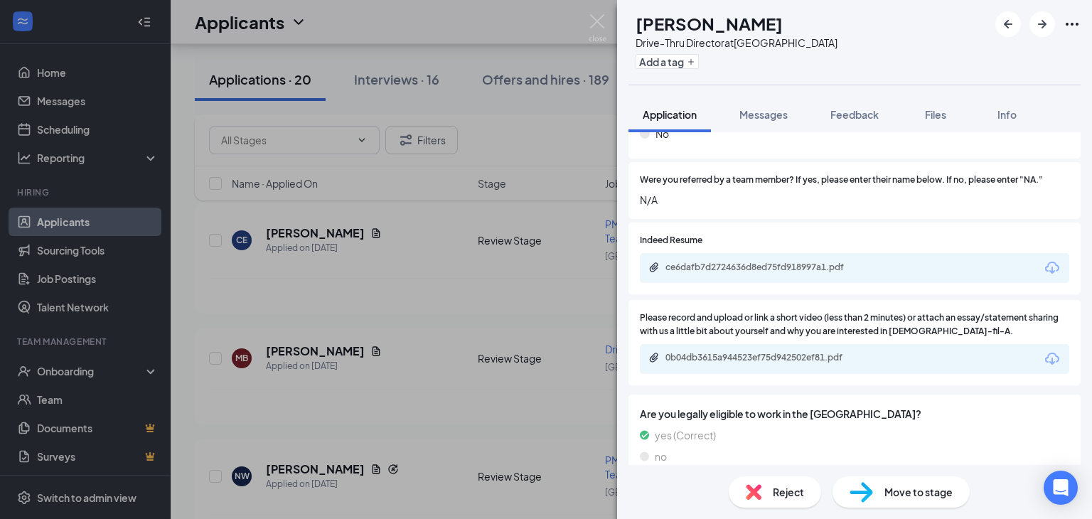
click at [783, 489] on span "Reject" at bounding box center [788, 492] width 31 height 16
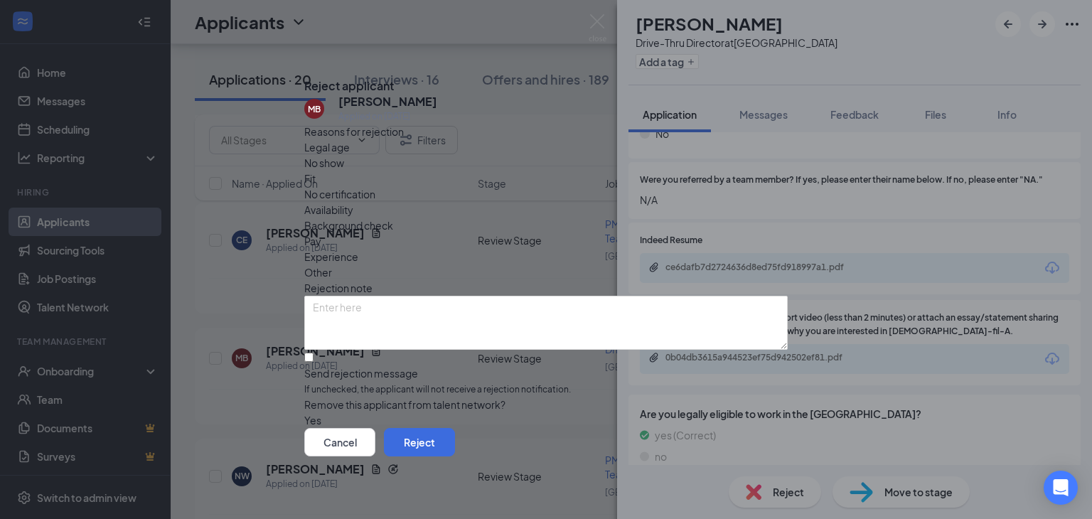
click at [358, 249] on span "Experience" at bounding box center [331, 257] width 54 height 16
click at [314, 353] on input "Send rejection message If unchecked, the applicant will not receive a rejection…" at bounding box center [308, 357] width 9 height 9
checkbox input "true"
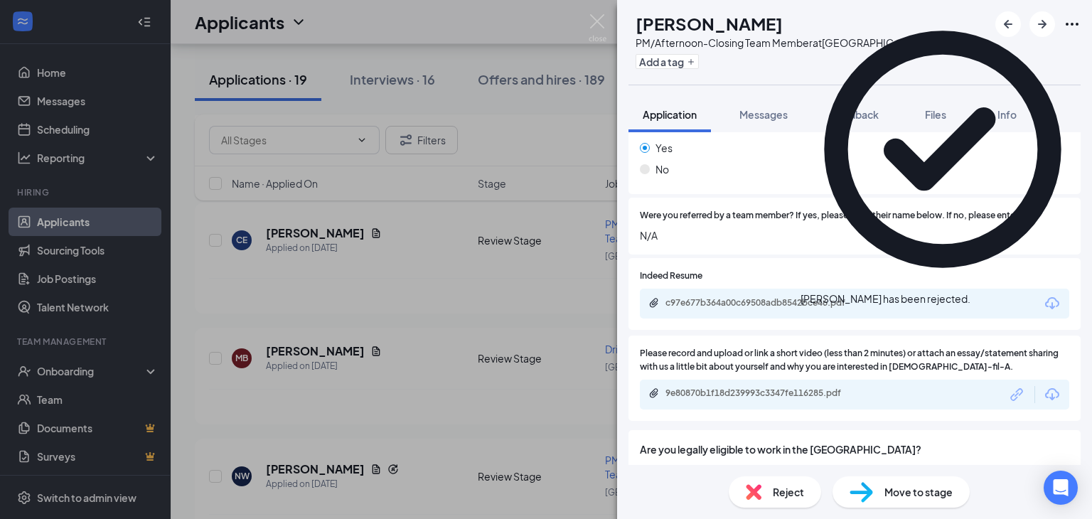
click at [593, 12] on div "NW [PERSON_NAME] PM/Afternoon-Closing Team Member at [GEOGRAPHIC_DATA] Add a ta…" at bounding box center [546, 259] width 1092 height 519
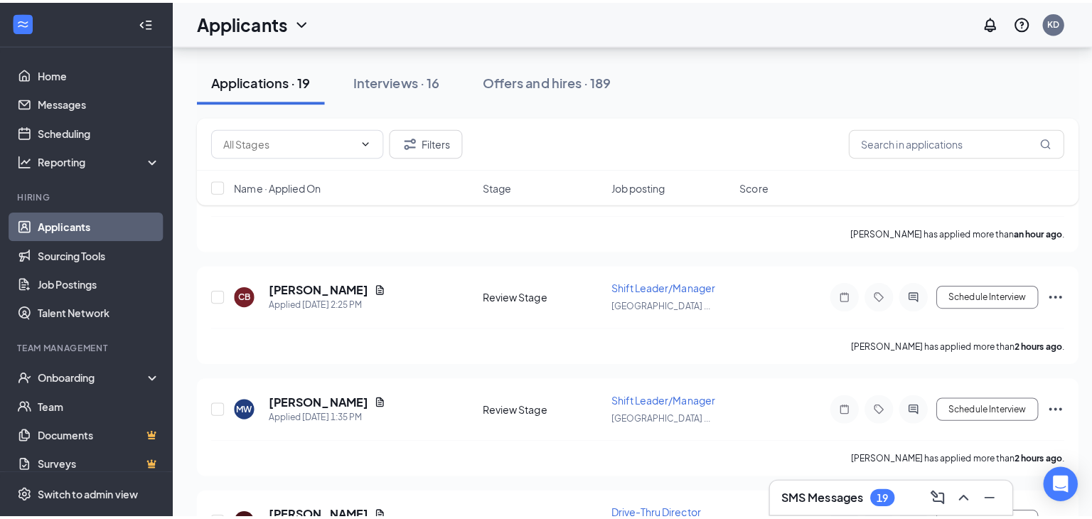
scroll to position [139, 0]
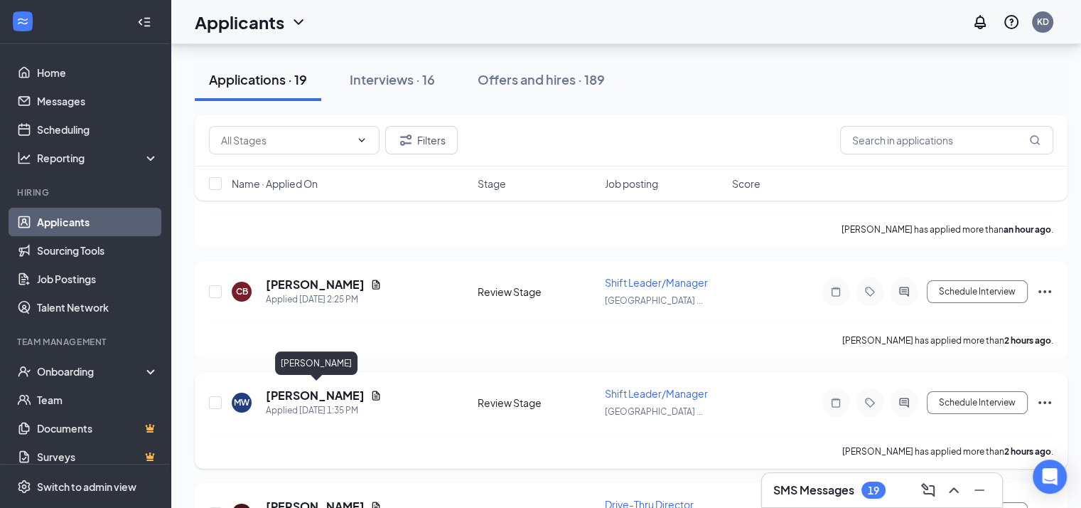
click at [320, 393] on h5 "[PERSON_NAME]" at bounding box center [315, 395] width 99 height 16
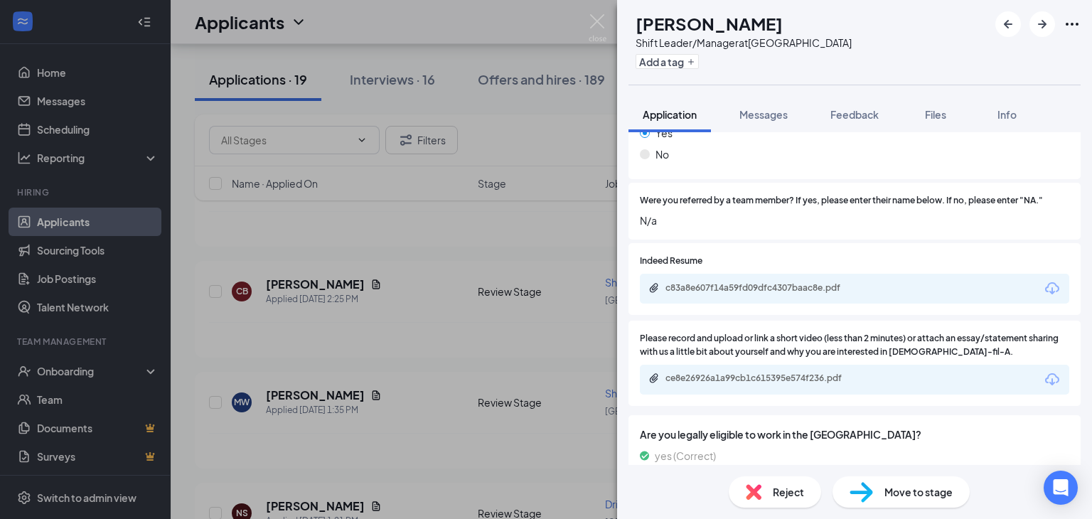
scroll to position [1046, 0]
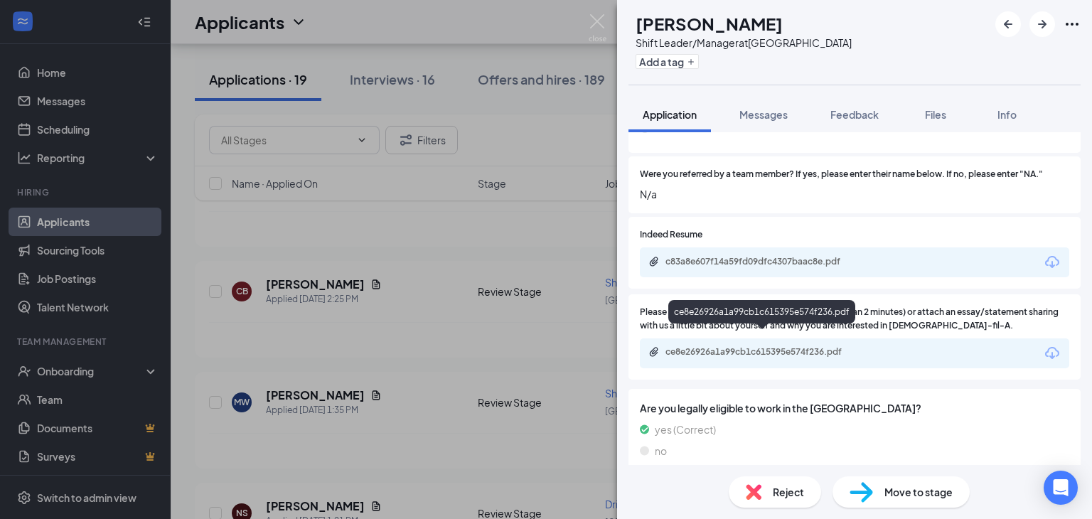
click at [725, 346] on div "ce8e26926a1a99cb1c615395e574f236.pdf" at bounding box center [764, 351] width 199 height 11
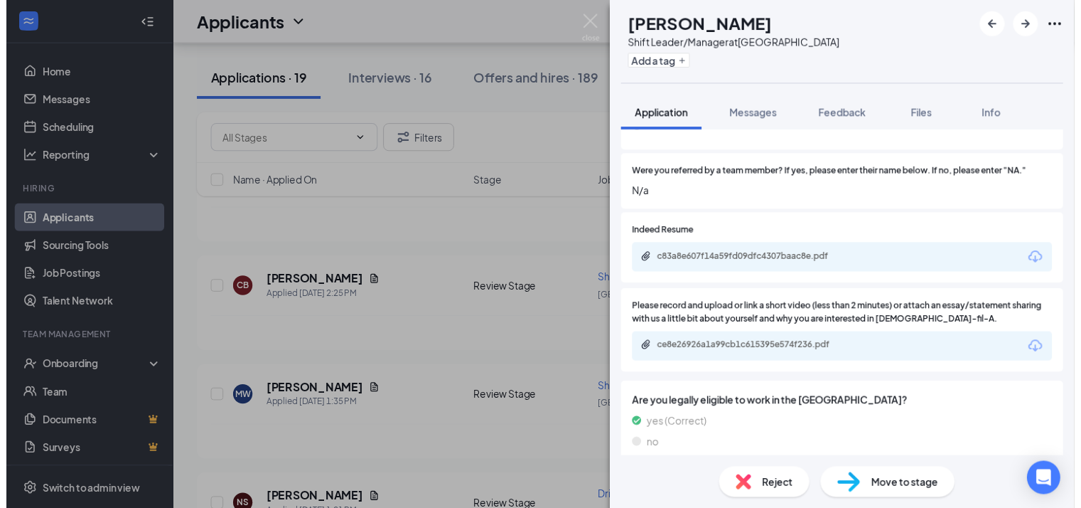
scroll to position [1041, 0]
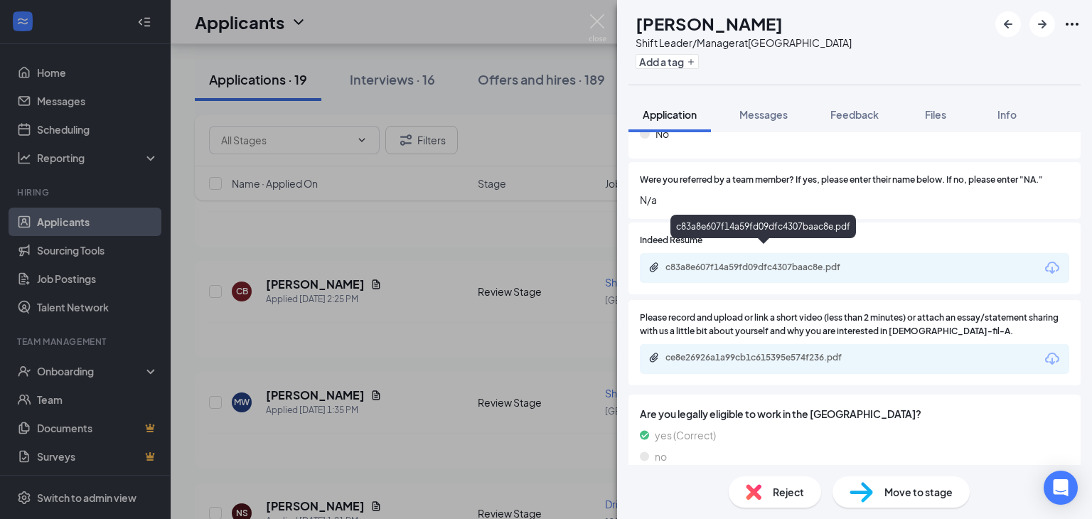
click at [741, 262] on div "c83a8e607f14a59fd09dfc4307baac8e.pdf" at bounding box center [764, 267] width 199 height 11
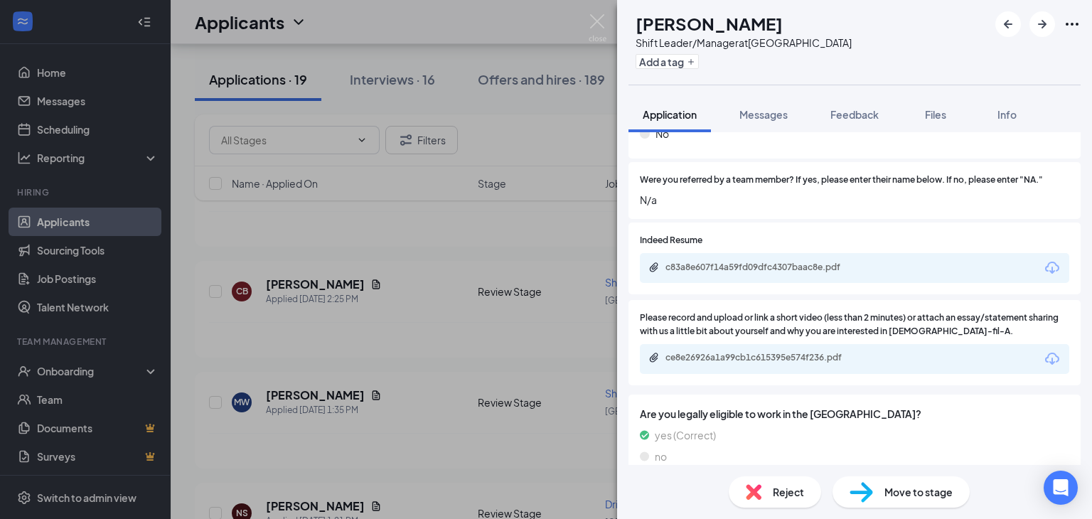
drag, startPoint x: 741, startPoint y: 257, endPoint x: 486, endPoint y: 25, distance: 345.2
click at [597, 18] on img at bounding box center [598, 28] width 18 height 28
click at [491, 33] on div "MW [PERSON_NAME] Shift Leader/Manager at [GEOGRAPHIC_DATA] Add a tag Applicatio…" at bounding box center [546, 259] width 1092 height 519
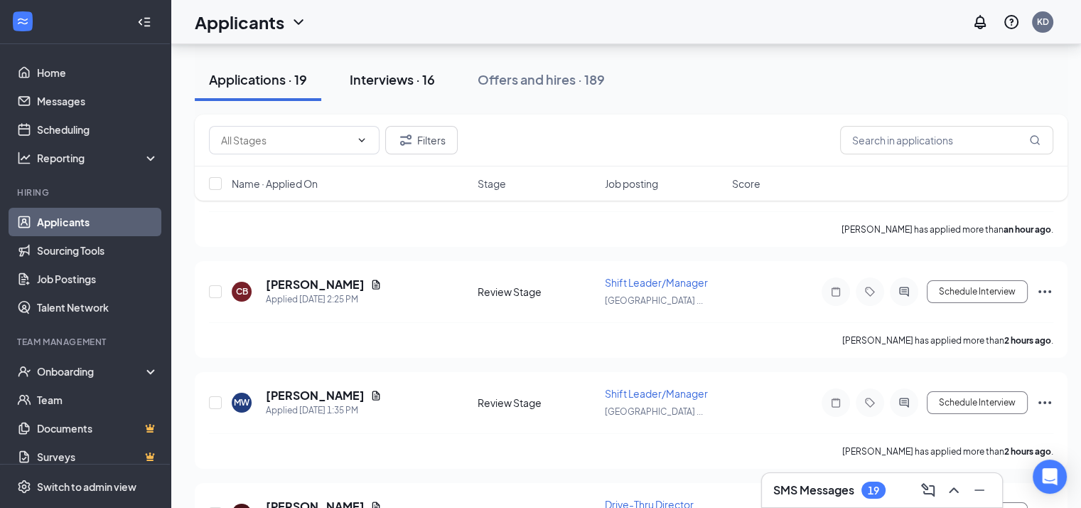
click at [395, 79] on div "Interviews · 16" at bounding box center [392, 79] width 85 height 18
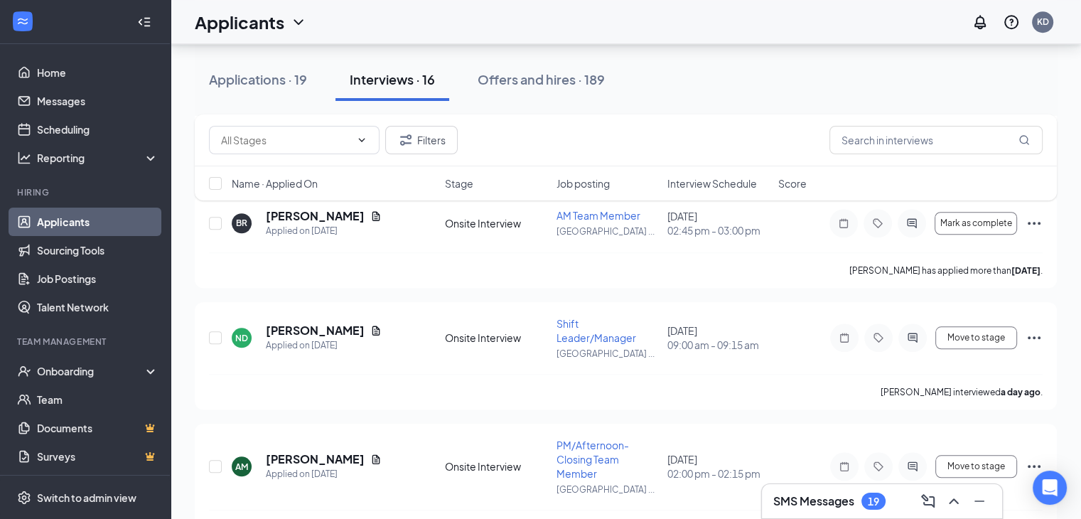
scroll to position [1220, 0]
click at [327, 327] on h5 "[PERSON_NAME]" at bounding box center [315, 331] width 99 height 16
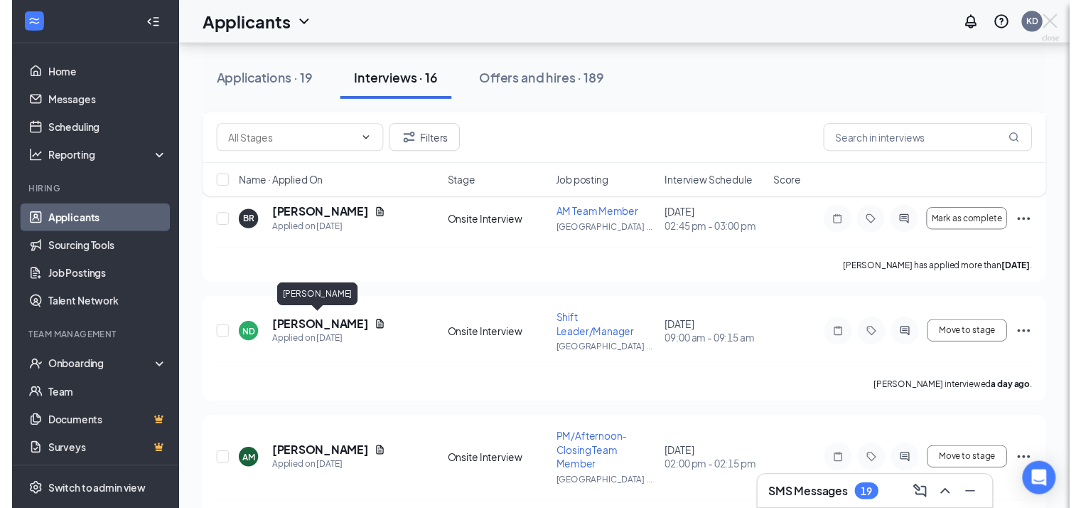
scroll to position [1177, 0]
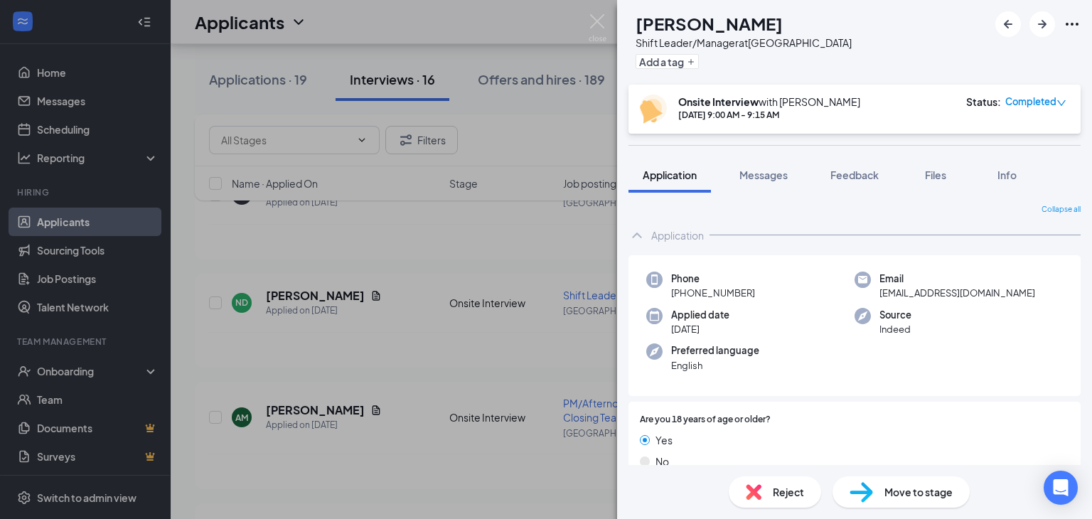
click at [771, 490] on div "Reject" at bounding box center [775, 491] width 92 height 31
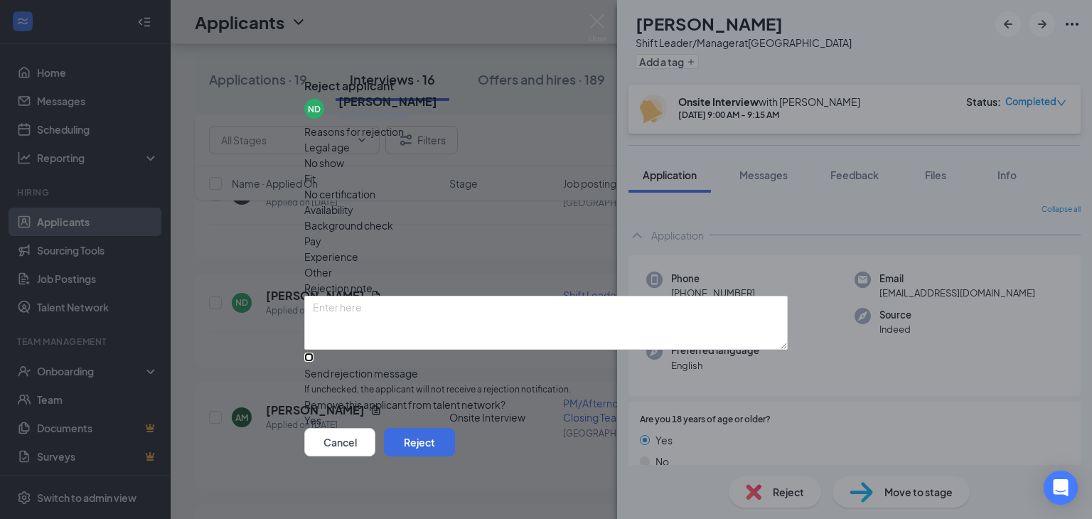
click at [314, 353] on input "Send rejection message If unchecked, the applicant will not receive a rejection…" at bounding box center [308, 357] width 9 height 9
checkbox input "true"
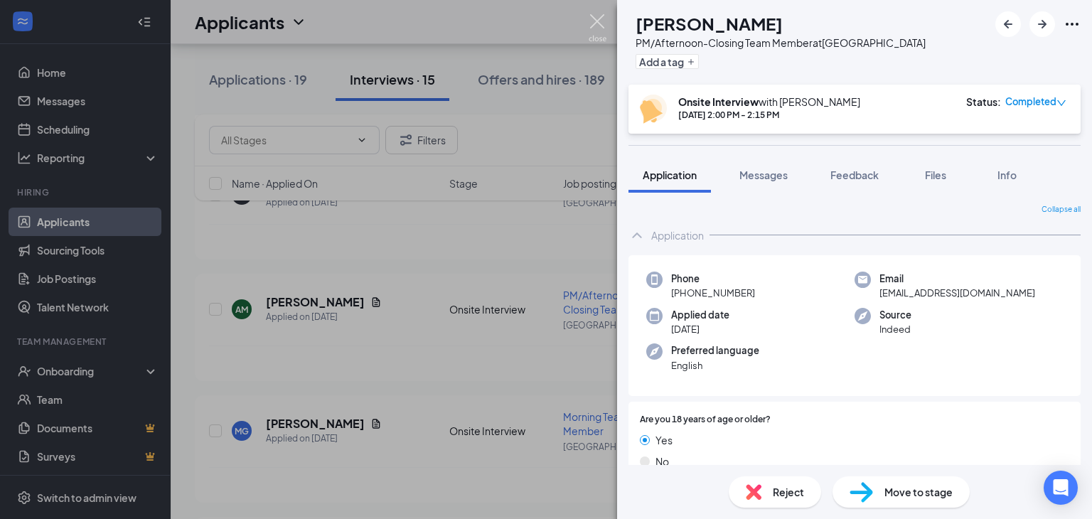
click at [594, 26] on img at bounding box center [598, 28] width 18 height 28
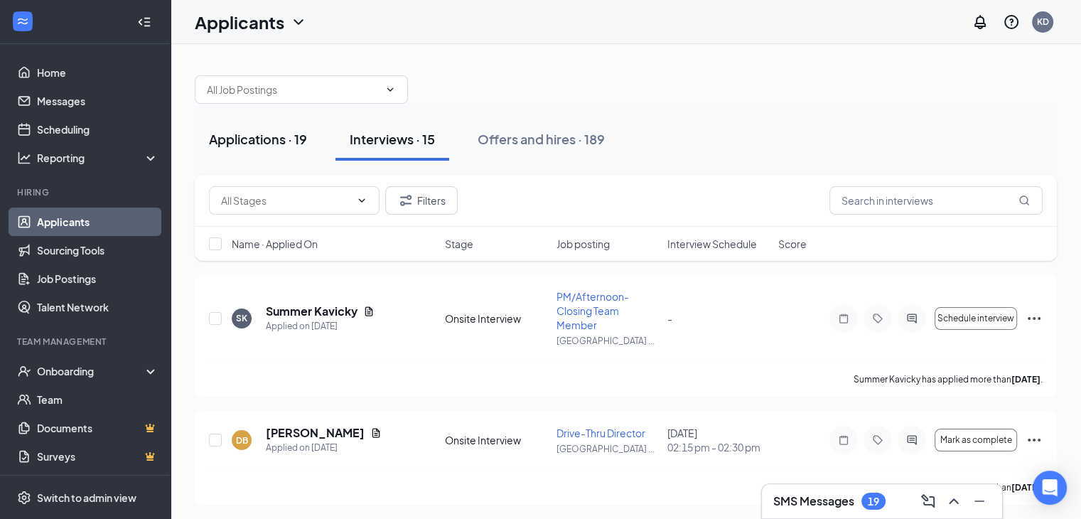
click at [272, 134] on div "Applications · 19" at bounding box center [258, 139] width 98 height 18
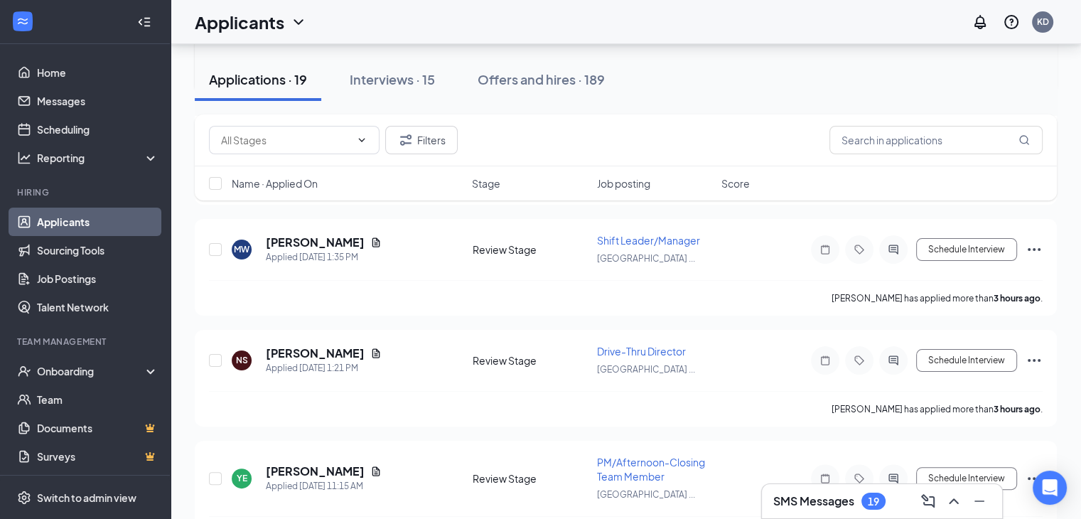
scroll to position [293, 0]
click at [388, 82] on div "Interviews · 15" at bounding box center [392, 79] width 85 height 18
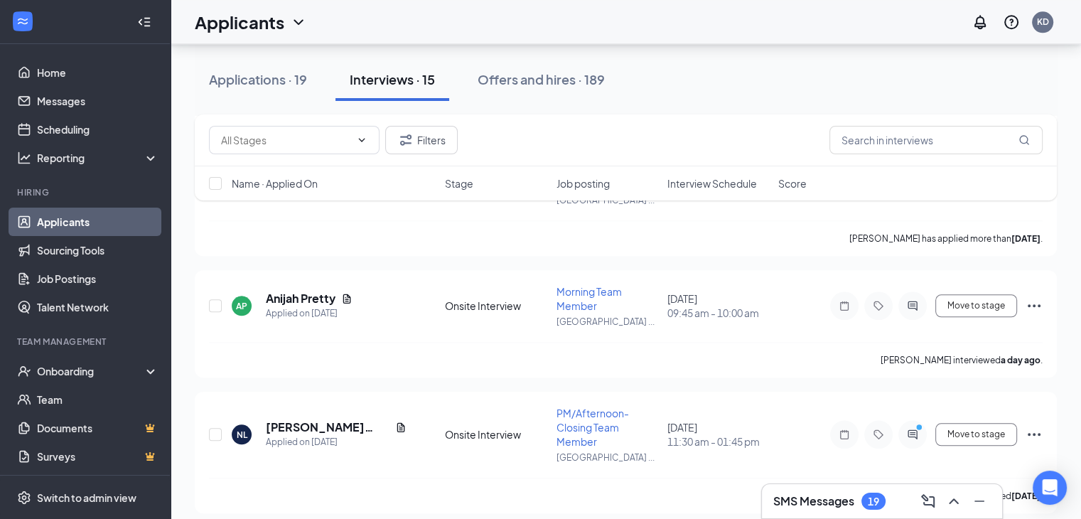
scroll to position [1510, 0]
click at [322, 296] on h5 "Anijah Pretty" at bounding box center [301, 298] width 70 height 16
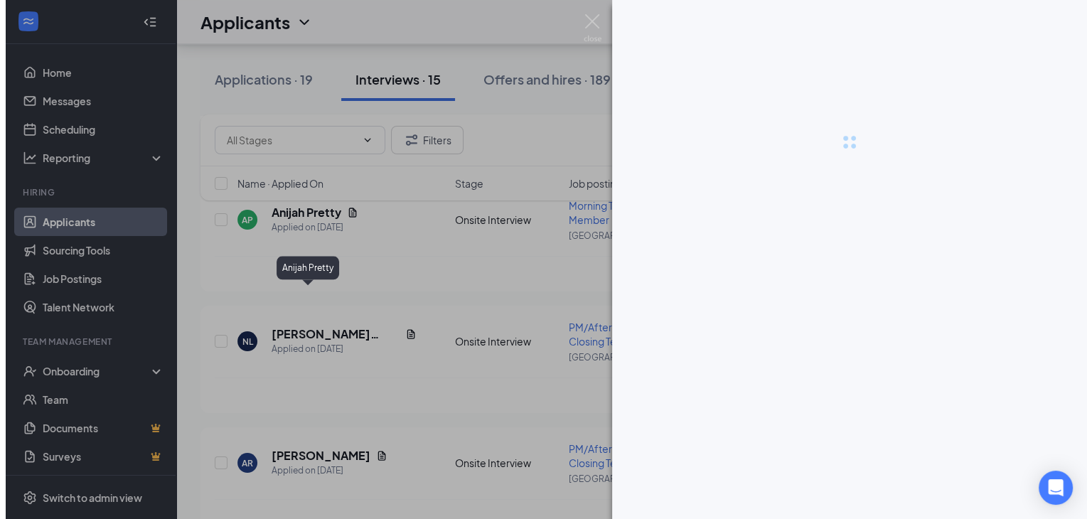
scroll to position [1439, 0]
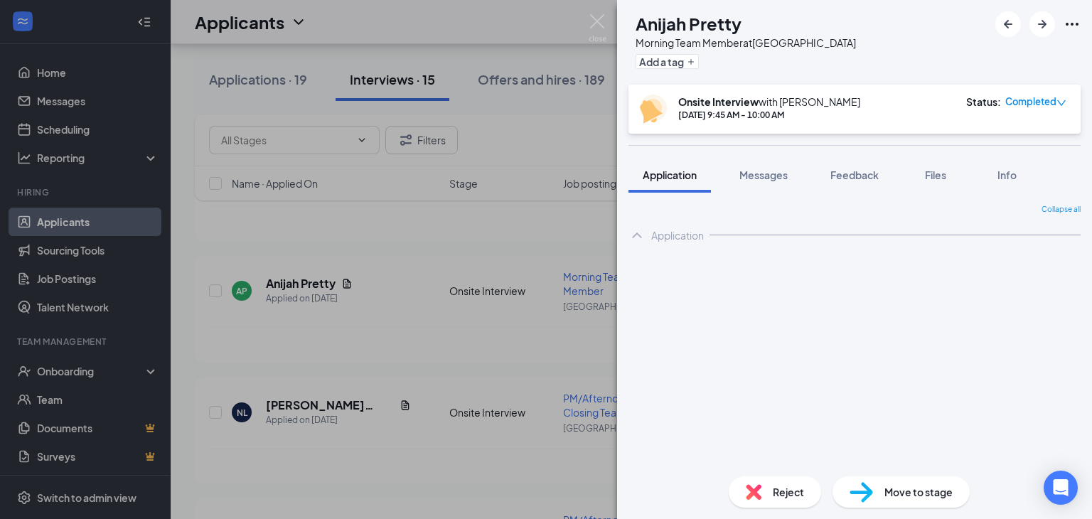
click at [778, 487] on span "Reject" at bounding box center [788, 492] width 31 height 16
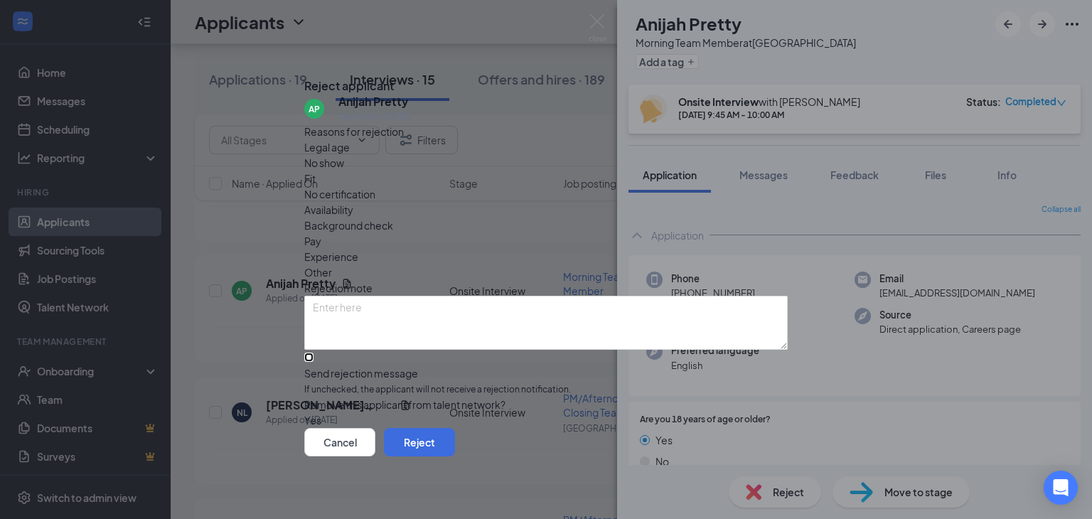
click at [314, 353] on input "Send rejection message If unchecked, the applicant will not receive a rejection…" at bounding box center [308, 357] width 9 height 9
checkbox input "true"
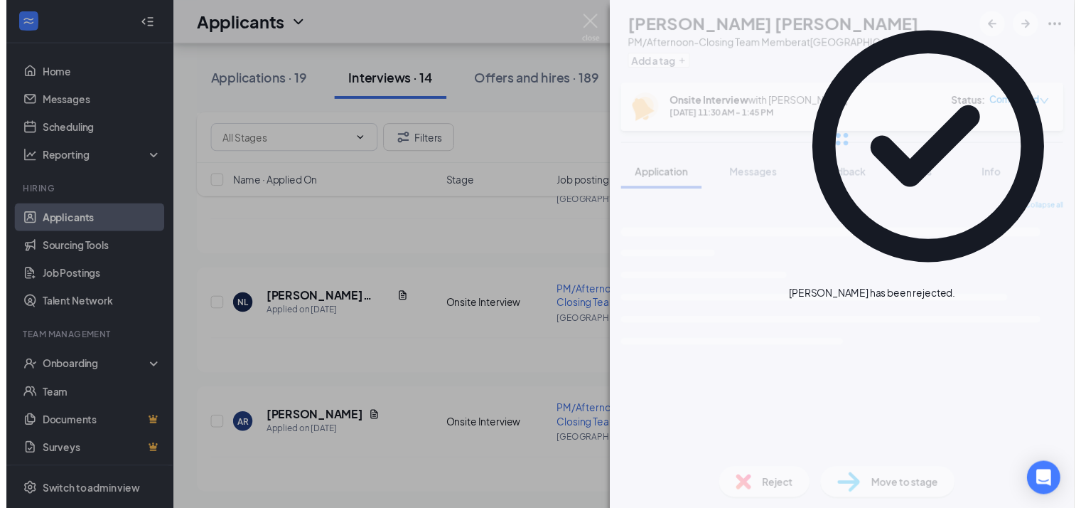
scroll to position [1419, 0]
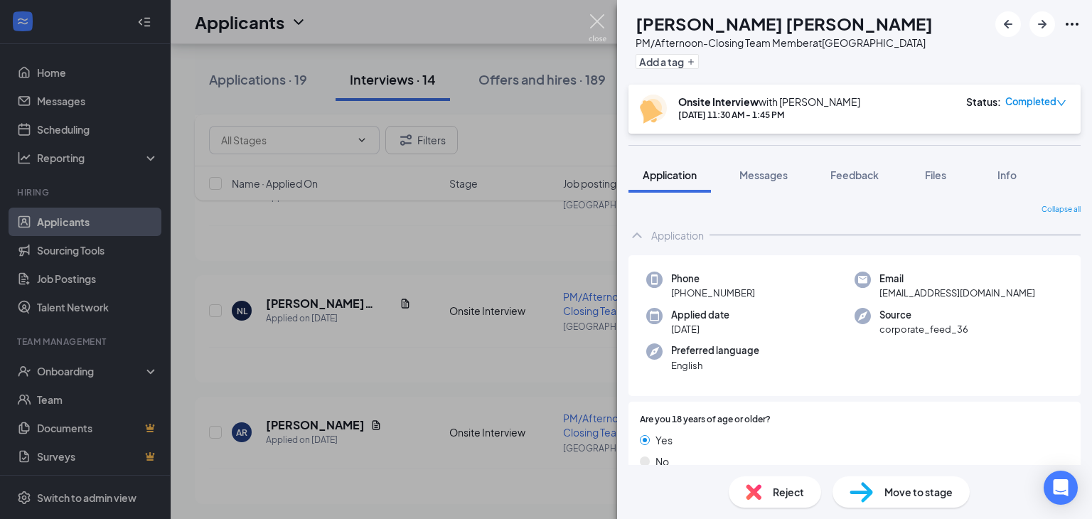
click at [597, 24] on img at bounding box center [598, 28] width 18 height 28
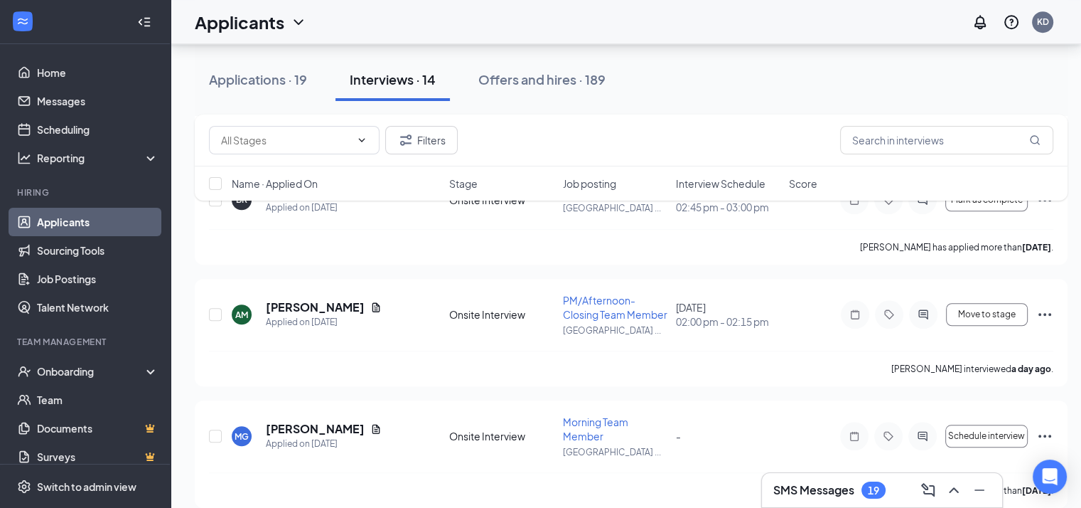
scroll to position [1172, 11]
click at [314, 306] on h5 "[PERSON_NAME]" at bounding box center [315, 308] width 99 height 16
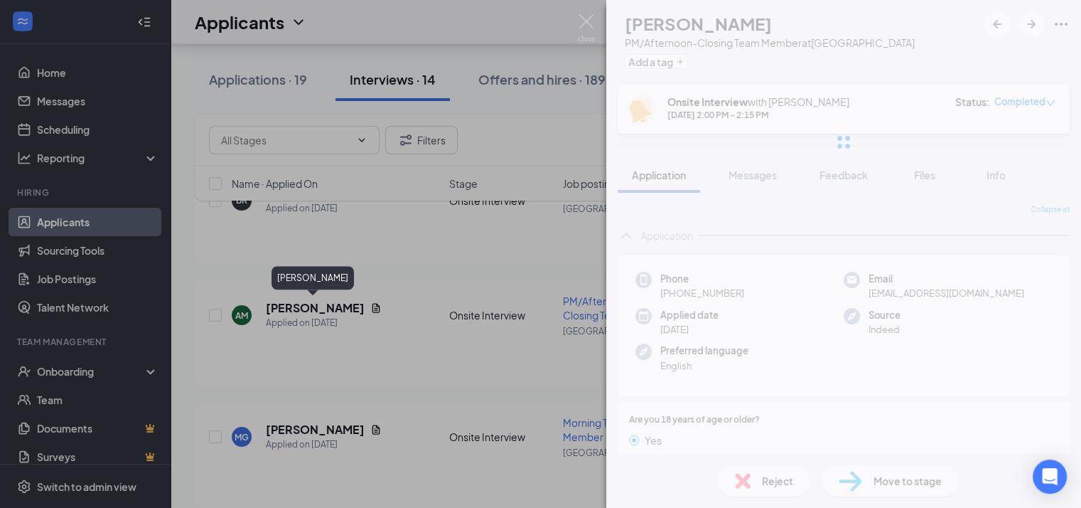
scroll to position [1172, 0]
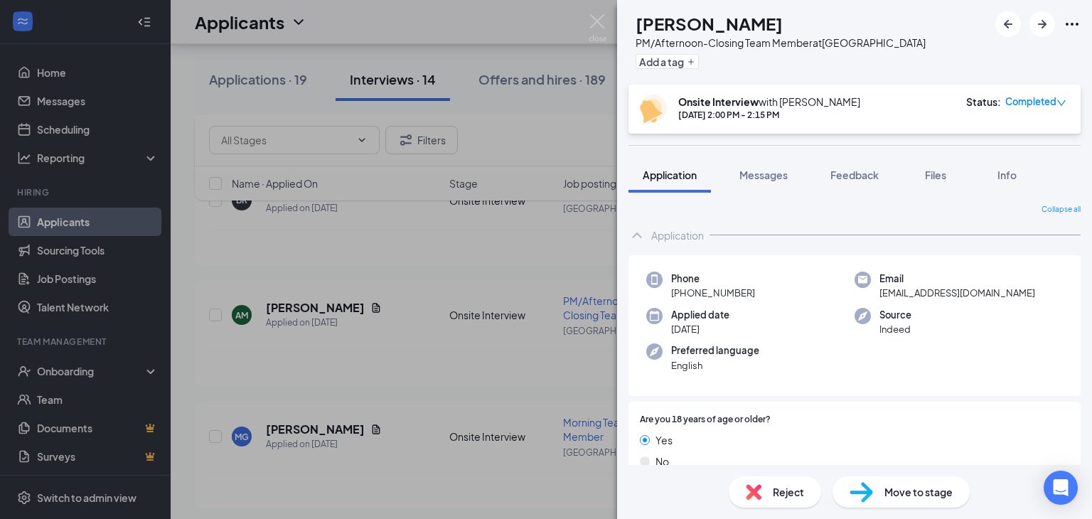
click at [773, 493] on span "Reject" at bounding box center [788, 492] width 31 height 16
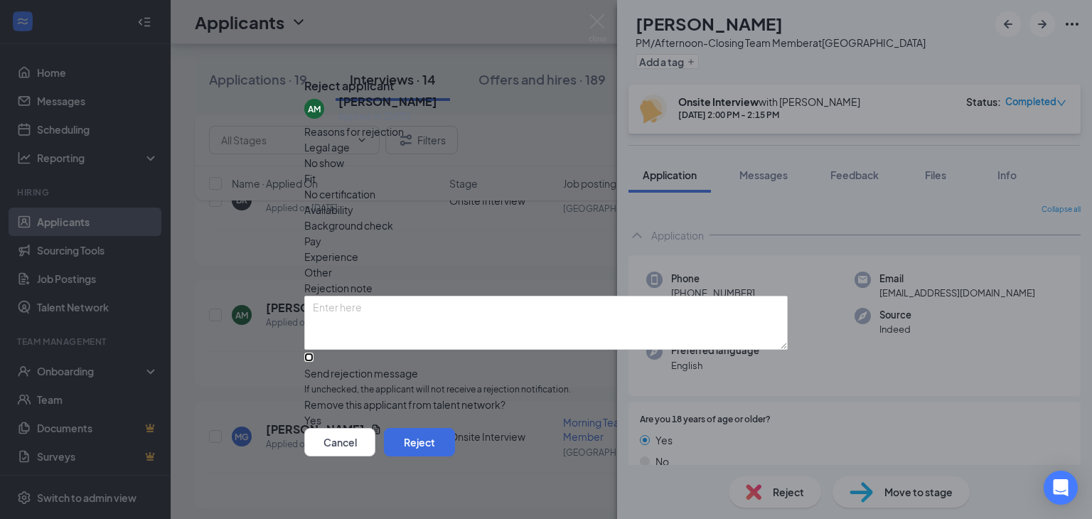
click at [314, 353] on input "Send rejection message If unchecked, the applicant will not receive a rejection…" at bounding box center [308, 357] width 9 height 9
checkbox input "true"
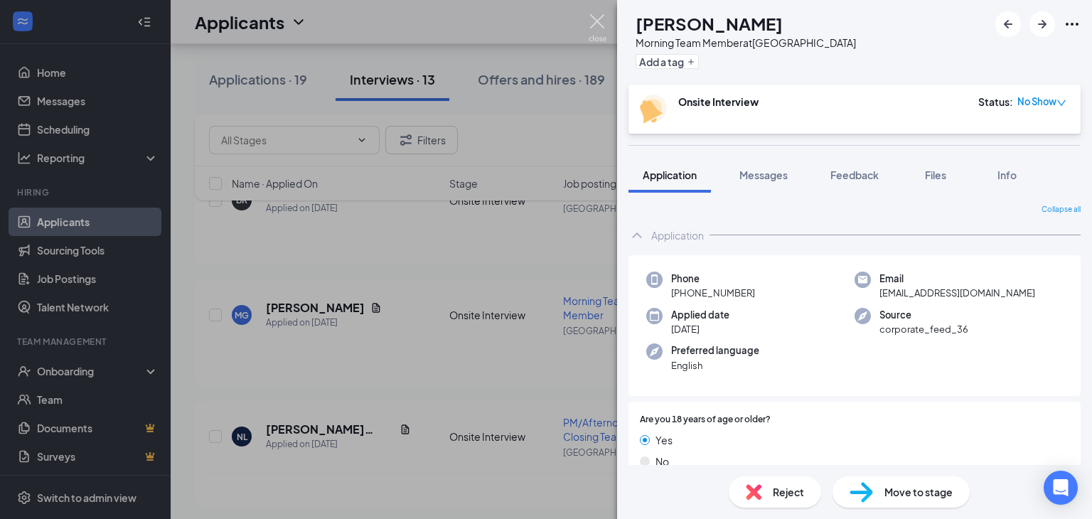
click at [596, 21] on img at bounding box center [598, 28] width 18 height 28
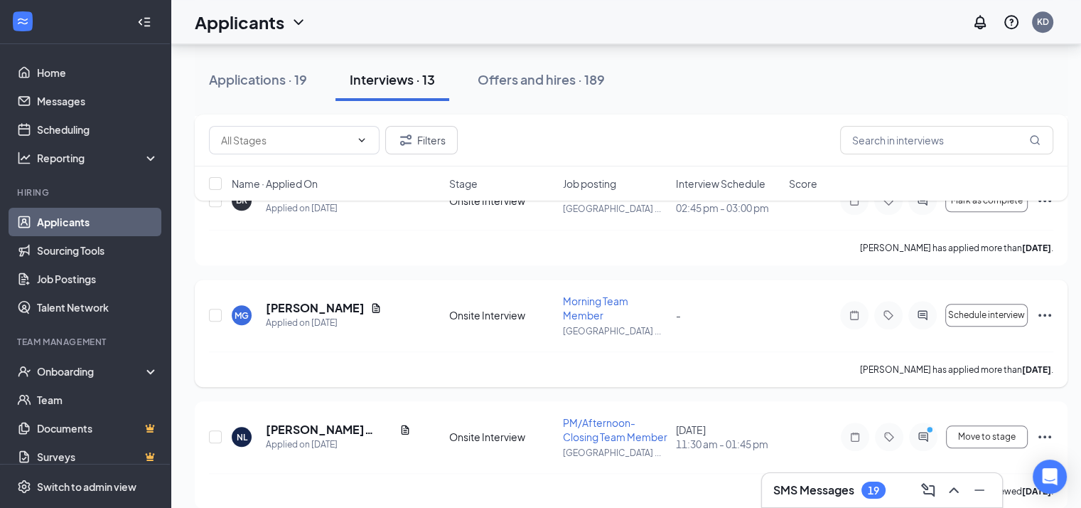
scroll to position [1308, 0]
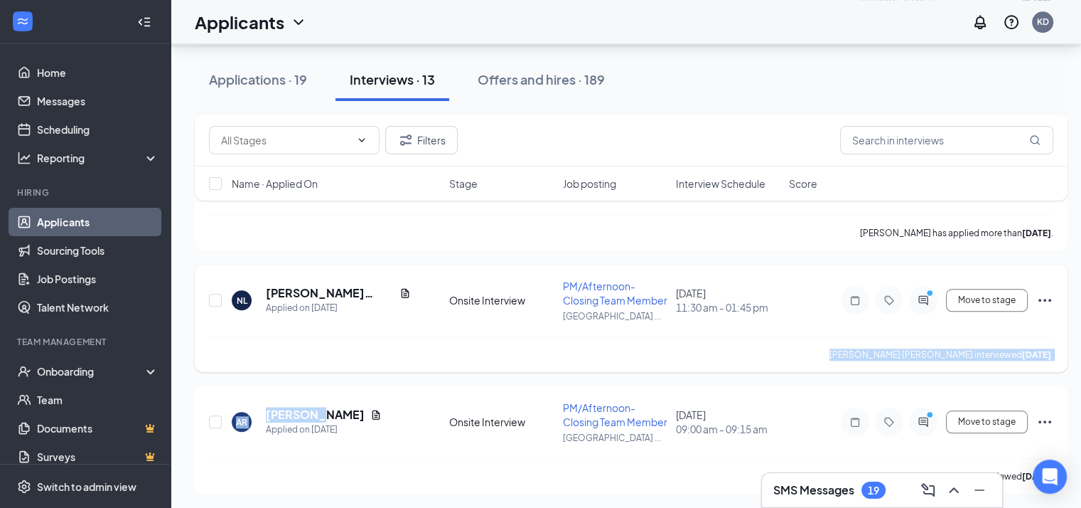
drag, startPoint x: 321, startPoint y: 373, endPoint x: 407, endPoint y: 333, distance: 94.8
